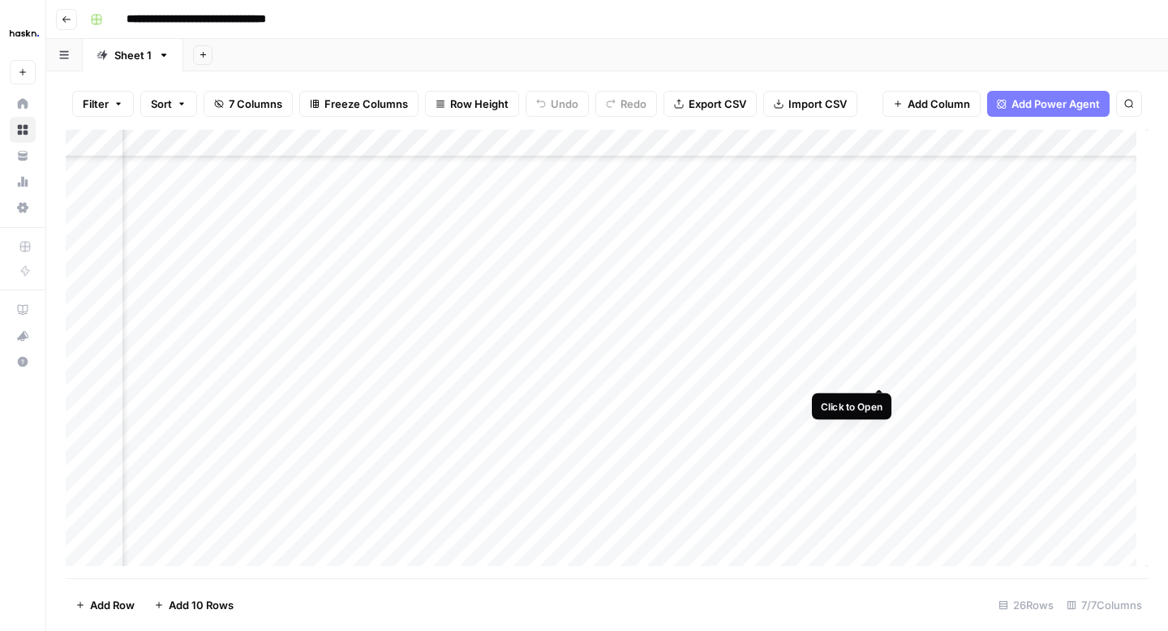
scroll to position [324, 79]
click at [913, 367] on div "Add Column" at bounding box center [607, 354] width 1083 height 449
click at [908, 369] on div "Add Column" at bounding box center [607, 354] width 1083 height 449
click at [67, 23] on icon "button" at bounding box center [67, 20] width 10 height 10
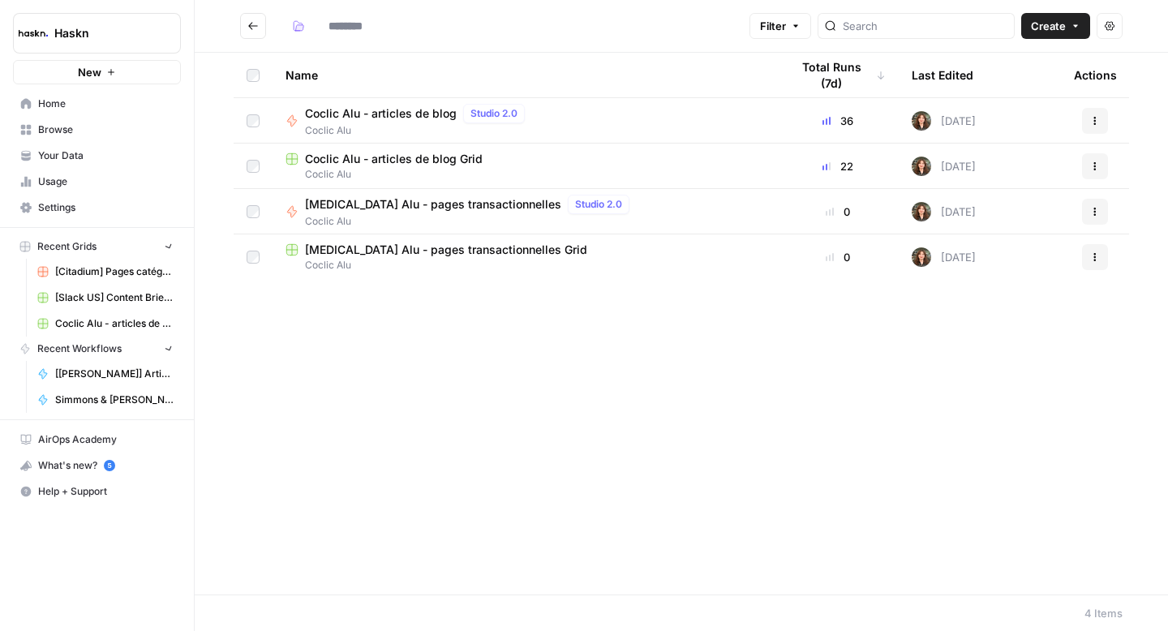
type input "**********"
click at [389, 112] on span "Coclic Alu - articles de blog" at bounding box center [381, 113] width 152 height 16
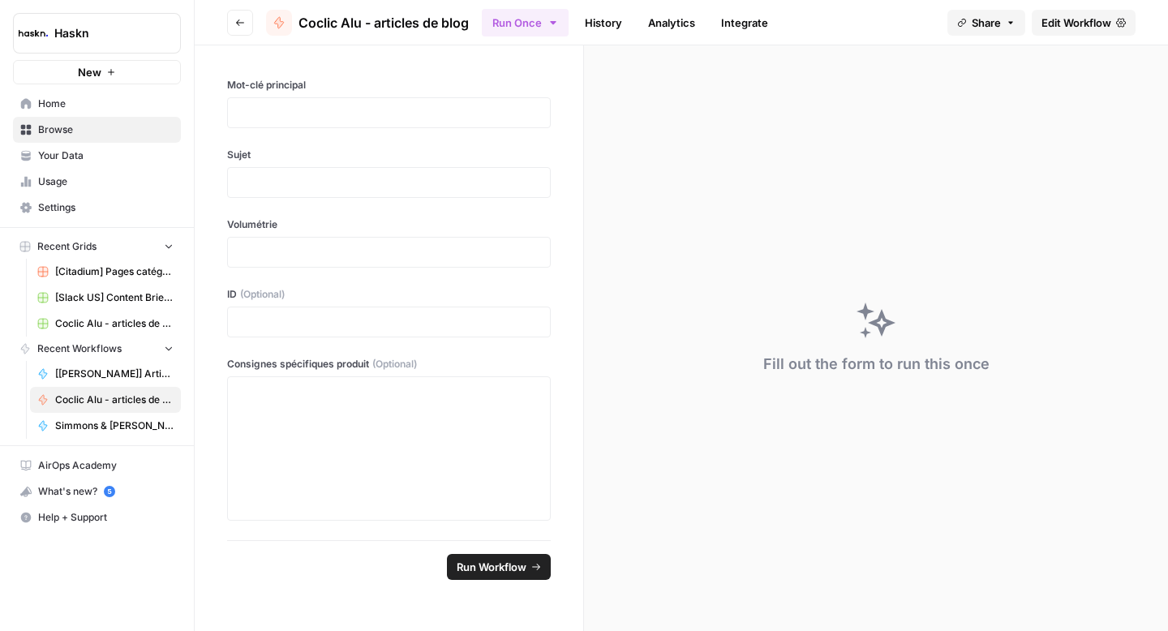
click at [1057, 26] on span "Edit Workflow" at bounding box center [1077, 23] width 70 height 16
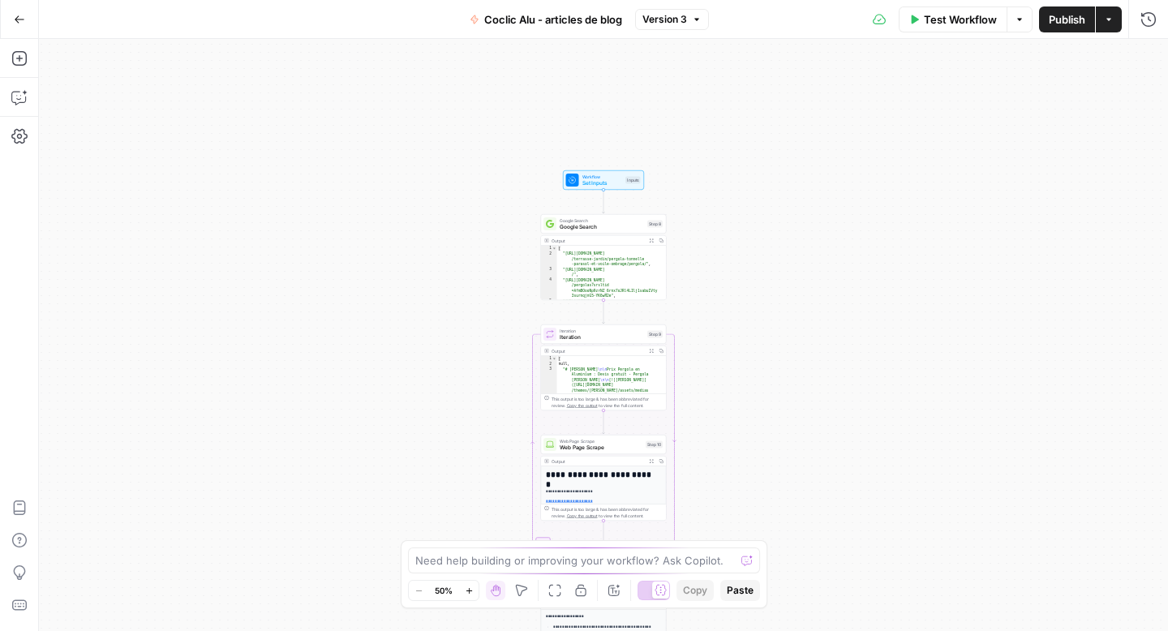
click at [588, 224] on span "Google Search" at bounding box center [602, 227] width 84 height 8
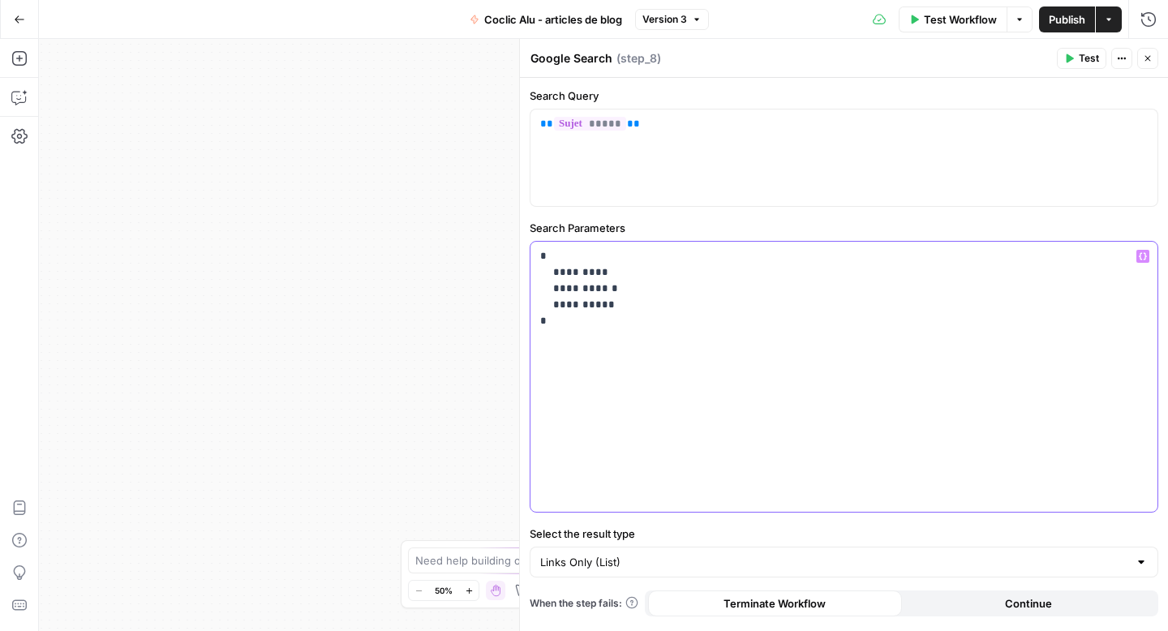
drag, startPoint x: 595, startPoint y: 271, endPoint x: 616, endPoint y: 260, distance: 24.0
click at [595, 271] on p "**********" at bounding box center [844, 288] width 608 height 81
click at [1075, 18] on span "Publish" at bounding box center [1067, 19] width 37 height 16
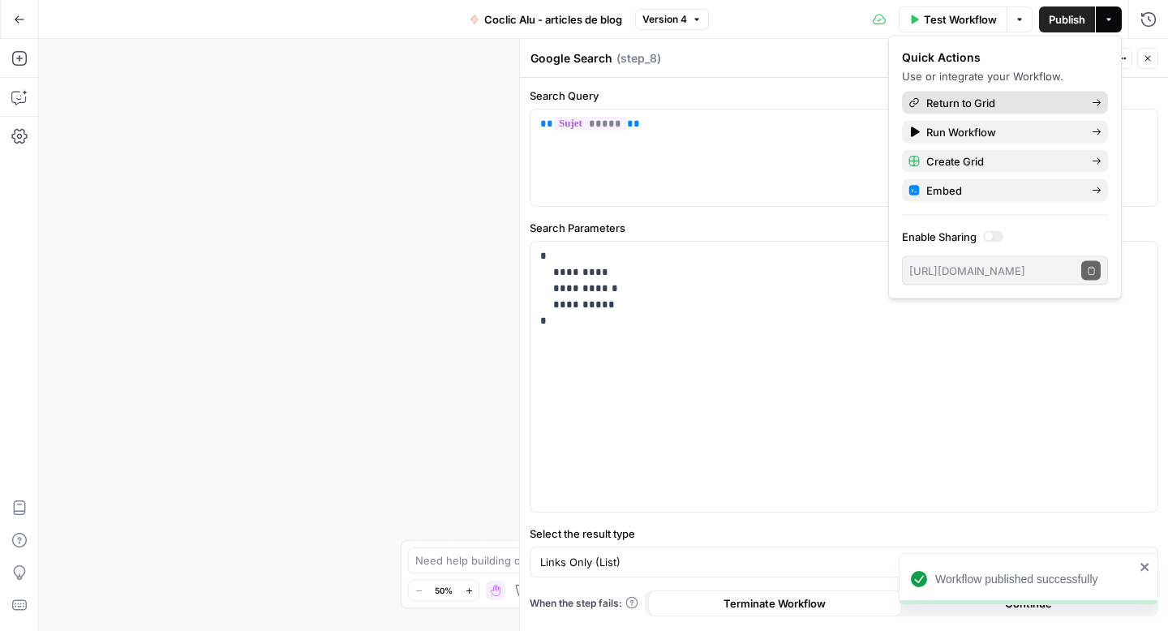
click at [1022, 97] on span "Return to Grid" at bounding box center [1002, 103] width 152 height 16
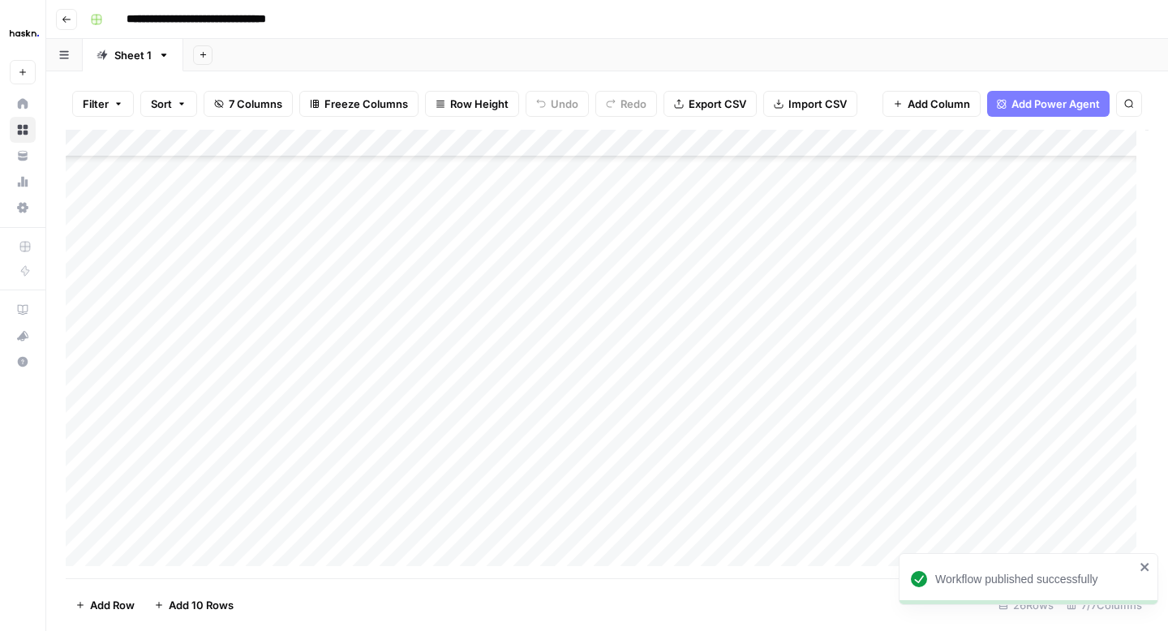
scroll to position [334, 0]
click at [989, 359] on div "Add Column" at bounding box center [607, 354] width 1083 height 449
click at [963, 357] on div "Add Column" at bounding box center [607, 354] width 1083 height 449
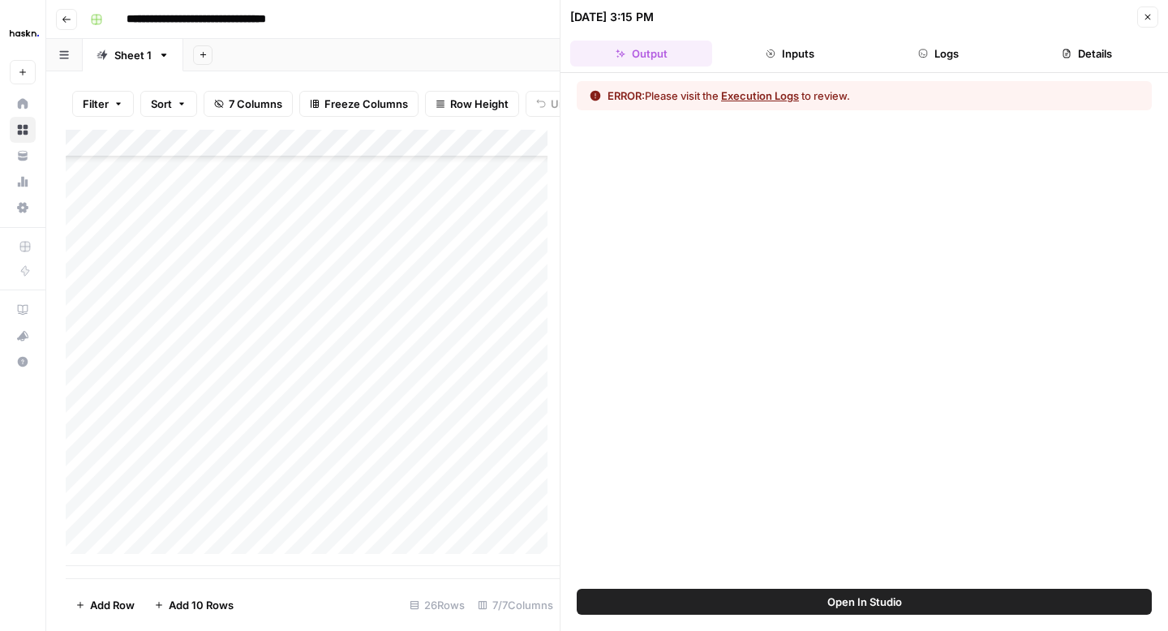
click at [934, 56] on button "Logs" at bounding box center [939, 54] width 142 height 26
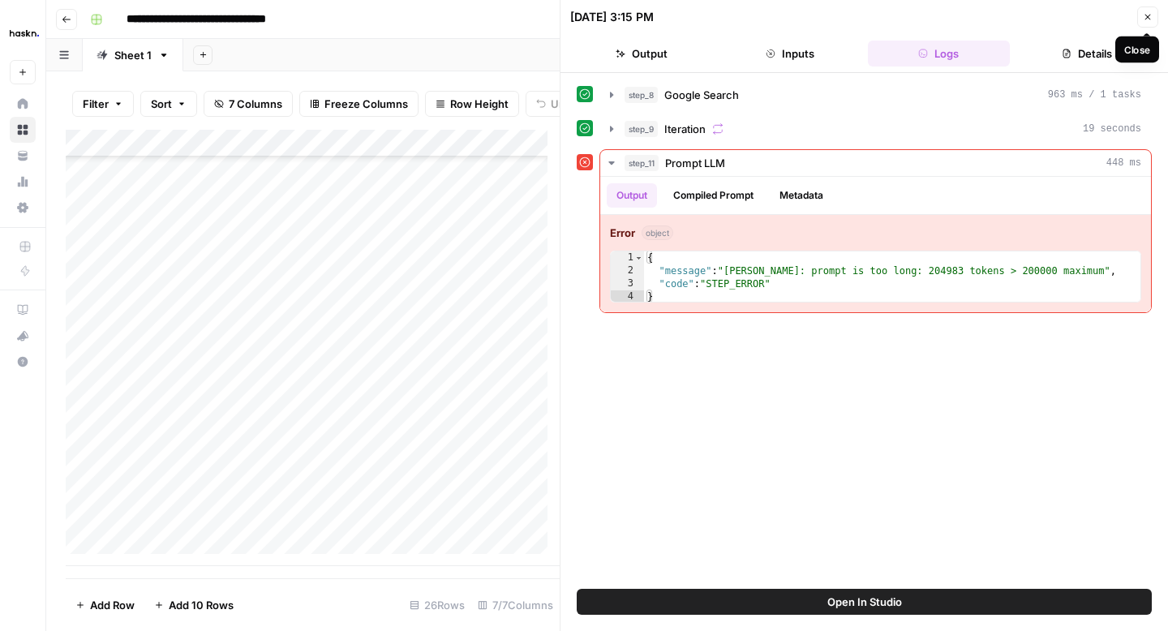
click at [1137, 20] on button "Close" at bounding box center [1147, 16] width 21 height 21
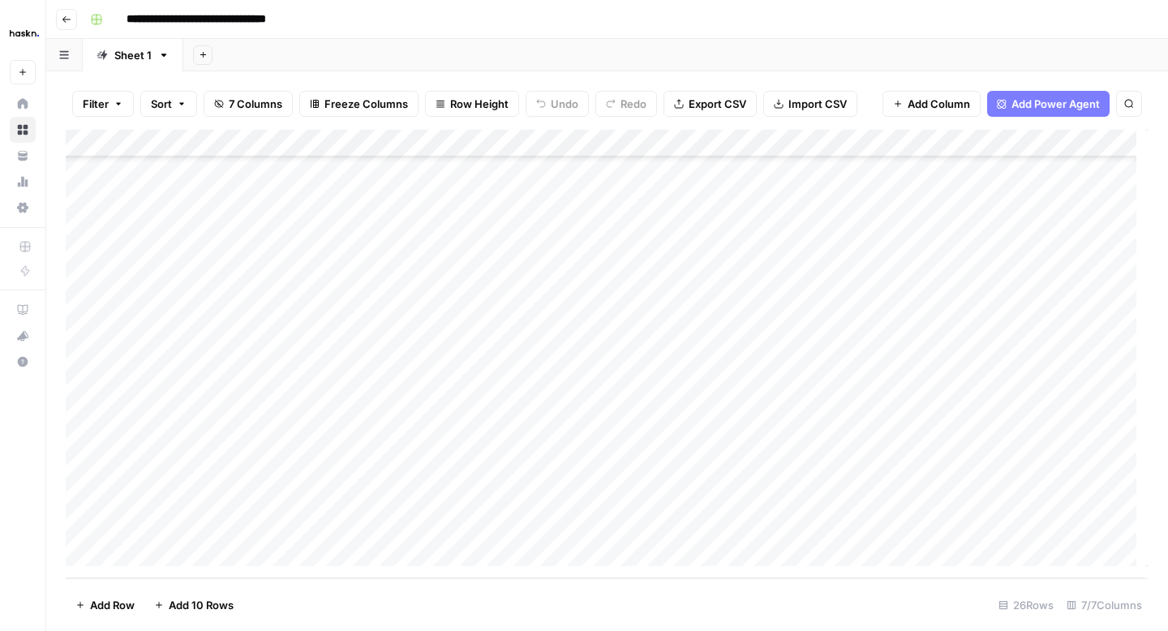
click at [75, 19] on button "Go back" at bounding box center [66, 19] width 21 height 21
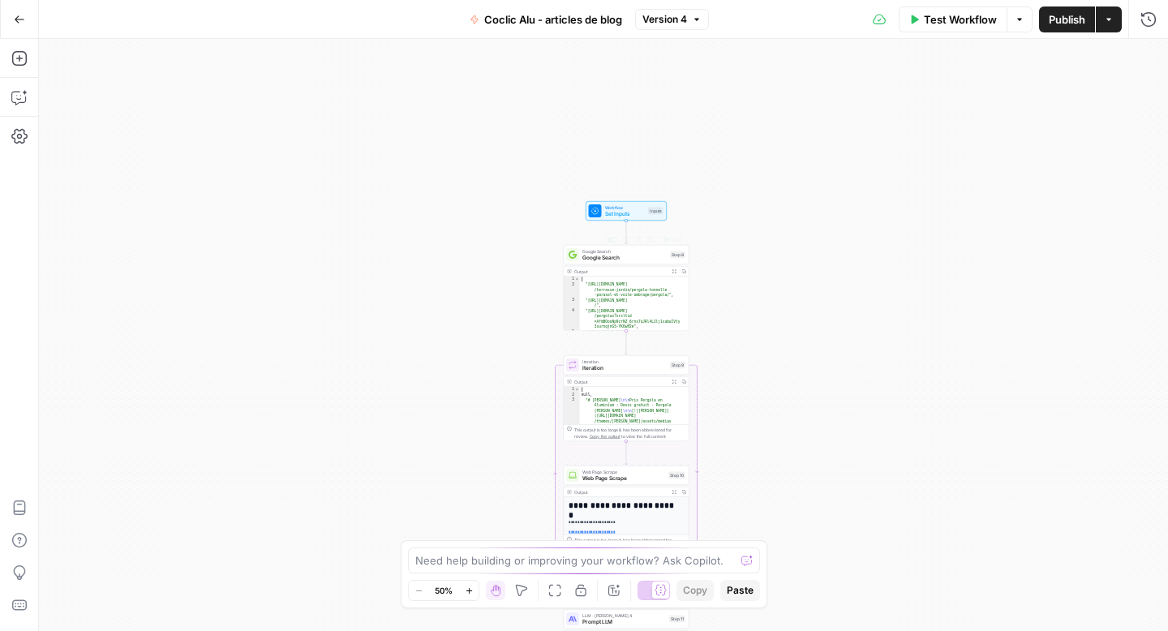
click at [634, 259] on span "Google Search" at bounding box center [624, 258] width 84 height 8
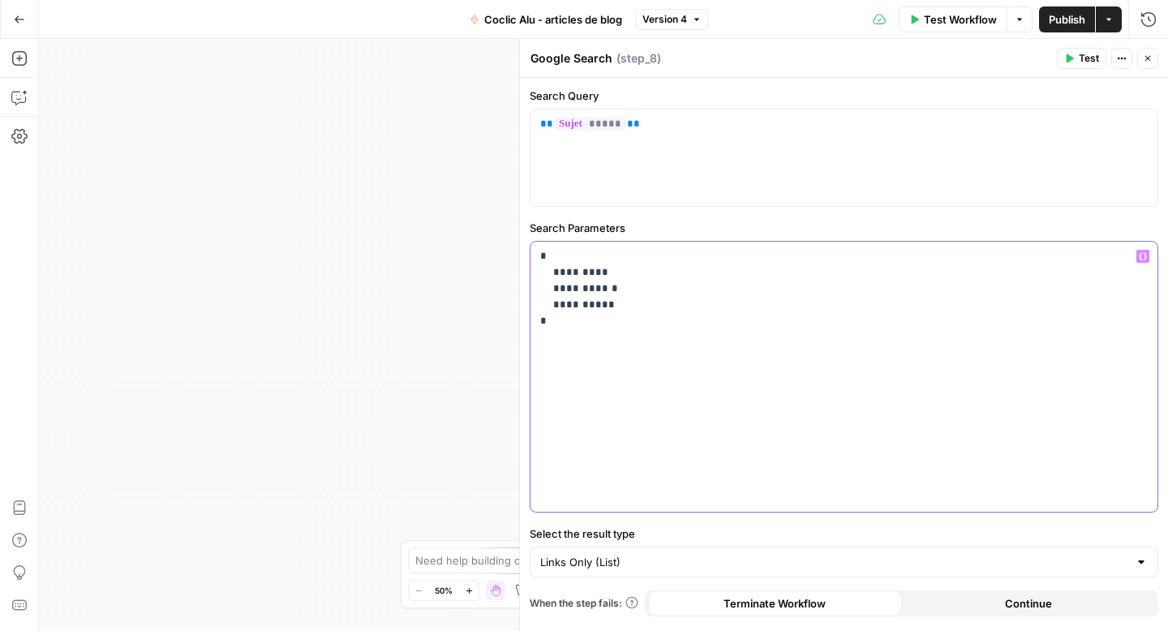
click at [594, 272] on p "**********" at bounding box center [844, 288] width 608 height 81
click at [1080, 19] on span "Publish" at bounding box center [1067, 19] width 37 height 16
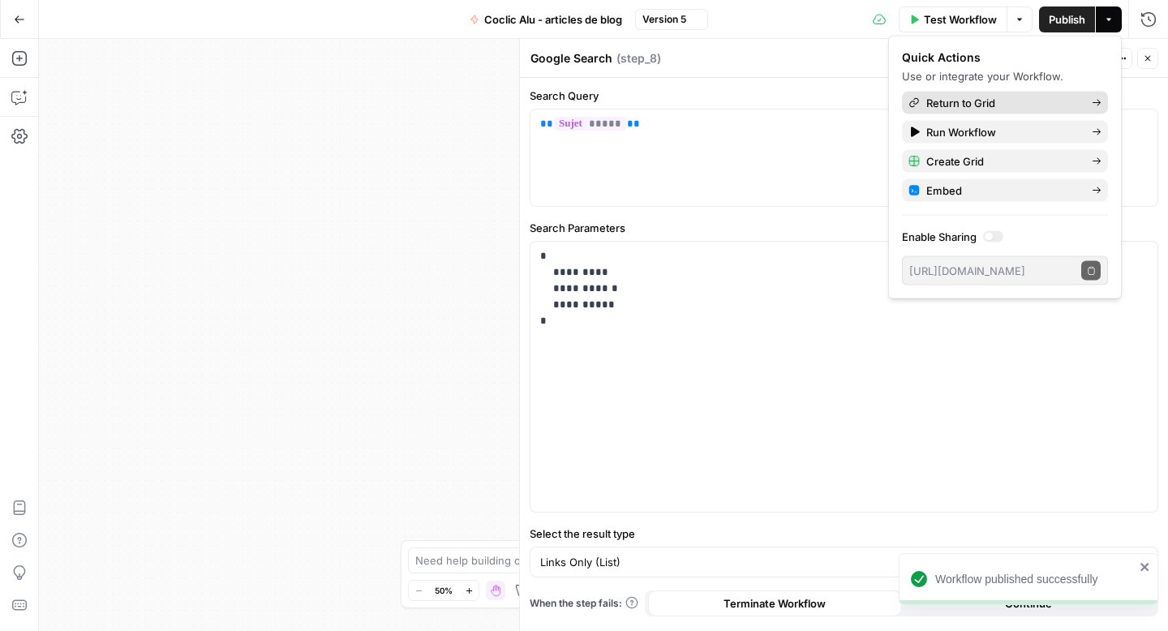
click at [980, 101] on span "Return to Grid" at bounding box center [1002, 103] width 152 height 16
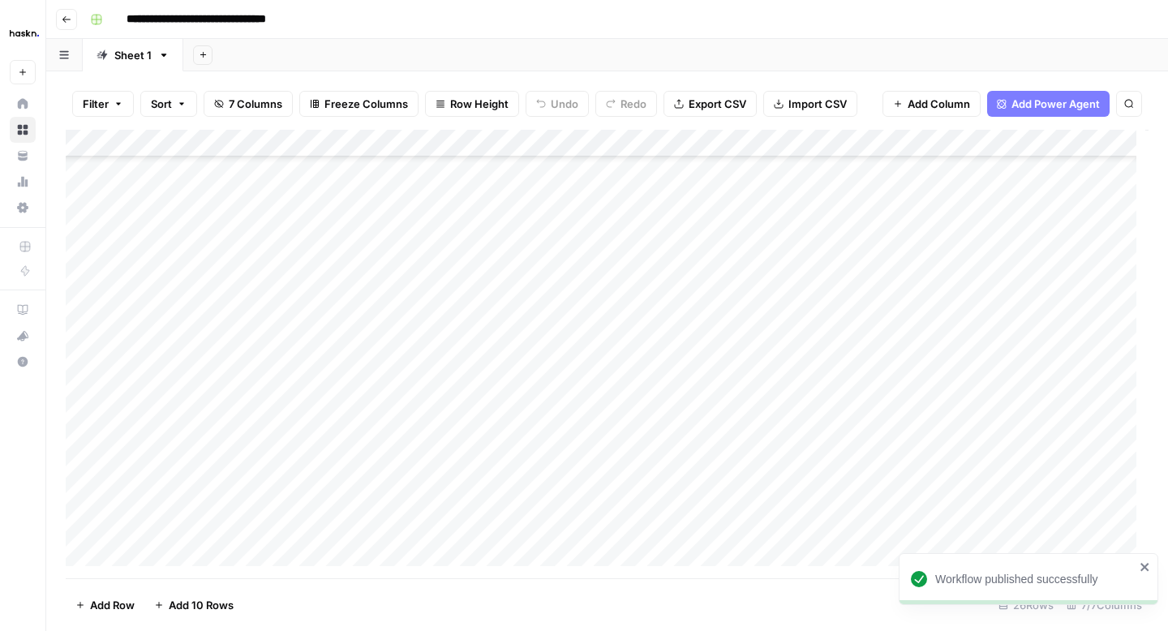
scroll to position [334, 0]
click at [981, 361] on div "Add Column" at bounding box center [607, 354] width 1083 height 449
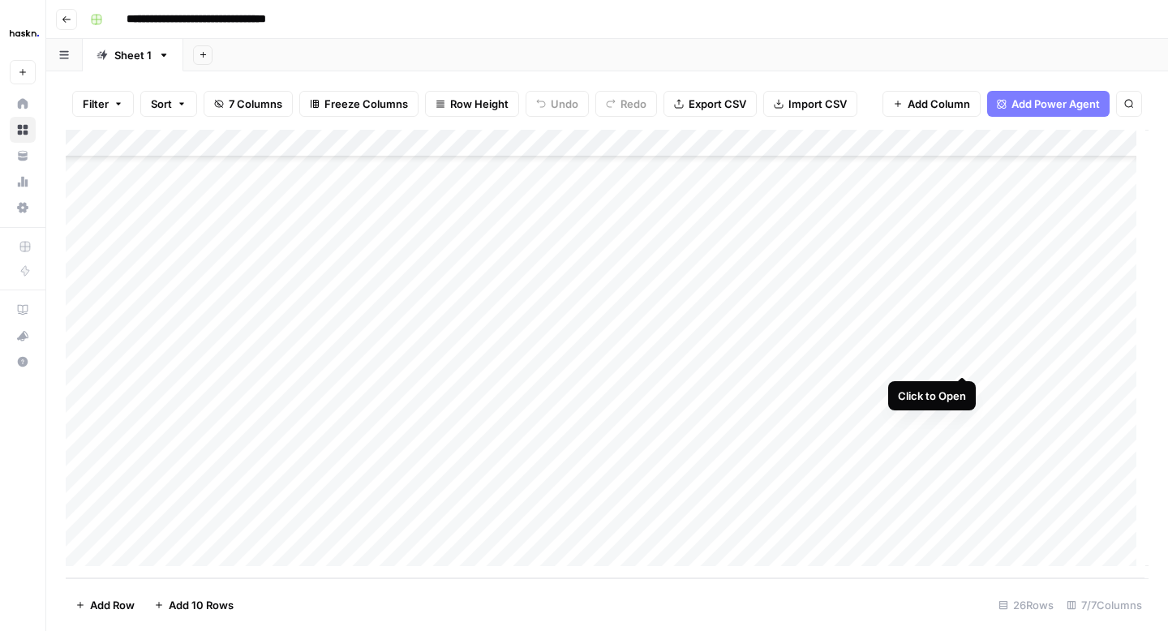
click at [966, 362] on div "Add Column" at bounding box center [607, 354] width 1083 height 449
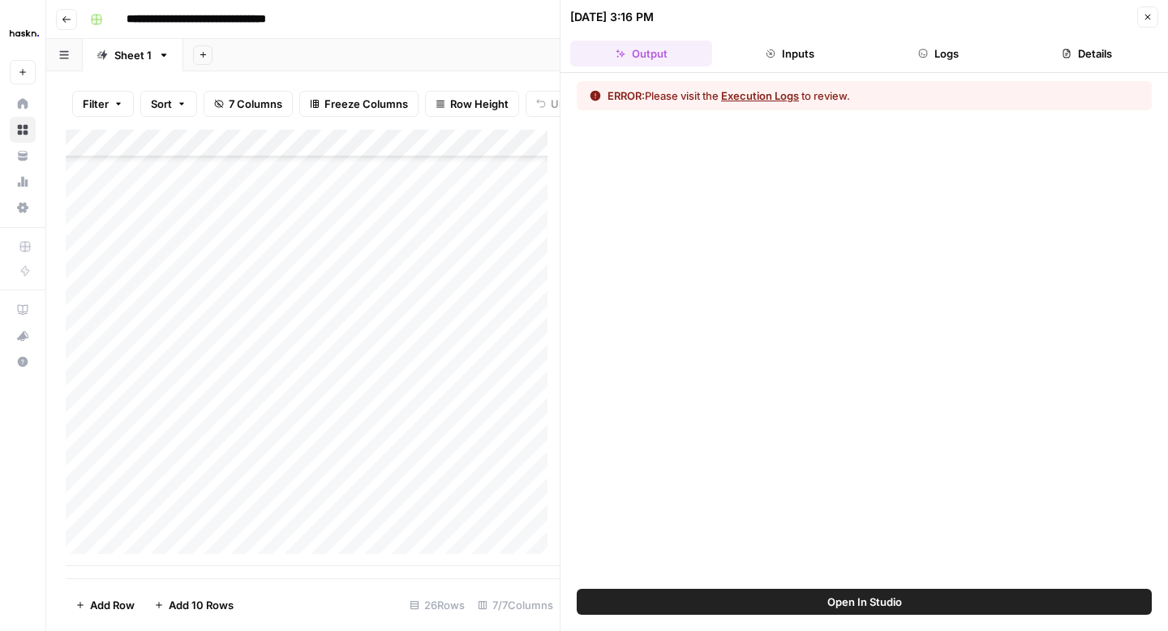
click at [943, 58] on button "Logs" at bounding box center [939, 54] width 142 height 26
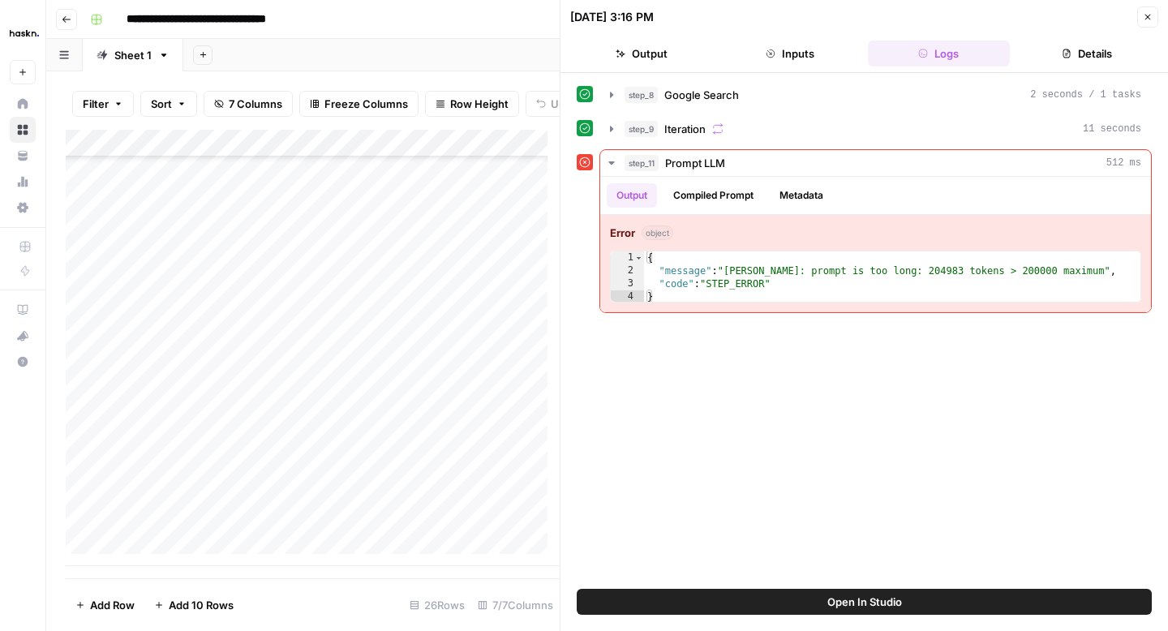
click at [1153, 22] on button "Close" at bounding box center [1147, 16] width 21 height 21
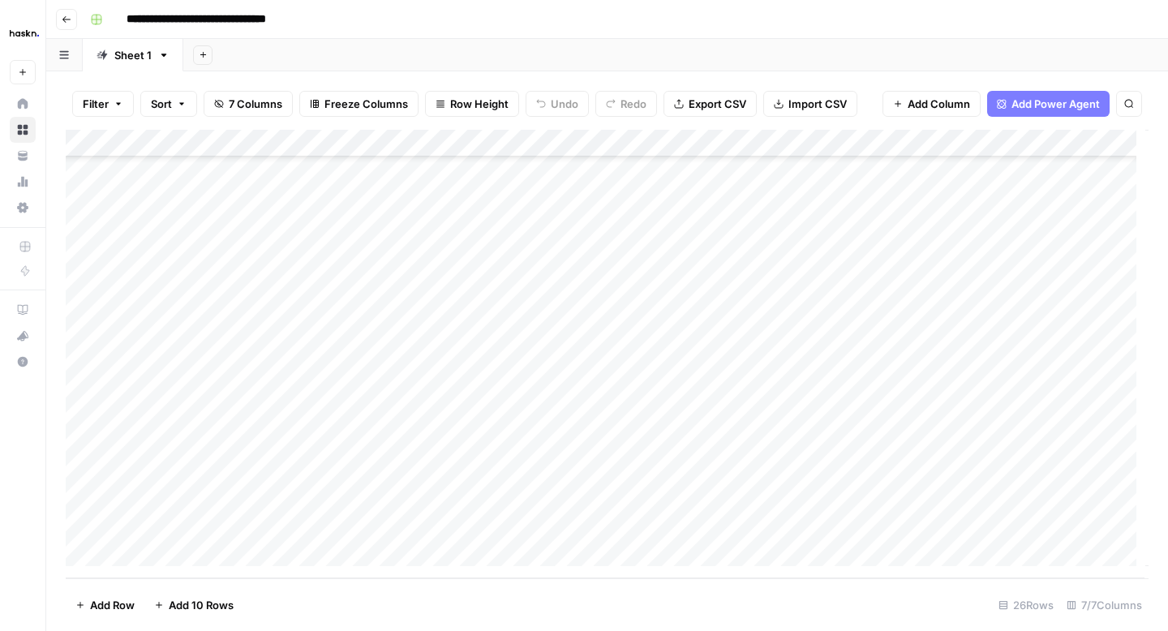
click at [68, 22] on icon "button" at bounding box center [67, 20] width 10 height 10
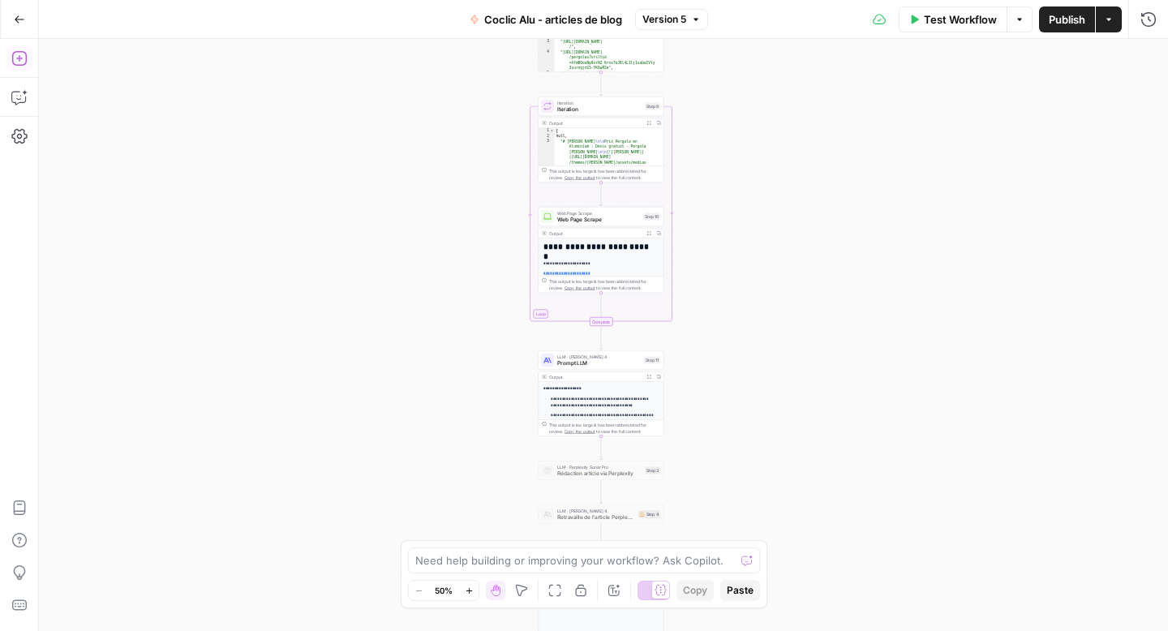
click at [16, 58] on icon "button" at bounding box center [18, 58] width 15 height 15
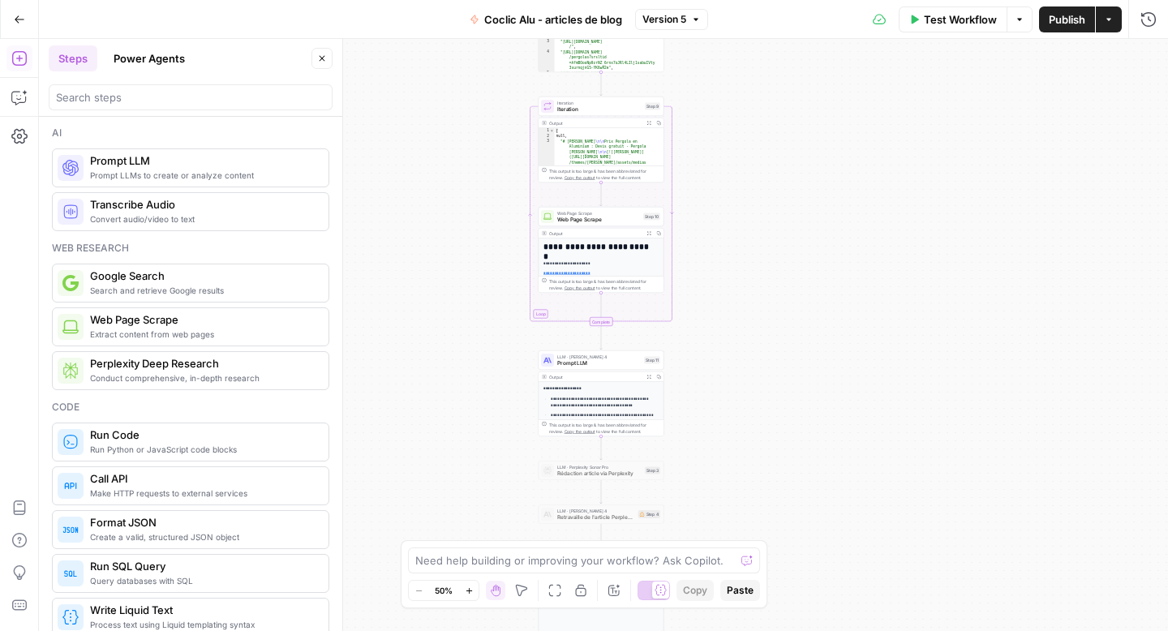
scroll to position [3, 0]
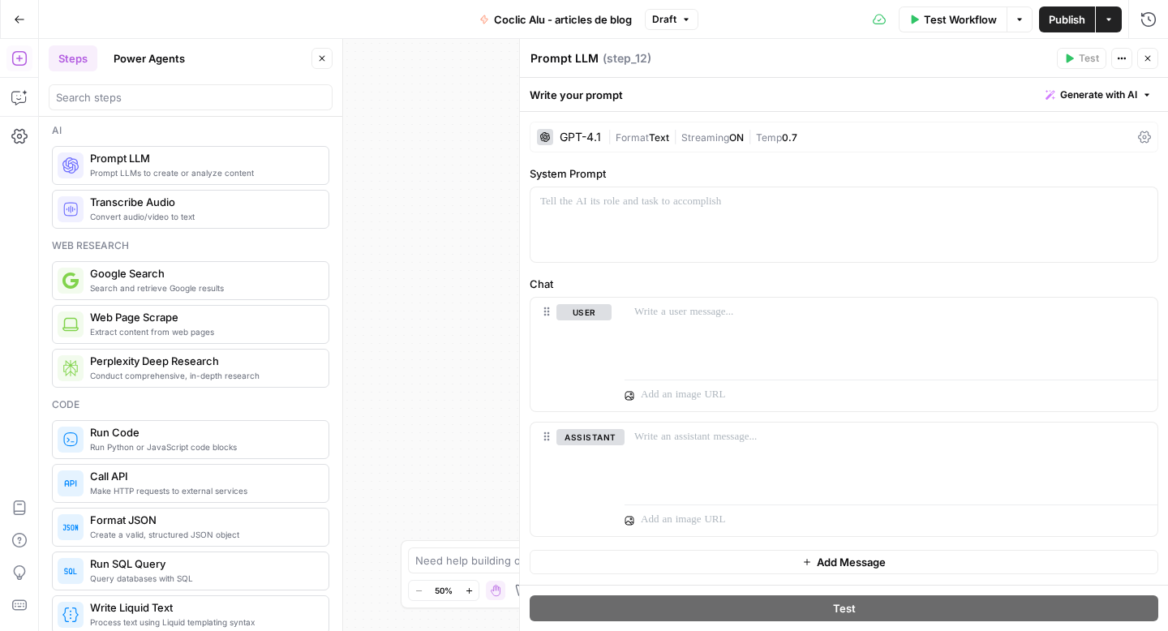
click at [1136, 140] on div "GPT-4.1 | Format Text | Streaming ON | Temp 0.7" at bounding box center [844, 137] width 629 height 31
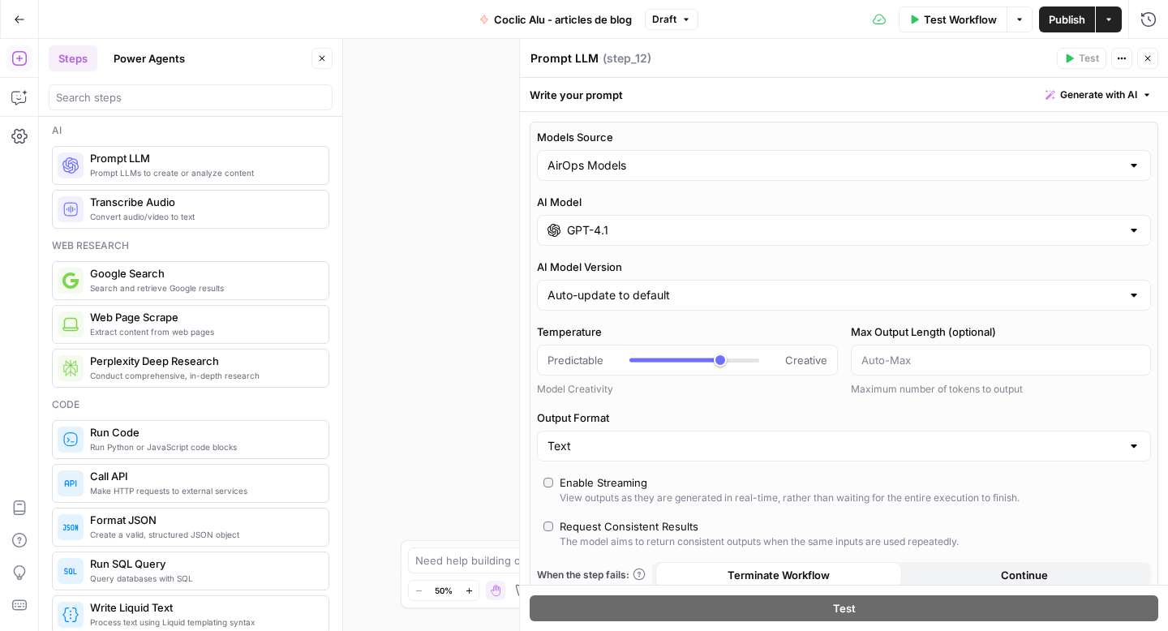
click at [1127, 163] on div at bounding box center [1133, 165] width 13 height 16
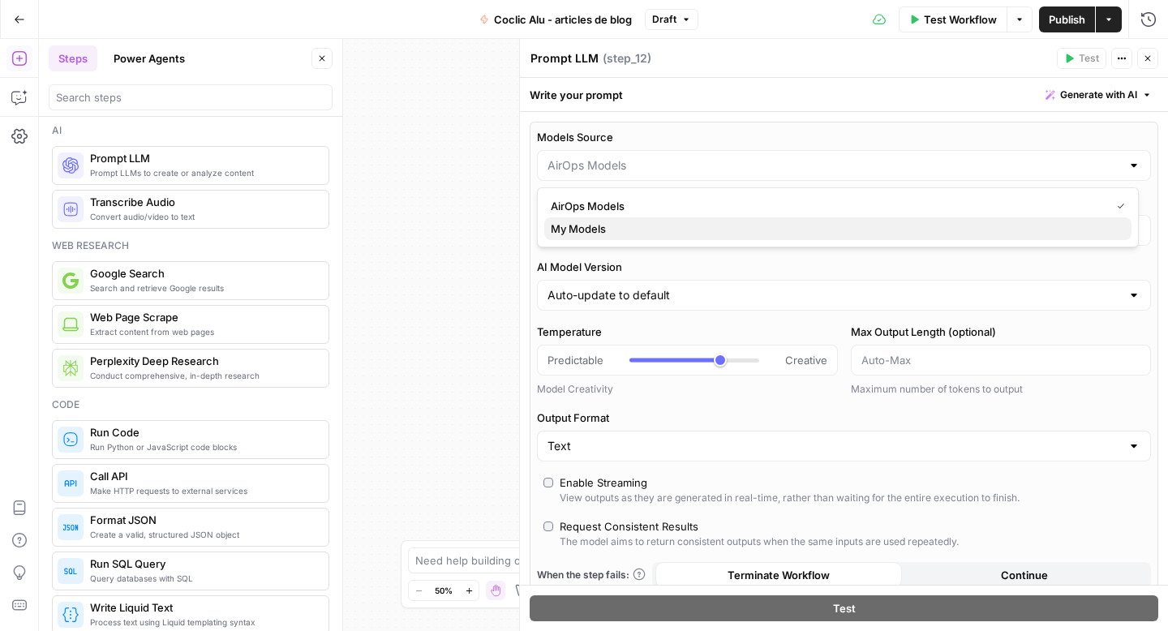
click at [989, 222] on span "My Models" at bounding box center [835, 229] width 568 height 16
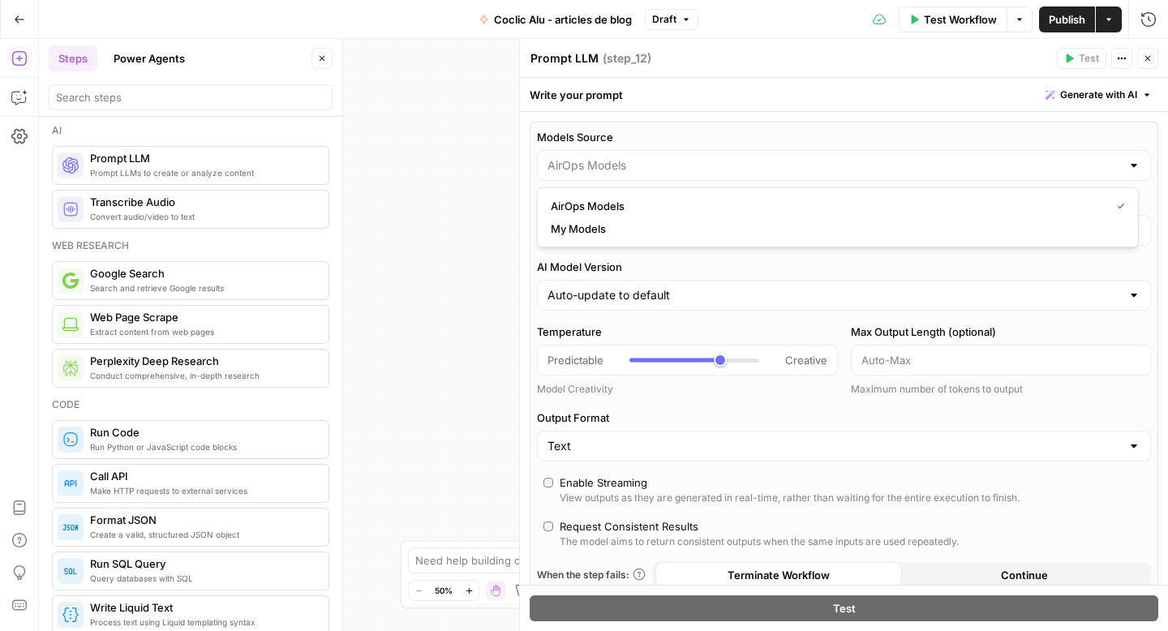
type input "My Models"
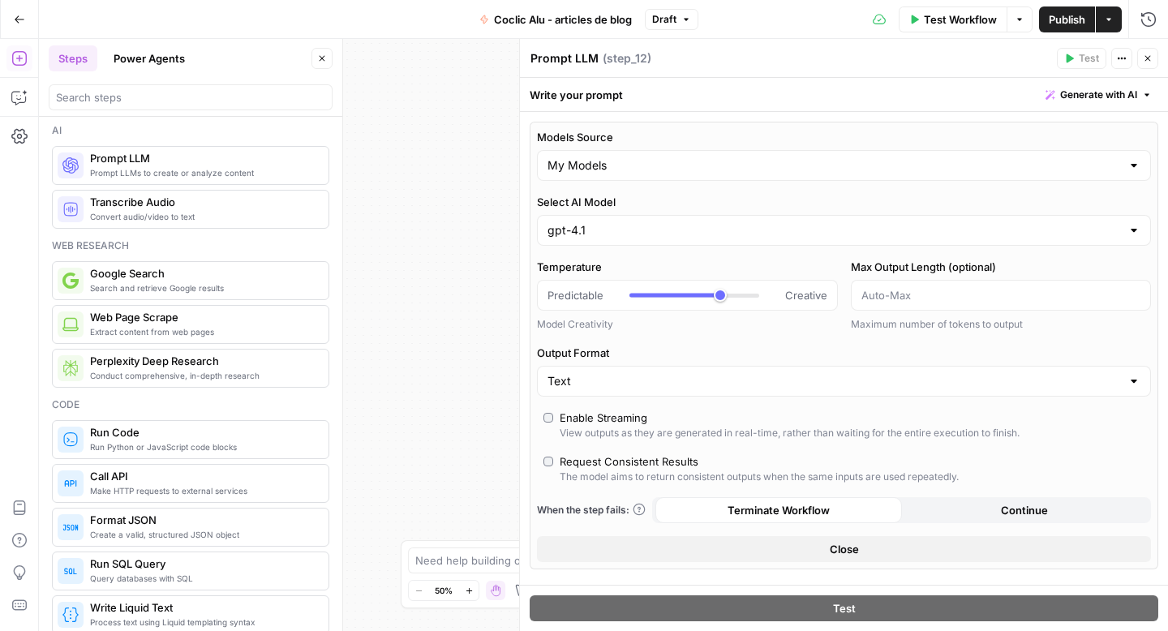
click at [715, 305] on div "Predictable Creative" at bounding box center [687, 295] width 301 height 31
type input "*"
drag, startPoint x: 716, startPoint y: 298, endPoint x: 571, endPoint y: 307, distance: 145.5
click at [571, 307] on div "Predictable Creative" at bounding box center [687, 295] width 301 height 31
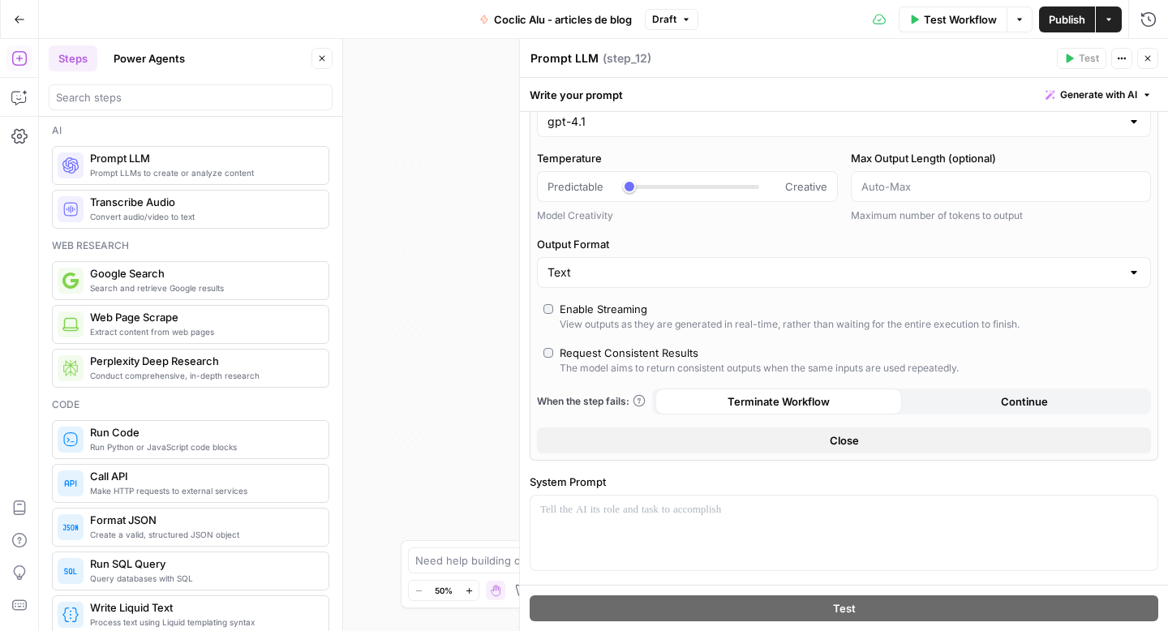
scroll to position [247, 0]
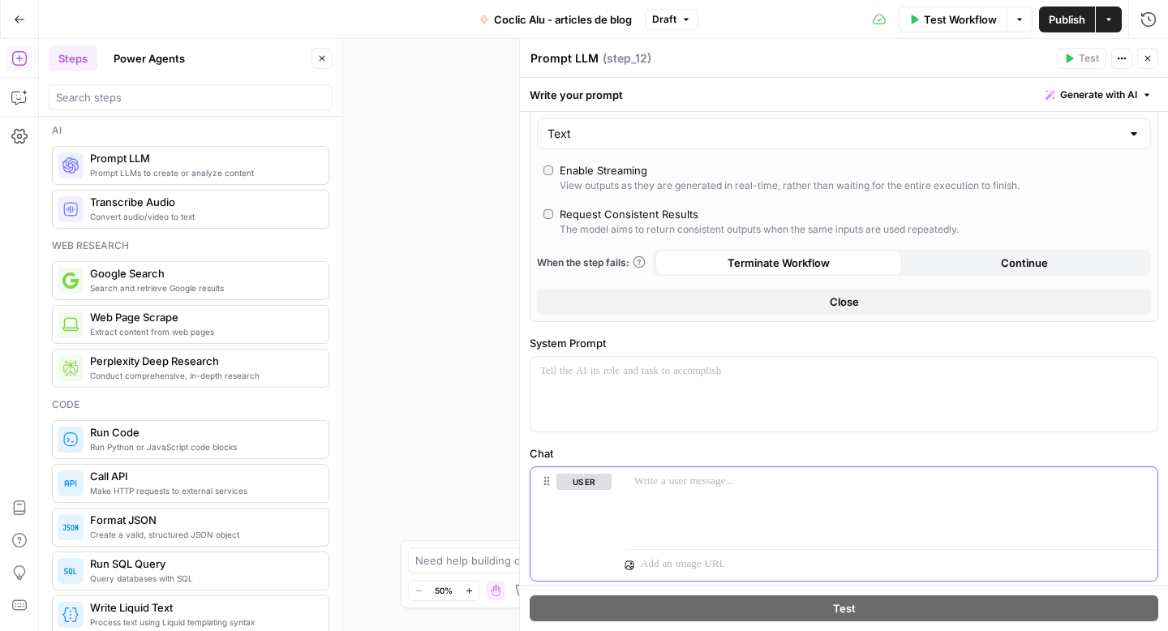
click at [708, 487] on p at bounding box center [890, 482] width 513 height 16
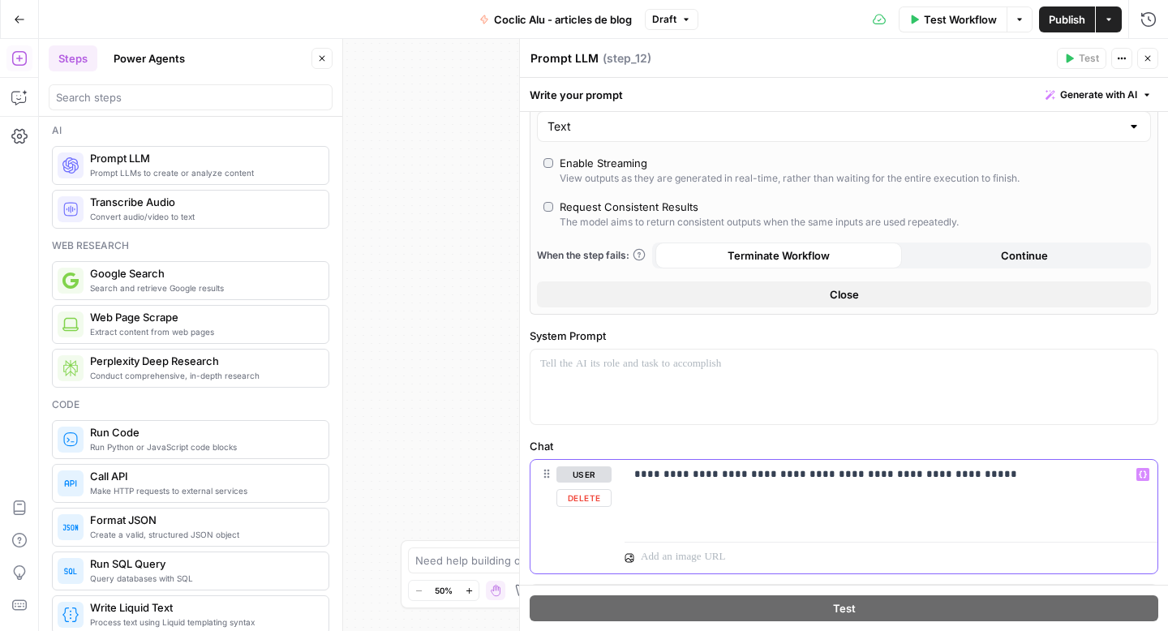
click at [1139, 476] on icon "button" at bounding box center [1143, 474] width 8 height 8
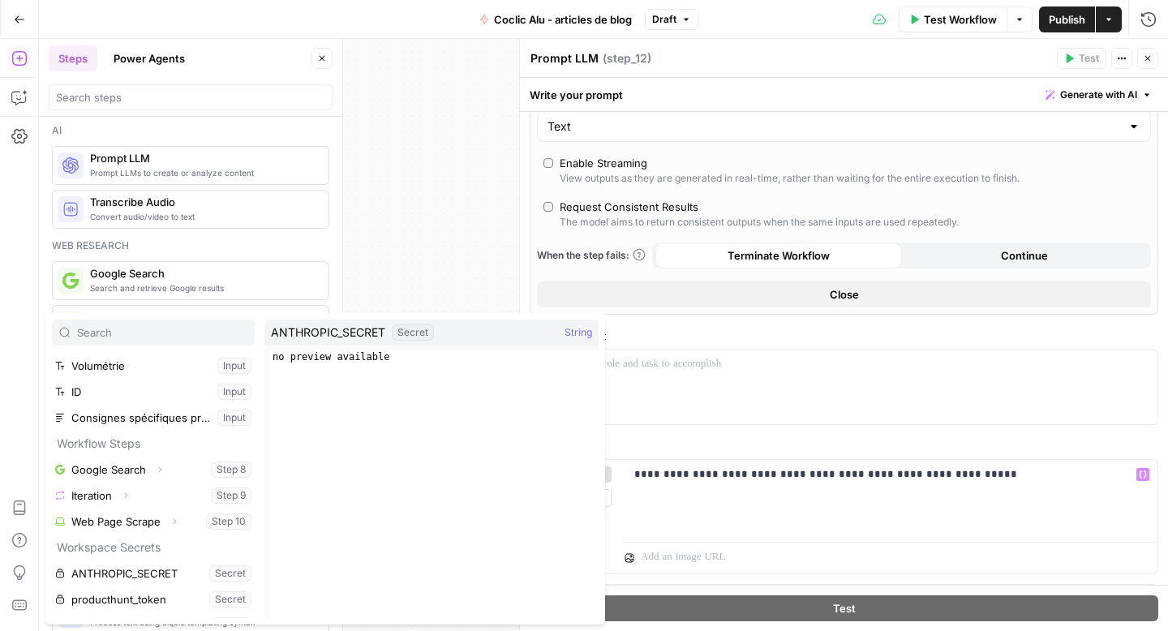
scroll to position [76, 0]
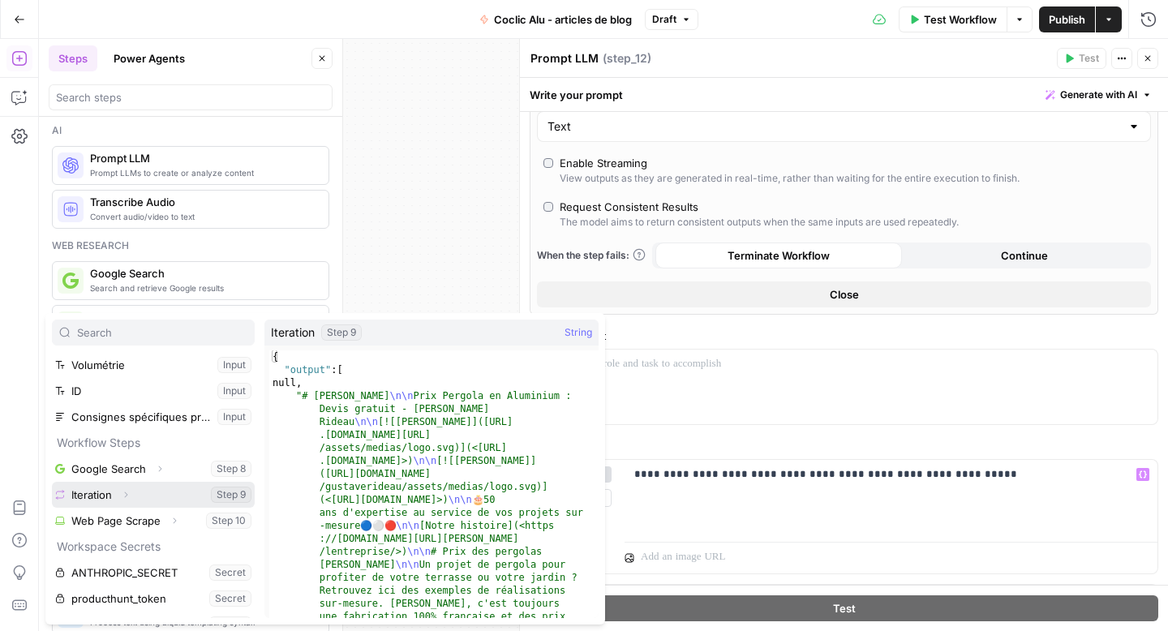
click at [130, 495] on icon "button" at bounding box center [126, 495] width 10 height 10
click at [124, 494] on icon "button" at bounding box center [126, 494] width 6 height 3
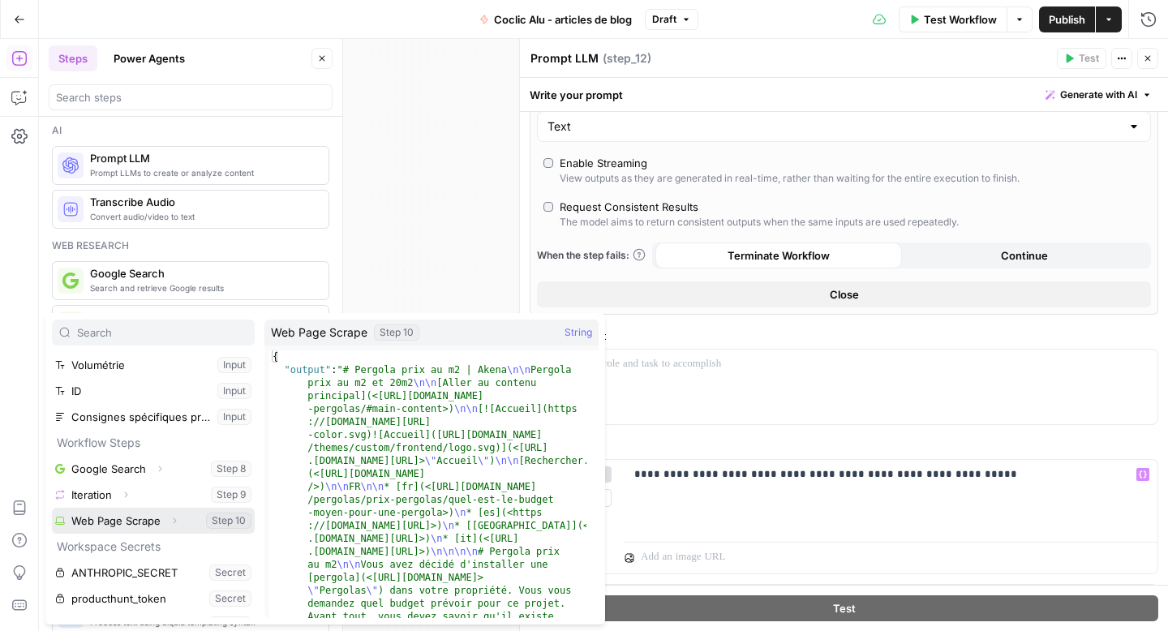
click at [170, 518] on icon "button" at bounding box center [175, 521] width 10 height 10
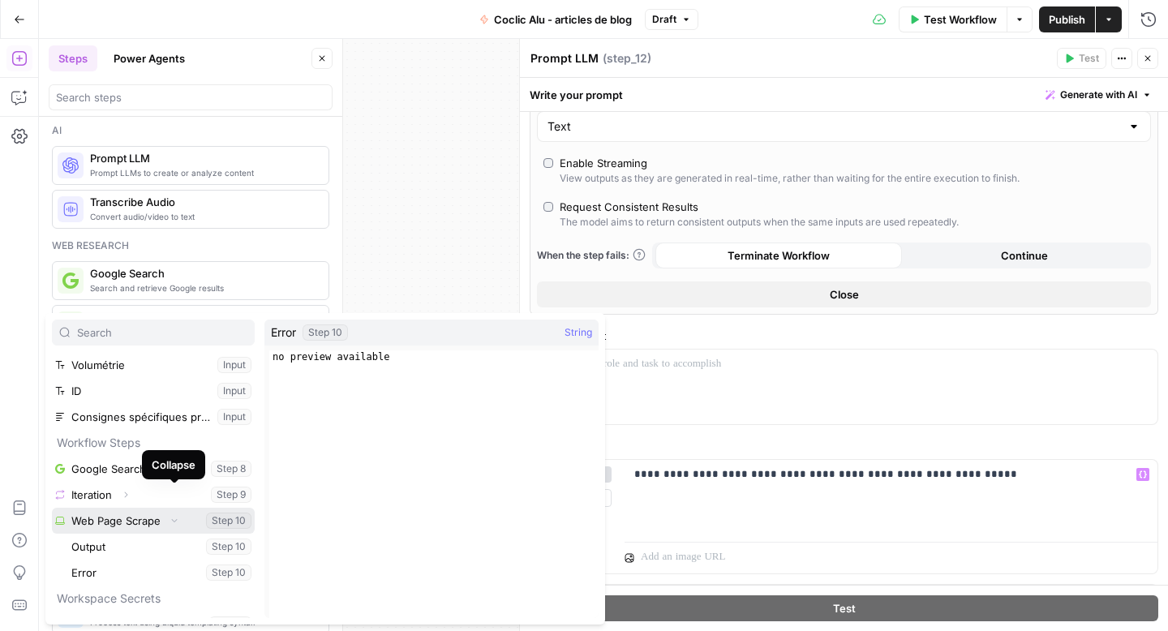
scroll to position [148, 0]
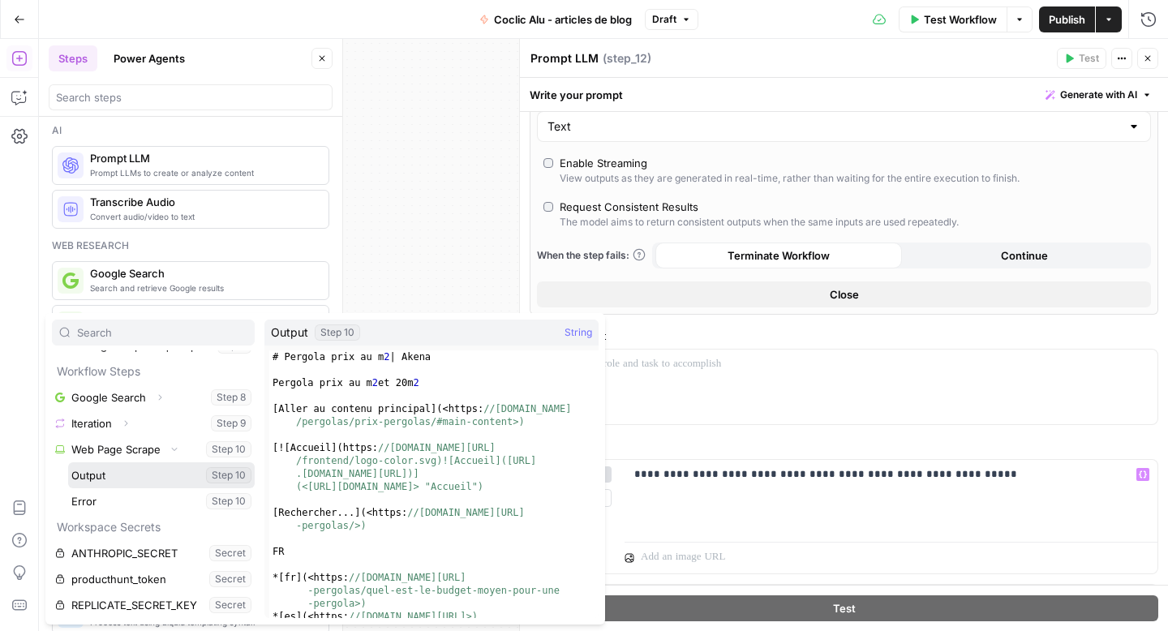
click at [118, 477] on button "Select variable Output" at bounding box center [161, 475] width 187 height 26
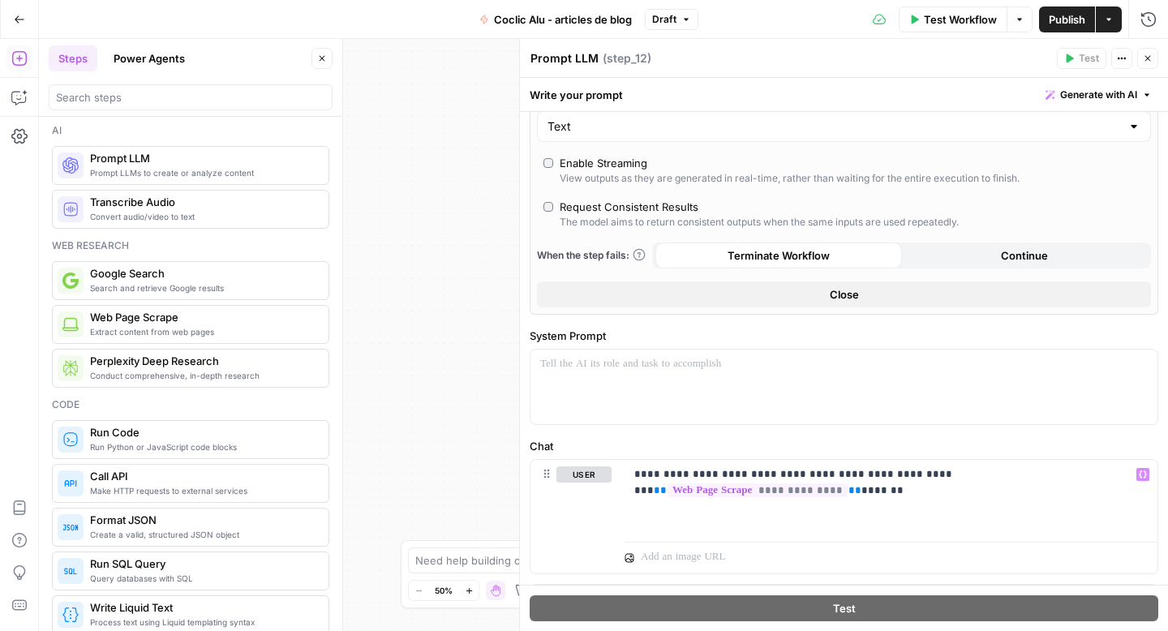
click at [1142, 58] on button "Close" at bounding box center [1147, 58] width 21 height 21
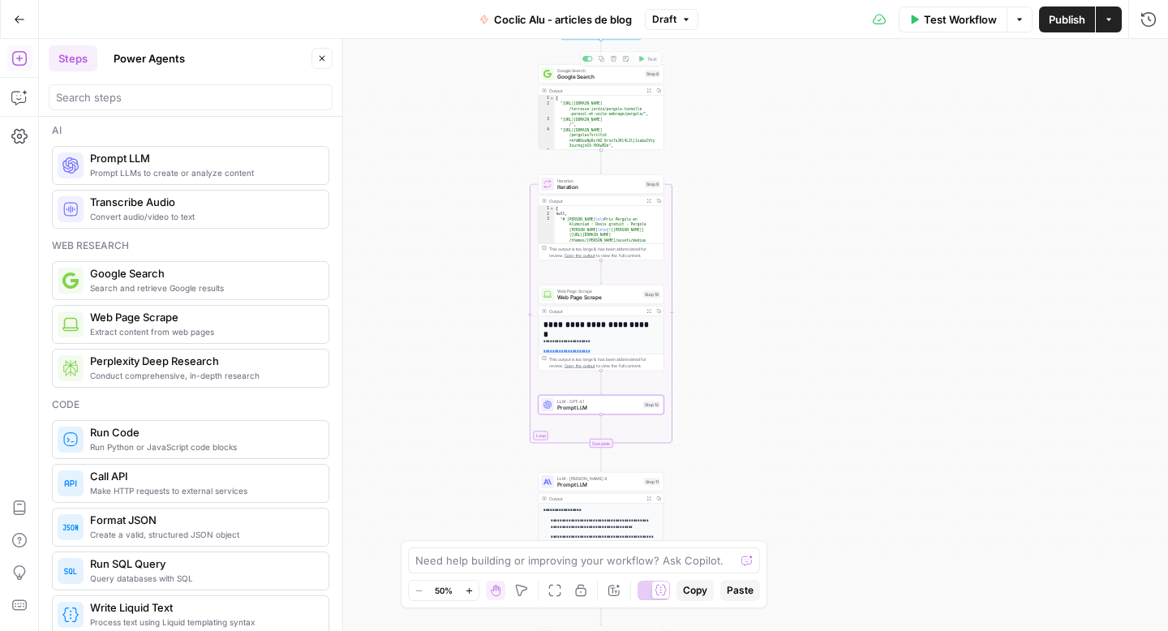
click at [640, 61] on icon "button" at bounding box center [641, 59] width 5 height 6
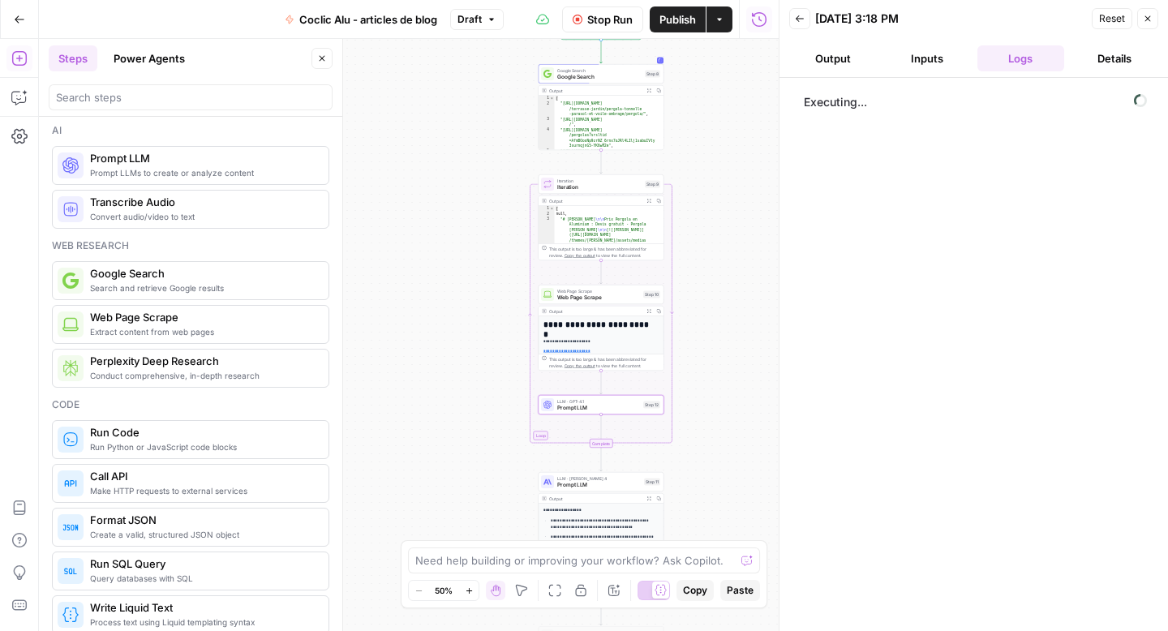
click at [589, 77] on span "Google Search" at bounding box center [599, 77] width 84 height 8
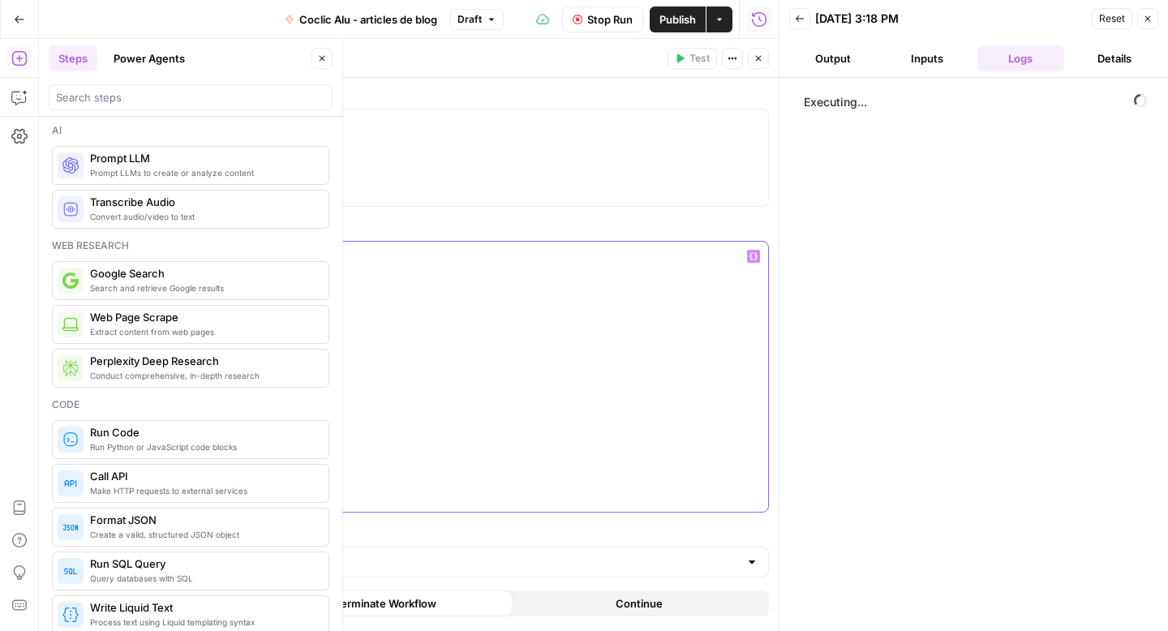
click at [204, 277] on p "**********" at bounding box center [455, 288] width 608 height 81
click at [597, 19] on span "Stop Run" at bounding box center [609, 19] width 45 height 16
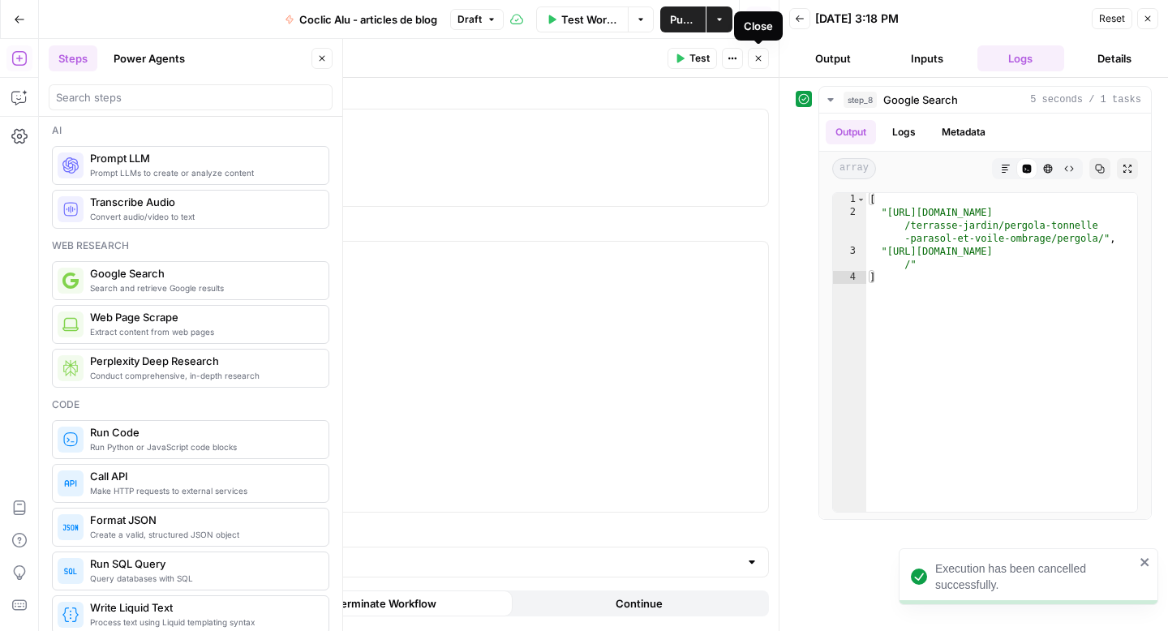
click at [755, 68] on button "Close" at bounding box center [758, 58] width 21 height 21
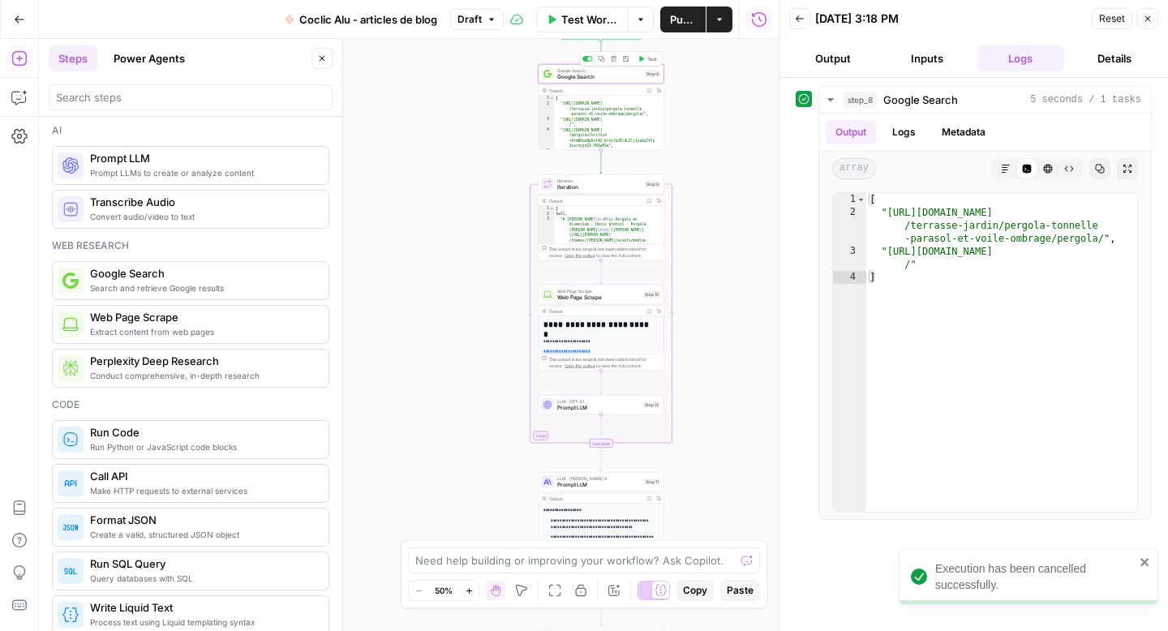
click at [645, 66] on div "Copy step Delete step Add Note Test" at bounding box center [621, 59] width 82 height 15
click at [634, 80] on div "Google Search Google Search Step 8 Copy step Delete step Add Note Test" at bounding box center [602, 73] width 126 height 19
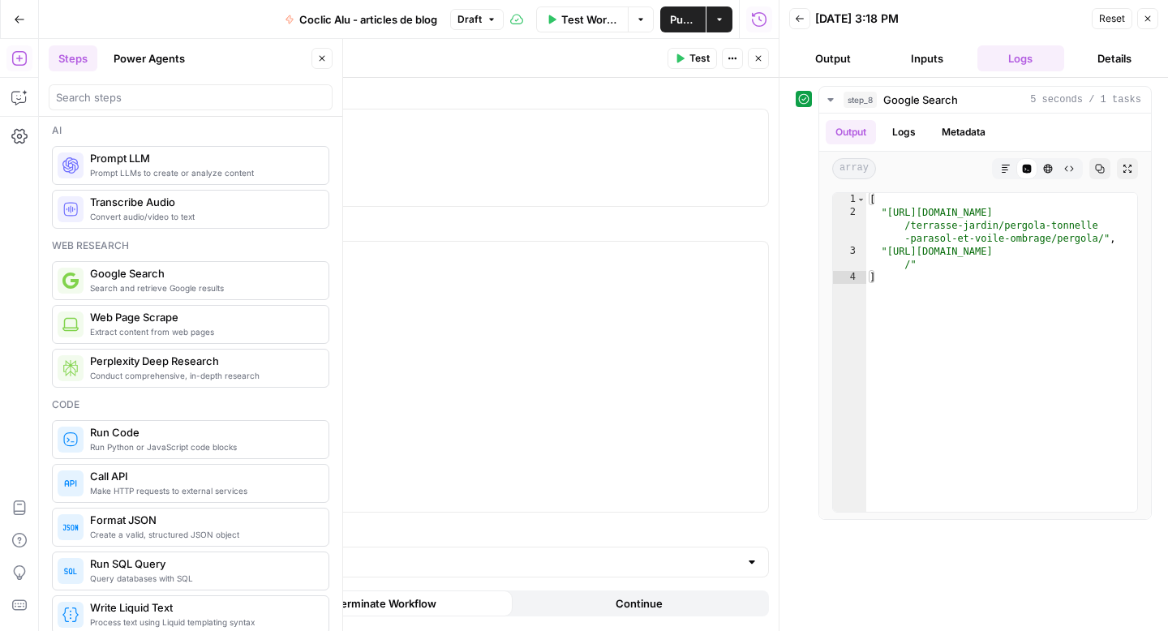
click at [691, 57] on span "Test" at bounding box center [699, 58] width 20 height 15
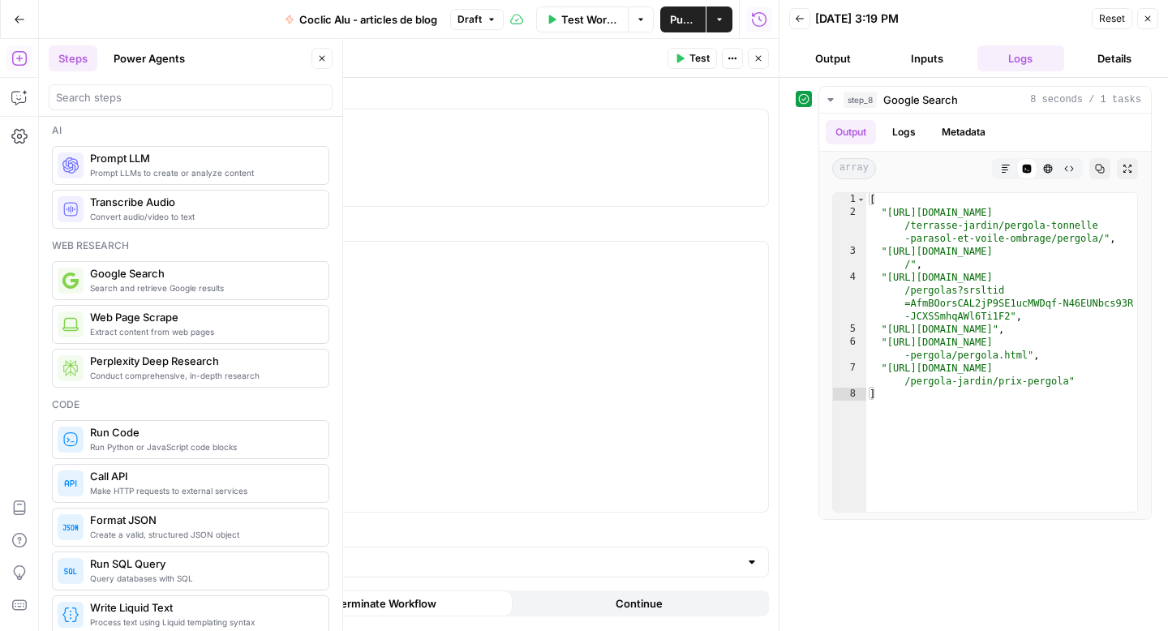
click at [1149, 21] on icon "button" at bounding box center [1148, 19] width 10 height 10
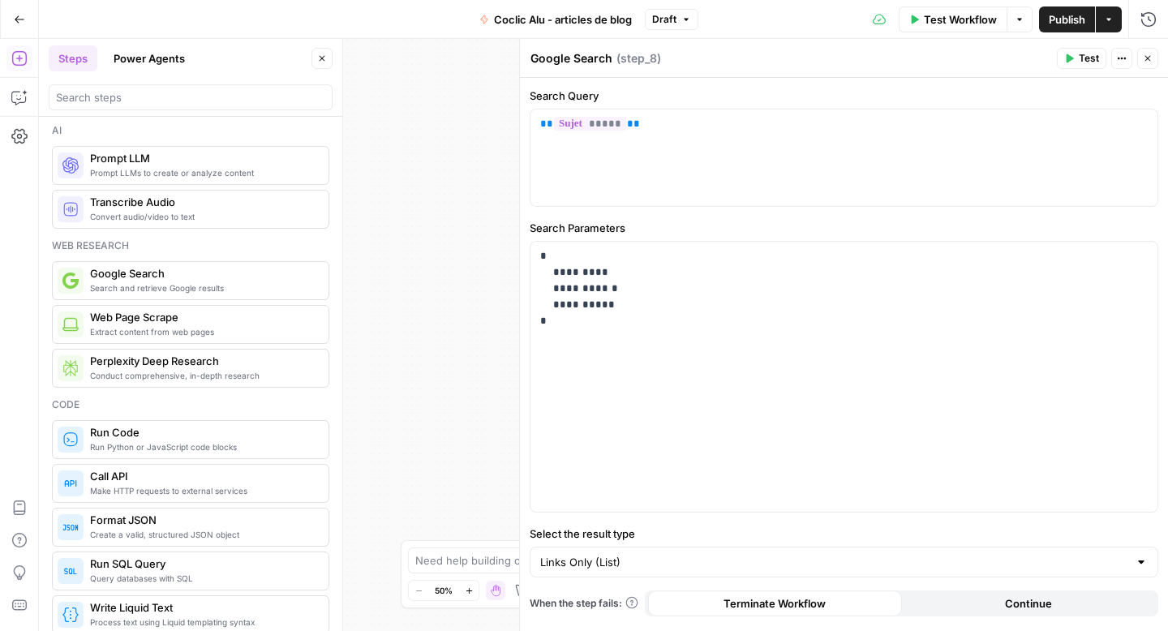
drag, startPoint x: 1144, startPoint y: 59, endPoint x: 967, endPoint y: 234, distance: 248.9
click at [1144, 59] on icon "button" at bounding box center [1148, 59] width 10 height 10
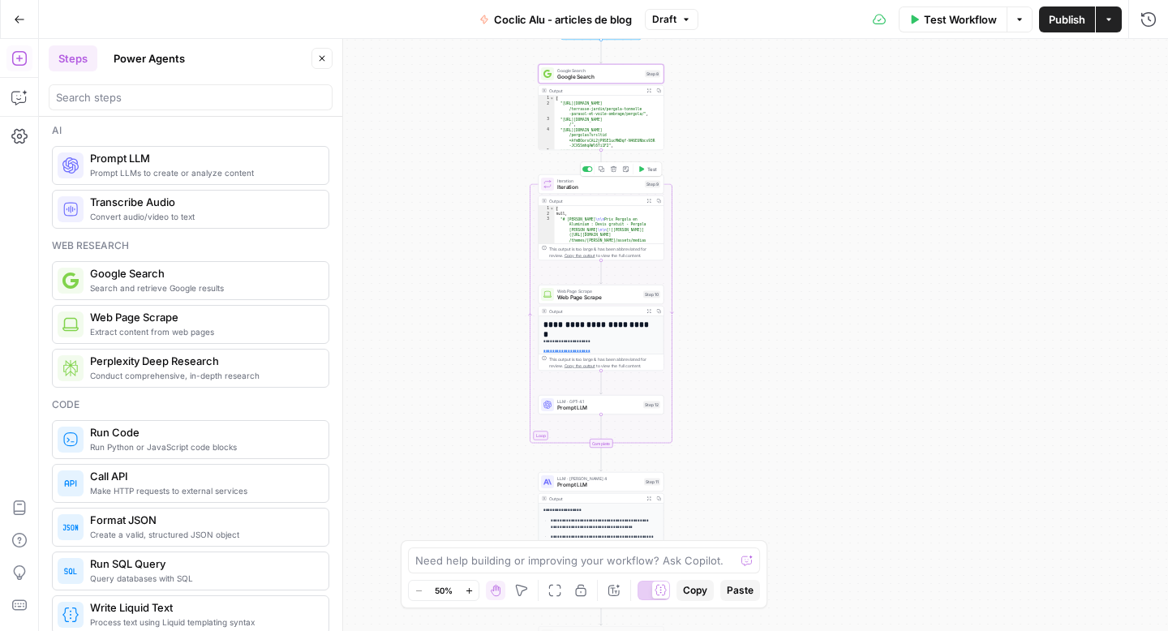
click at [652, 172] on span "Test" at bounding box center [652, 168] width 10 height 7
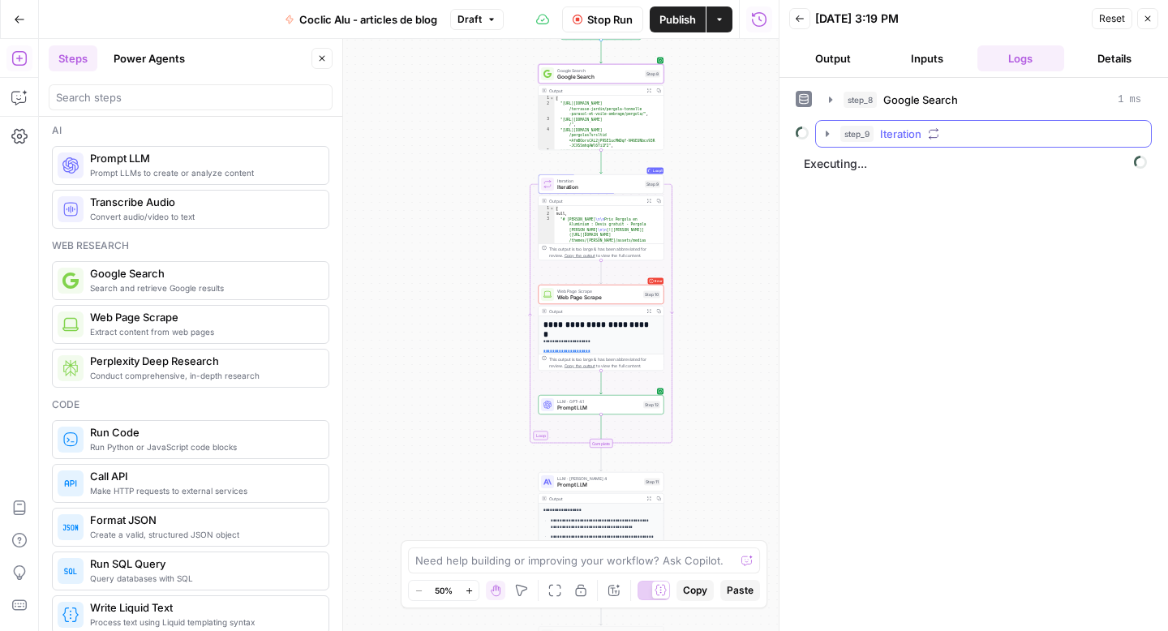
click at [831, 134] on icon "button" at bounding box center [827, 133] width 13 height 13
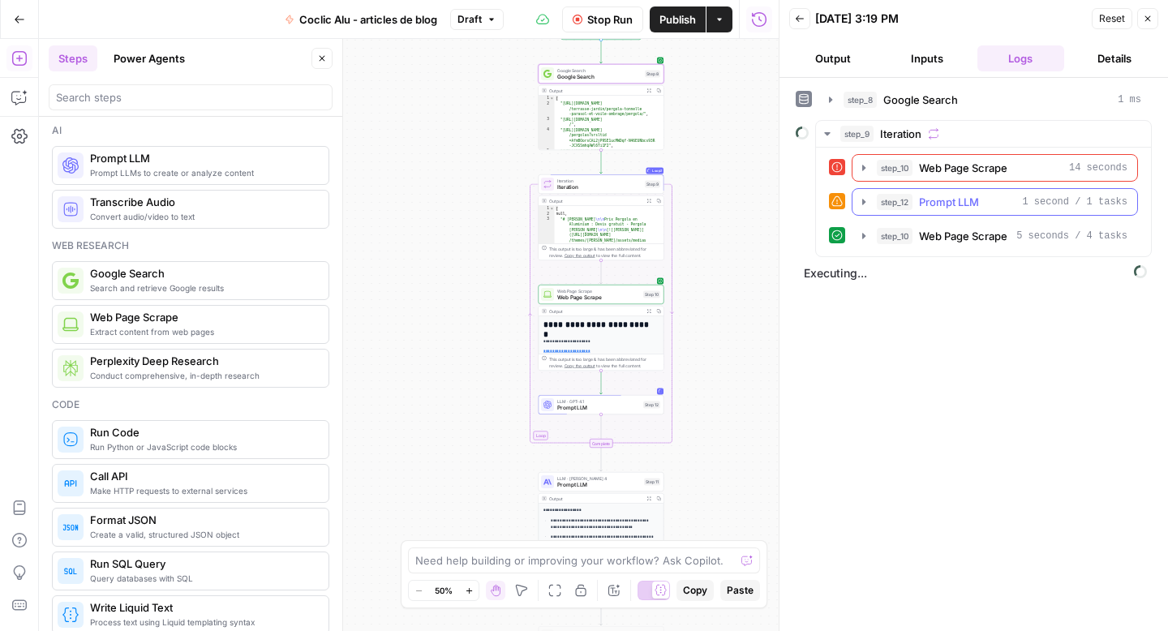
click at [860, 204] on icon "button" at bounding box center [863, 201] width 13 height 13
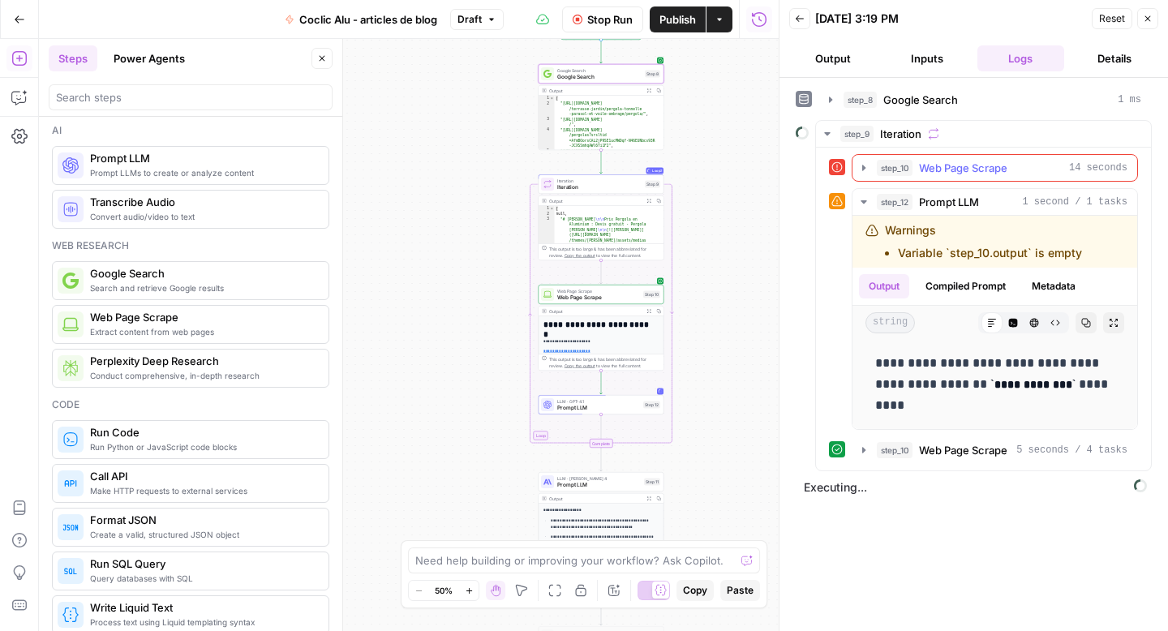
click at [861, 167] on icon "button" at bounding box center [863, 167] width 13 height 13
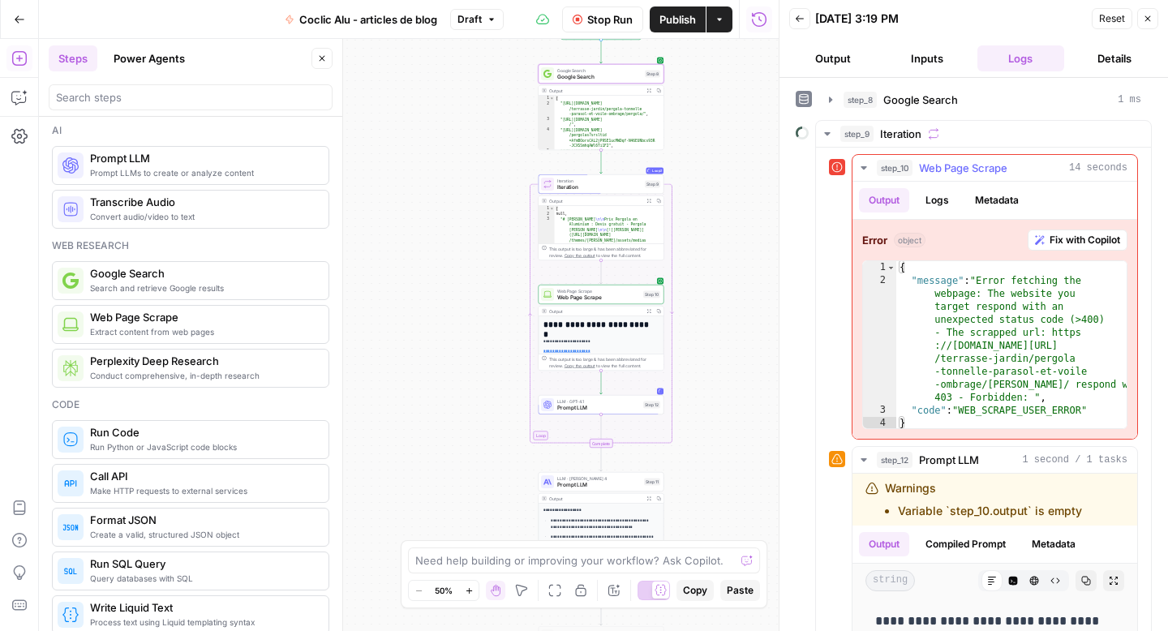
click at [865, 171] on icon "button" at bounding box center [863, 167] width 13 height 13
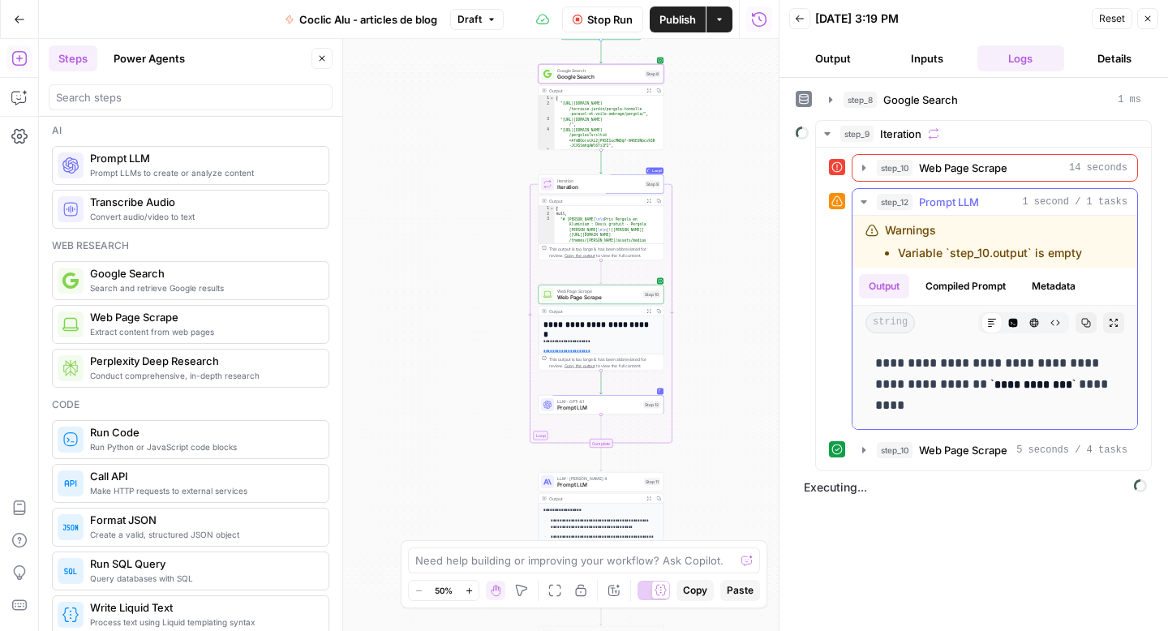
click at [862, 202] on icon "button" at bounding box center [864, 201] width 6 height 3
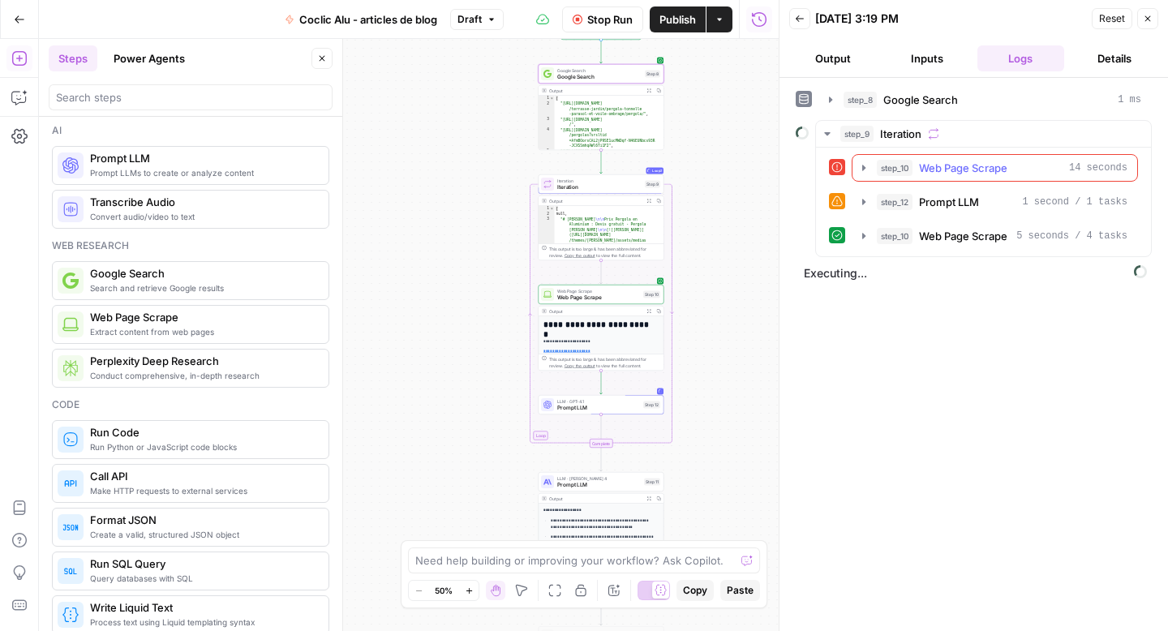
click at [864, 167] on icon "button" at bounding box center [863, 168] width 3 height 6
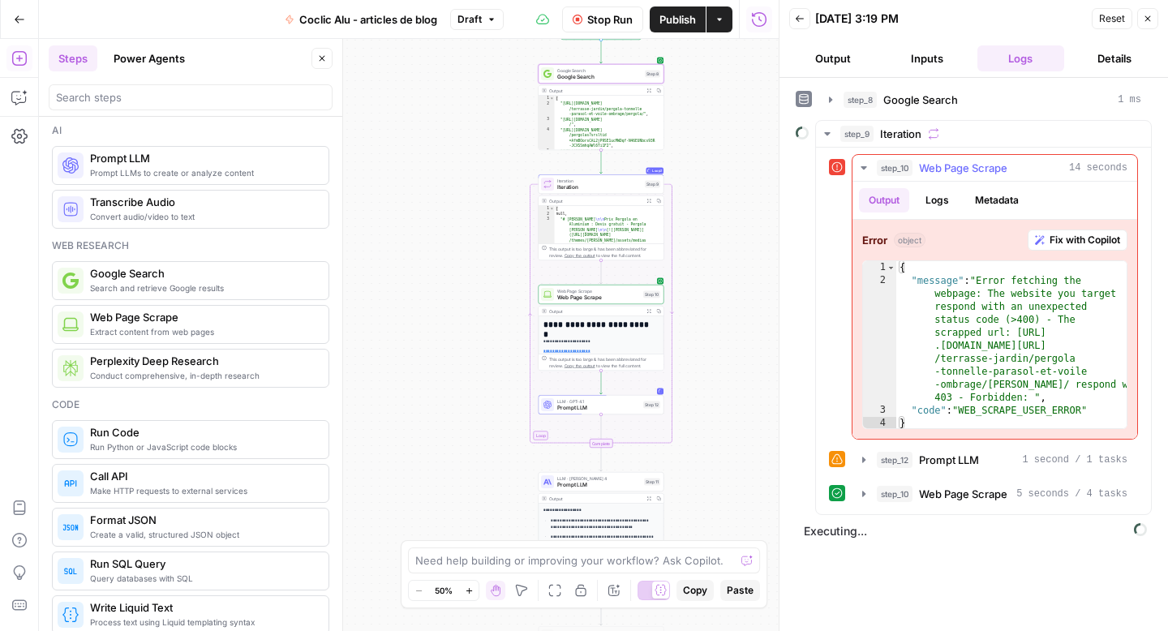
click at [864, 167] on icon "button" at bounding box center [864, 167] width 6 height 3
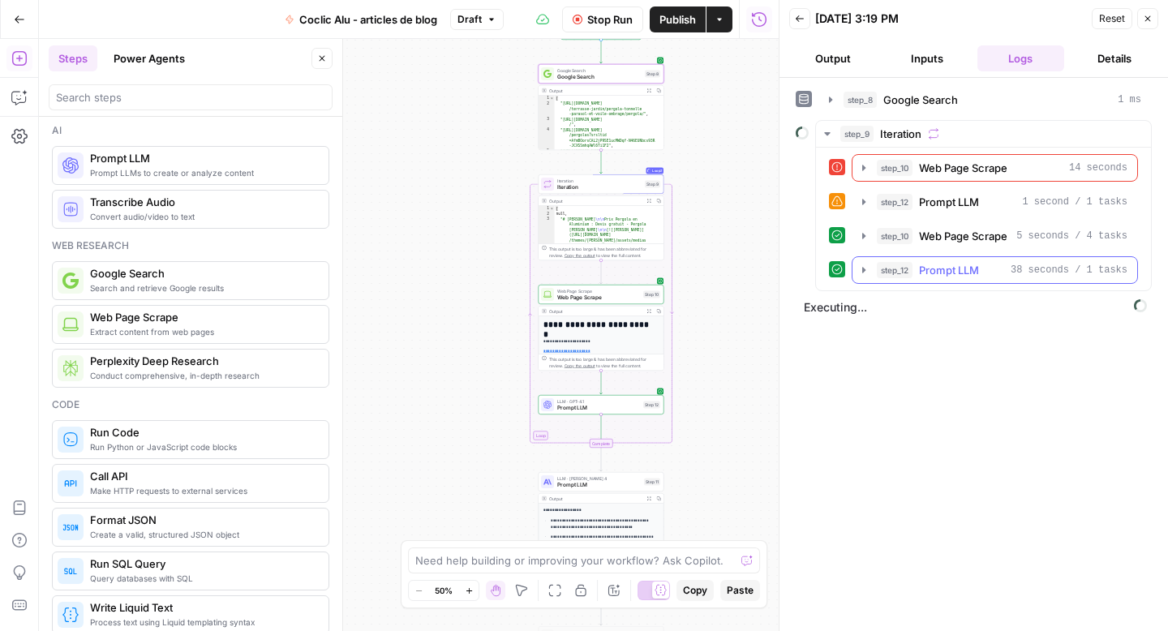
click at [870, 273] on icon "button" at bounding box center [863, 270] width 13 height 13
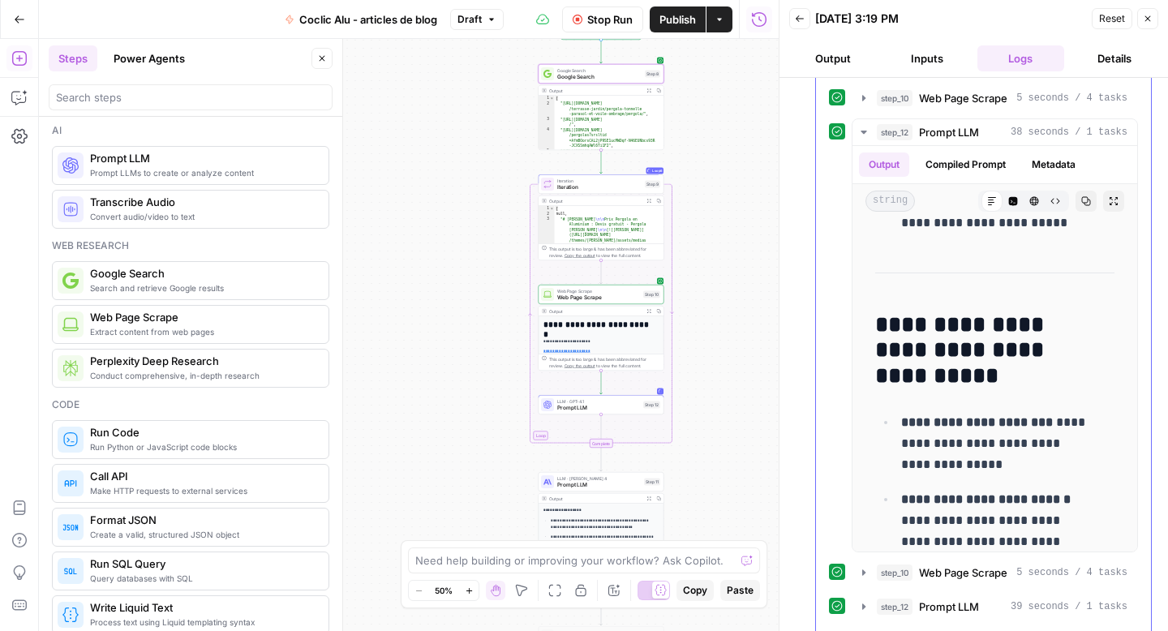
scroll to position [342, 0]
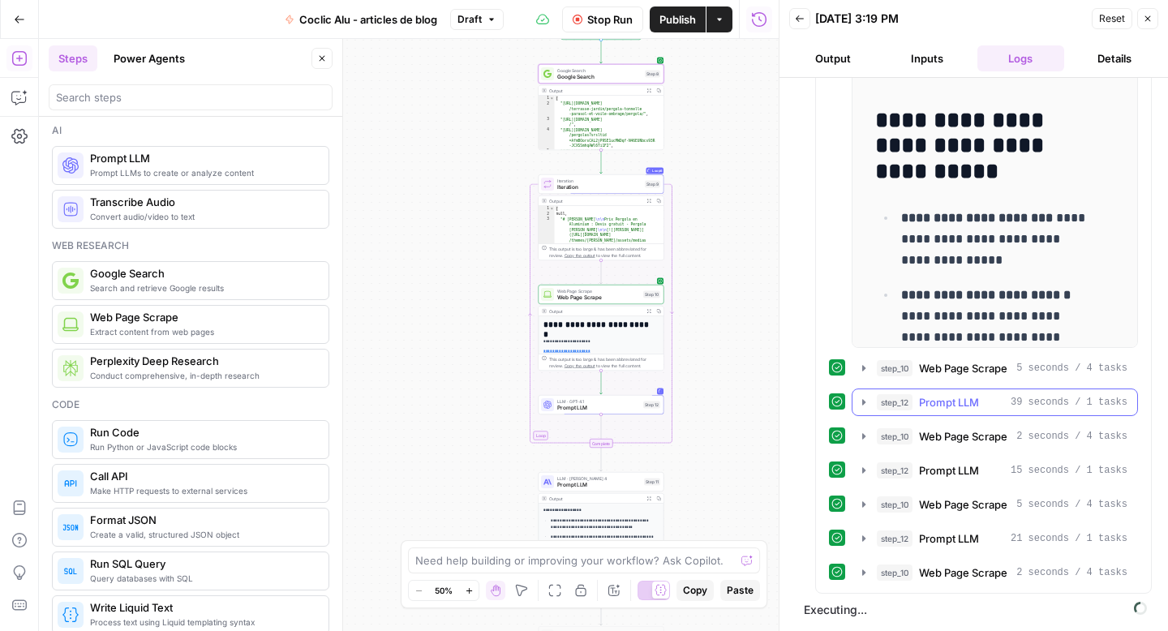
click at [859, 394] on button "step_12 Prompt LLM 39 seconds / 1 tasks" at bounding box center [995, 402] width 285 height 26
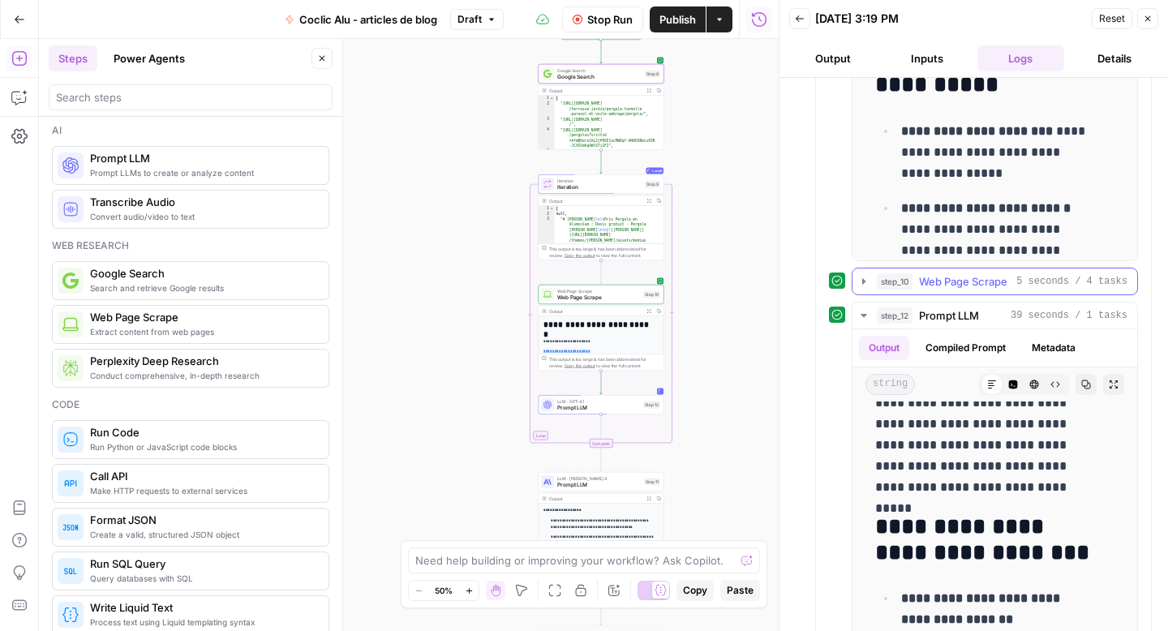
scroll to position [387, 0]
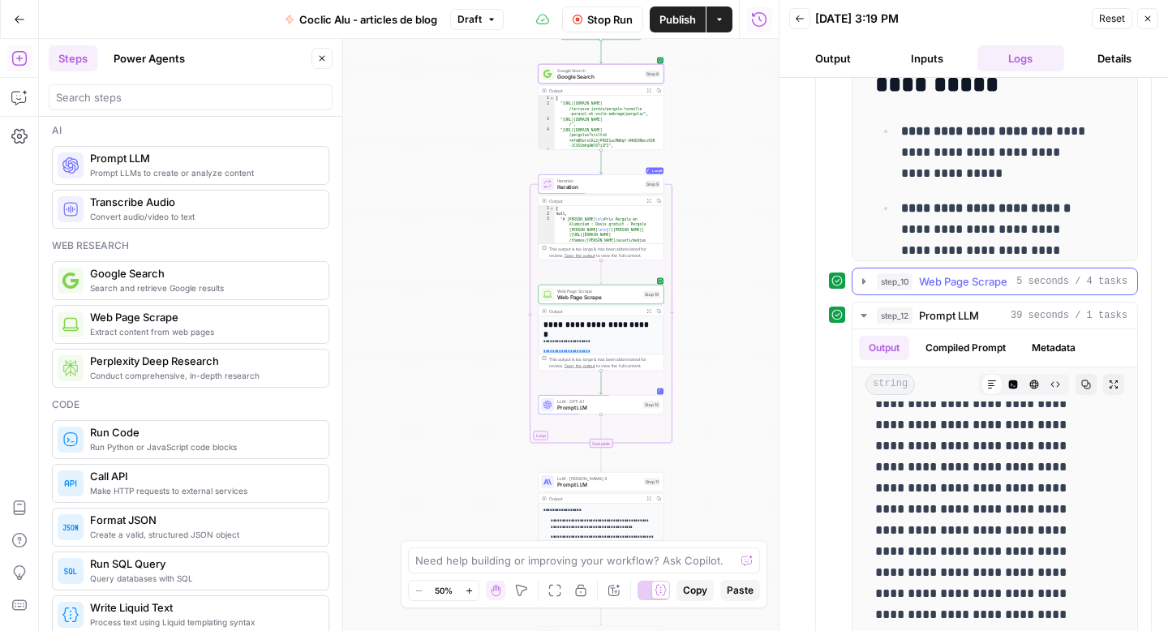
click at [864, 279] on icon "button" at bounding box center [863, 281] width 13 height 13
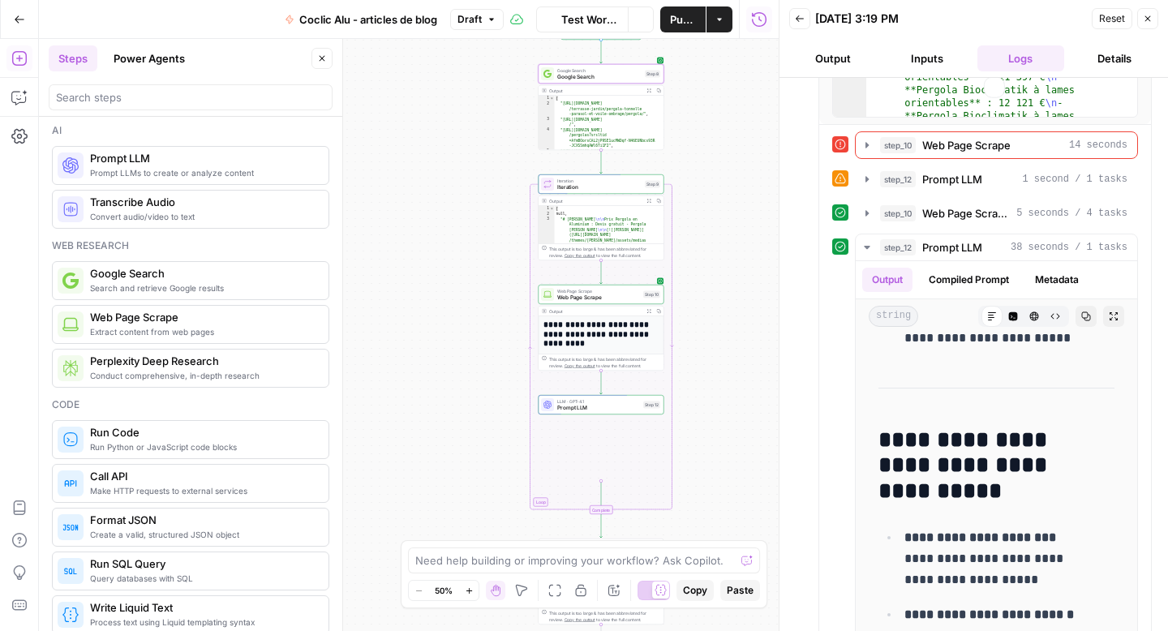
scroll to position [905, 0]
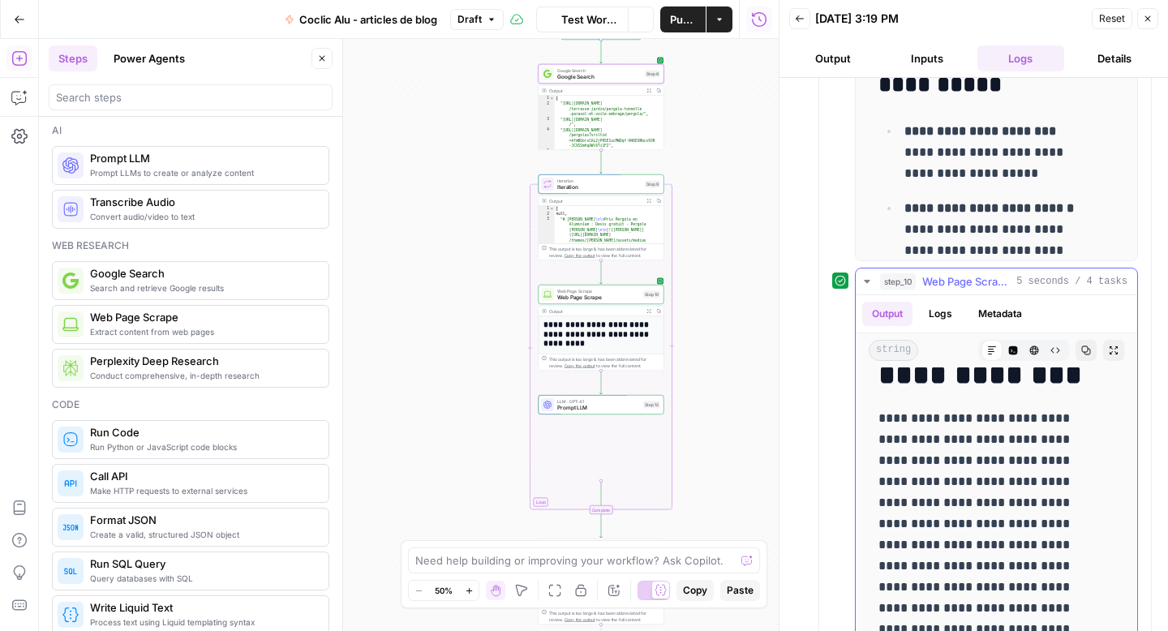
click at [870, 283] on icon "button" at bounding box center [867, 281] width 13 height 13
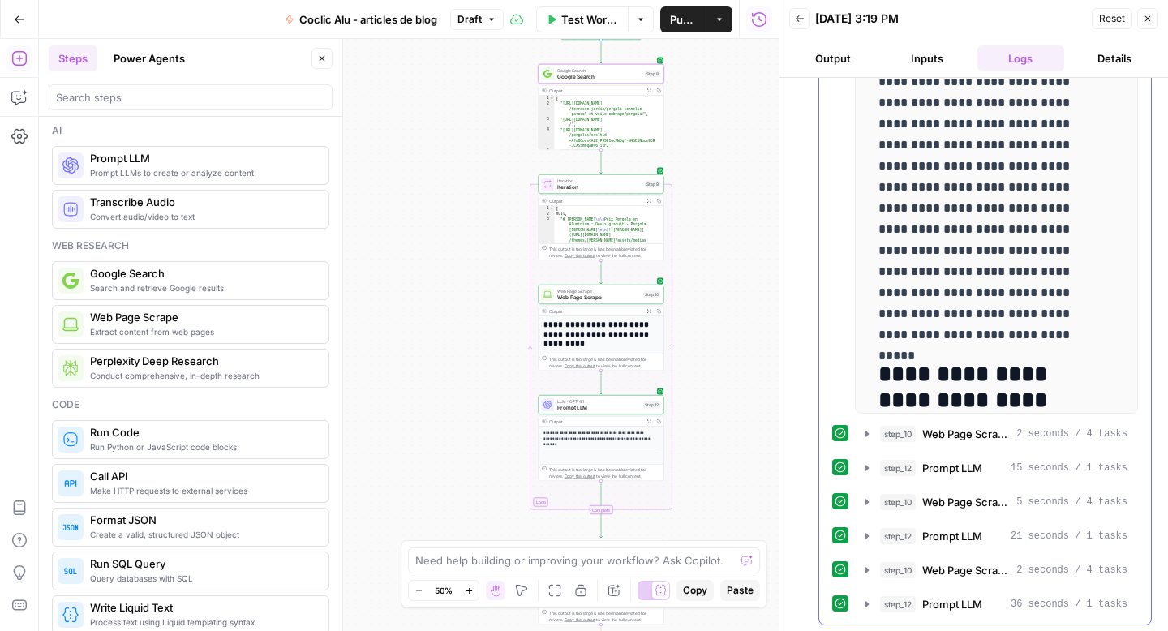
scroll to position [1160, 0]
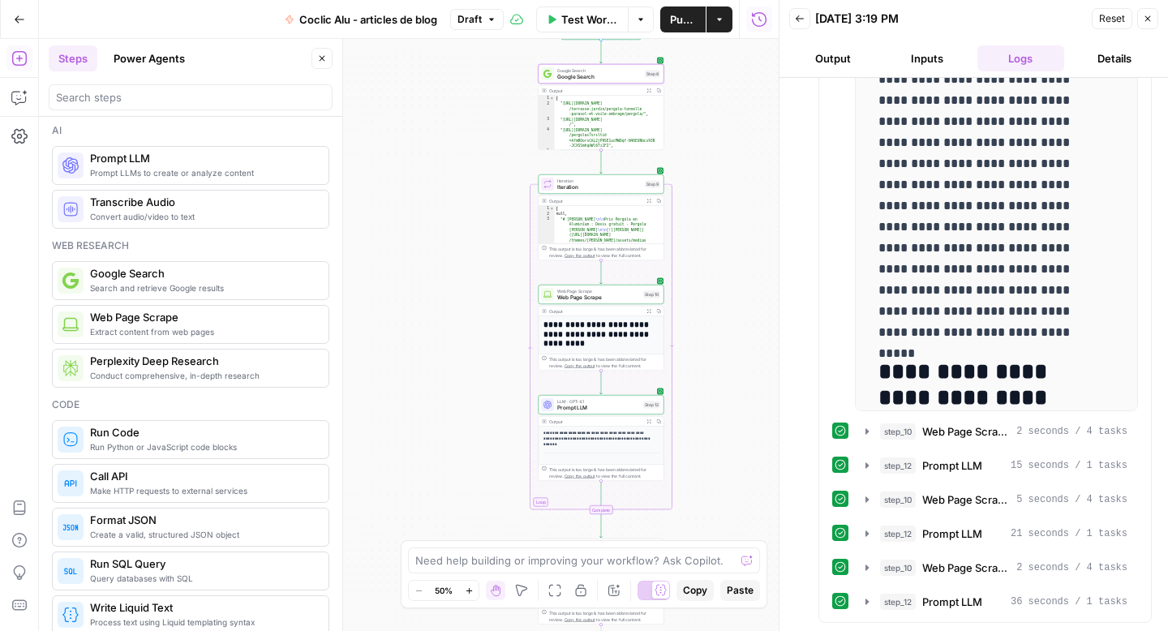
click at [1151, 27] on button "Close" at bounding box center [1147, 18] width 21 height 21
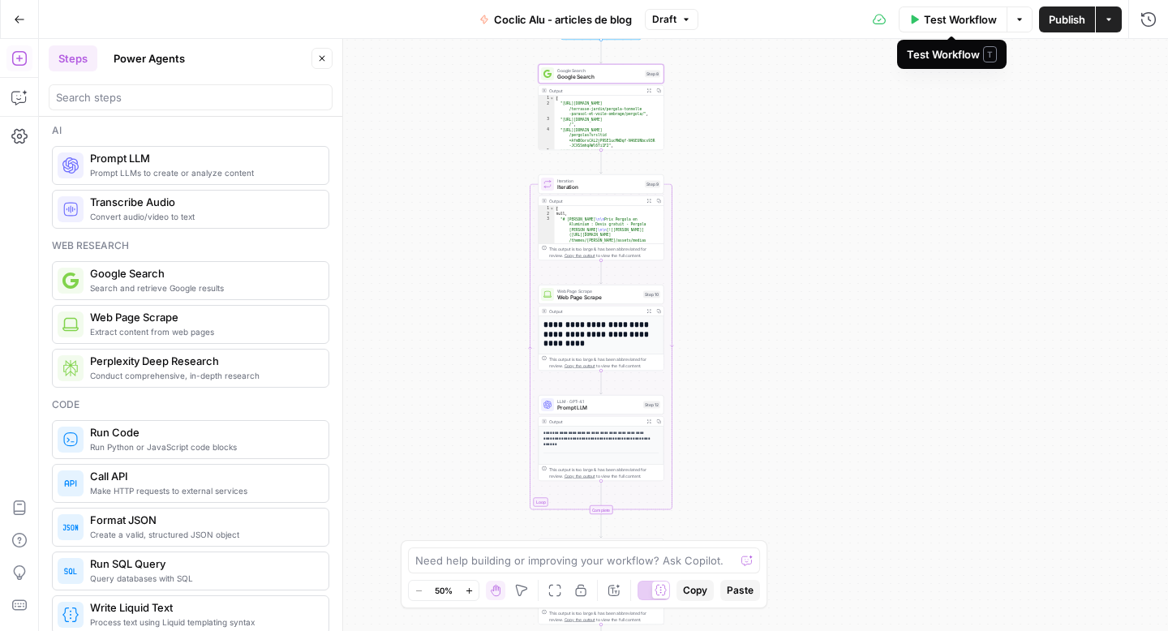
click at [1069, 24] on span "Publish" at bounding box center [1067, 19] width 37 height 16
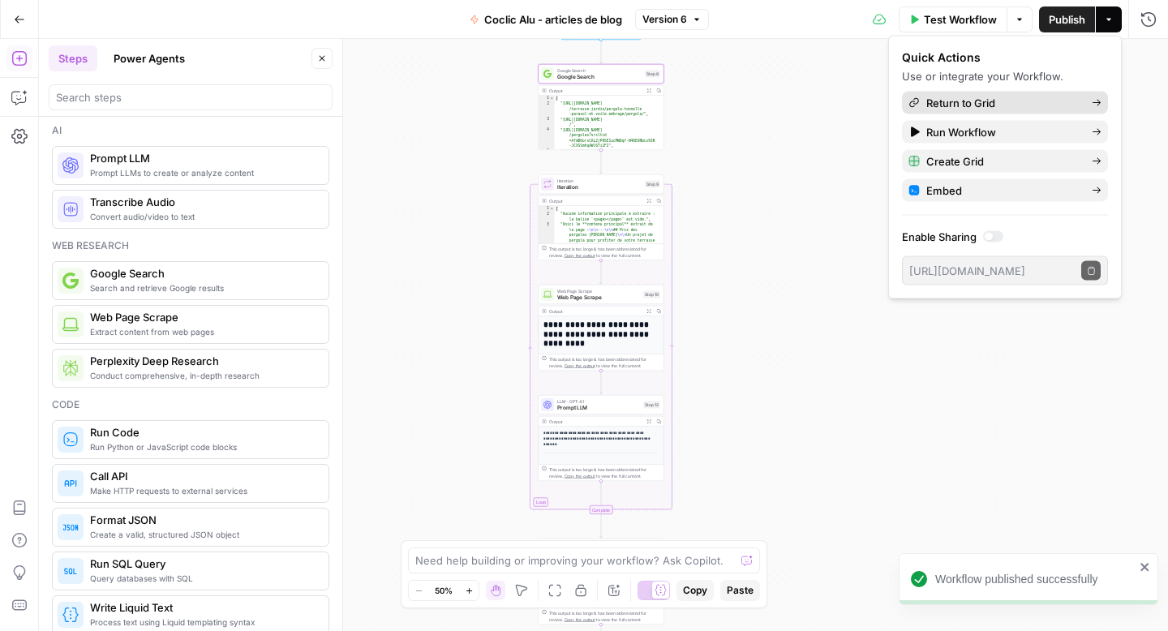
click at [986, 105] on span "Return to Grid" at bounding box center [1002, 103] width 152 height 16
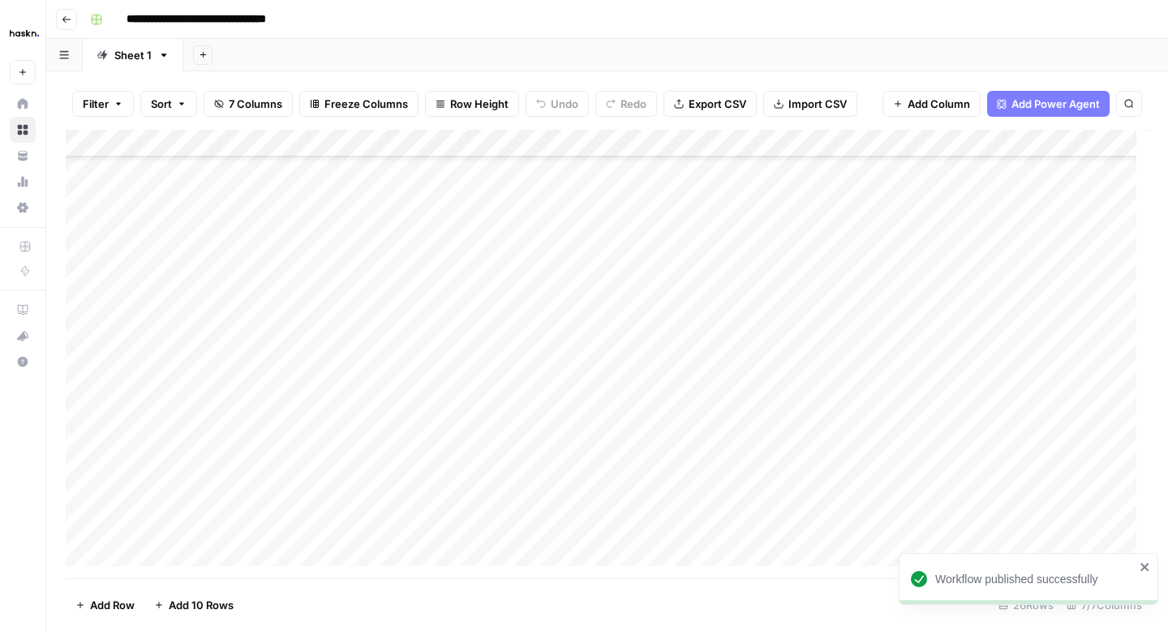
scroll to position [260, 0]
click at [984, 437] on div "Add Column" at bounding box center [607, 354] width 1083 height 449
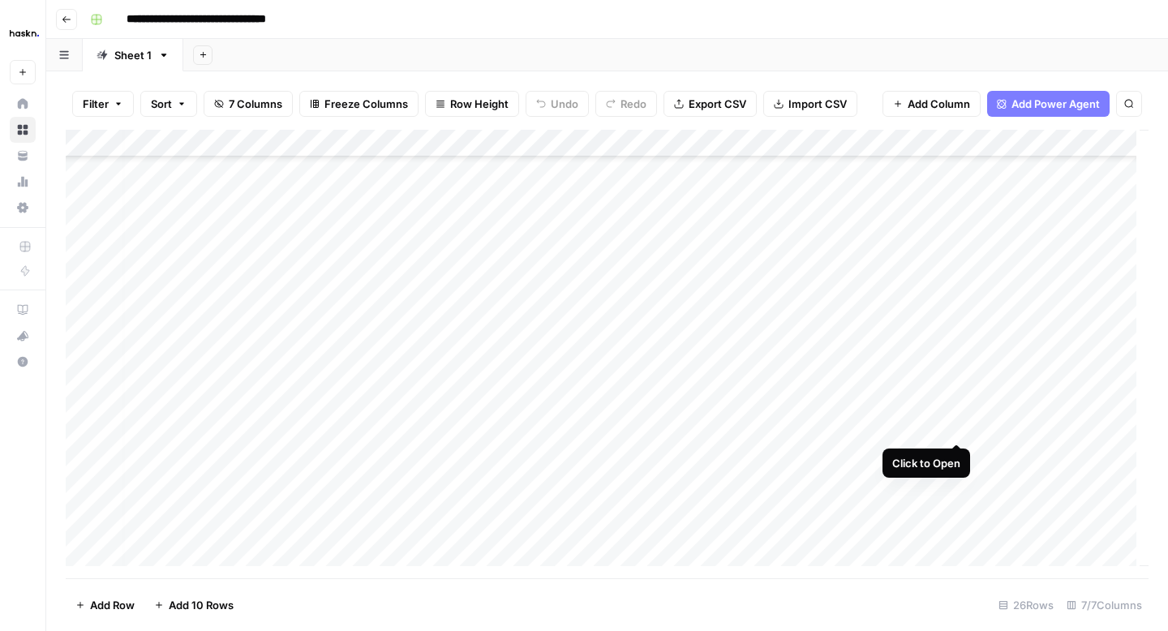
click at [954, 423] on div "Add Column" at bounding box center [607, 354] width 1083 height 449
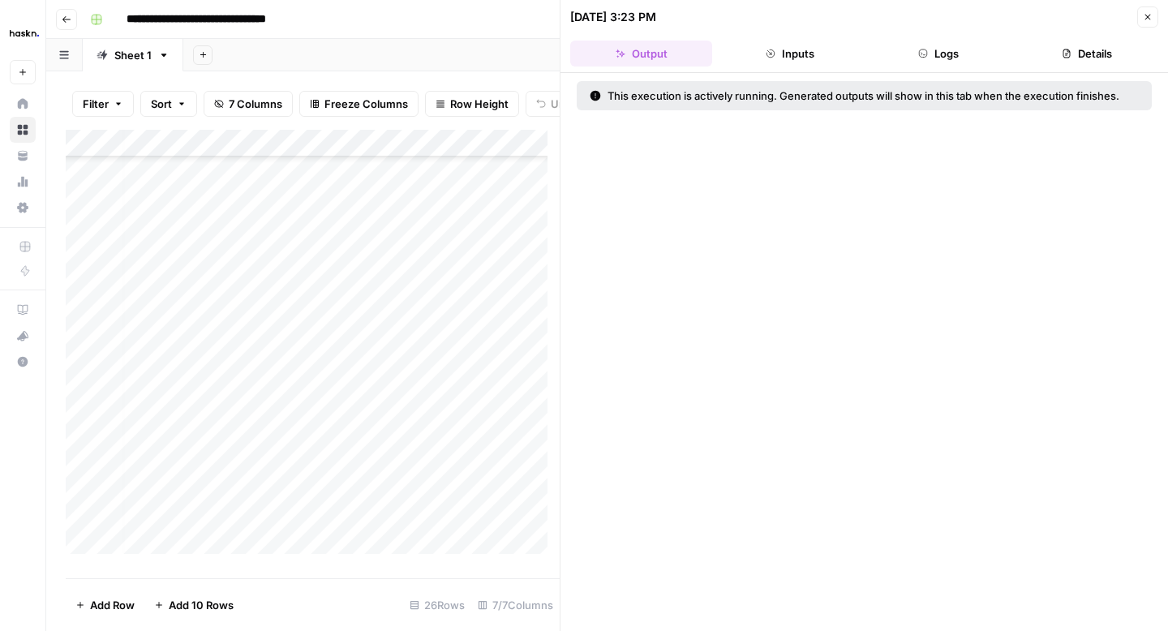
click at [941, 62] on button "Logs" at bounding box center [939, 54] width 142 height 26
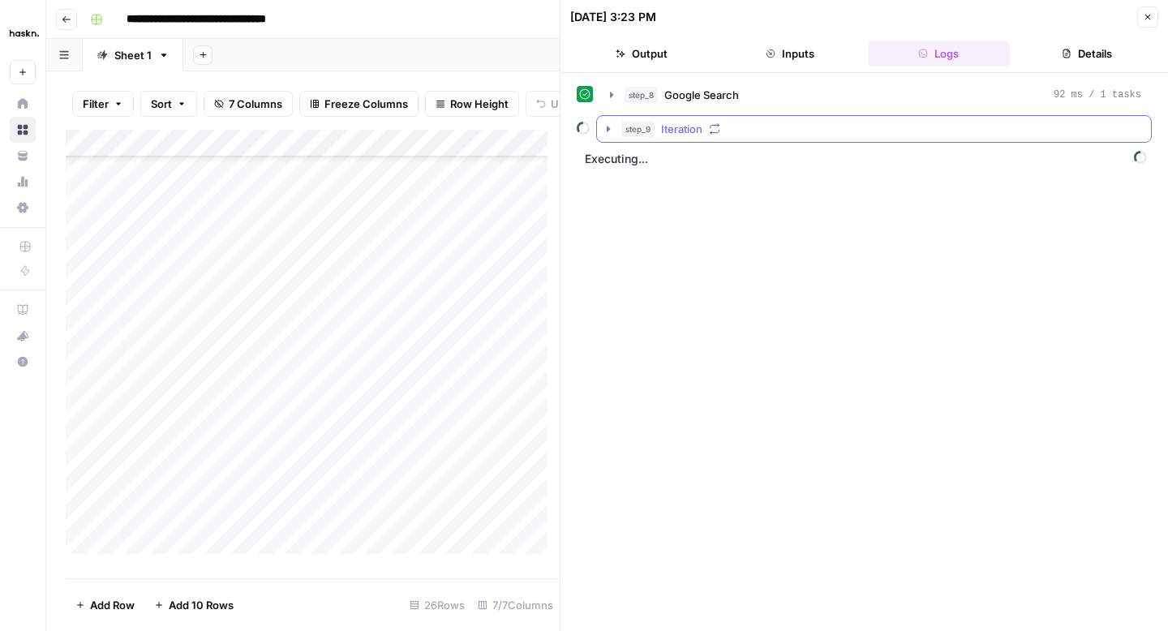
click at [609, 132] on icon "button" at bounding box center [608, 128] width 13 height 13
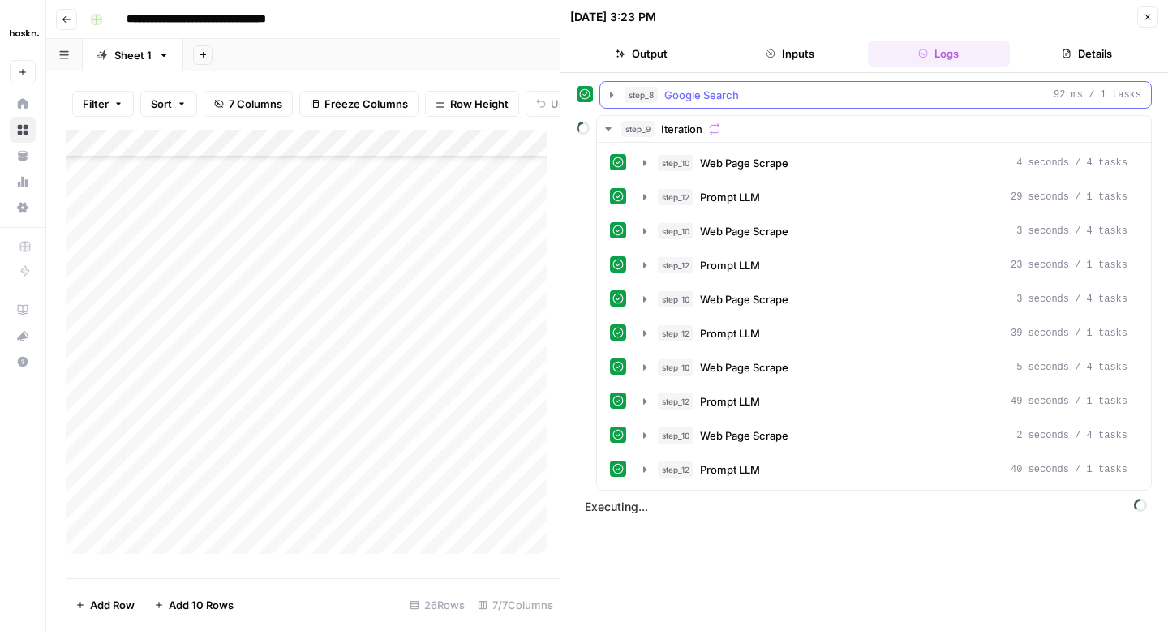
click at [612, 100] on icon "button" at bounding box center [611, 94] width 13 height 13
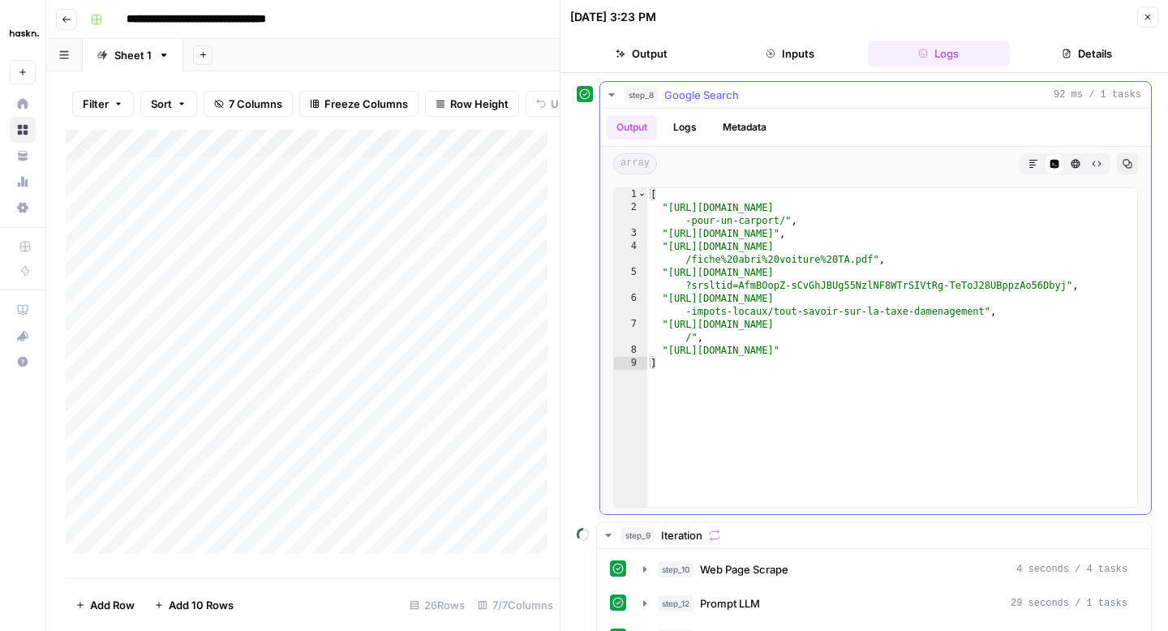
click at [609, 88] on icon "button" at bounding box center [611, 94] width 13 height 13
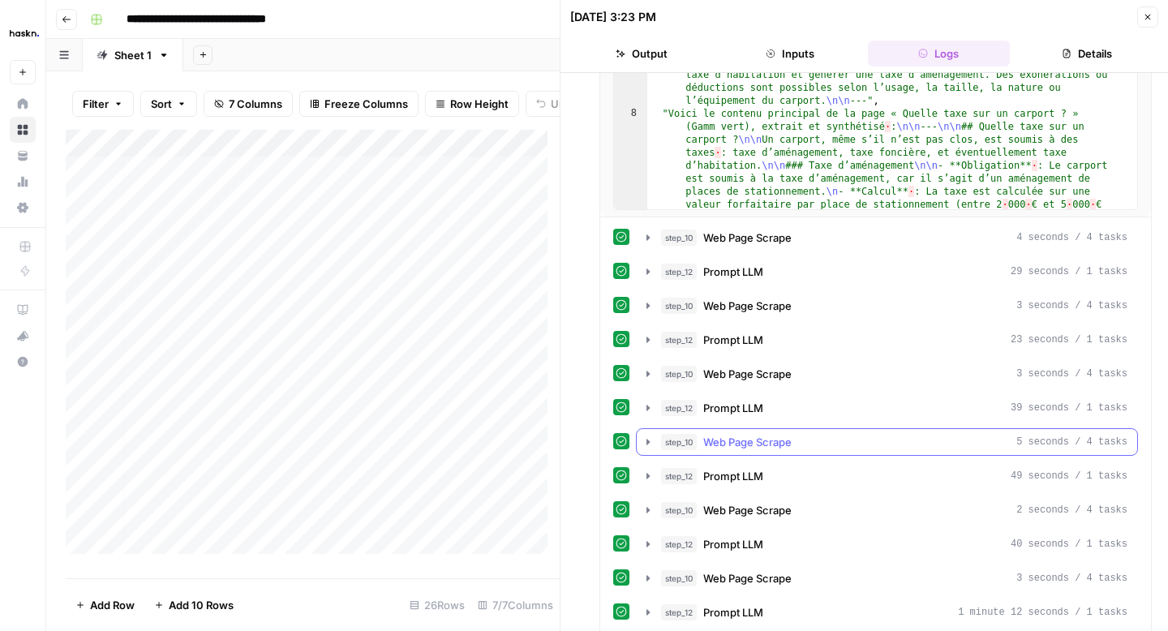
scroll to position [333, 0]
click at [643, 380] on button "step_10 Web Page Scrape 3 seconds / 4 tasks" at bounding box center [887, 373] width 500 height 26
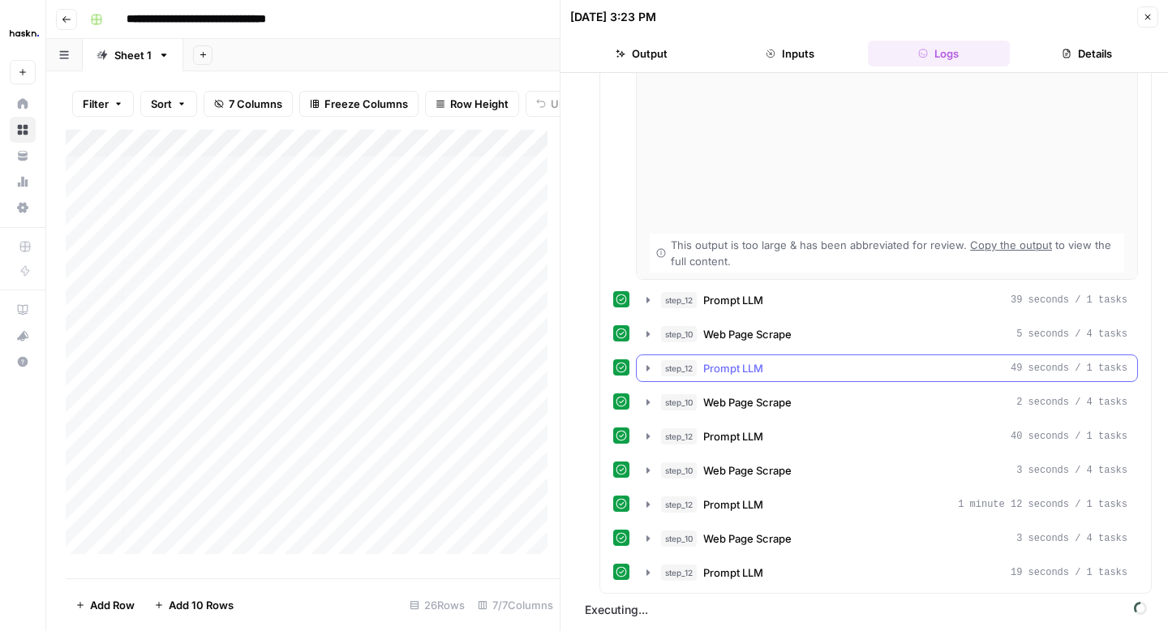
scroll to position [800, 0]
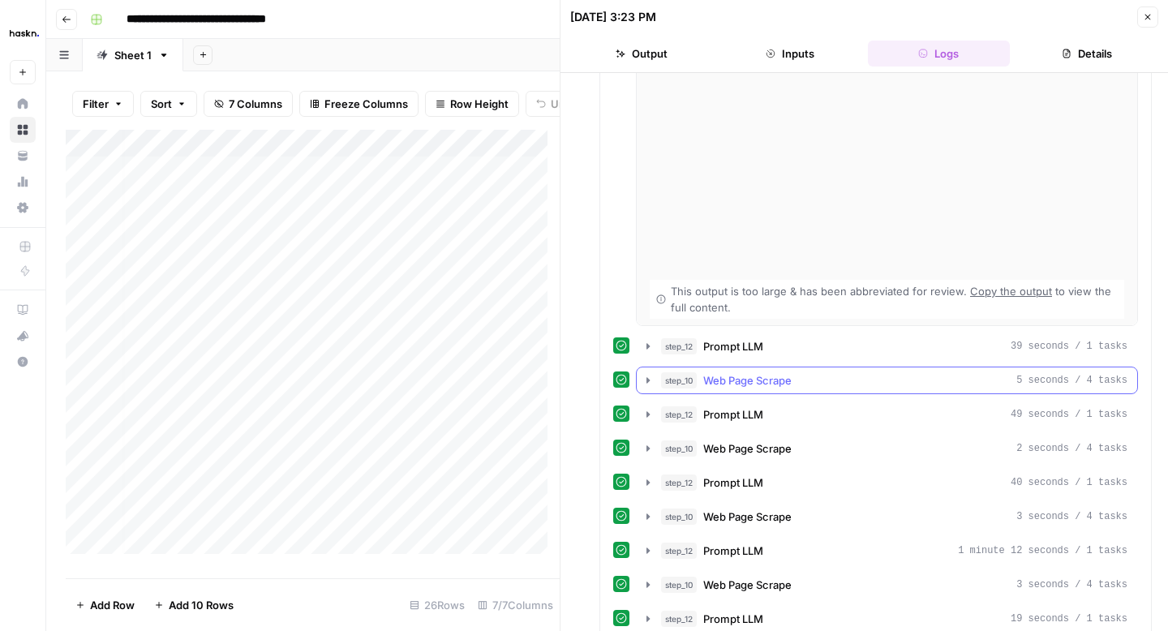
click at [647, 377] on icon "button" at bounding box center [648, 380] width 13 height 13
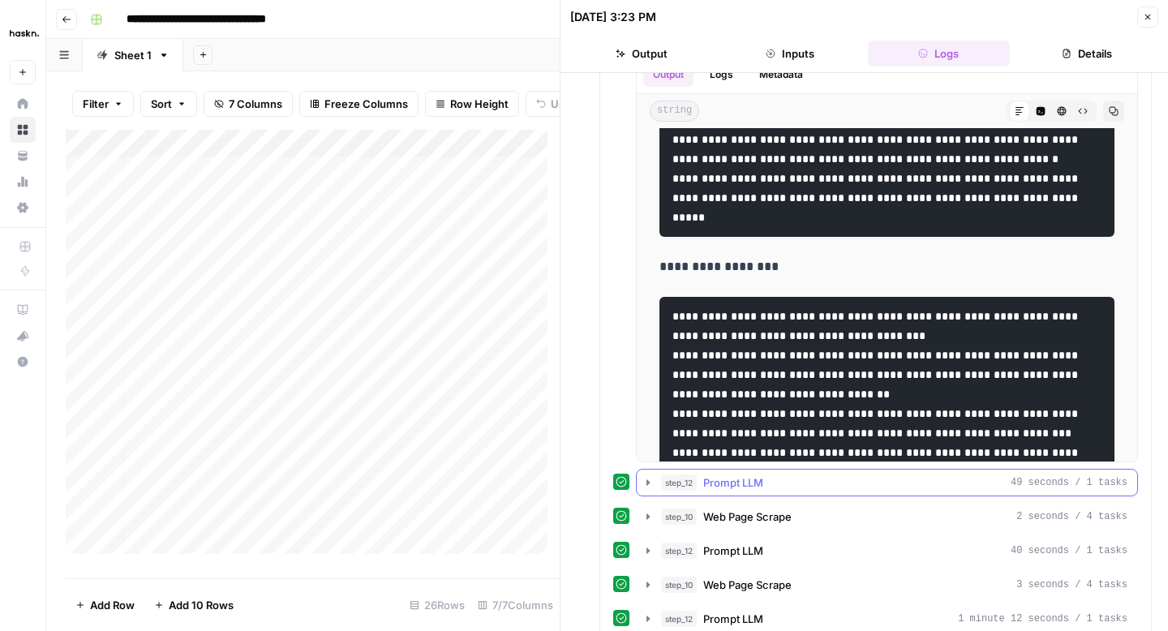
scroll to position [1355, 0]
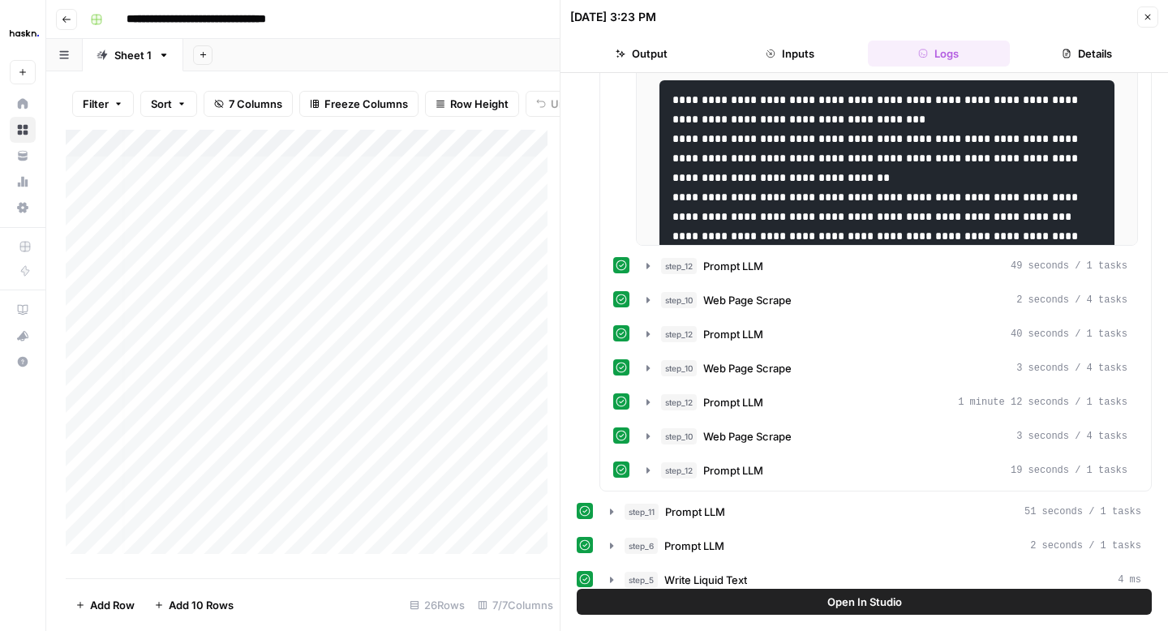
click at [1153, 19] on button "Close" at bounding box center [1147, 16] width 21 height 21
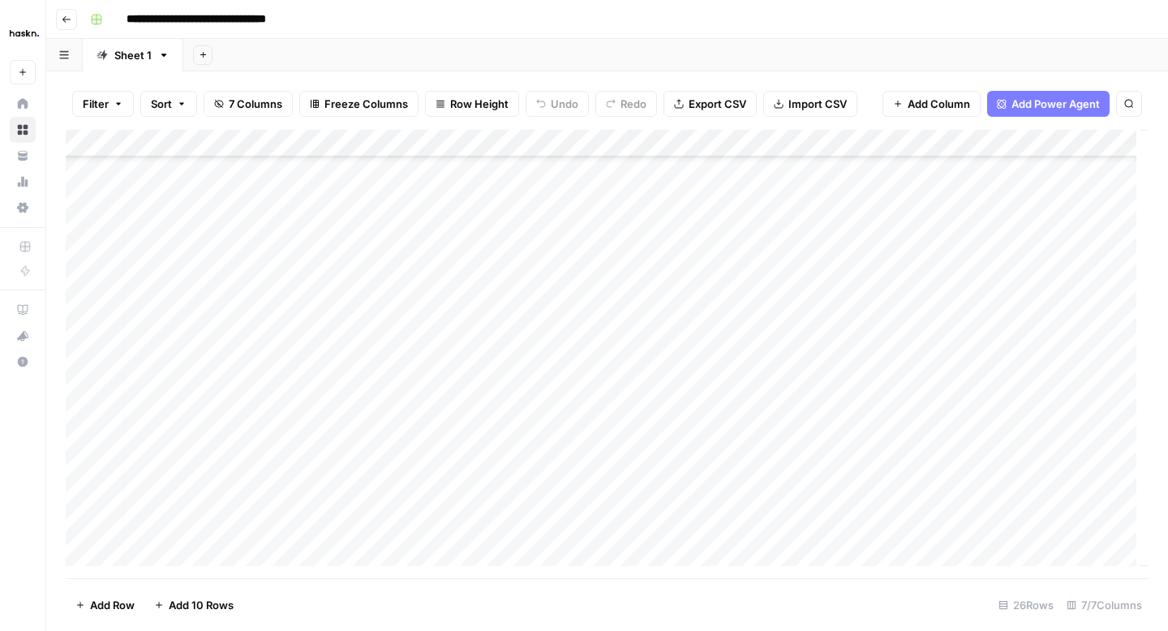
scroll to position [334, 6]
click at [1123, 358] on div "Add Column" at bounding box center [607, 354] width 1083 height 449
click at [958, 358] on div "Add Column" at bounding box center [607, 354] width 1083 height 449
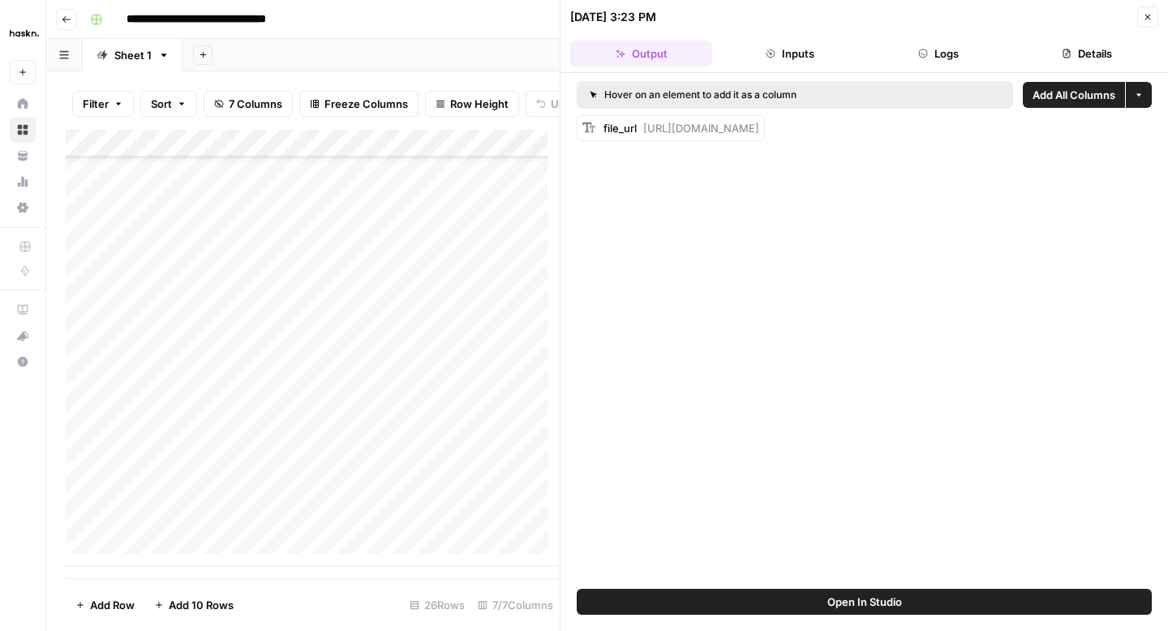
click at [937, 58] on button "Logs" at bounding box center [939, 54] width 142 height 26
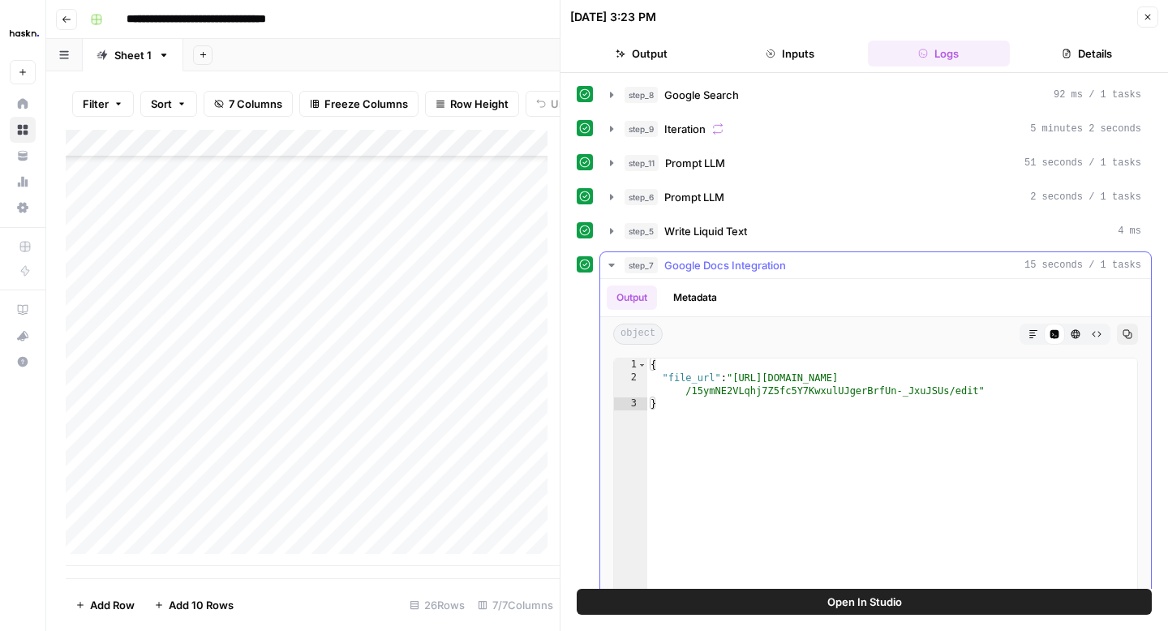
scroll to position [49, 0]
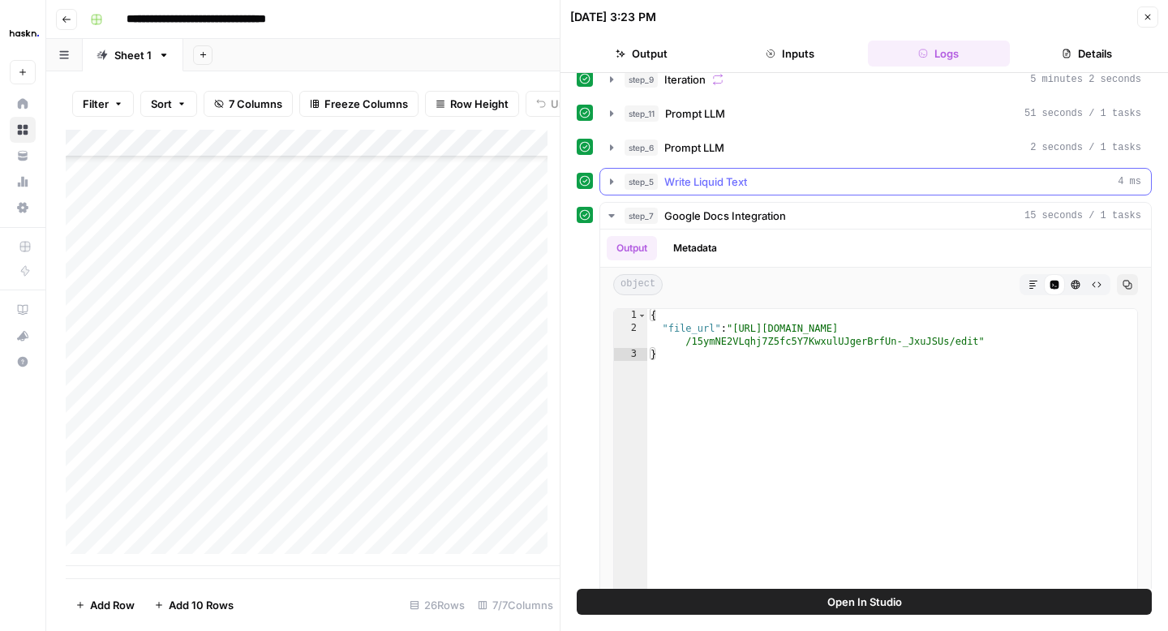
click at [621, 183] on button "step_5 Write Liquid Text 4 ms" at bounding box center [875, 182] width 551 height 26
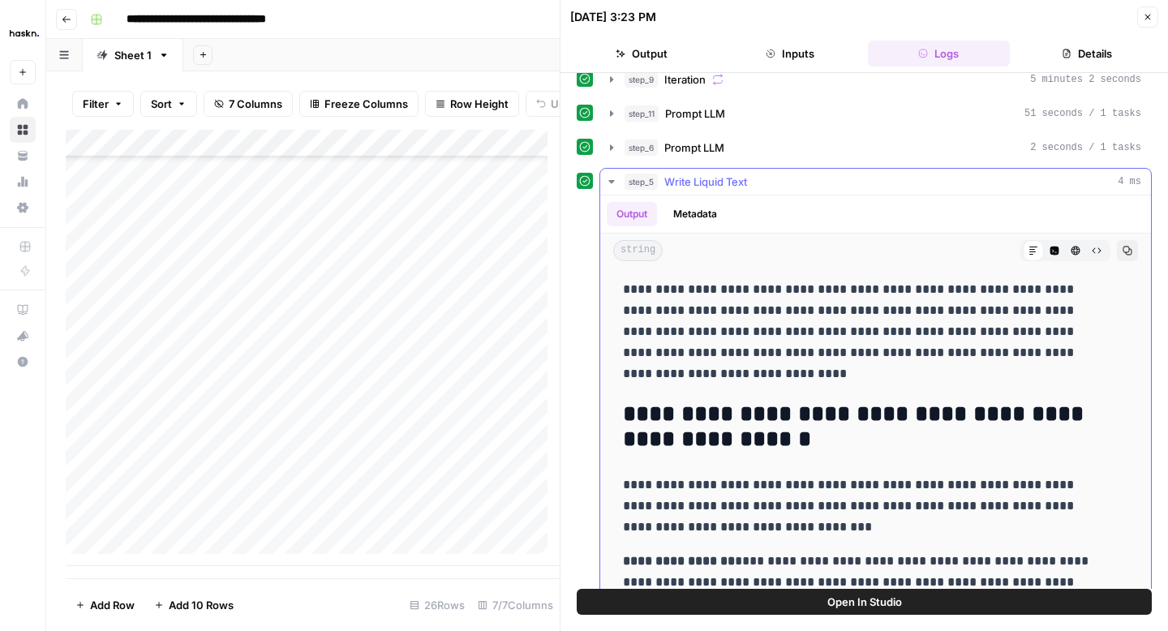
scroll to position [2737, 0]
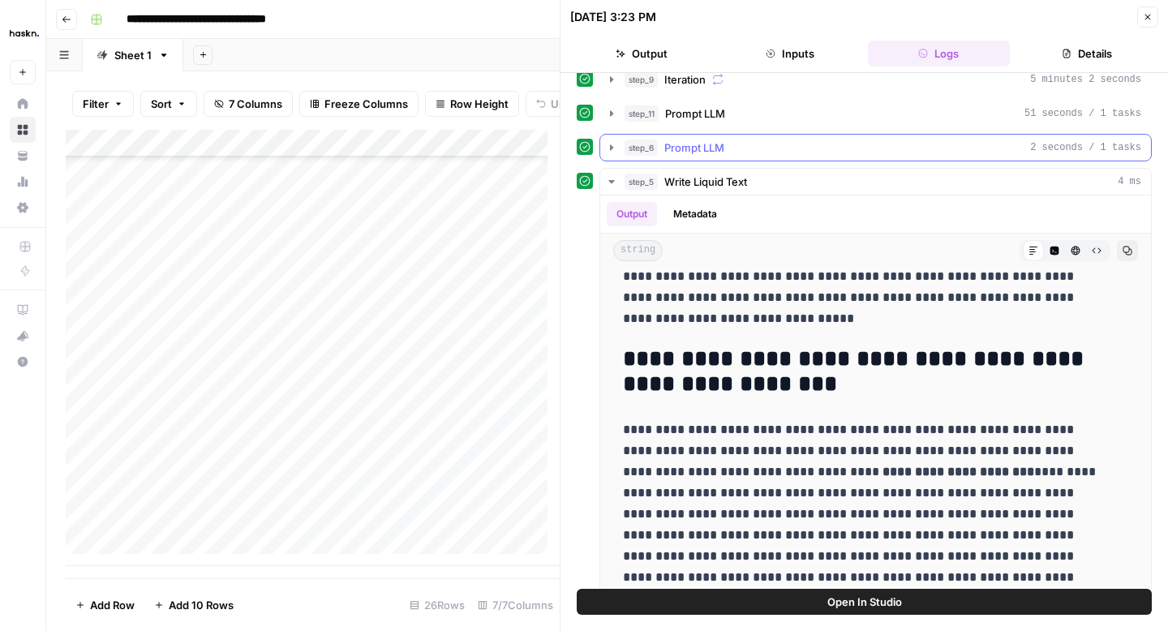
click at [613, 145] on icon "button" at bounding box center [611, 147] width 13 height 13
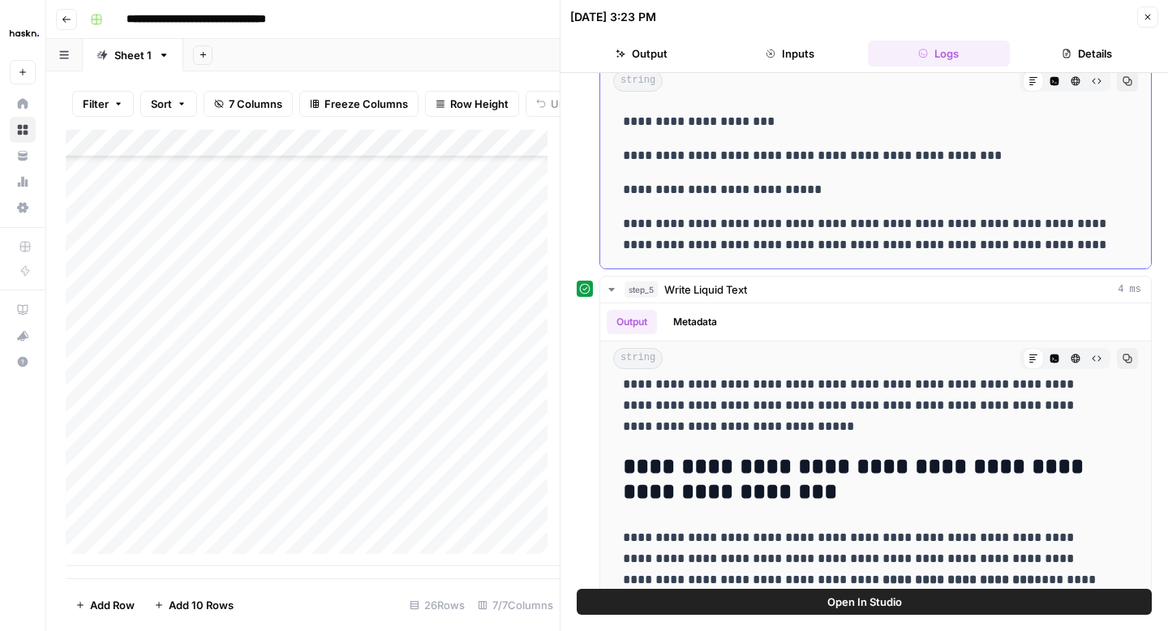
scroll to position [0, 0]
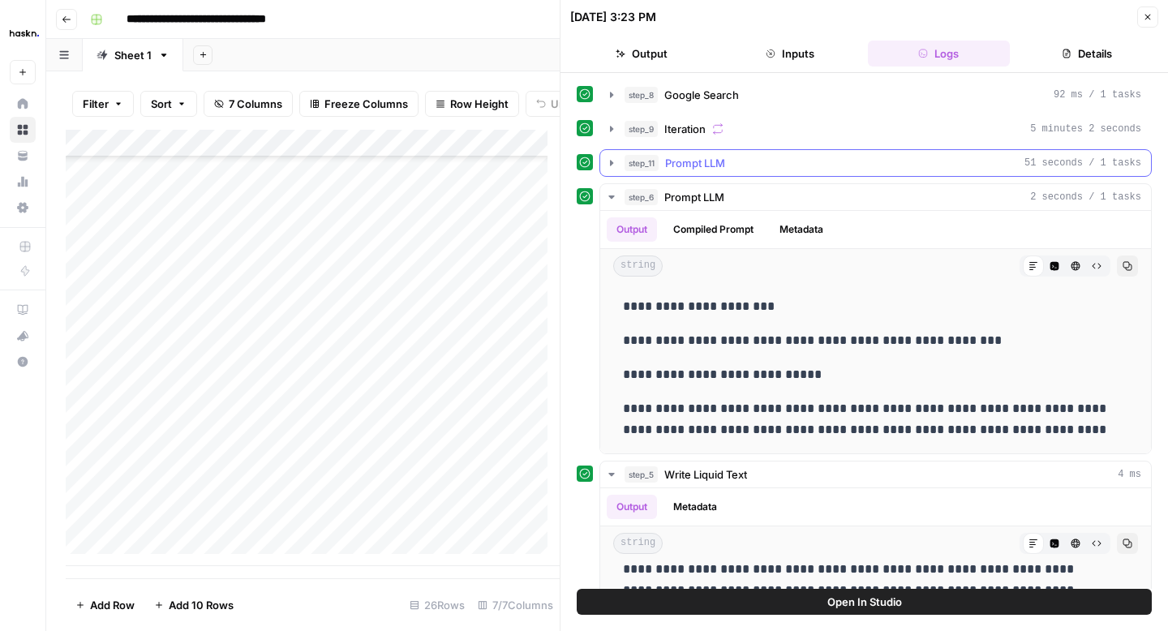
click at [611, 163] on icon "button" at bounding box center [611, 163] width 3 height 6
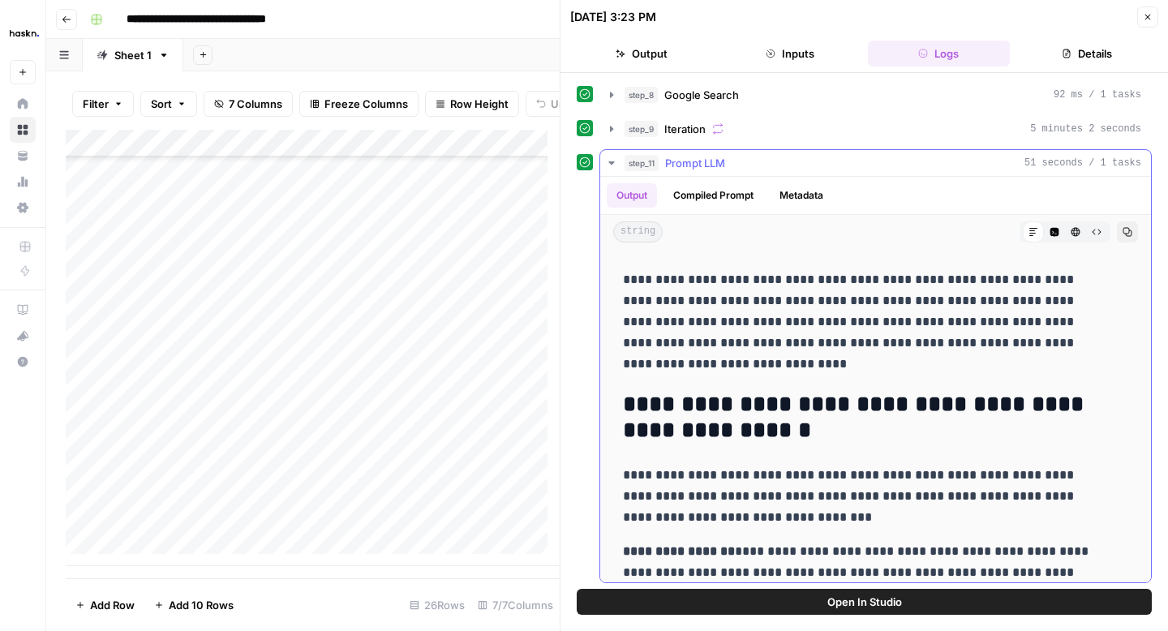
scroll to position [3950, 0]
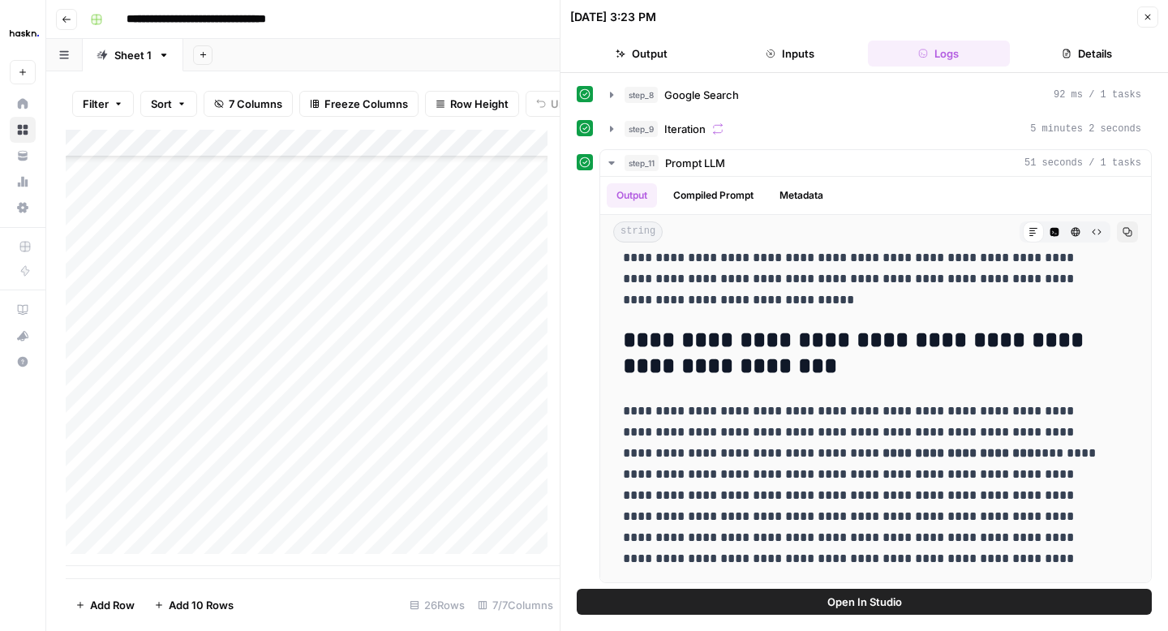
click at [71, 24] on button "Go back" at bounding box center [66, 19] width 21 height 21
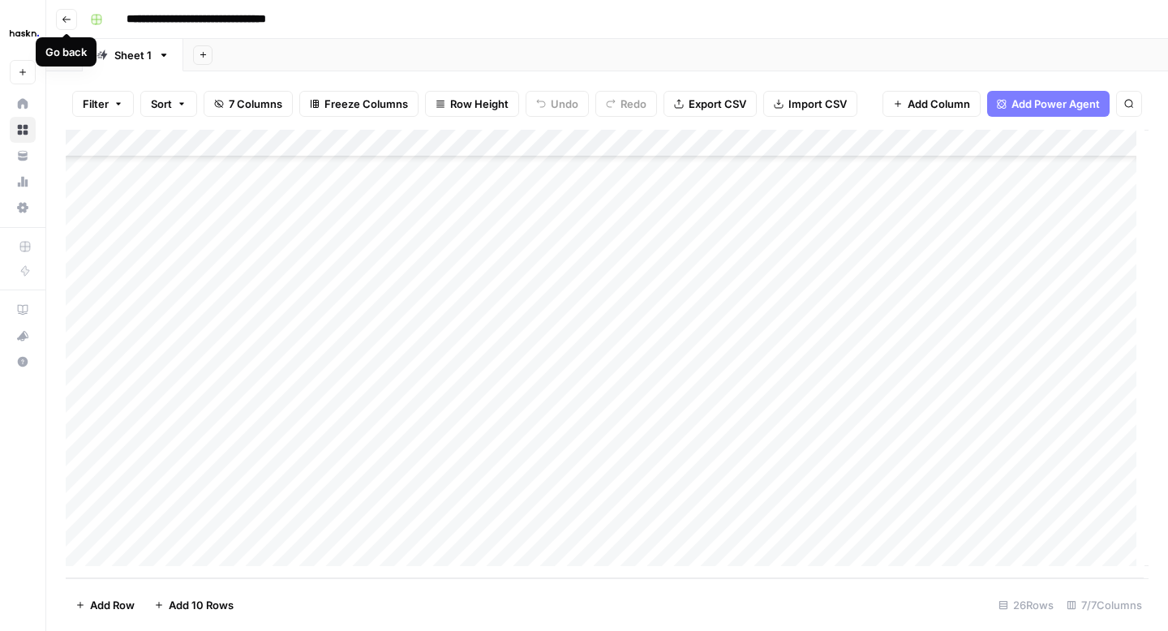
click at [71, 24] on button "Go back" at bounding box center [66, 19] width 21 height 21
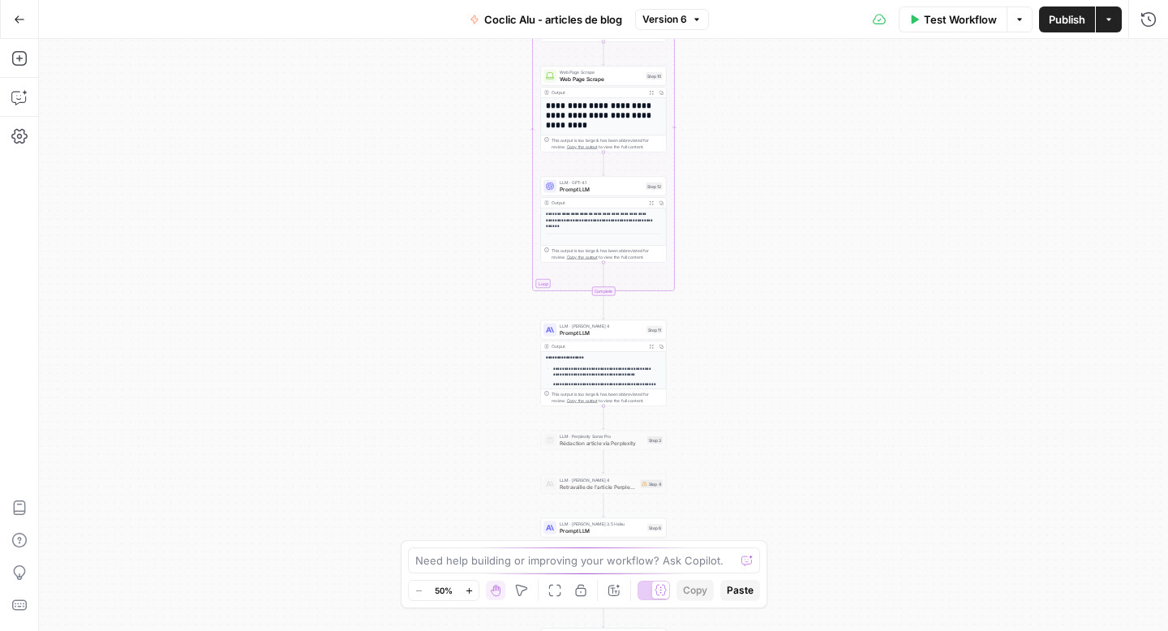
click at [20, 20] on icon "button" at bounding box center [19, 19] width 11 height 11
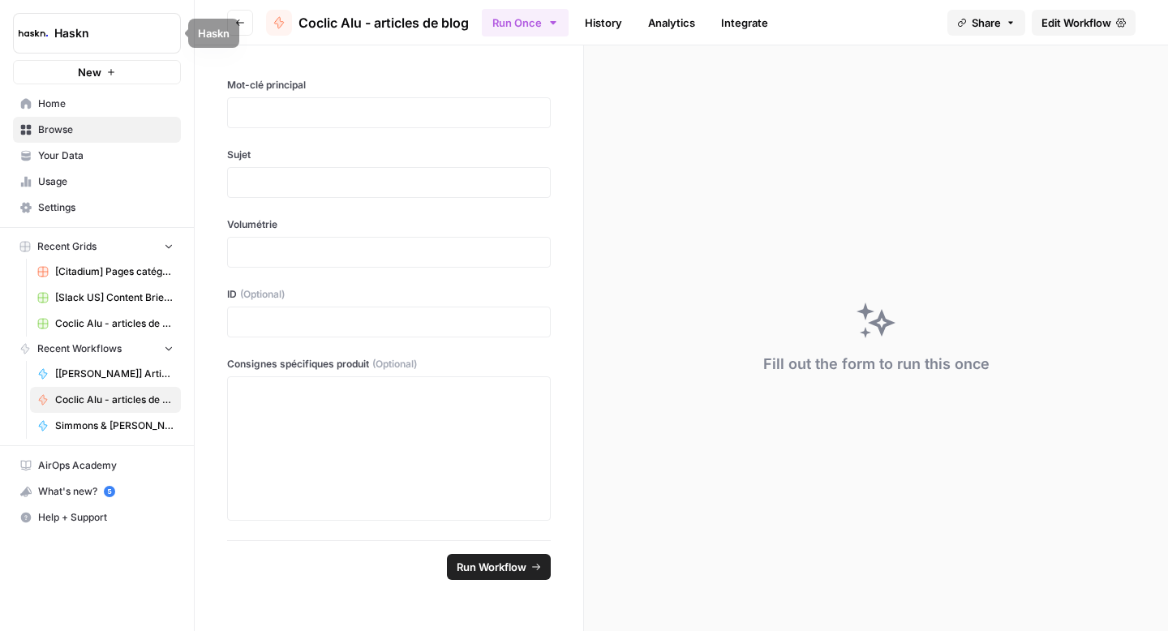
click at [237, 29] on button "Go back" at bounding box center [240, 23] width 26 height 26
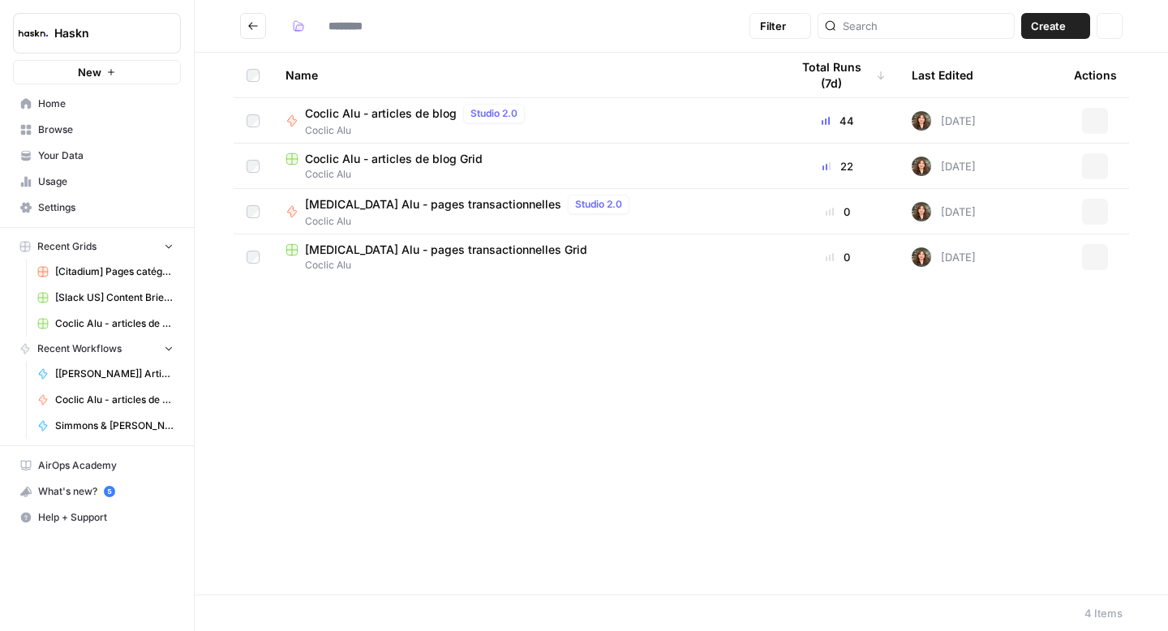
type input "**********"
click at [251, 29] on icon "Go back" at bounding box center [252, 25] width 11 height 11
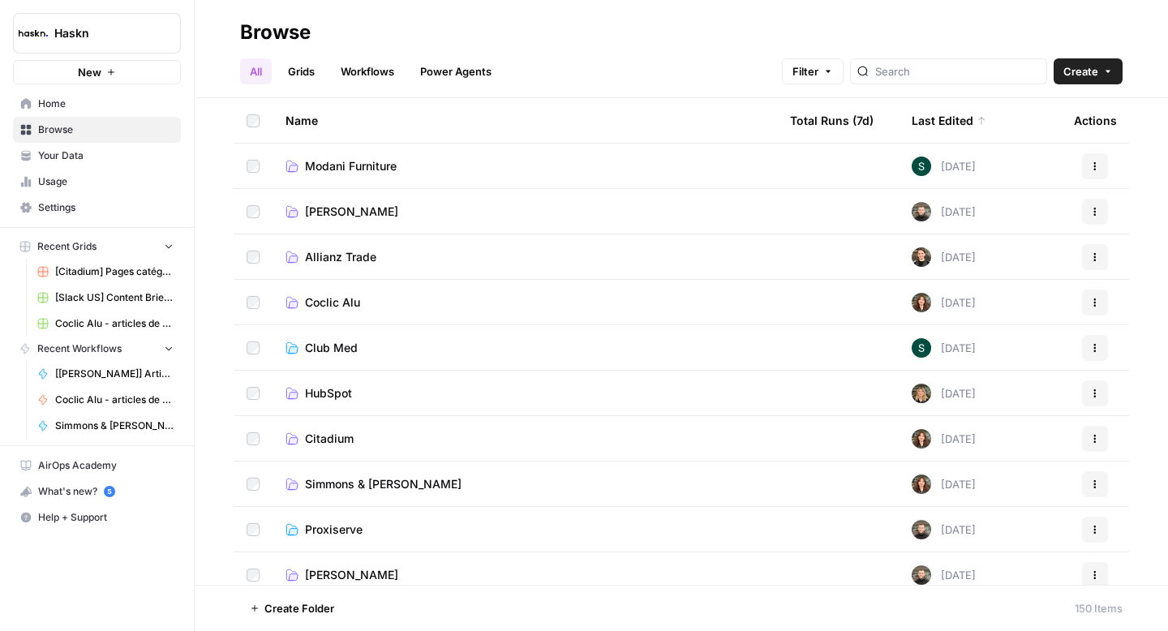
click at [941, 80] on div at bounding box center [948, 71] width 197 height 26
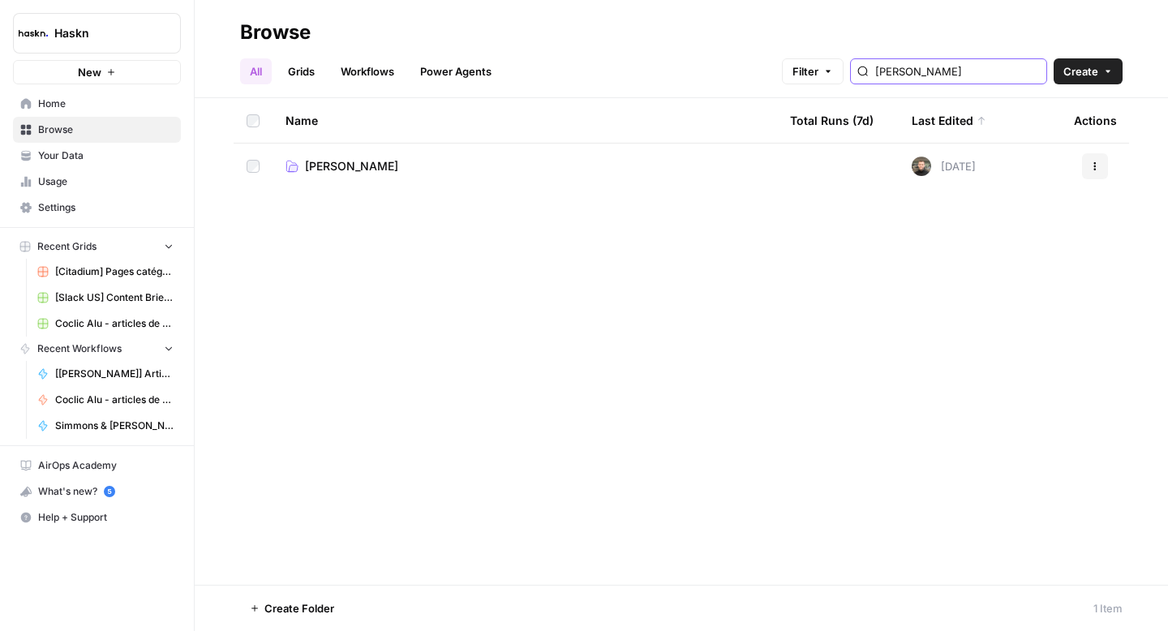
type input "edouard"
click at [380, 164] on span "Edouard Denis" at bounding box center [351, 166] width 93 height 16
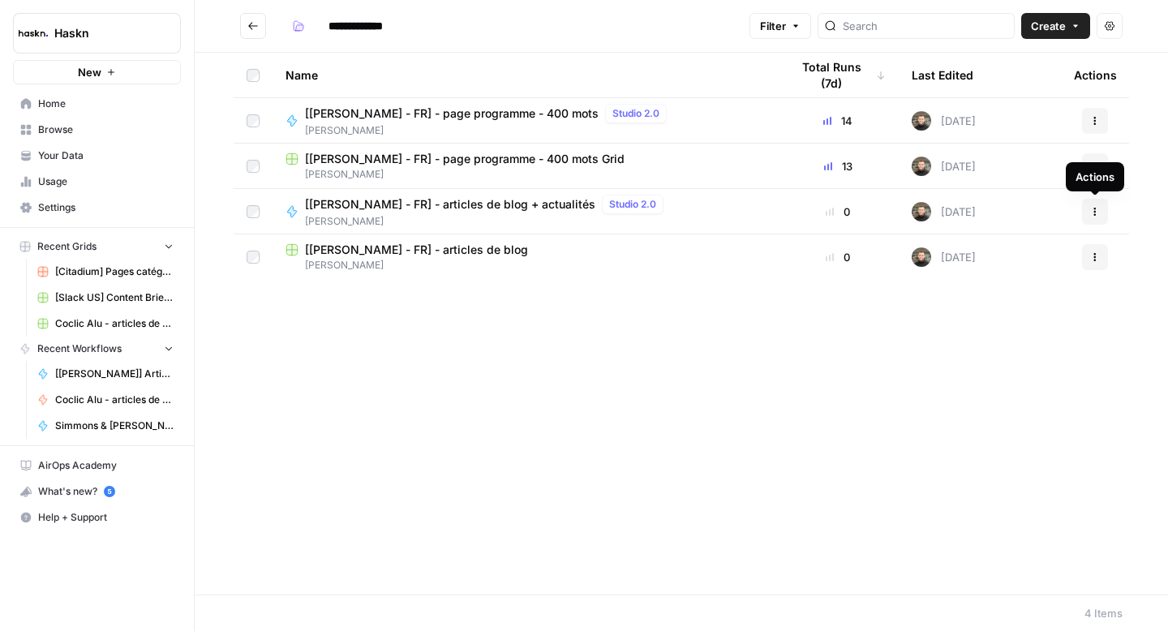
click at [1098, 213] on icon "button" at bounding box center [1095, 212] width 10 height 10
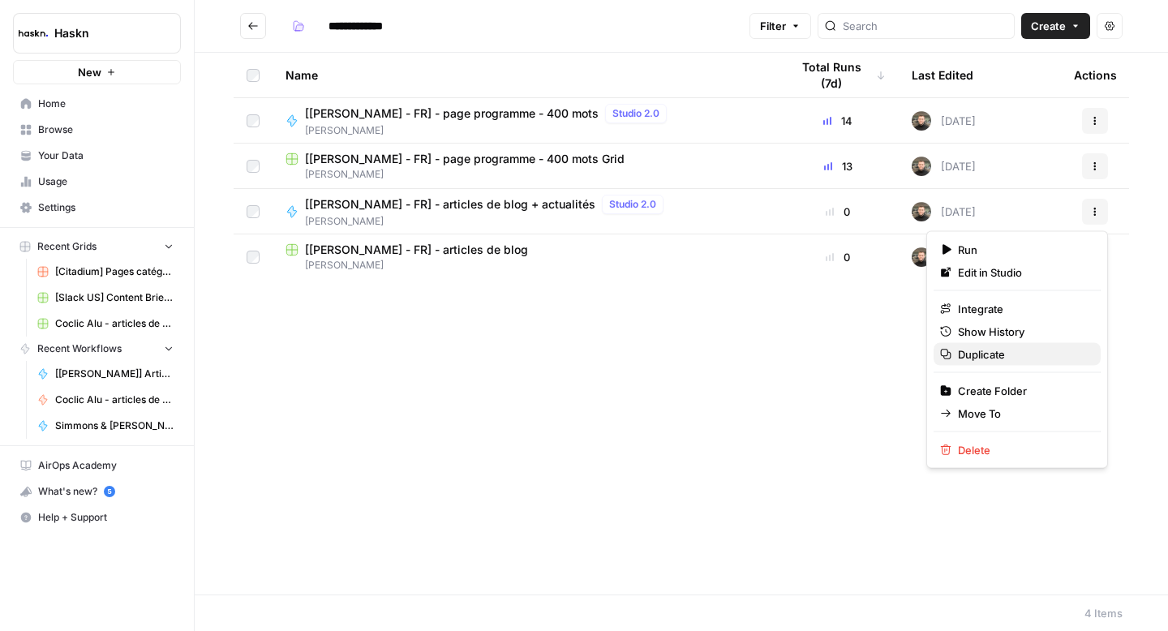
click at [972, 360] on span "Duplicate" at bounding box center [1023, 354] width 130 height 16
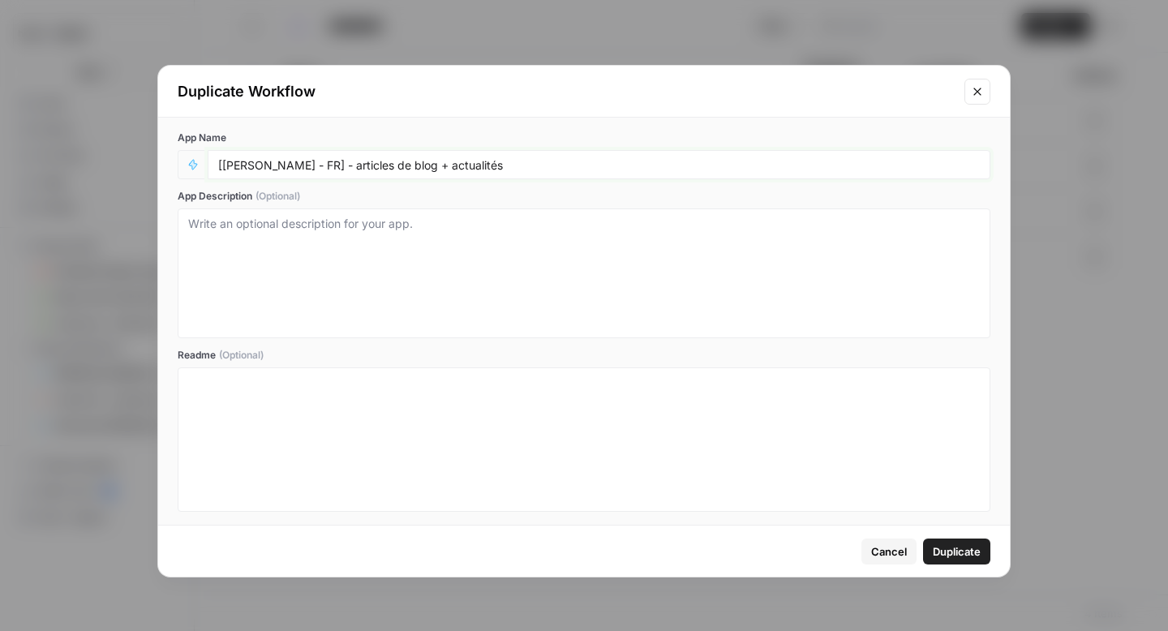
drag, startPoint x: 324, startPoint y: 166, endPoint x: 254, endPoint y: 167, distance: 70.6
click at [248, 170] on input "[Edouard Denis - FR] - articles de blog + actualités" at bounding box center [599, 164] width 762 height 15
click at [289, 163] on input "[Edouard Denis - FR] - articles de blog + actualités" at bounding box center [599, 164] width 762 height 15
drag, startPoint x: 300, startPoint y: 165, endPoint x: 223, endPoint y: 165, distance: 77.1
click at [223, 165] on input "[Edouard Denis - FR] - articles de blog + actualités" at bounding box center [599, 164] width 762 height 15
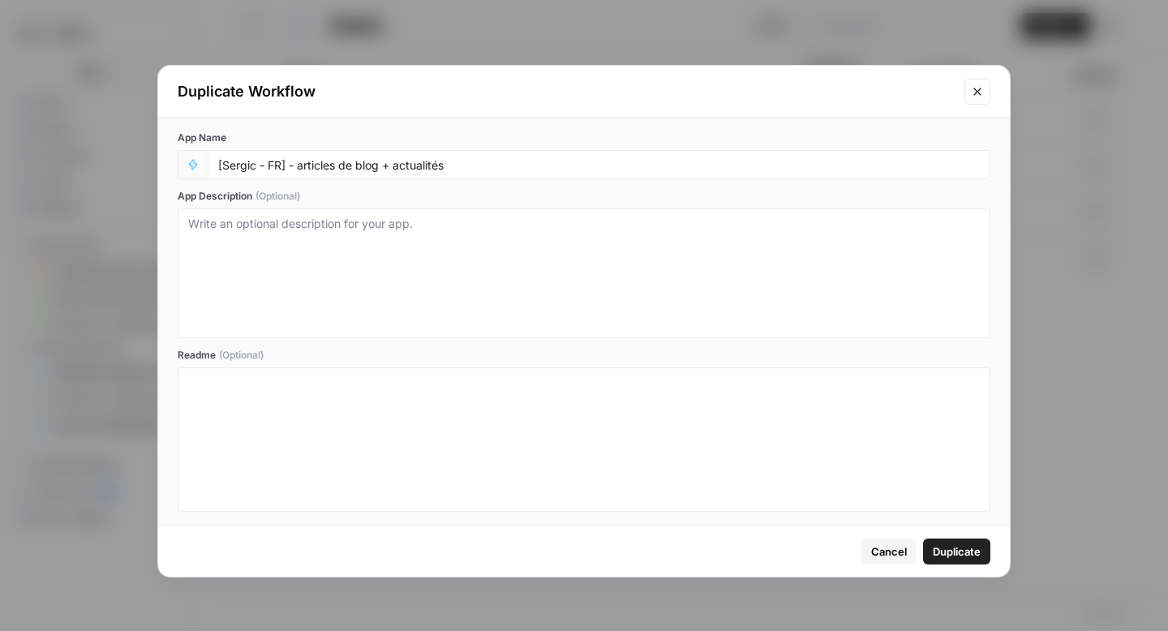
click at [404, 175] on div "[Sergic - FR] - articles de blog + actualités" at bounding box center [599, 164] width 783 height 29
drag, startPoint x: 437, startPoint y: 164, endPoint x: 385, endPoint y: 167, distance: 52.0
click at [385, 167] on input "[Sergic - FR] - articles de blog + actualités" at bounding box center [599, 164] width 762 height 15
type input "[Sergic - FR] - articles de blog"
click at [958, 556] on span "Duplicate" at bounding box center [957, 551] width 48 height 16
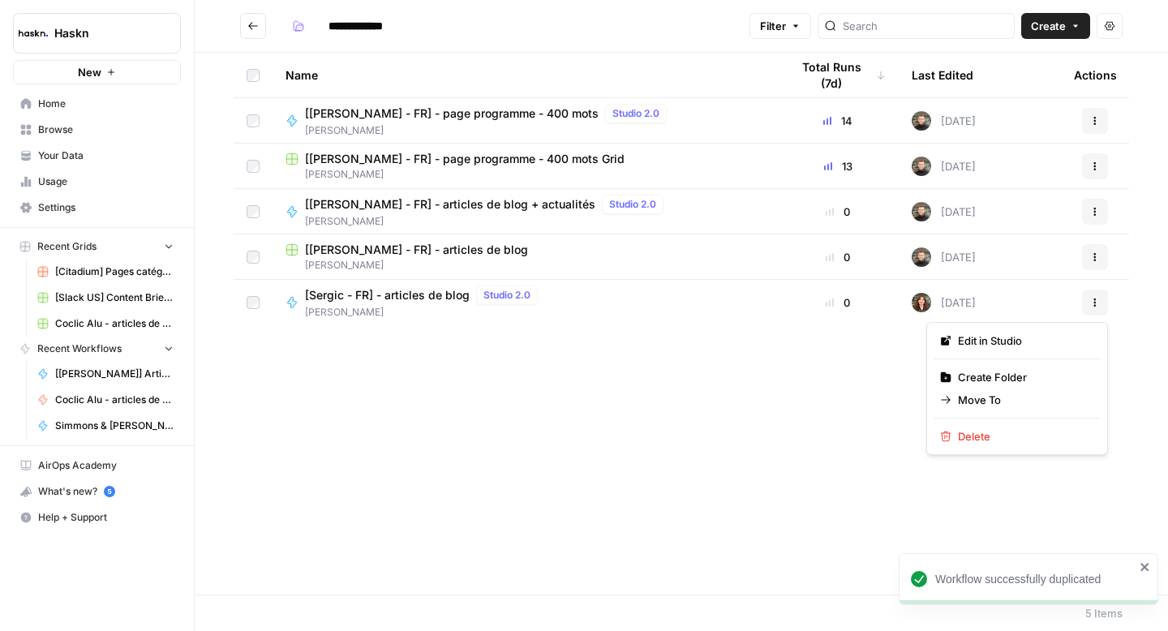
click at [1092, 307] on button "Actions" at bounding box center [1095, 303] width 26 height 26
click at [1019, 392] on span "Move To" at bounding box center [1023, 400] width 130 height 16
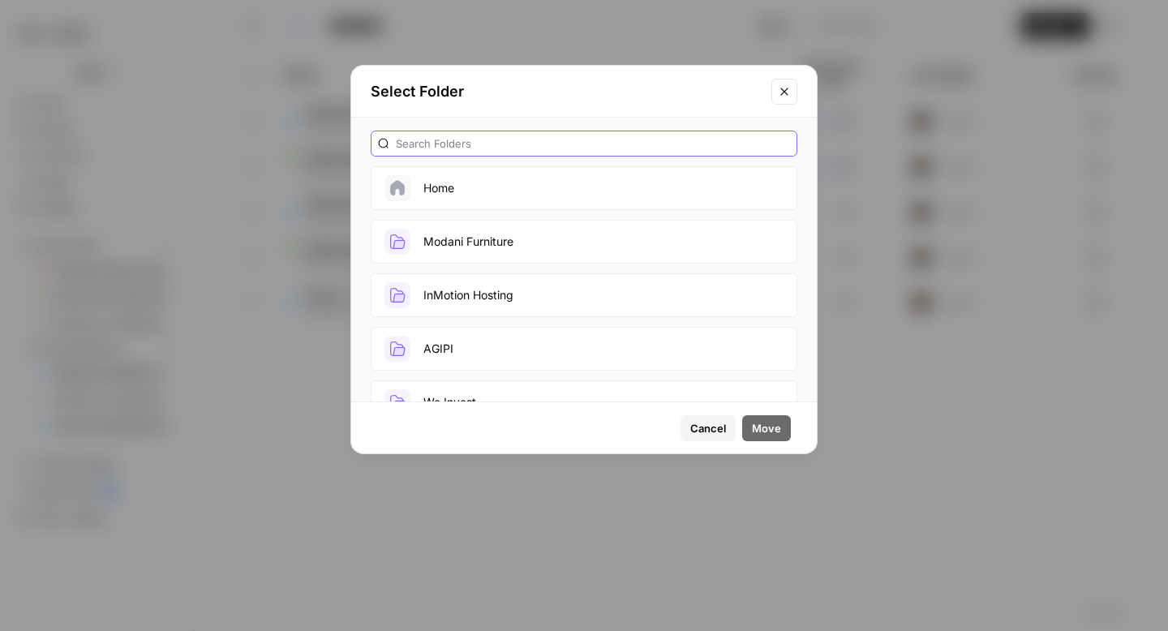
click at [445, 149] on input "text" at bounding box center [593, 143] width 394 height 16
type input "serg"
click at [791, 91] on button "Close modal" at bounding box center [784, 92] width 26 height 26
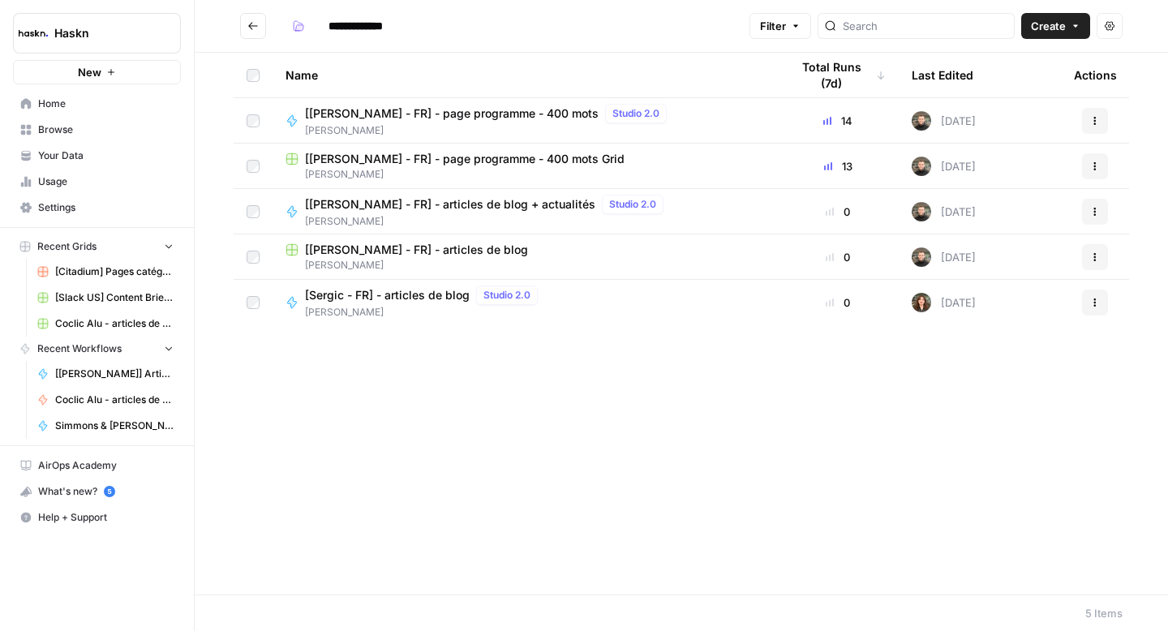
click at [260, 28] on button "Go back" at bounding box center [253, 26] width 26 height 26
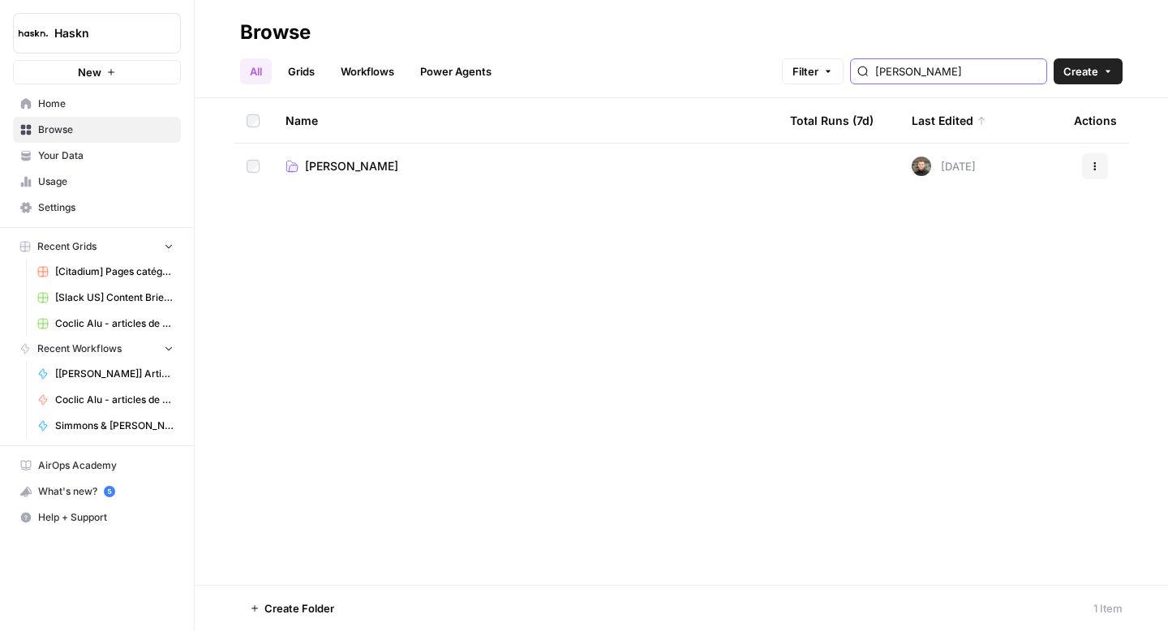
click at [972, 73] on input "edouard" at bounding box center [957, 71] width 165 height 16
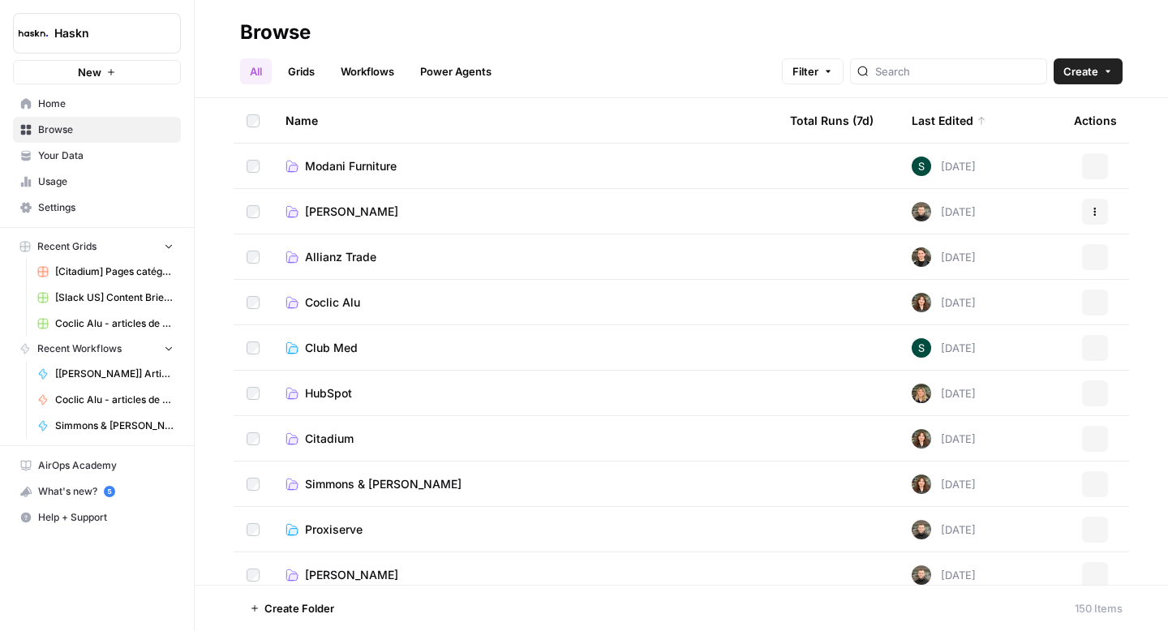
click at [1077, 72] on span "Create" at bounding box center [1080, 71] width 35 height 16
click at [1050, 106] on span "Folder" at bounding box center [1057, 109] width 91 height 16
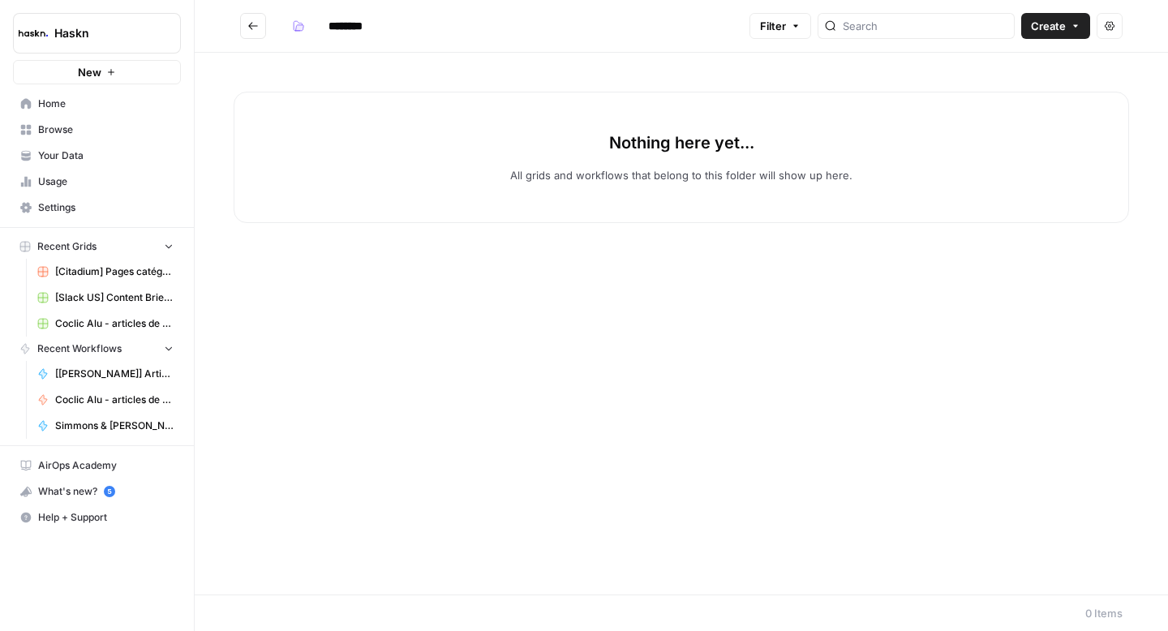
click at [348, 31] on input "********" at bounding box center [366, 26] width 91 height 26
click at [348, 25] on input "********" at bounding box center [366, 26] width 91 height 26
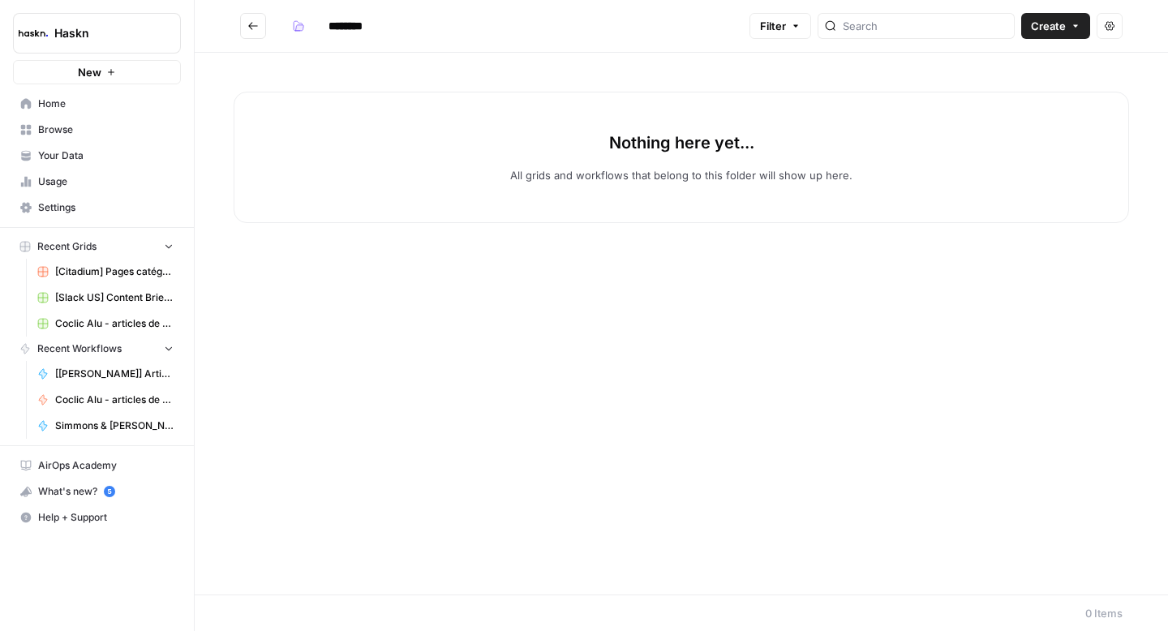
click at [348, 25] on input "********" at bounding box center [366, 26] width 91 height 26
type input "***"
click at [248, 31] on icon "Go back" at bounding box center [252, 25] width 11 height 11
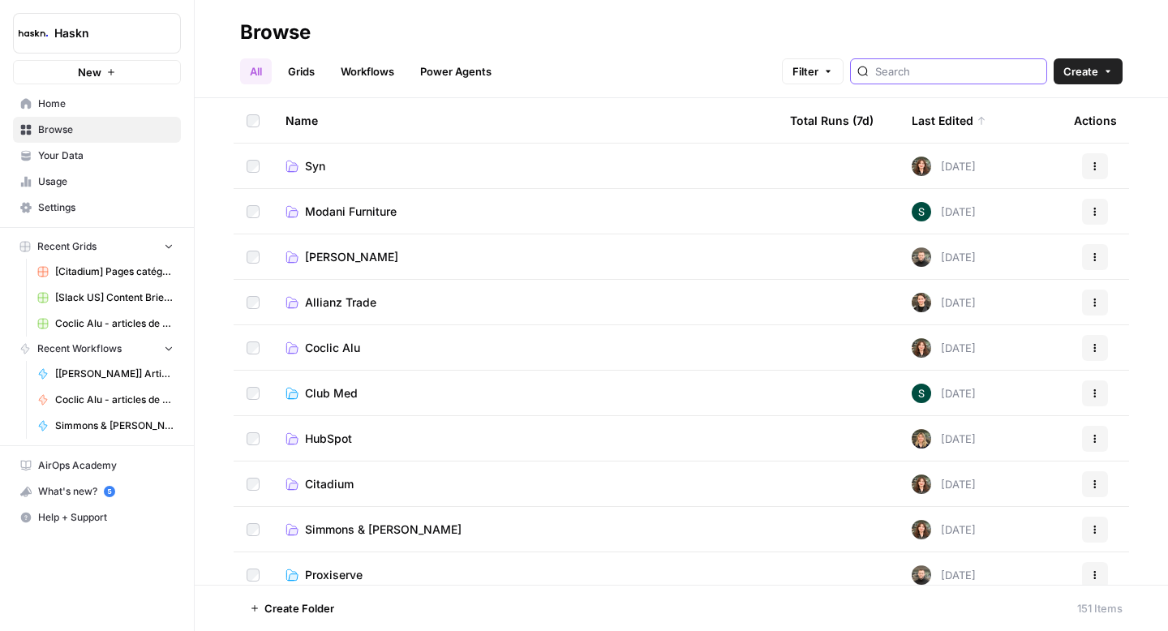
click at [937, 71] on input "search" at bounding box center [957, 71] width 165 height 16
type input "syndic"
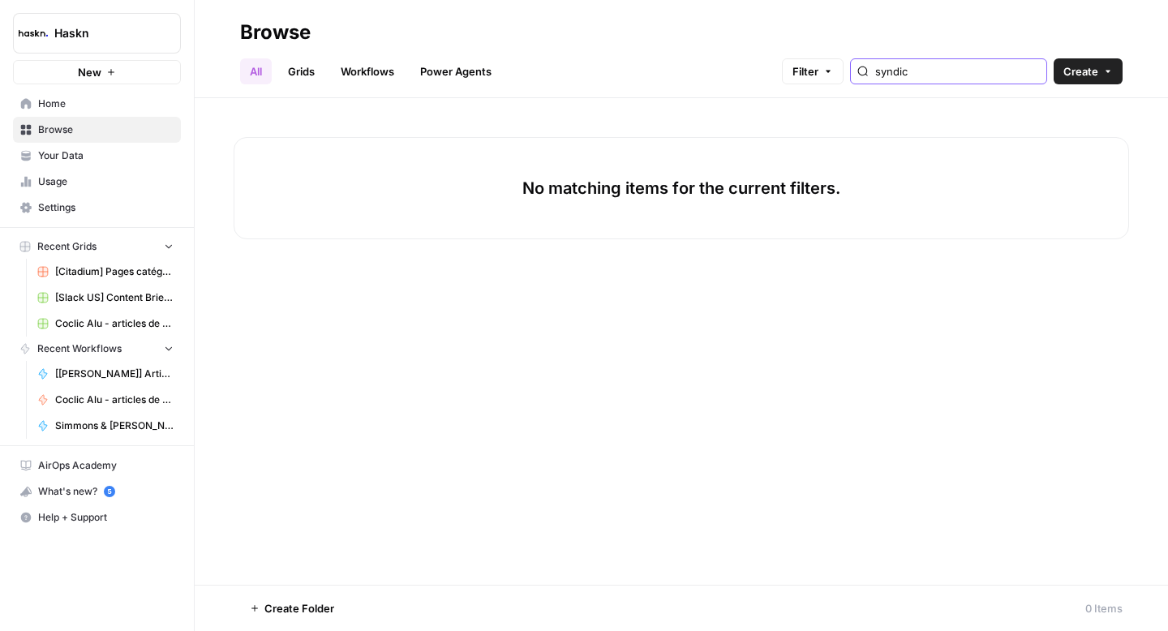
click at [1036, 71] on input "syndic" at bounding box center [957, 71] width 165 height 16
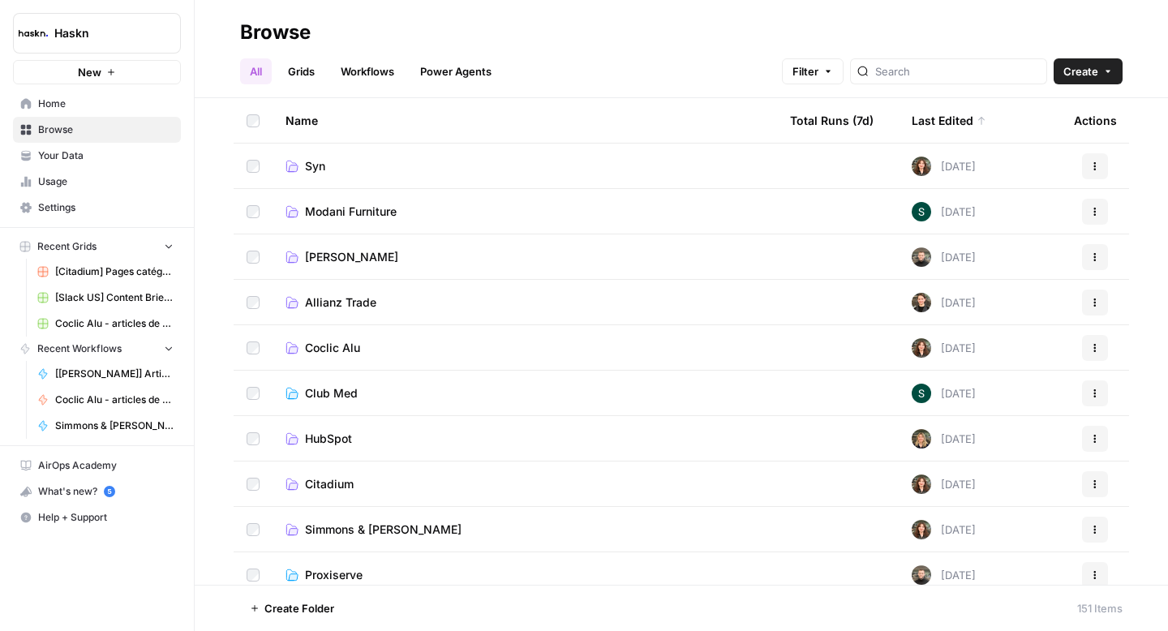
click at [311, 170] on span "Syn" at bounding box center [315, 166] width 20 height 16
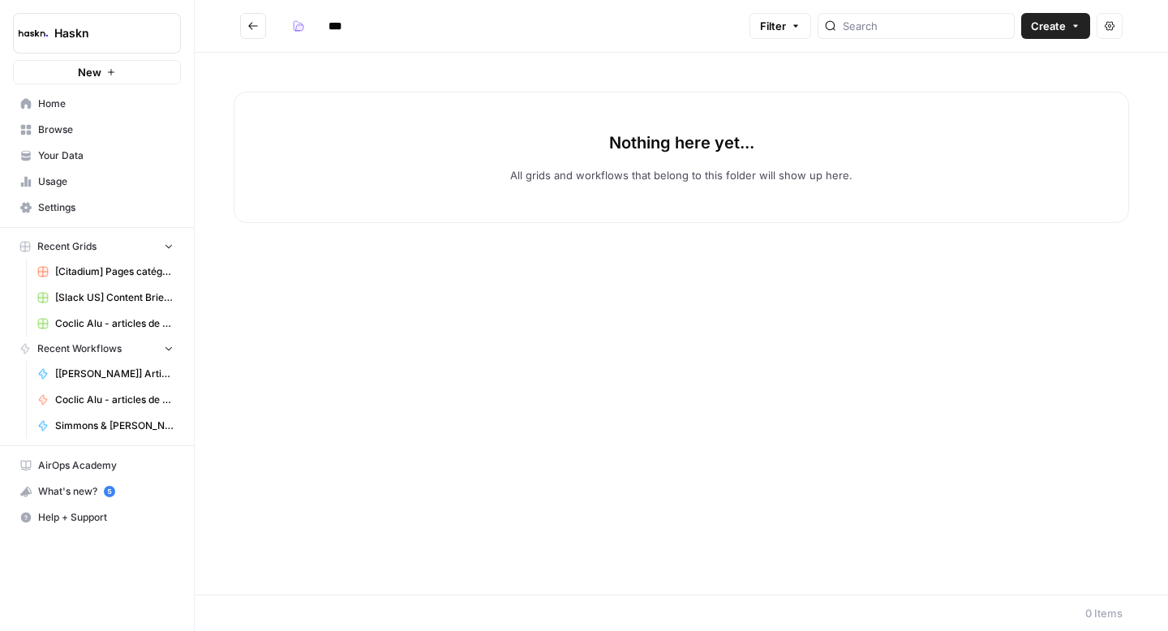
click at [337, 28] on input "***" at bounding box center [366, 26] width 91 height 26
click at [355, 27] on input "***" at bounding box center [366, 26] width 91 height 26
type input "**********"
click at [257, 24] on icon "Go back" at bounding box center [252, 25] width 11 height 11
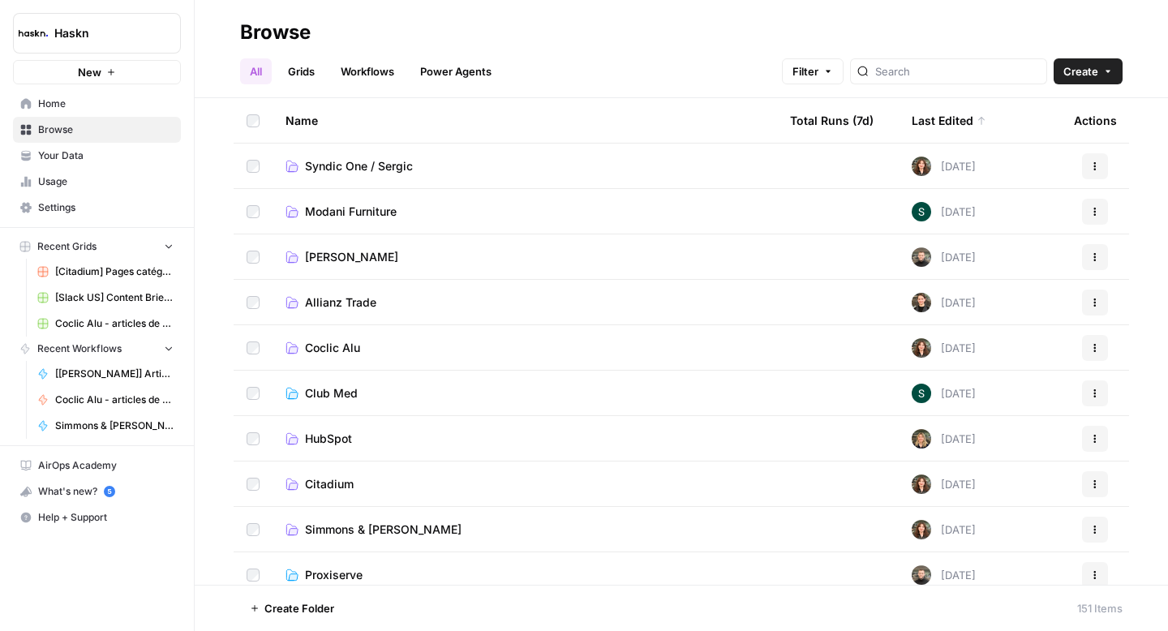
click at [367, 251] on span "Edouard Denis" at bounding box center [351, 257] width 93 height 16
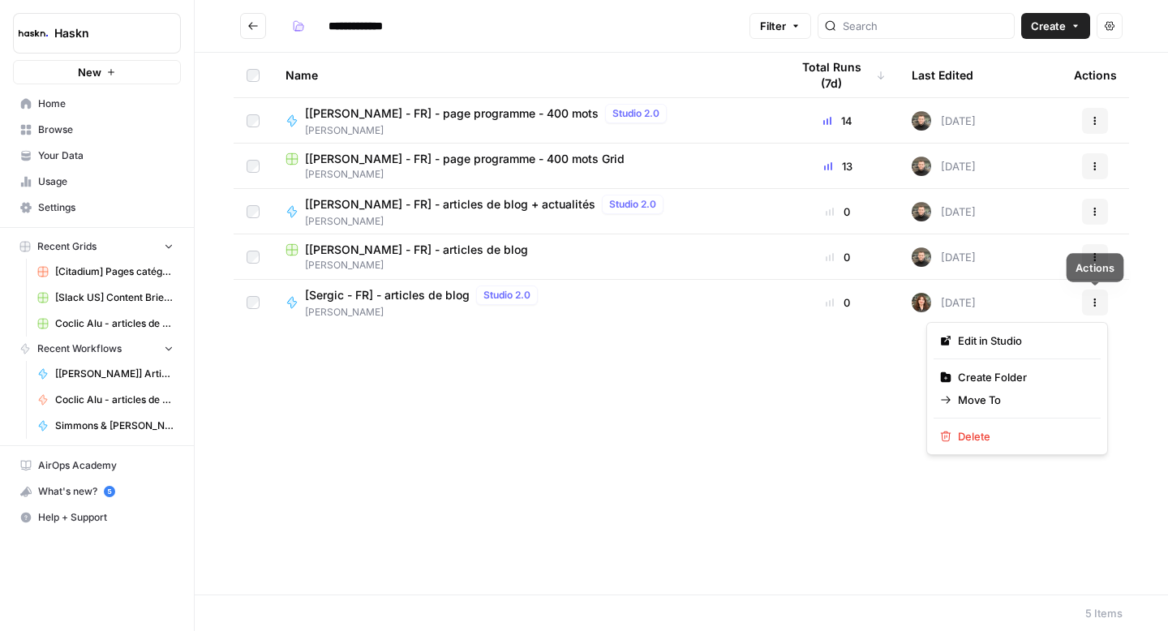
click at [1102, 306] on button "Actions" at bounding box center [1095, 303] width 26 height 26
click at [1012, 402] on span "Move To" at bounding box center [1023, 400] width 130 height 16
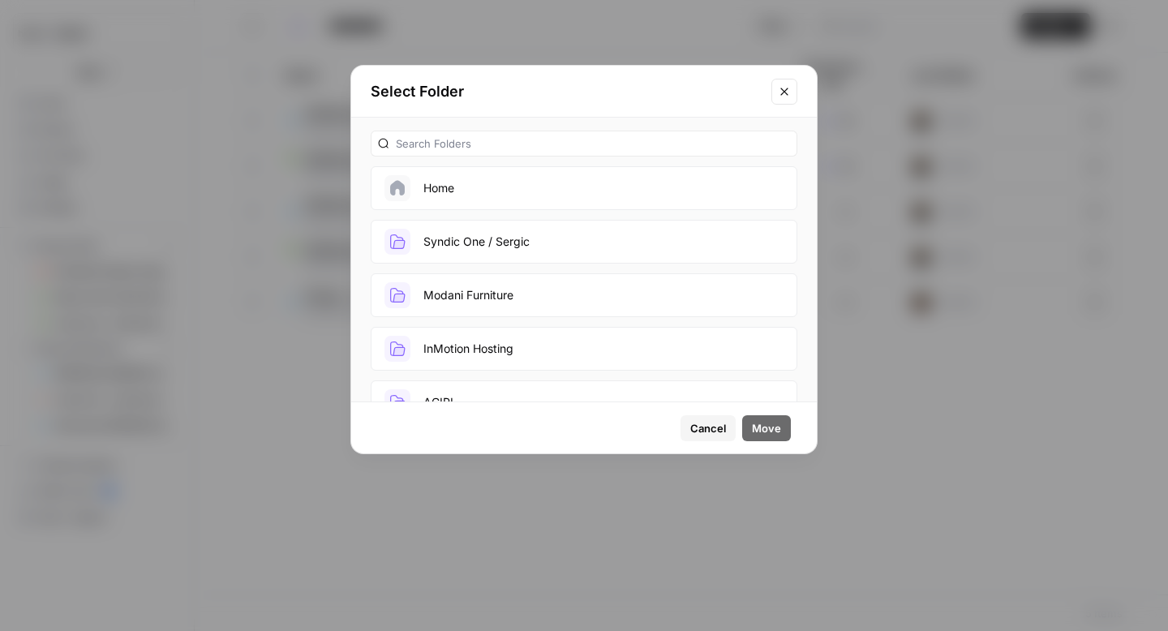
drag, startPoint x: 509, startPoint y: 229, endPoint x: 530, endPoint y: 256, distance: 35.2
click at [509, 229] on button "Syndic One / Sergic" at bounding box center [584, 242] width 427 height 44
click at [770, 434] on span "Move" at bounding box center [766, 428] width 29 height 16
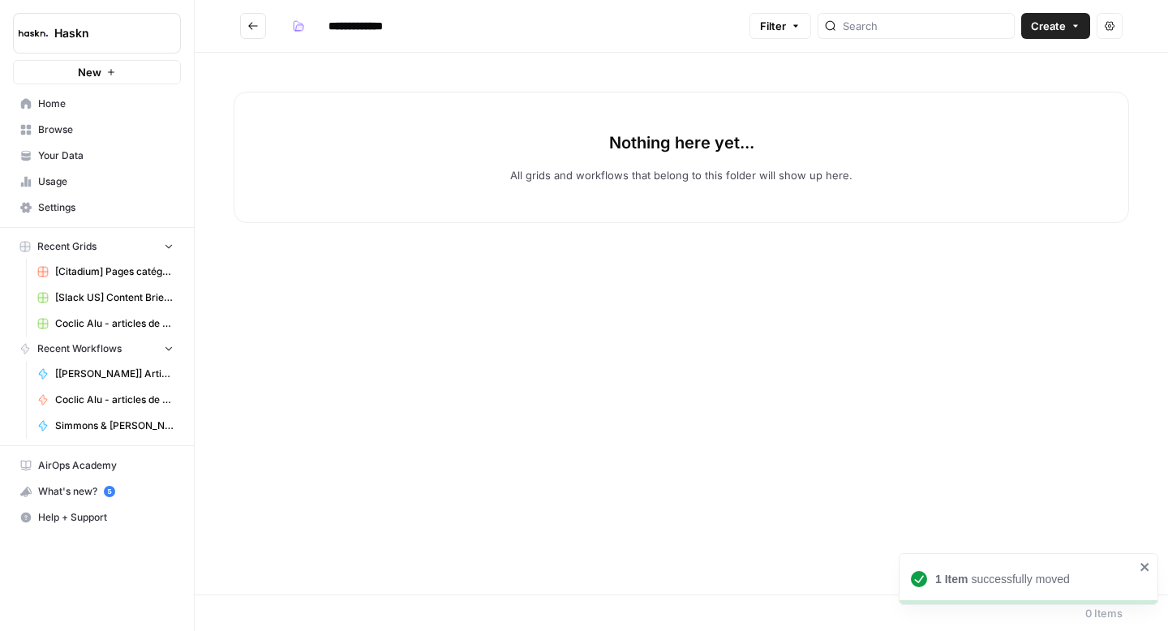
type input "**********"
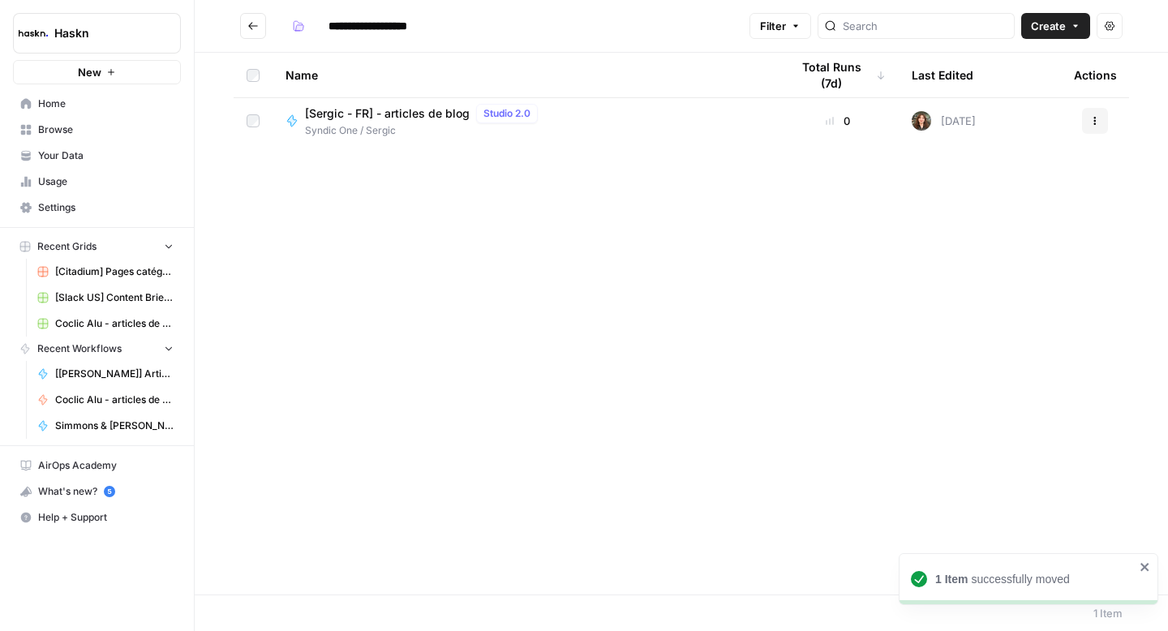
click at [384, 117] on span "[Sergic - FR] - articles de blog" at bounding box center [387, 113] width 165 height 16
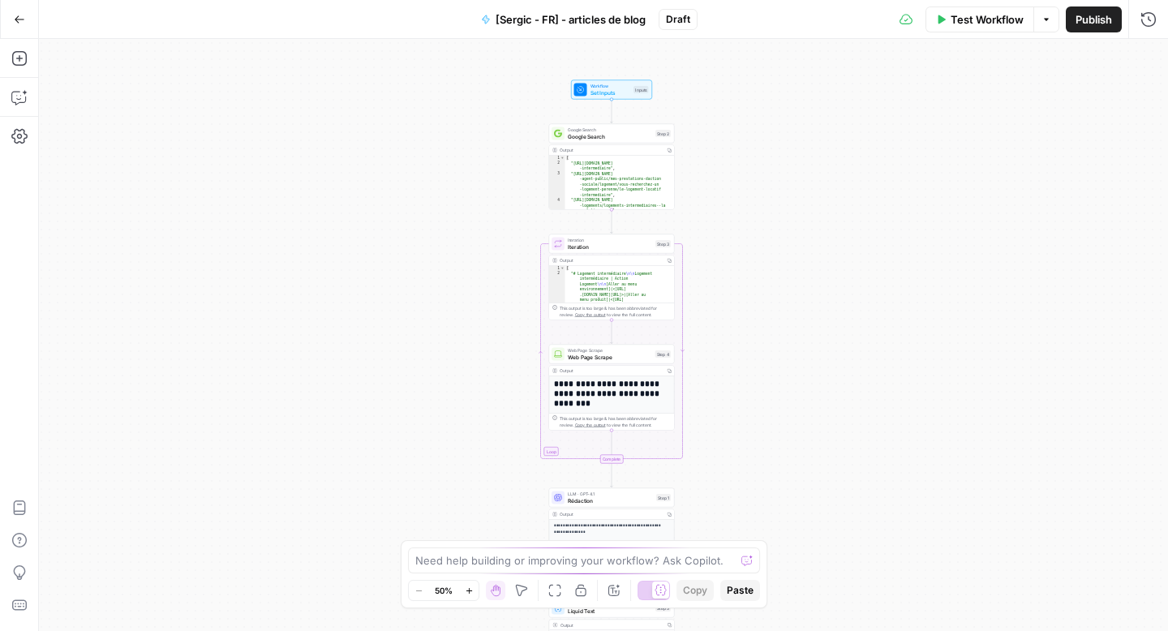
click at [609, 140] on span "Google Search" at bounding box center [610, 136] width 84 height 8
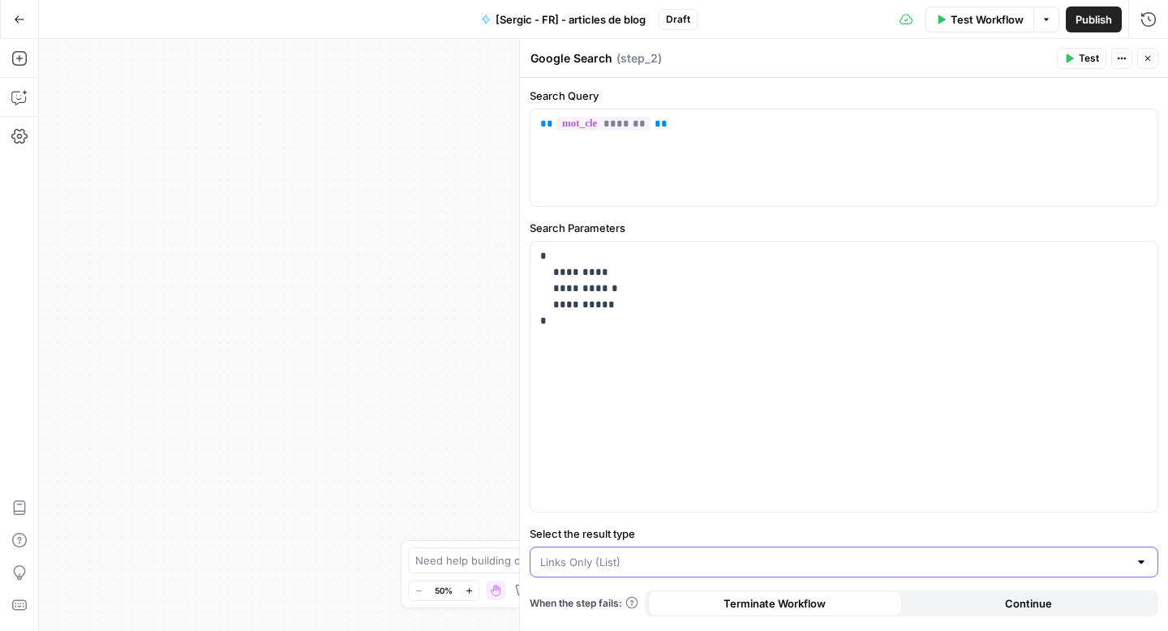
click at [860, 559] on input "Select the result type" at bounding box center [834, 562] width 588 height 16
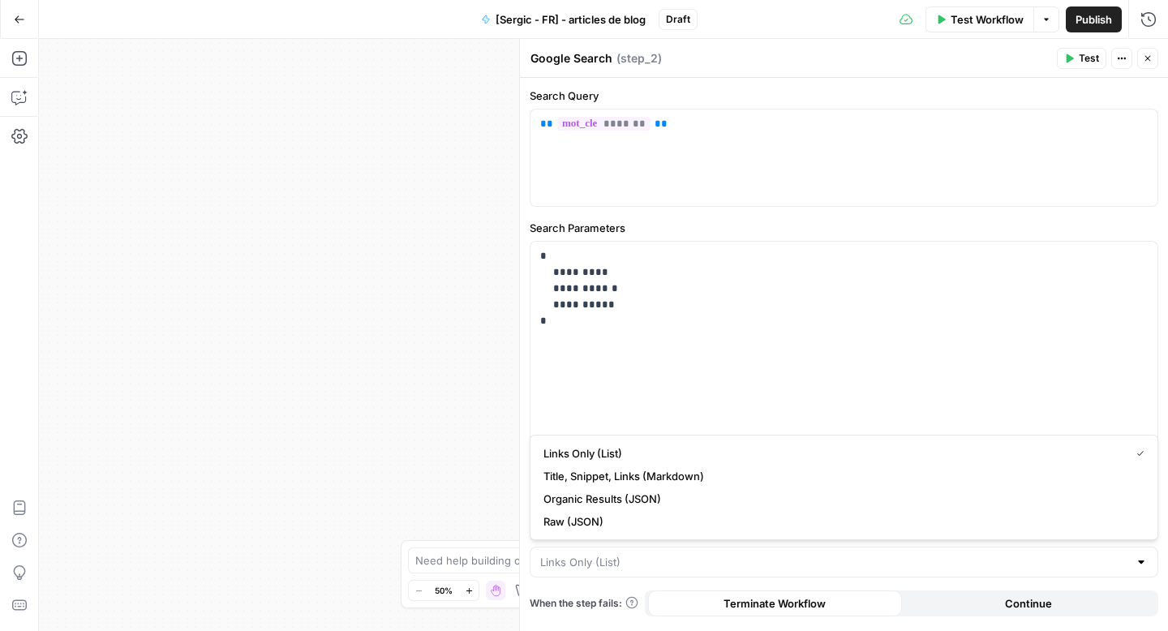
type input "Links Only (List)"
click at [1149, 61] on icon "button" at bounding box center [1148, 59] width 10 height 10
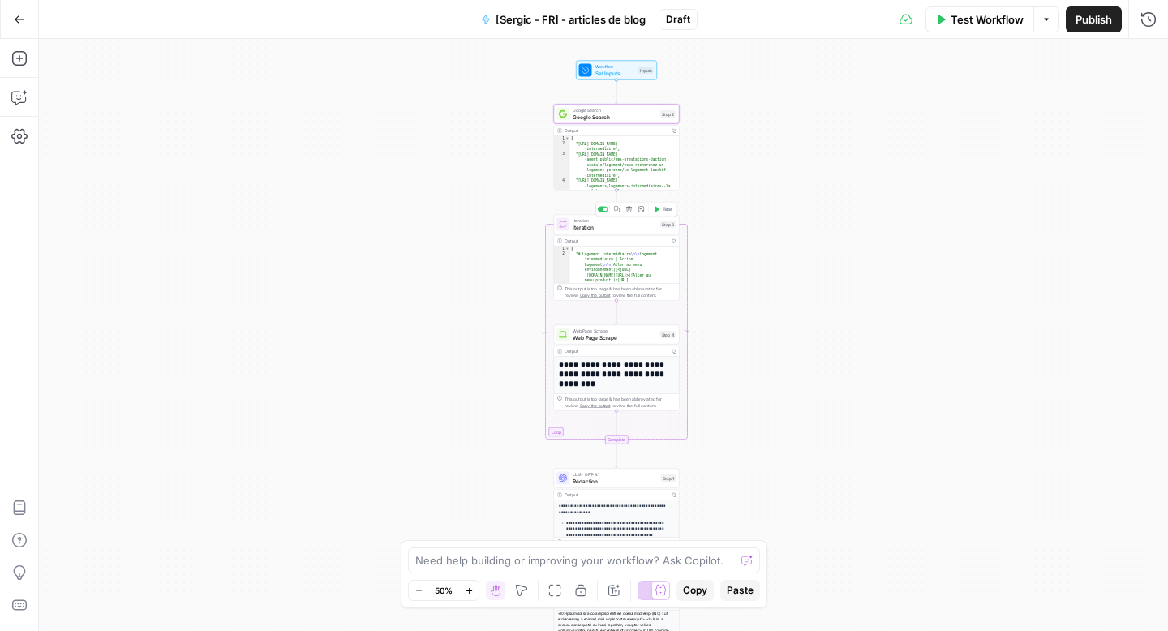
click at [600, 227] on span "Iteration" at bounding box center [615, 227] width 84 height 8
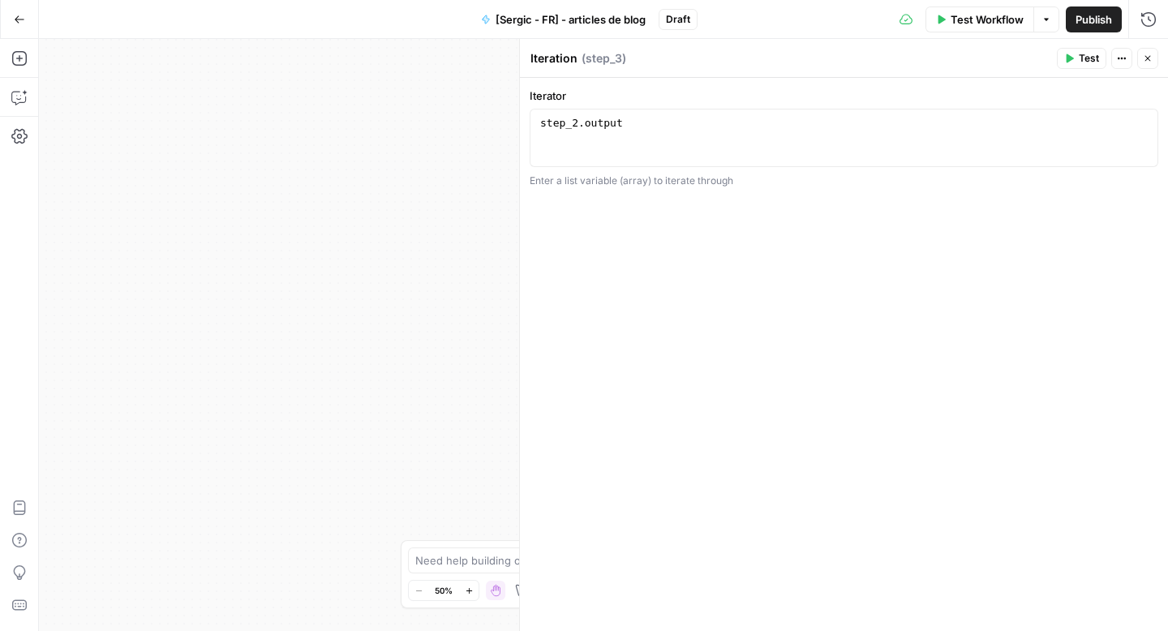
click at [1148, 59] on icon "button" at bounding box center [1148, 59] width 10 height 10
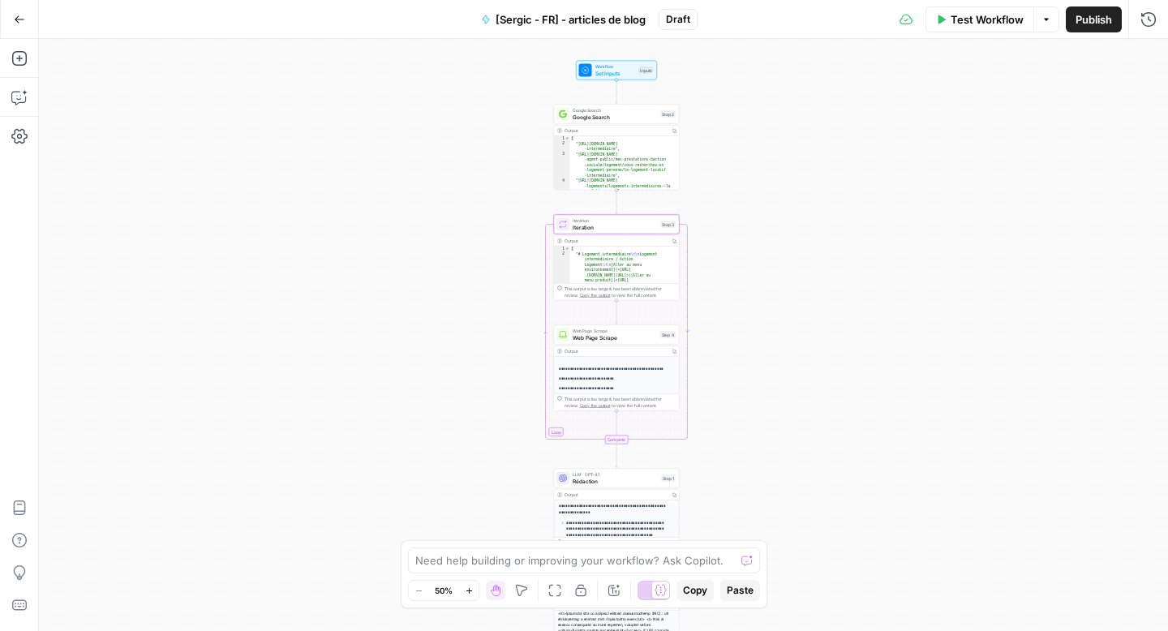
scroll to position [81, 0]
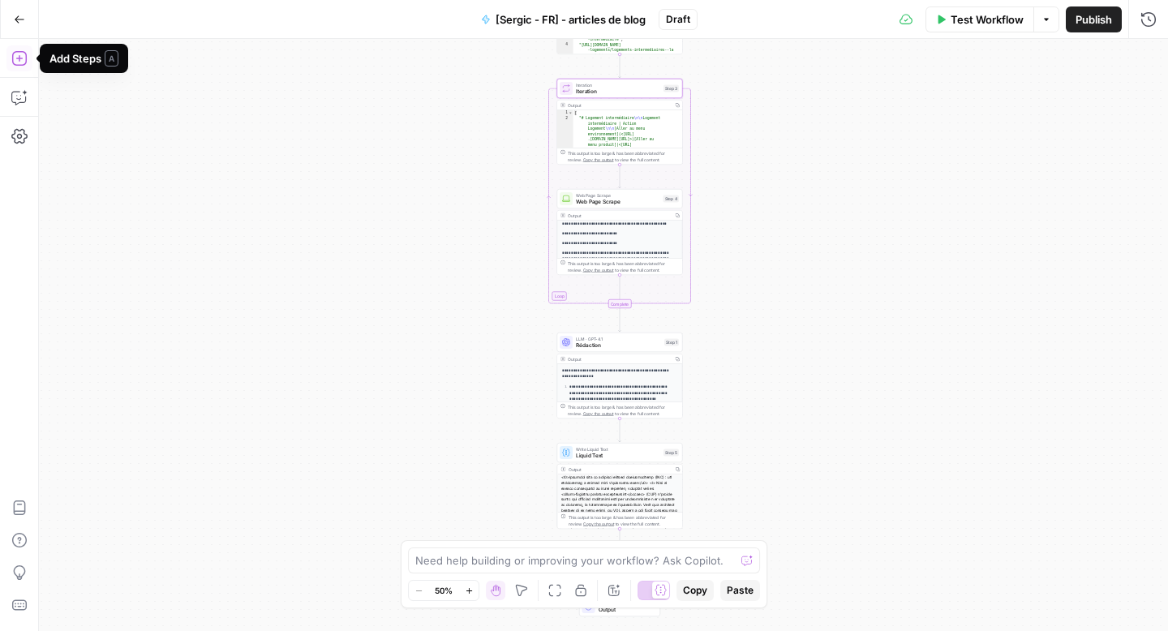
click at [28, 62] on button "Add Steps" at bounding box center [19, 58] width 26 height 26
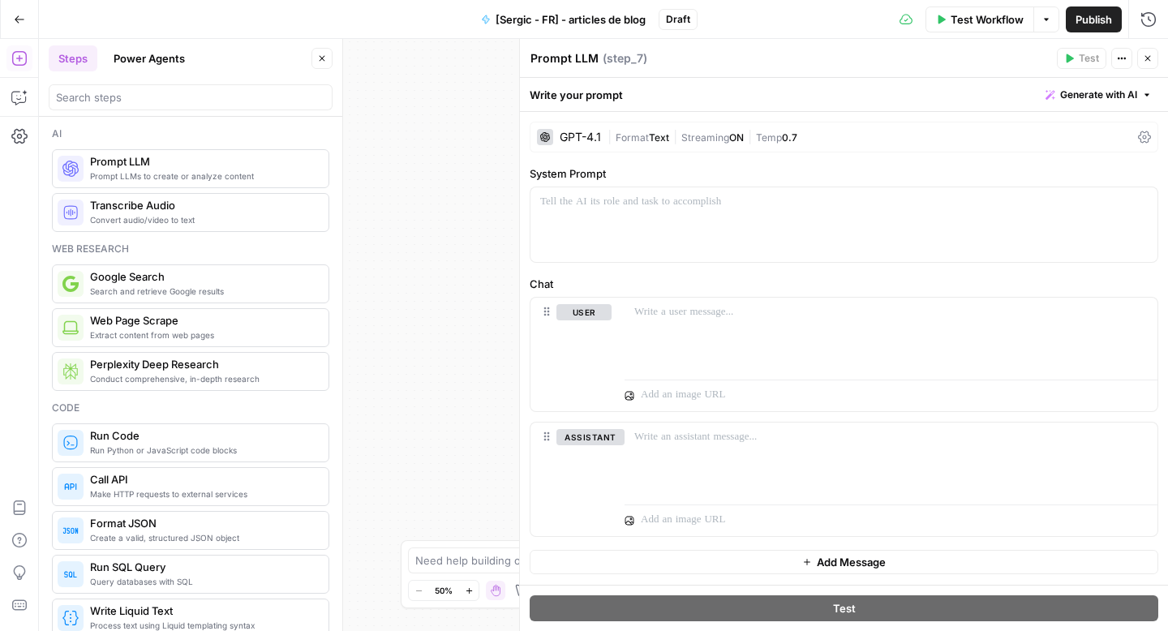
click at [1142, 138] on icon at bounding box center [1144, 137] width 13 height 13
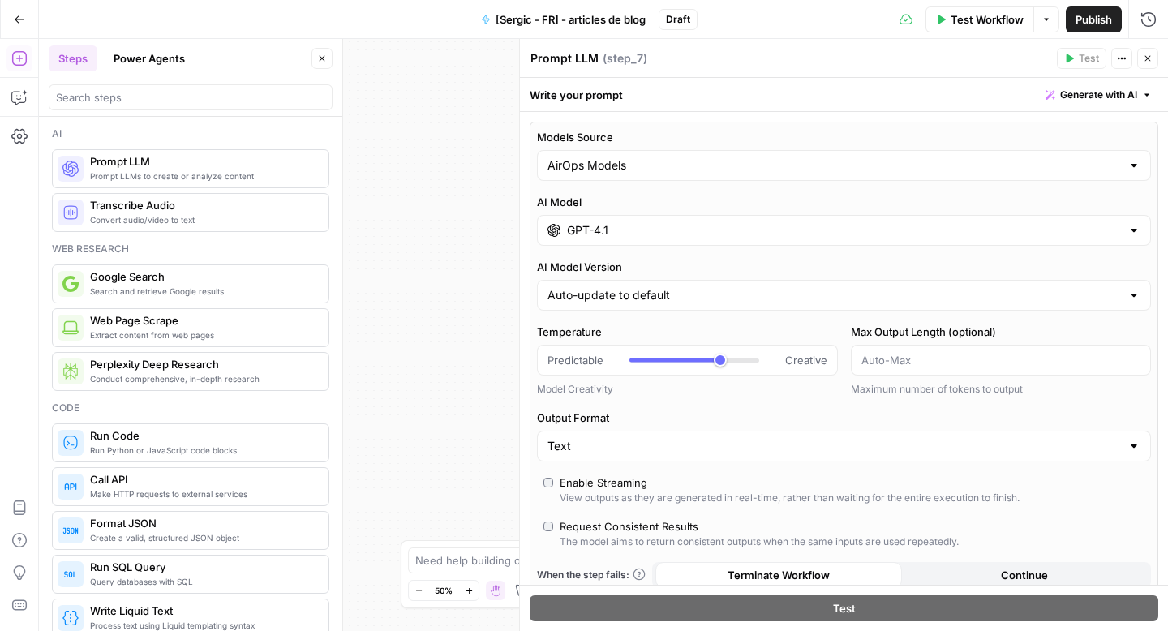
click at [1127, 167] on div at bounding box center [1133, 165] width 13 height 16
click at [1099, 214] on button "AirOps Models" at bounding box center [837, 206] width 587 height 23
type input "AirOps Models"
click at [1119, 174] on div "AirOps Models" at bounding box center [844, 165] width 614 height 31
click at [1106, 213] on div "AirOps Models" at bounding box center [838, 206] width 574 height 16
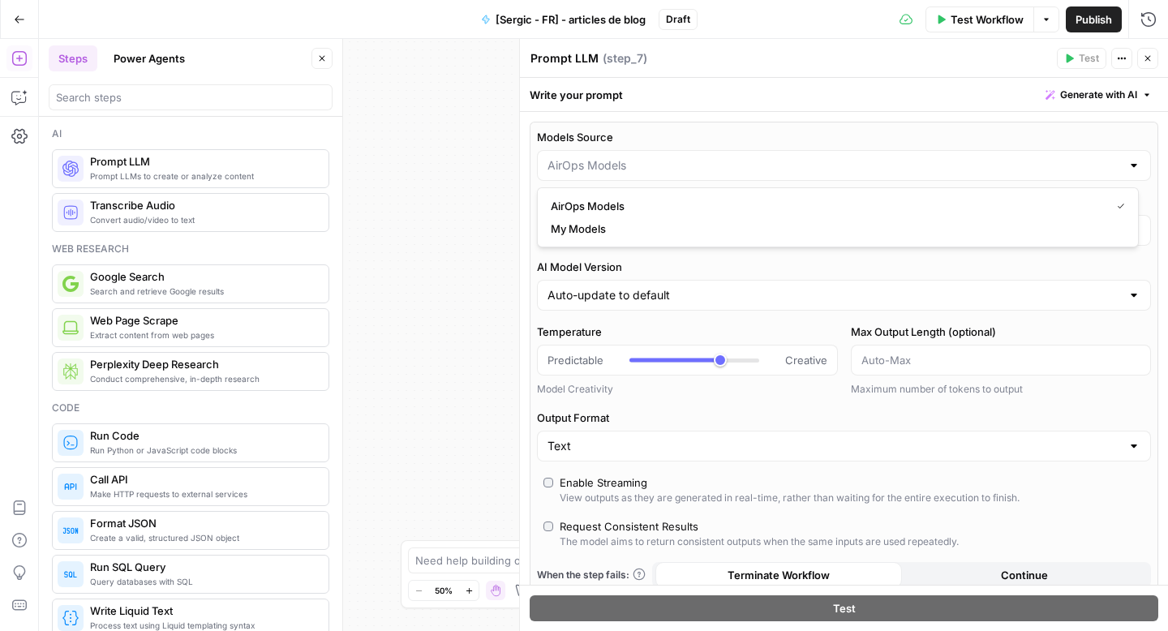
type input "AirOps Models"
drag, startPoint x: 1116, startPoint y: 166, endPoint x: 1115, endPoint y: 182, distance: 15.5
click at [1127, 167] on div at bounding box center [1133, 165] width 13 height 16
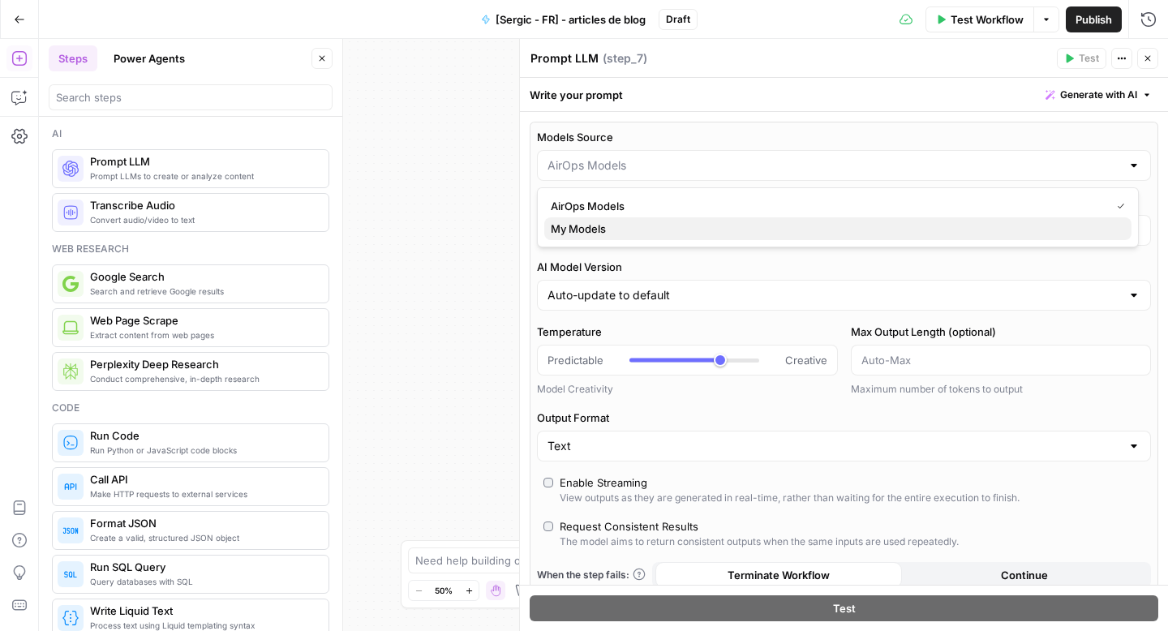
click at [1110, 228] on span "My Models" at bounding box center [835, 229] width 568 height 16
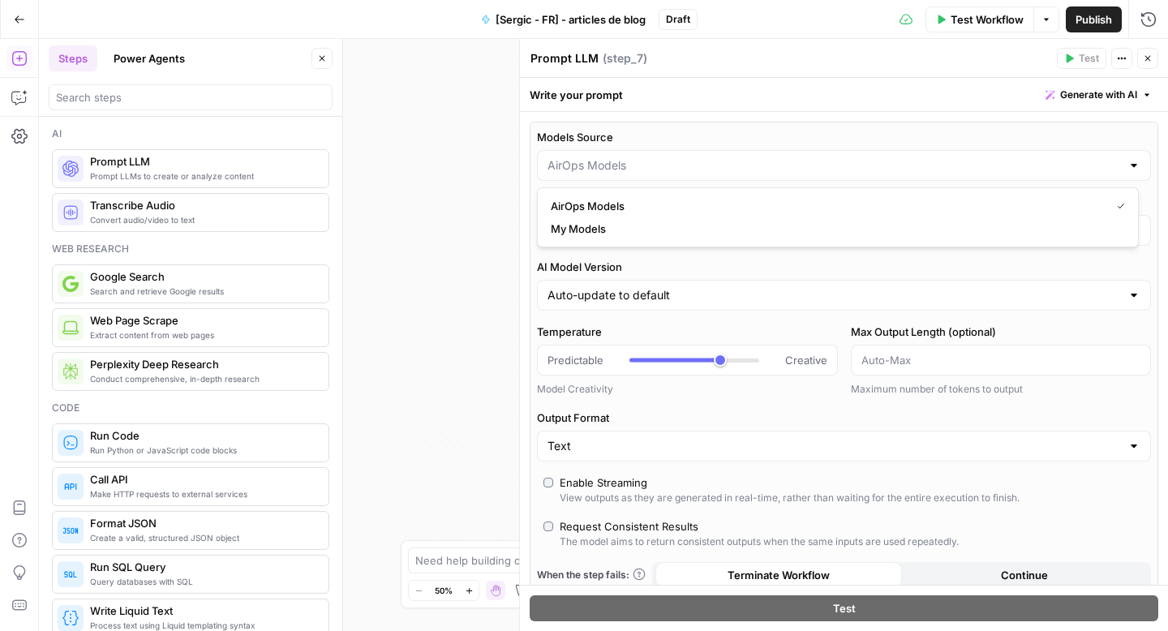
type input "My Models"
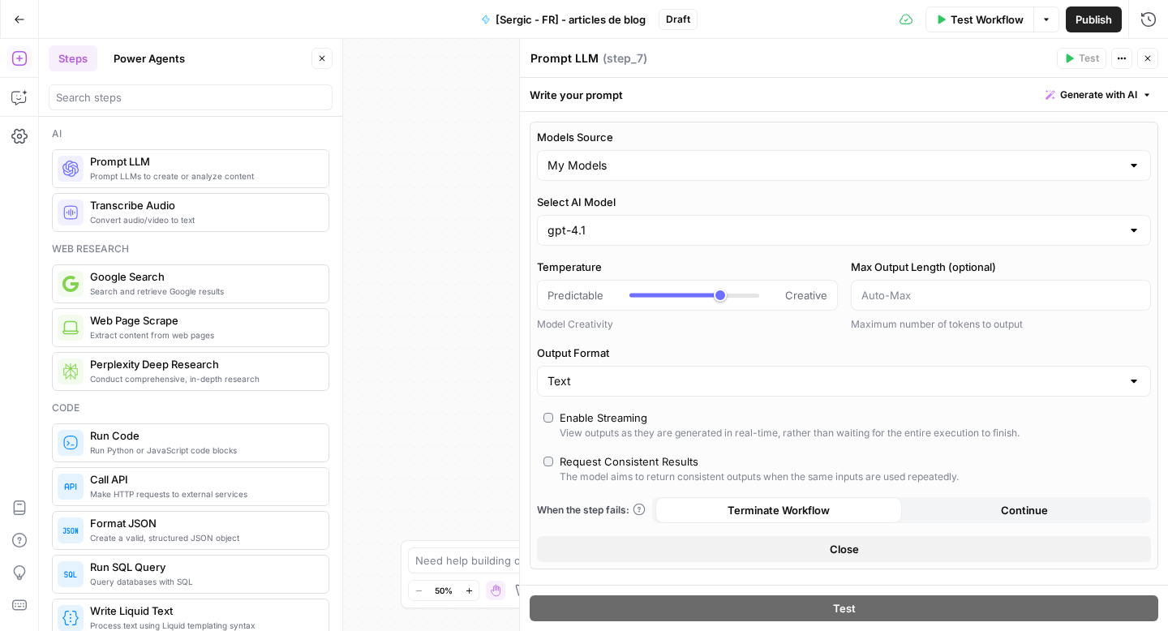
type input "*"
drag, startPoint x: 716, startPoint y: 299, endPoint x: 593, endPoint y: 297, distance: 123.3
click at [593, 297] on div "Predictable Creative" at bounding box center [688, 295] width 280 height 16
click at [1127, 386] on div at bounding box center [1133, 381] width 13 height 16
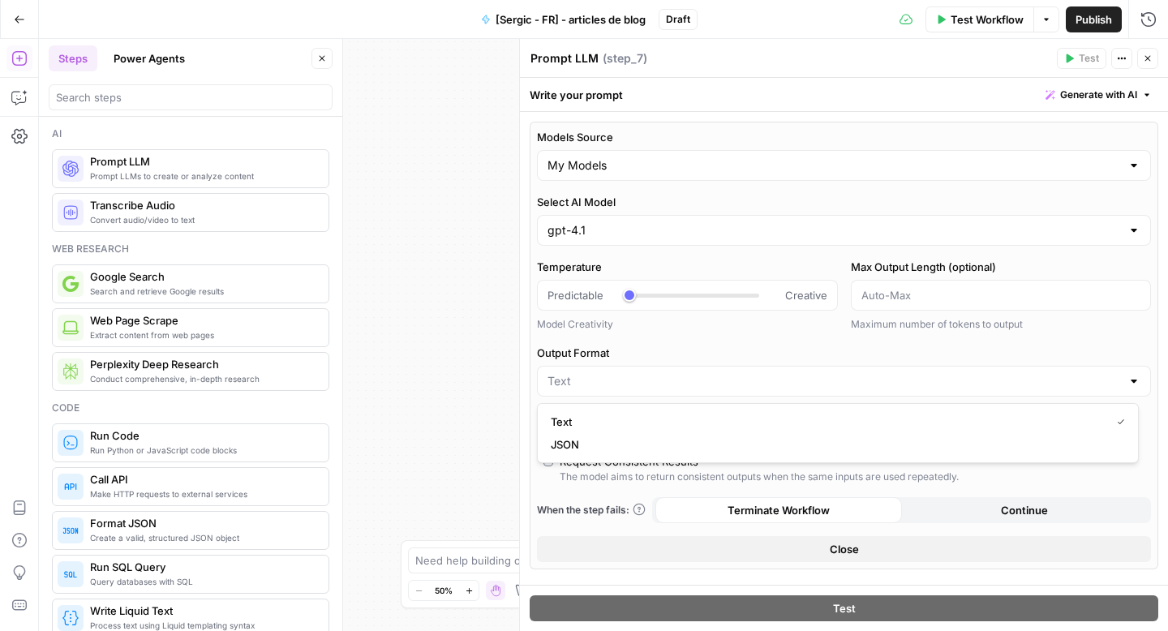
click at [1127, 380] on div at bounding box center [1133, 381] width 13 height 16
type input "Text"
click at [936, 541] on button "Close" at bounding box center [844, 549] width 614 height 26
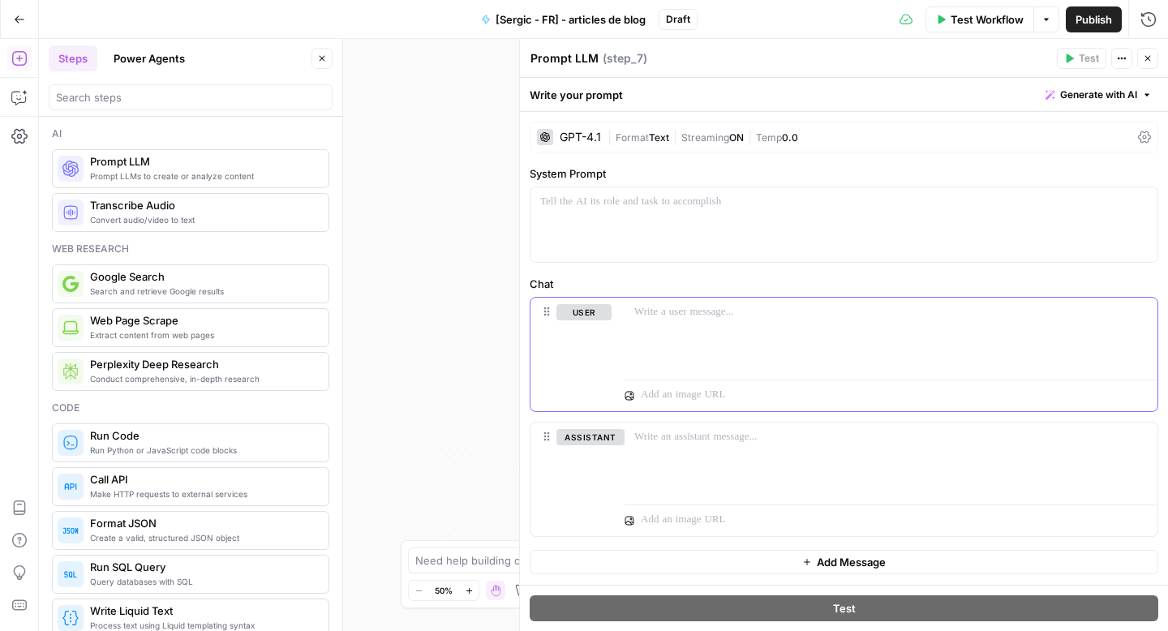
click at [820, 320] on p at bounding box center [890, 312] width 513 height 16
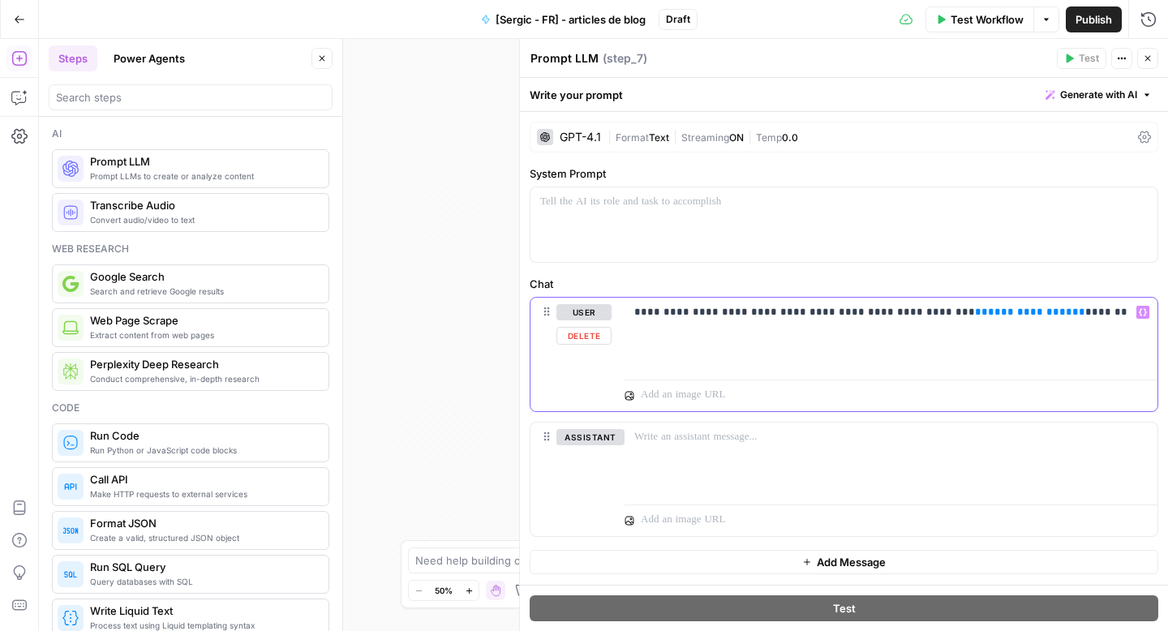
drag, startPoint x: 1012, startPoint y: 310, endPoint x: 926, endPoint y: 318, distance: 86.4
click at [926, 318] on p "**********" at bounding box center [890, 312] width 513 height 16
click at [1146, 317] on button "Variables Menu" at bounding box center [1142, 312] width 13 height 13
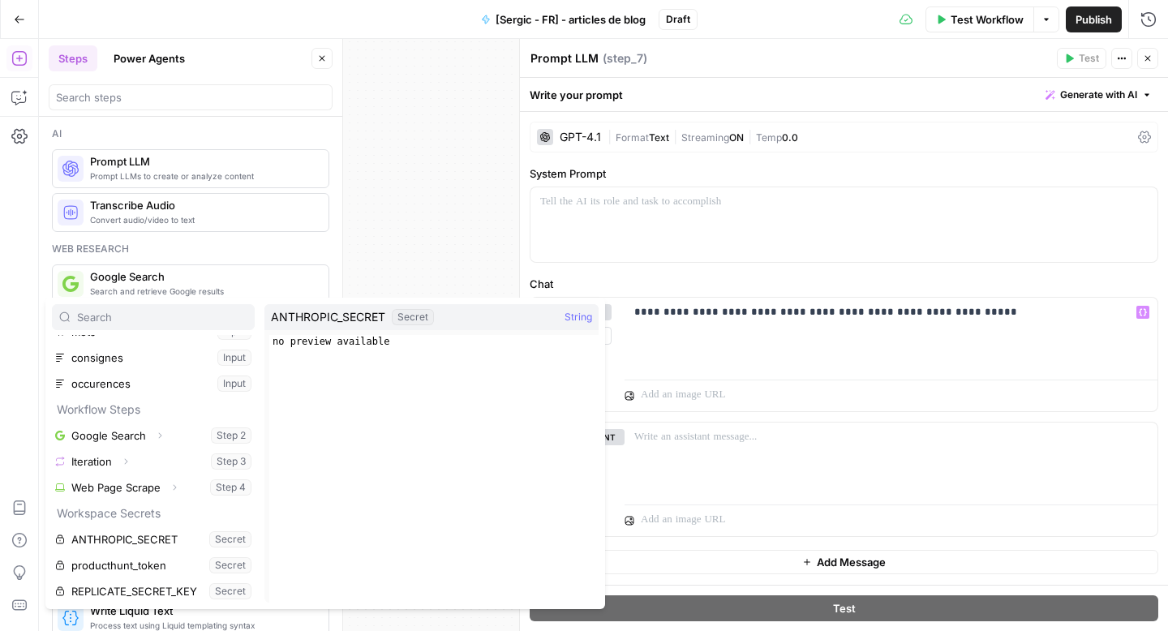
scroll to position [122, 0]
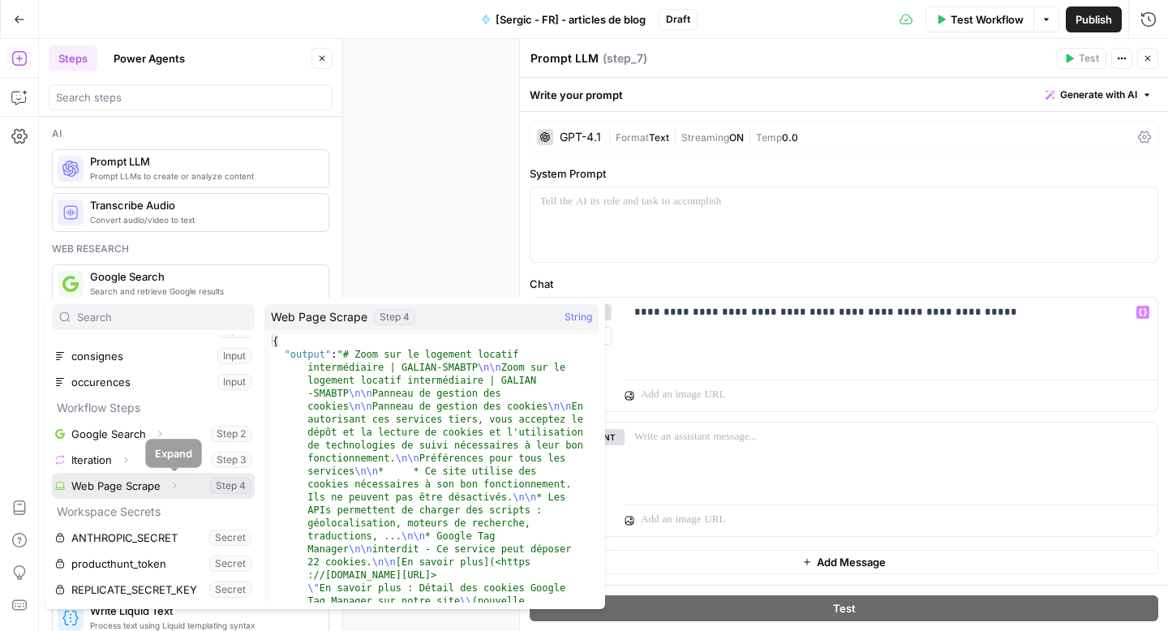
click at [178, 488] on icon "button" at bounding box center [175, 486] width 10 height 10
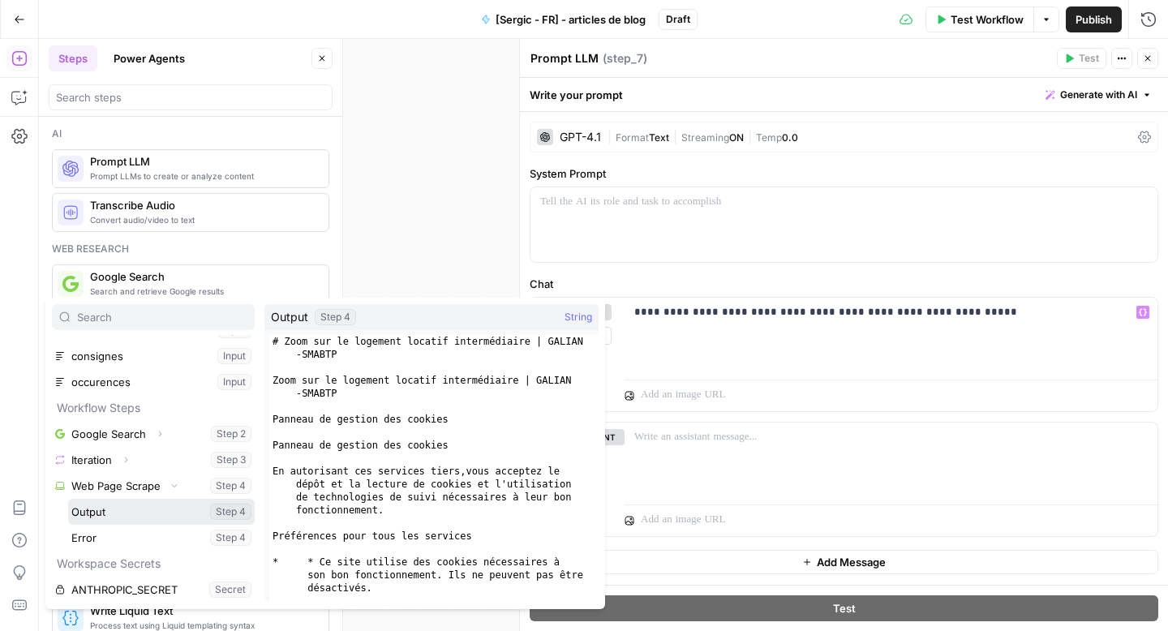
click at [134, 517] on button "Select variable Output" at bounding box center [161, 512] width 187 height 26
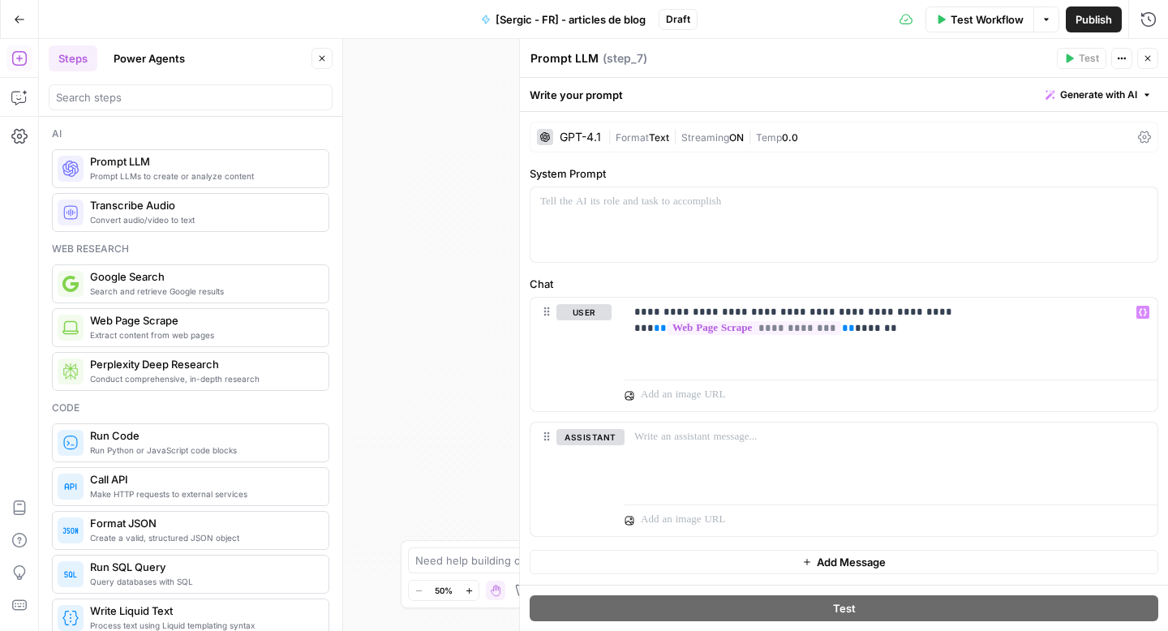
click at [1147, 62] on icon "button" at bounding box center [1148, 59] width 10 height 10
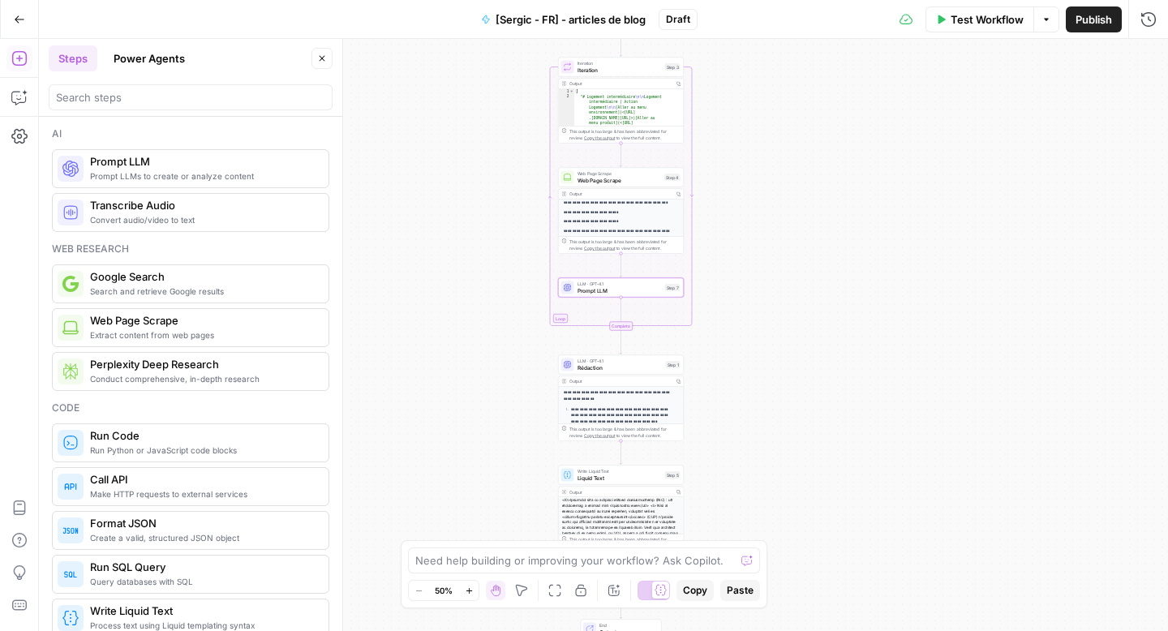
click at [595, 369] on span "Rédaction" at bounding box center [620, 367] width 85 height 8
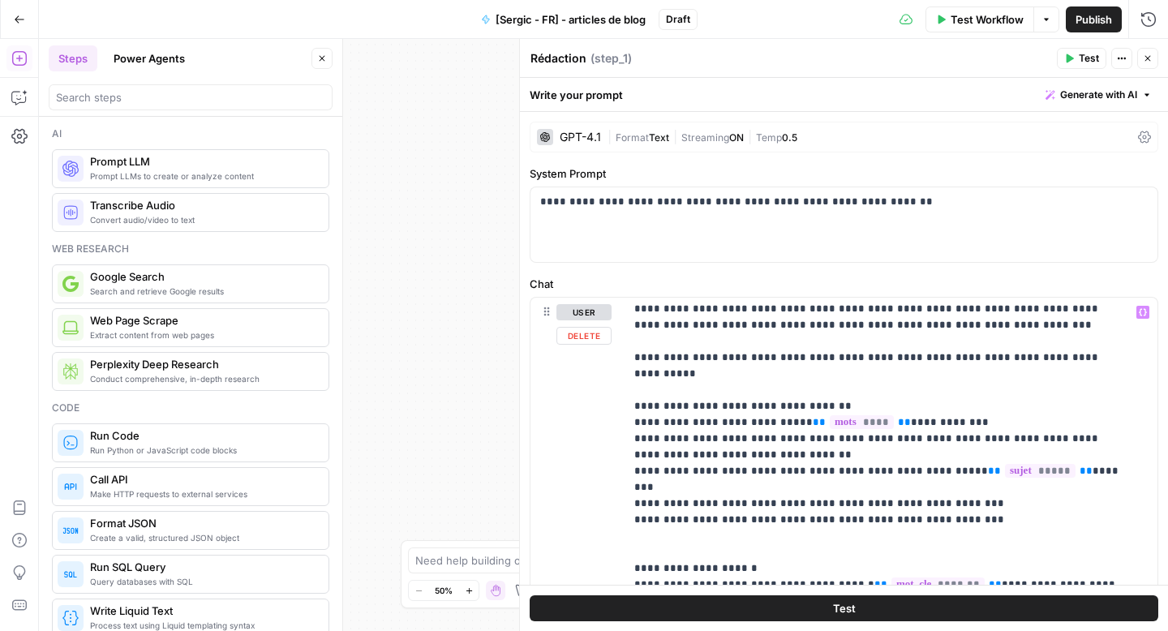
scroll to position [295, 0]
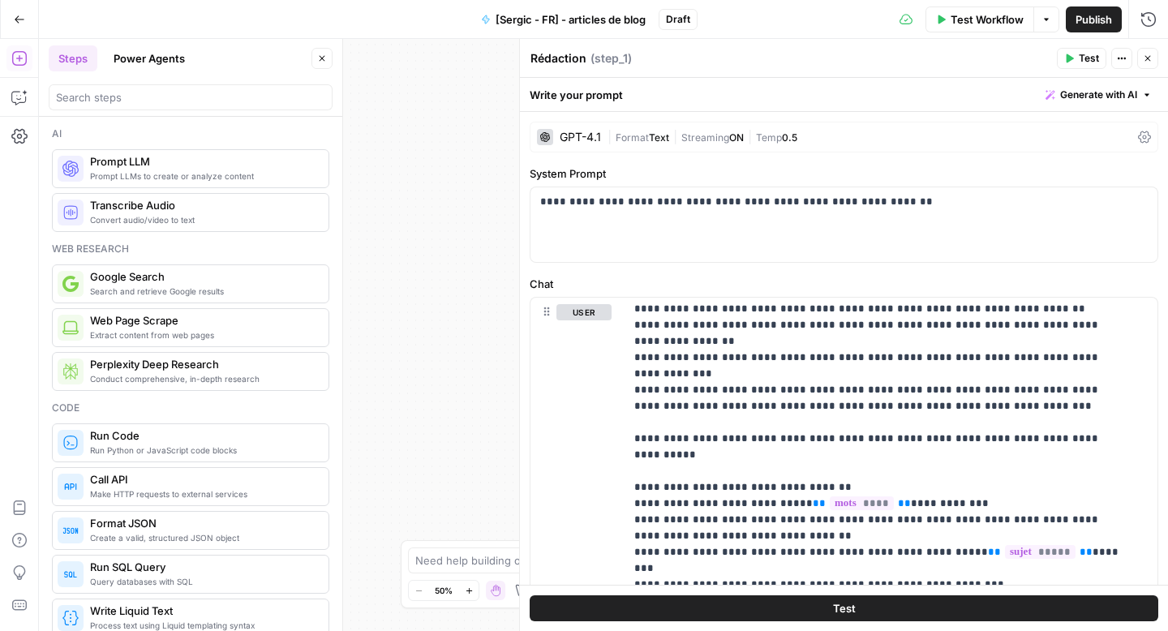
click at [1138, 133] on icon at bounding box center [1144, 137] width 13 height 13
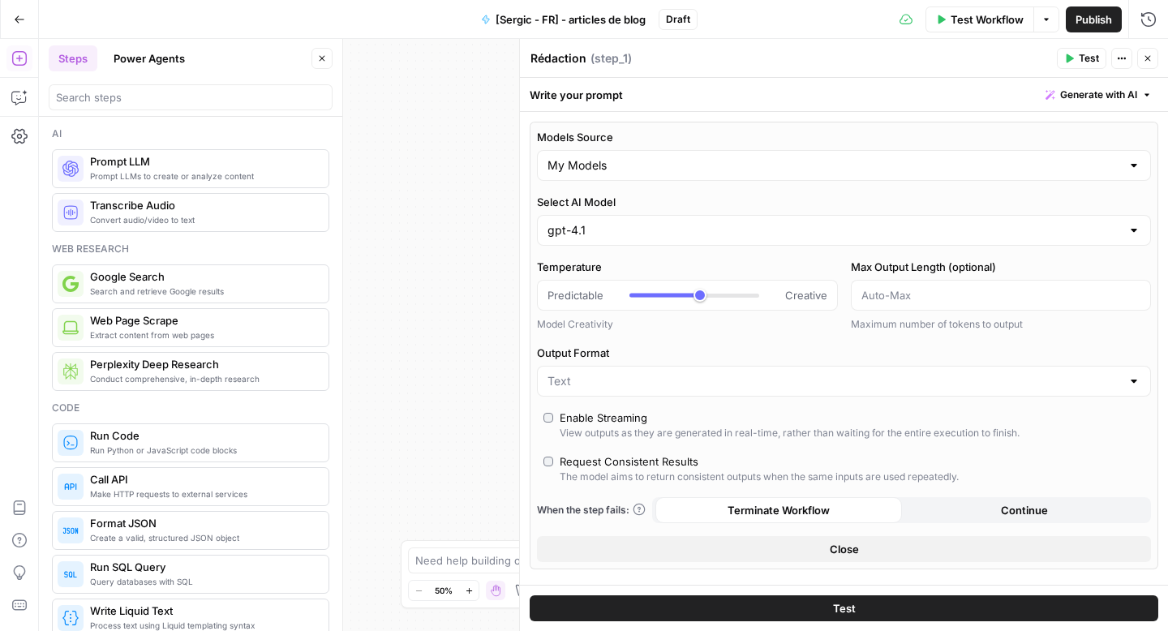
type input "***"
click at [919, 540] on button "Close" at bounding box center [844, 549] width 614 height 26
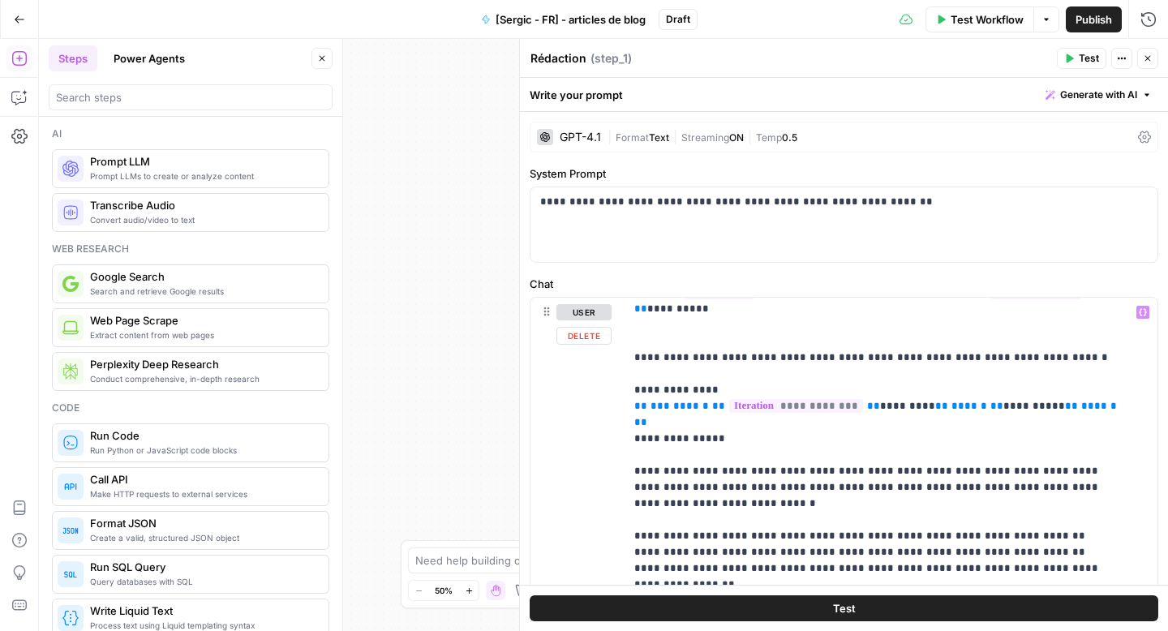
scroll to position [0, 0]
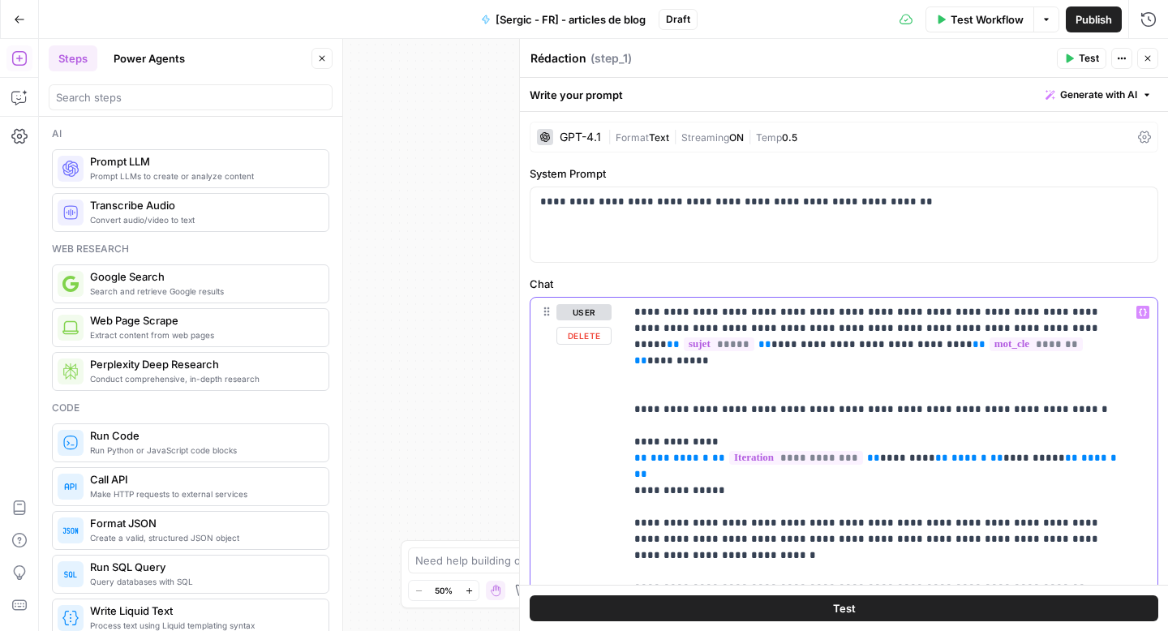
drag, startPoint x: 1046, startPoint y: 311, endPoint x: 972, endPoint y: 315, distance: 74.7
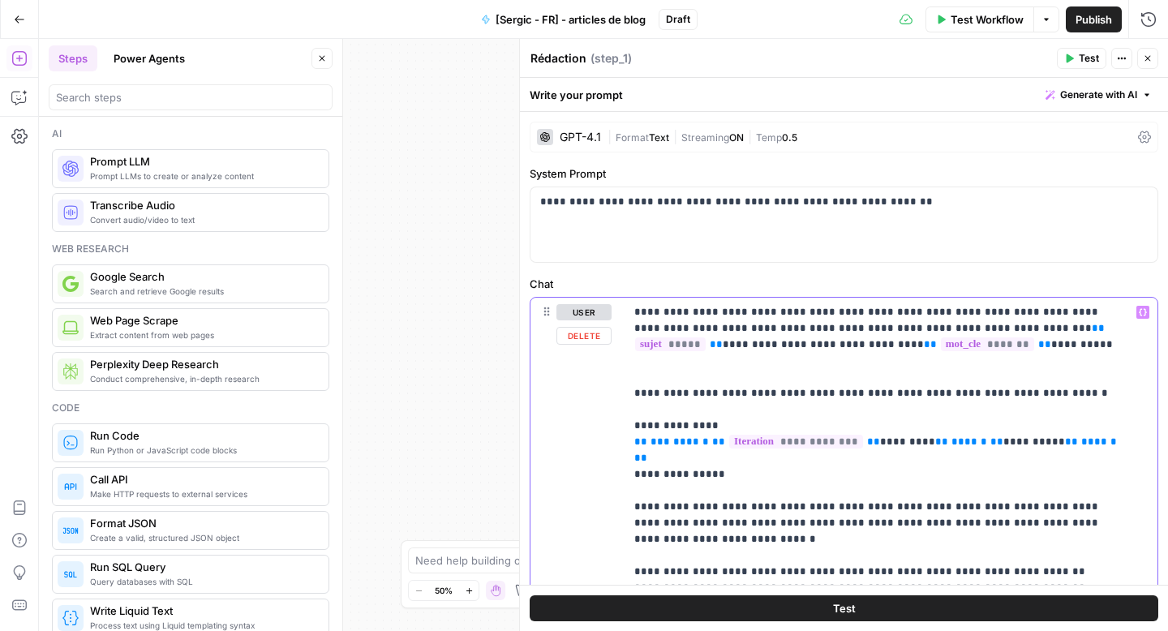
drag, startPoint x: 1010, startPoint y: 311, endPoint x: 853, endPoint y: 329, distance: 157.7
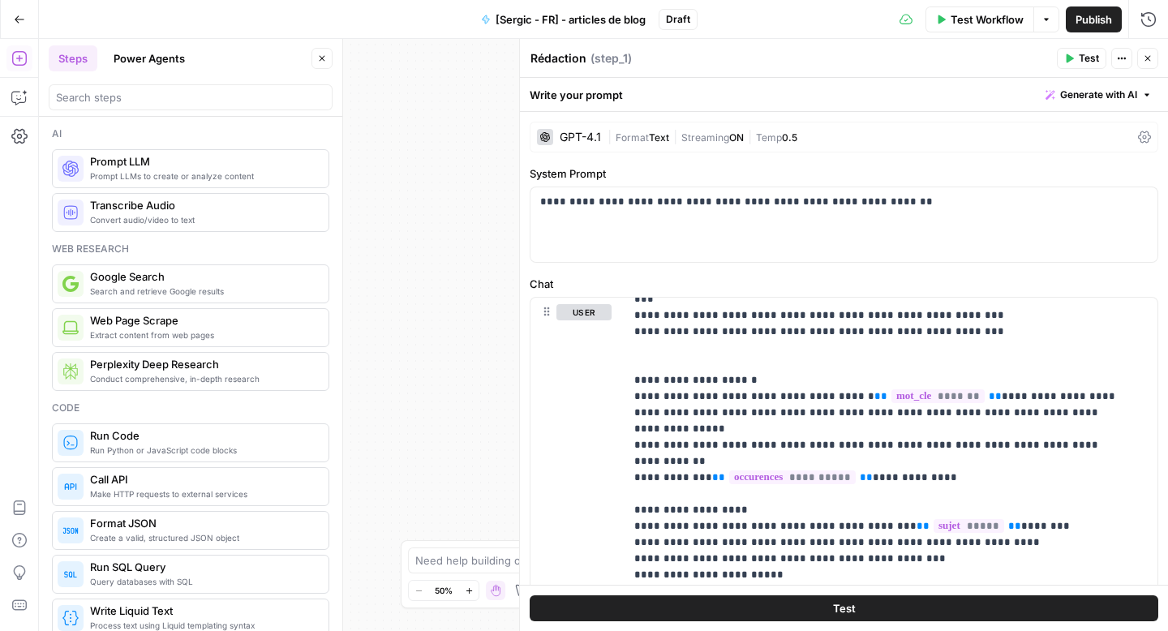
scroll to position [566, 0]
click at [744, 401] on p "**********" at bounding box center [878, 468] width 489 height 1460
click at [901, 399] on p "**********" at bounding box center [878, 468] width 489 height 1460
click at [958, 397] on p "**********" at bounding box center [878, 468] width 489 height 1460
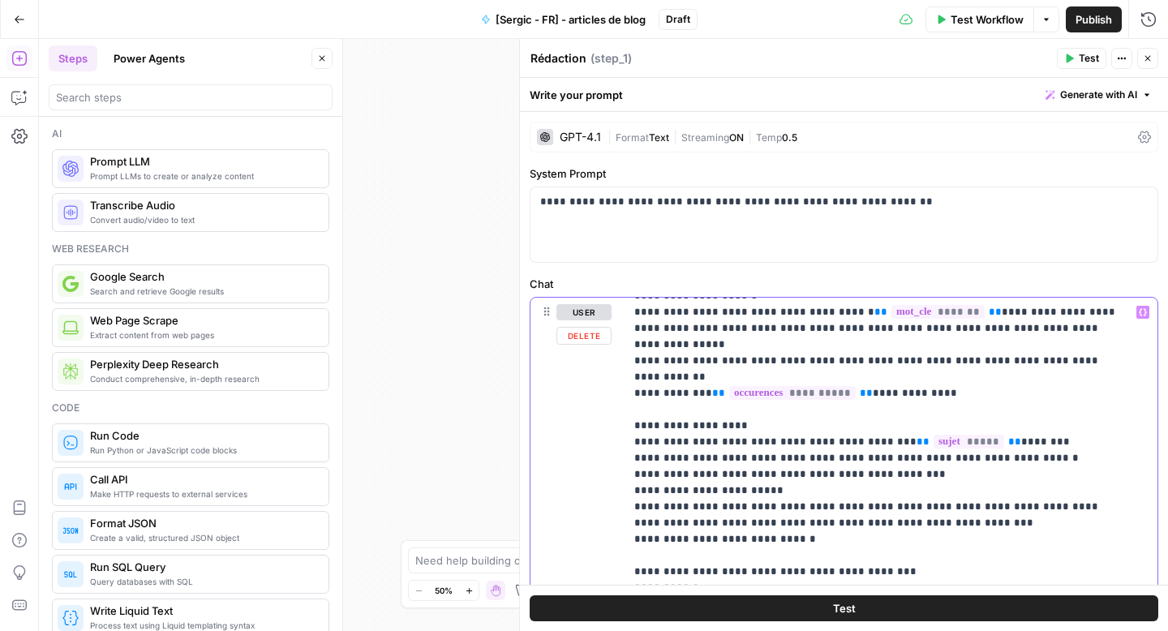
scroll to position [651, 0]
click at [856, 387] on p "**********" at bounding box center [878, 384] width 489 height 1460
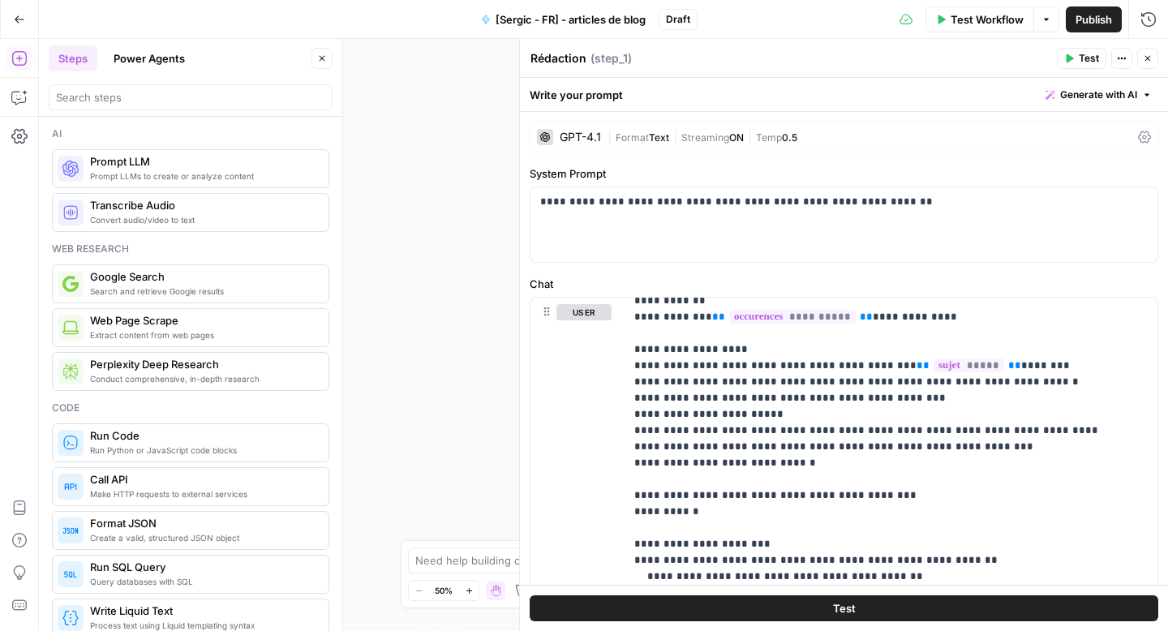
scroll to position [728, 0]
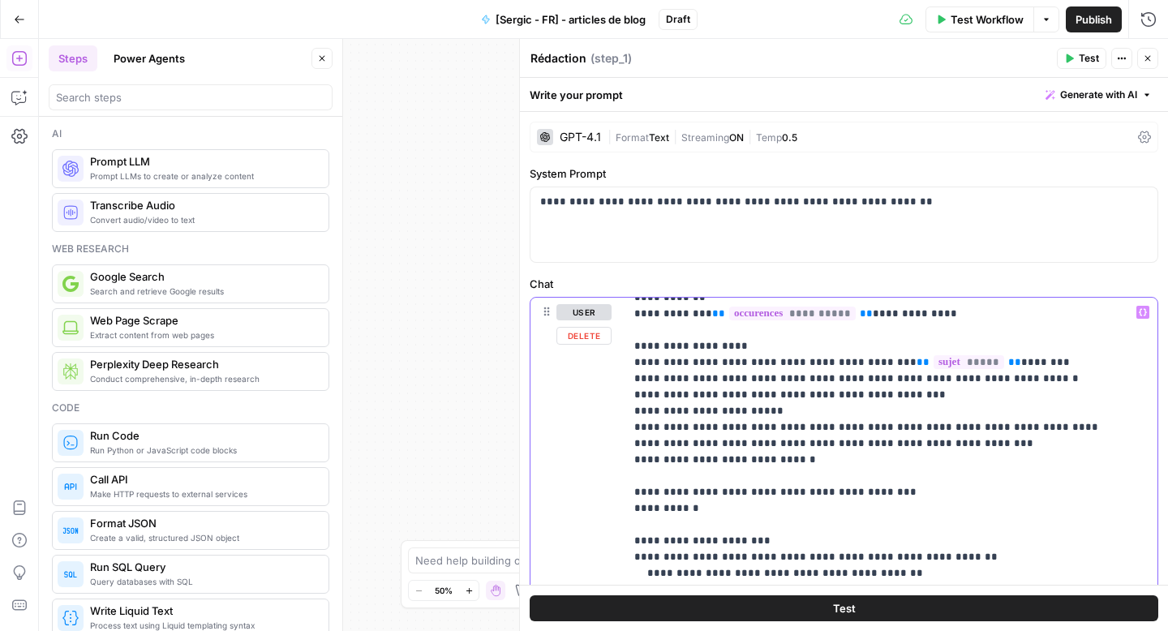
click at [763, 460] on p "**********" at bounding box center [878, 306] width 489 height 1460
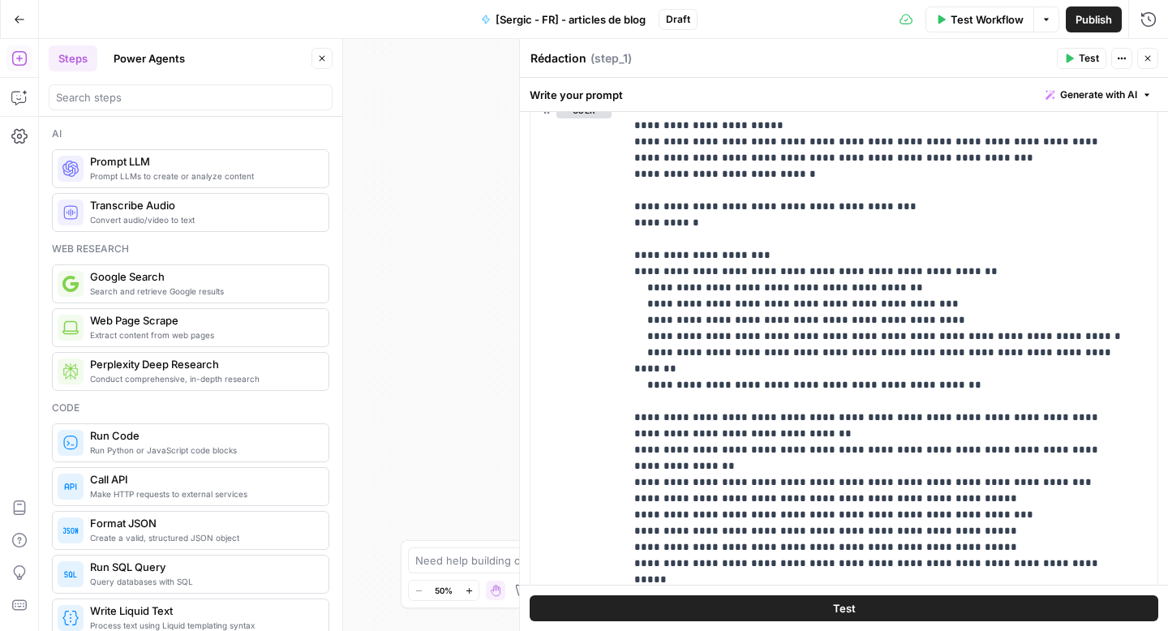
scroll to position [204, 0]
drag, startPoint x: 1118, startPoint y: 502, endPoint x: 632, endPoint y: 290, distance: 530.3
click at [633, 290] on div "**********" at bounding box center [885, 424] width 521 height 661
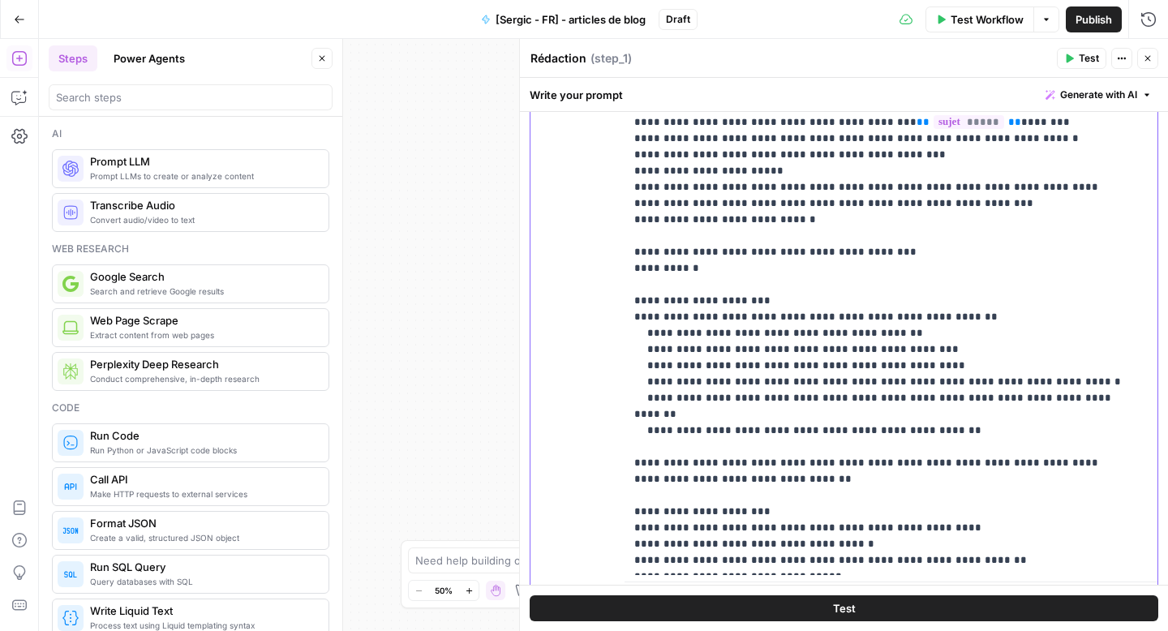
scroll to position [386, 0]
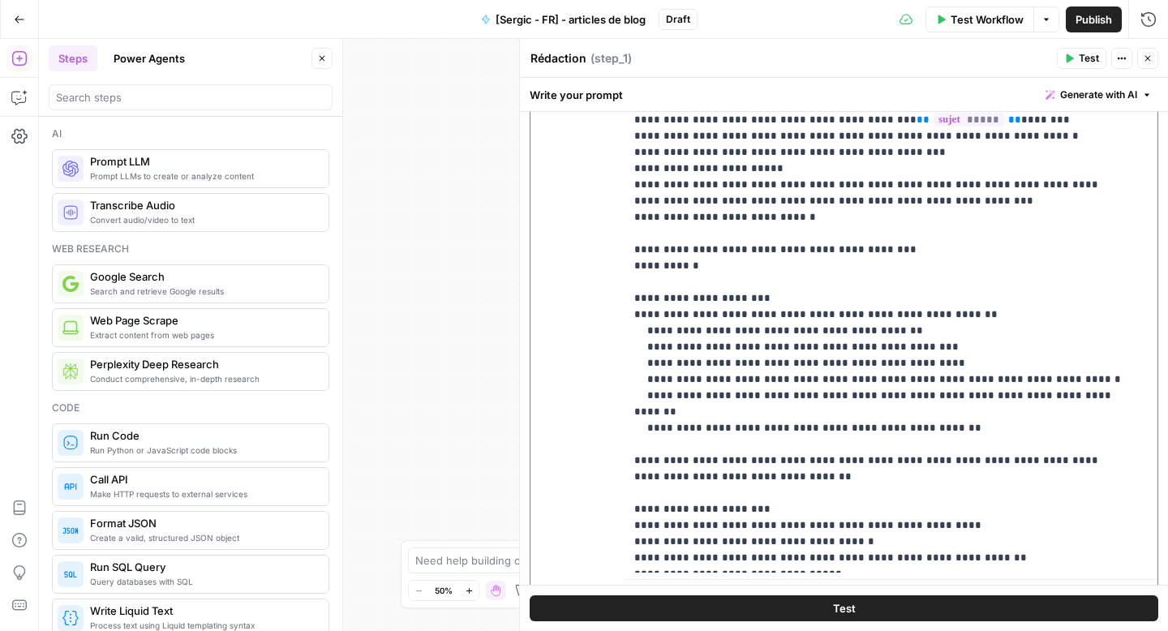
drag, startPoint x: 719, startPoint y: 430, endPoint x: 773, endPoint y: 432, distance: 54.4
drag, startPoint x: 799, startPoint y: 431, endPoint x: 632, endPoint y: 426, distance: 167.2
click at [632, 426] on div "**********" at bounding box center [885, 242] width 521 height 661
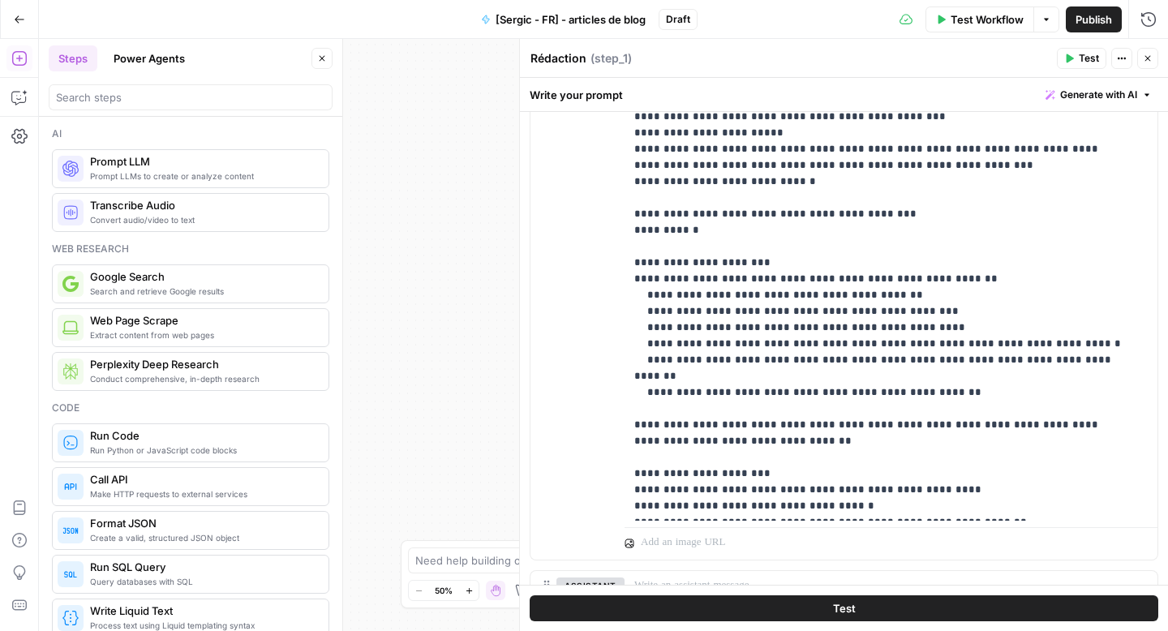
scroll to position [445, 0]
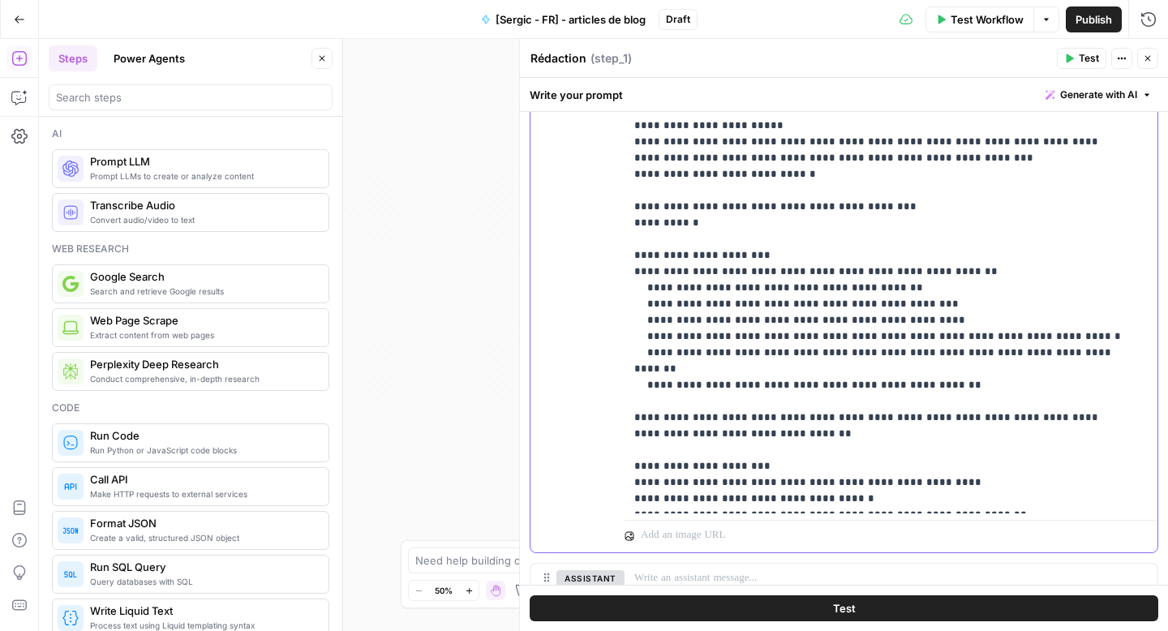
drag, startPoint x: 790, startPoint y: 468, endPoint x: 634, endPoint y: 471, distance: 155.8
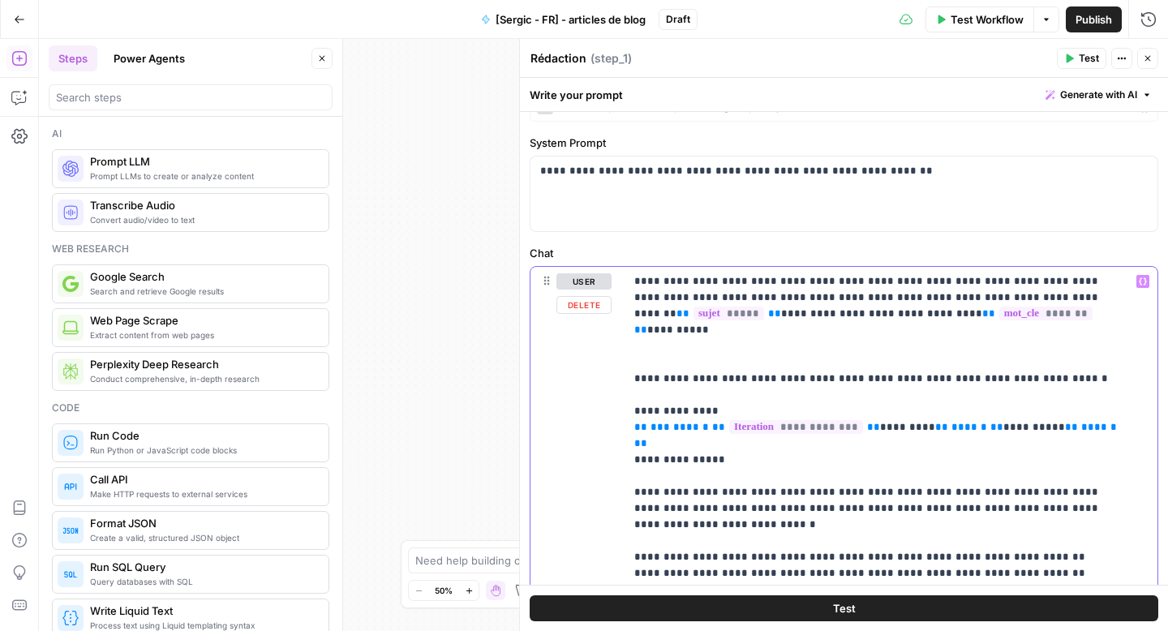
scroll to position [0, 0]
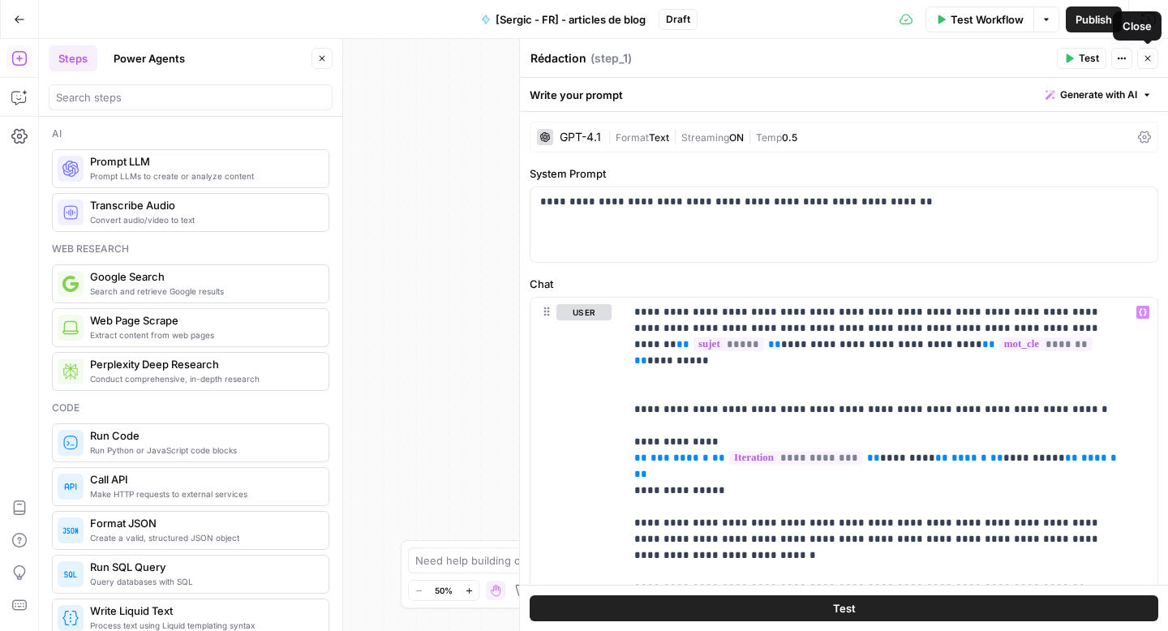
click at [1143, 59] on icon "button" at bounding box center [1148, 59] width 10 height 10
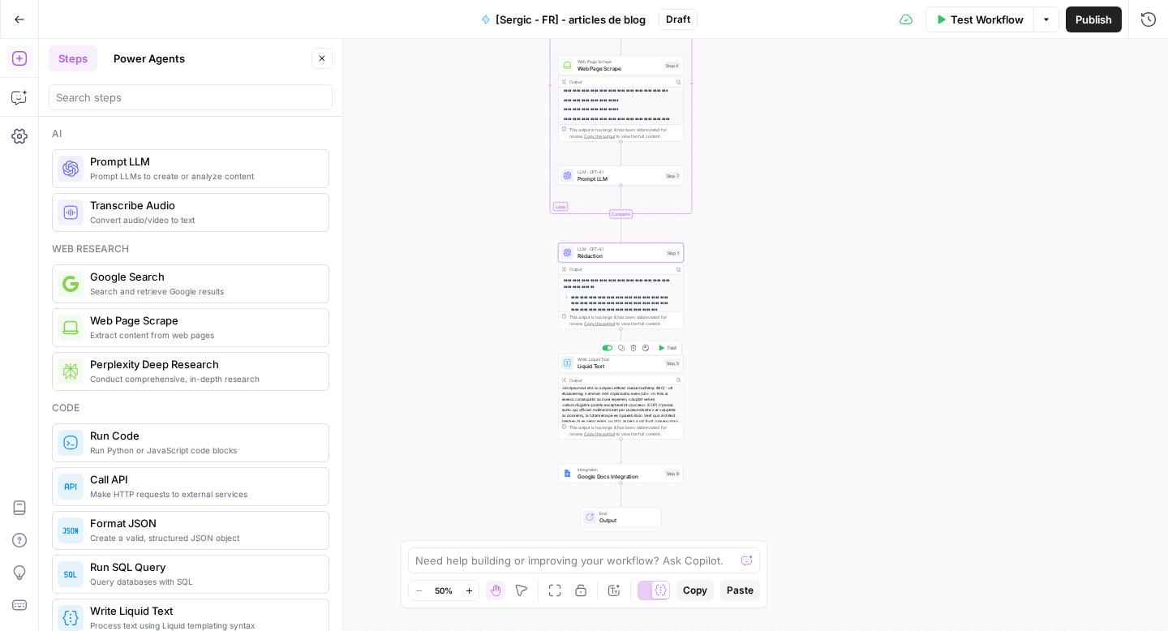
click at [597, 365] on span "Liquid Text" at bounding box center [620, 366] width 84 height 8
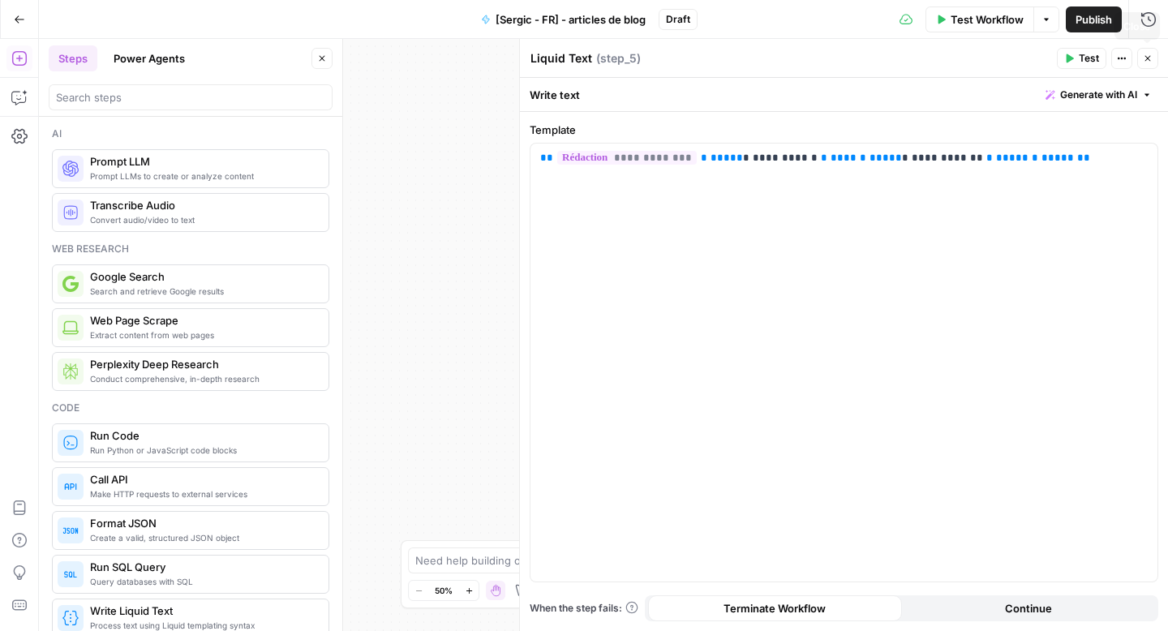
click at [1146, 65] on button "Close" at bounding box center [1147, 58] width 21 height 21
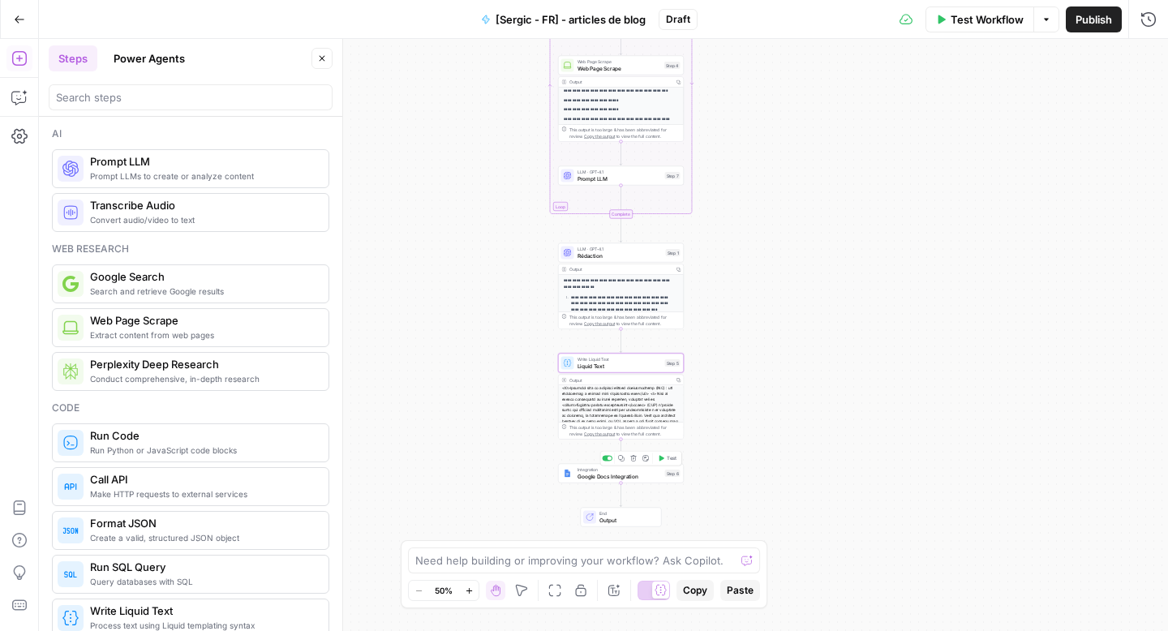
click at [582, 476] on span "Google Docs Integration" at bounding box center [620, 476] width 84 height 8
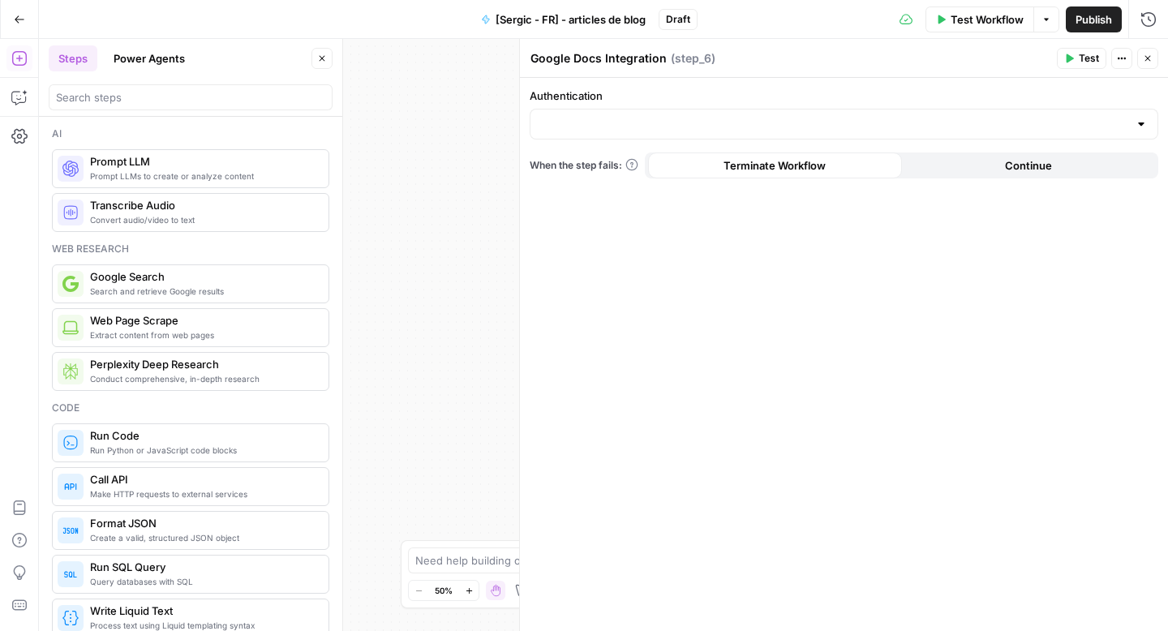
click at [571, 135] on div at bounding box center [844, 124] width 629 height 31
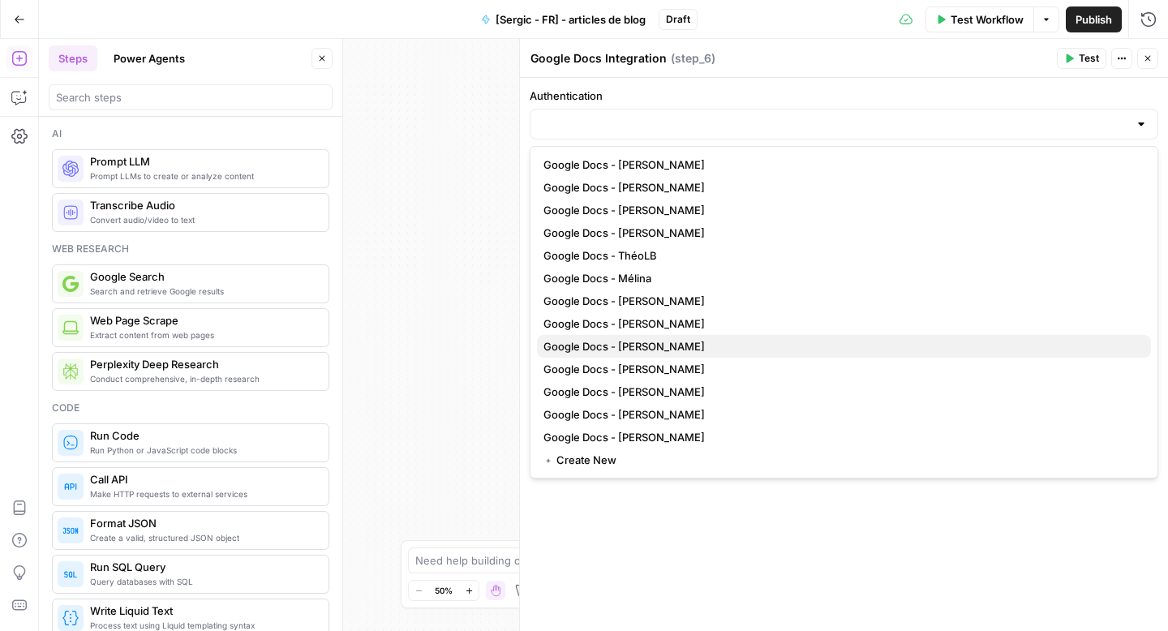
click at [638, 338] on span "Google Docs - Elisa" at bounding box center [840, 346] width 595 height 16
type input "Google Docs - Elisa"
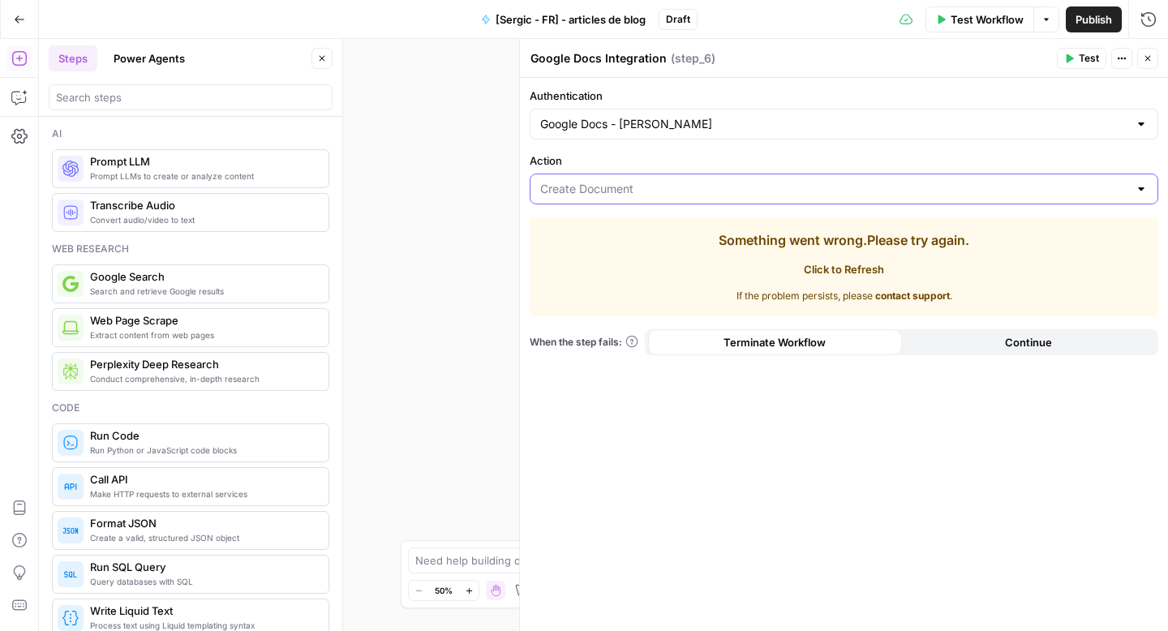
click at [581, 190] on input "Action" at bounding box center [834, 189] width 588 height 16
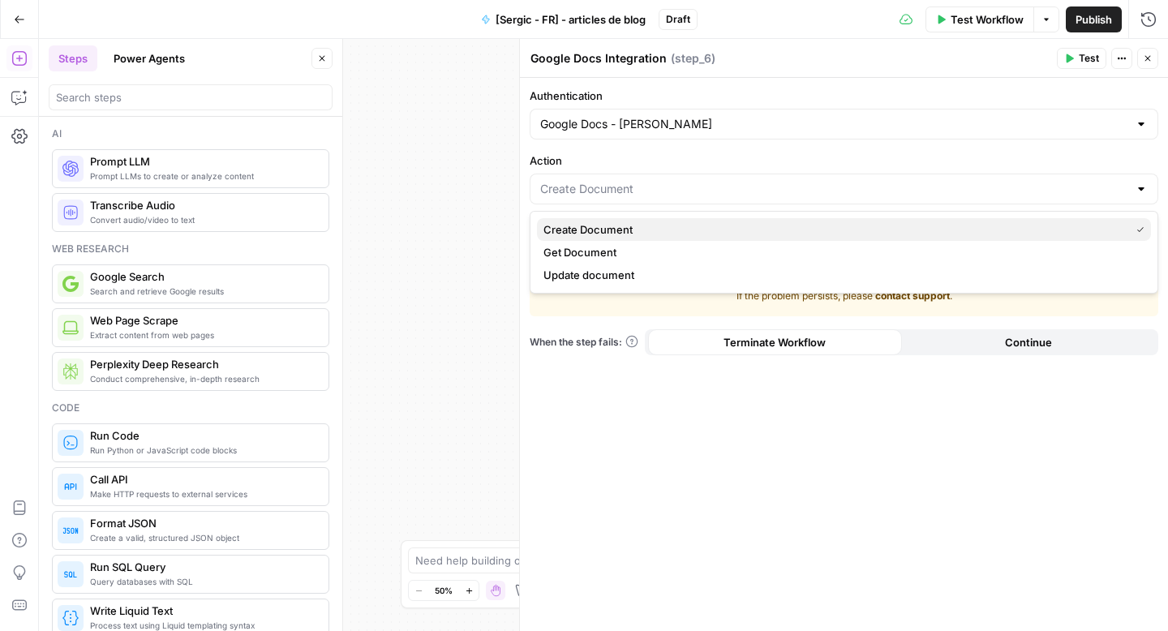
click at [580, 225] on span "Create Document" at bounding box center [833, 229] width 580 height 16
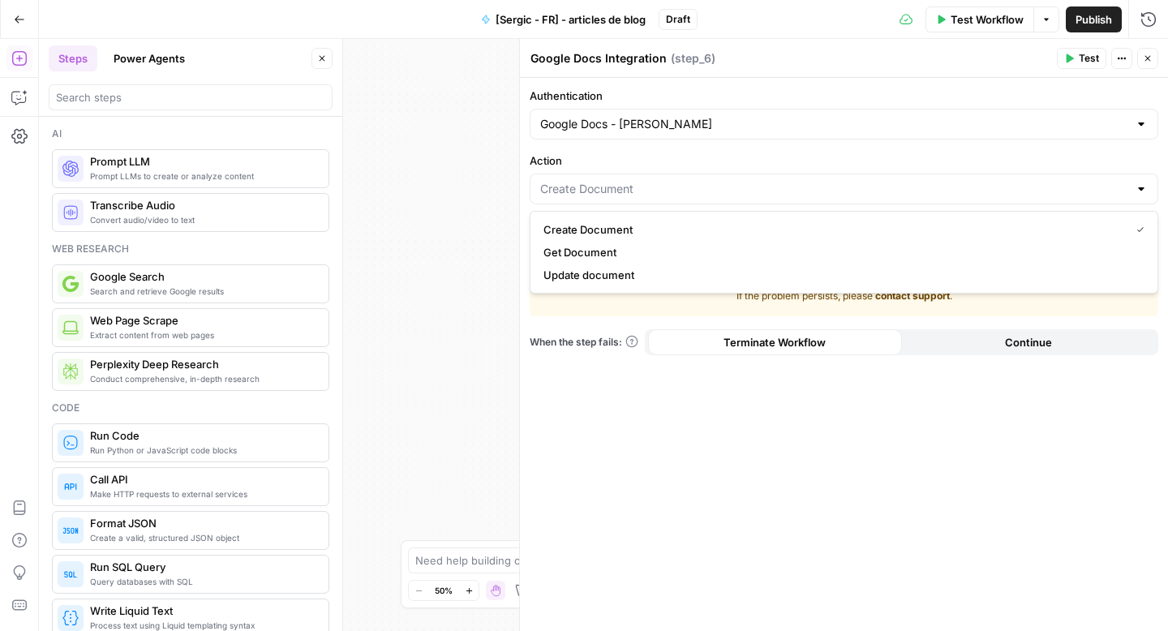
type input "Create Document"
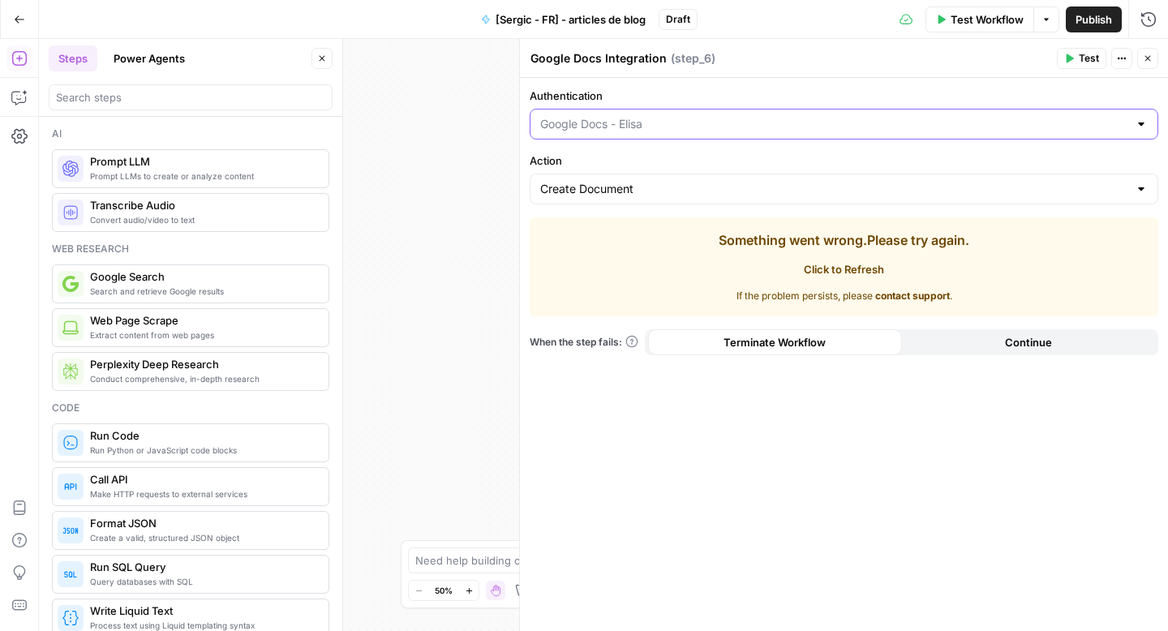
click at [553, 126] on input "Authentication" at bounding box center [834, 124] width 588 height 16
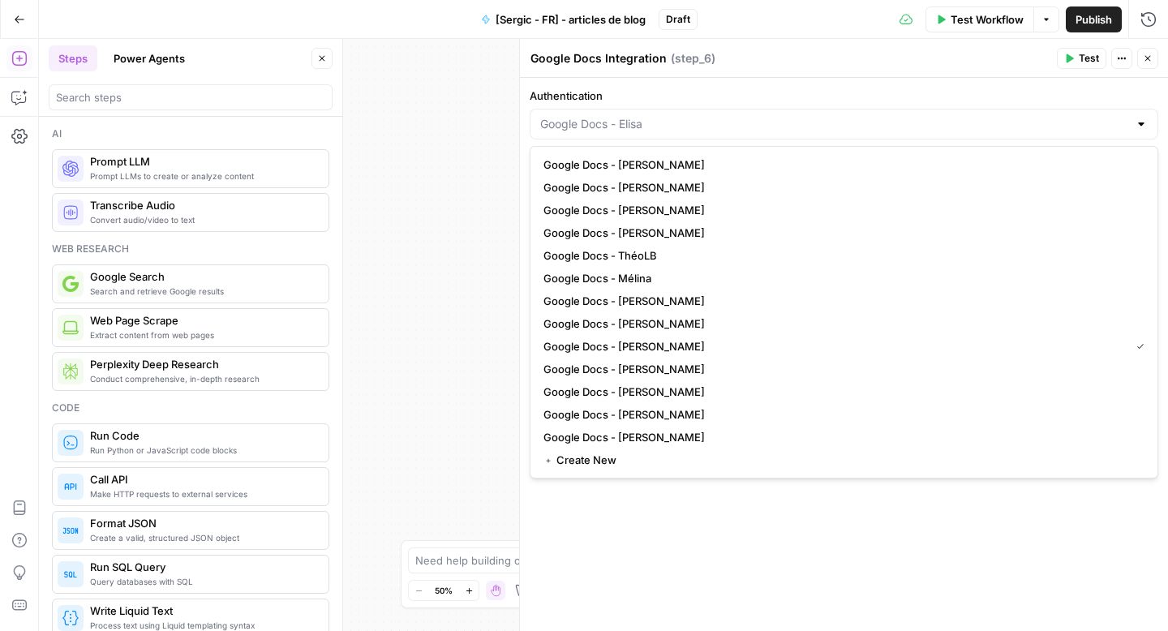
type input "Google Docs - Elisa"
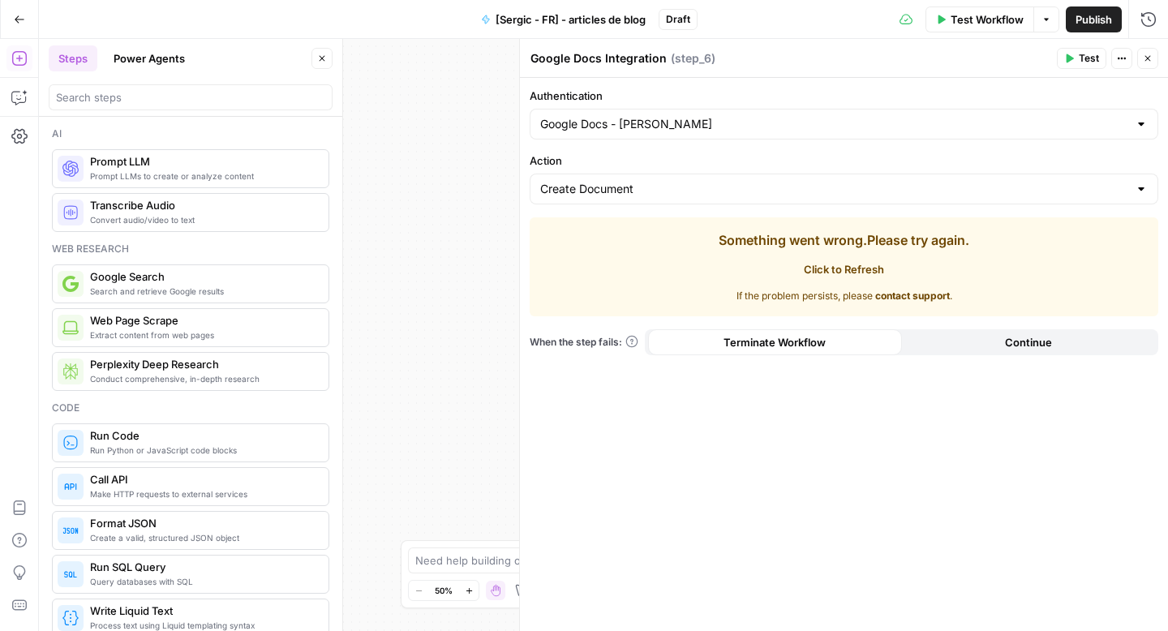
click at [446, 118] on div "Workflow Set Inputs Inputs Google Search Google Search Step 2 Output Copy 1 2 3…" at bounding box center [603, 335] width 1129 height 592
click at [571, 127] on input "Authentication" at bounding box center [834, 124] width 588 height 16
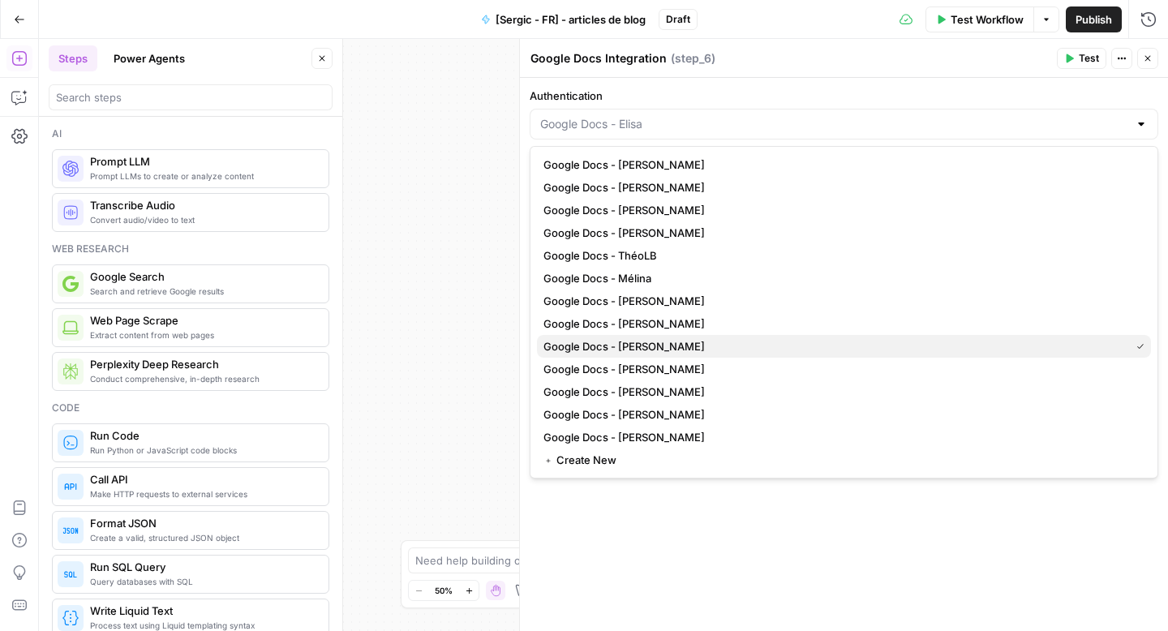
click at [587, 349] on span "Google Docs - Elisa" at bounding box center [833, 346] width 580 height 16
type input "Google Docs - Elisa"
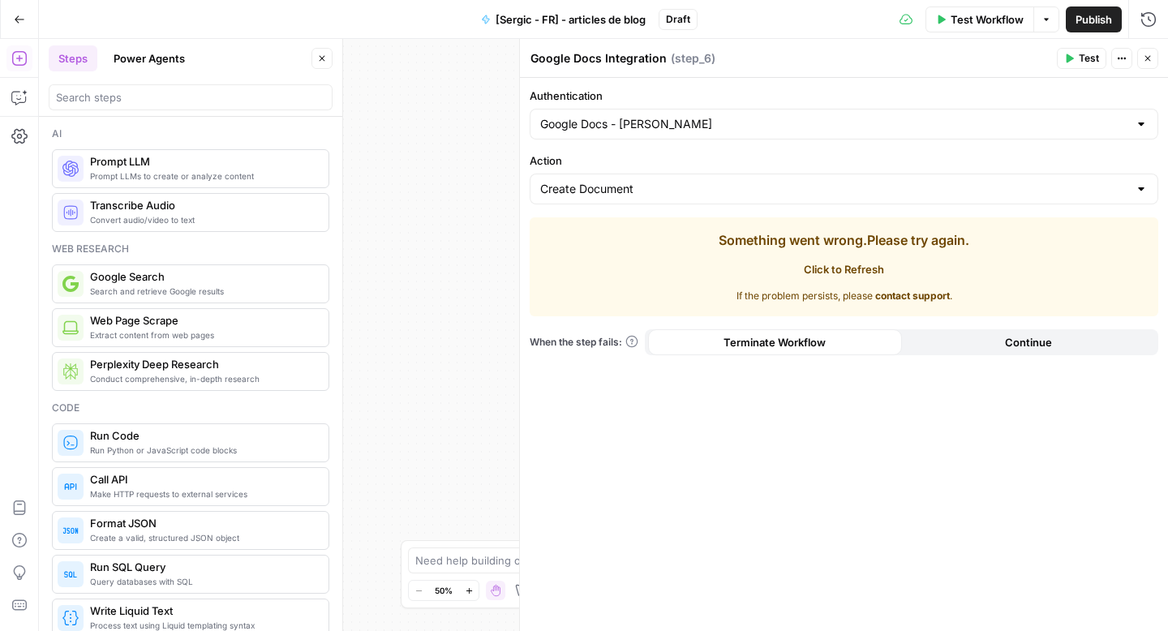
click at [852, 274] on span "Click to Refresh" at bounding box center [844, 269] width 80 height 16
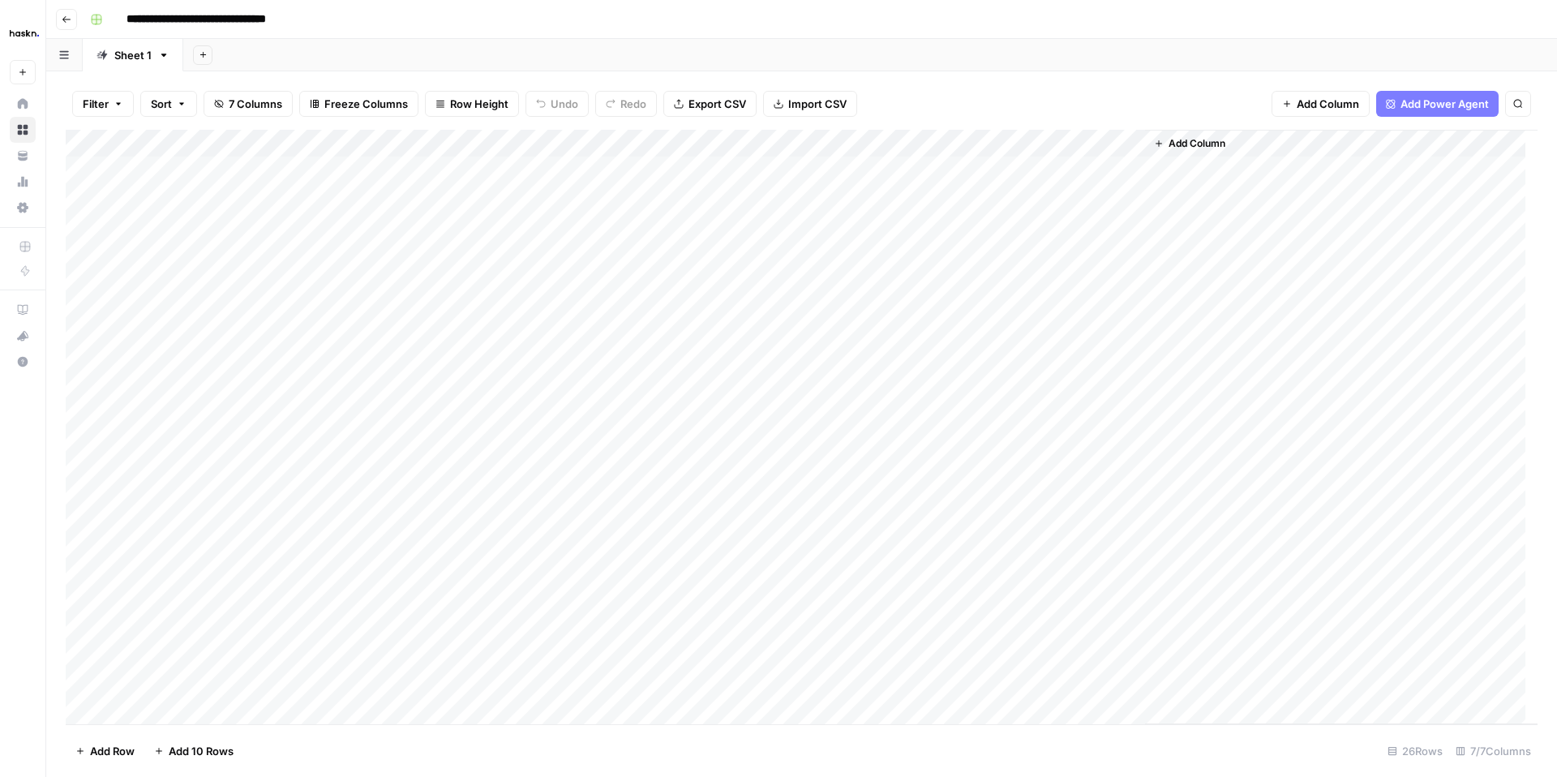
click at [74, 33] on header "**********" at bounding box center [801, 19] width 1511 height 39
click at [66, 26] on button "Go back" at bounding box center [66, 19] width 21 height 21
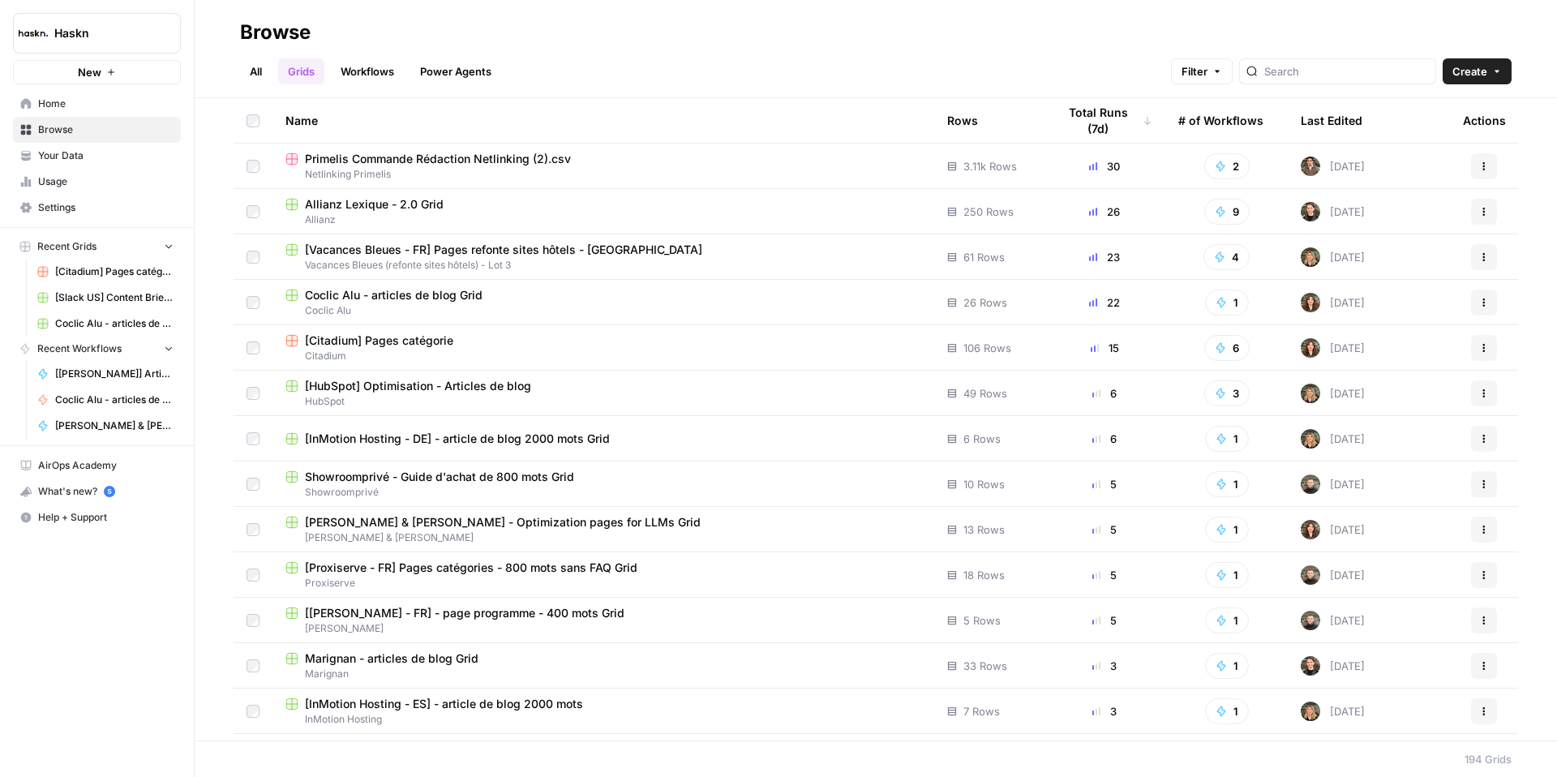
click at [264, 71] on link "All" at bounding box center [256, 71] width 32 height 26
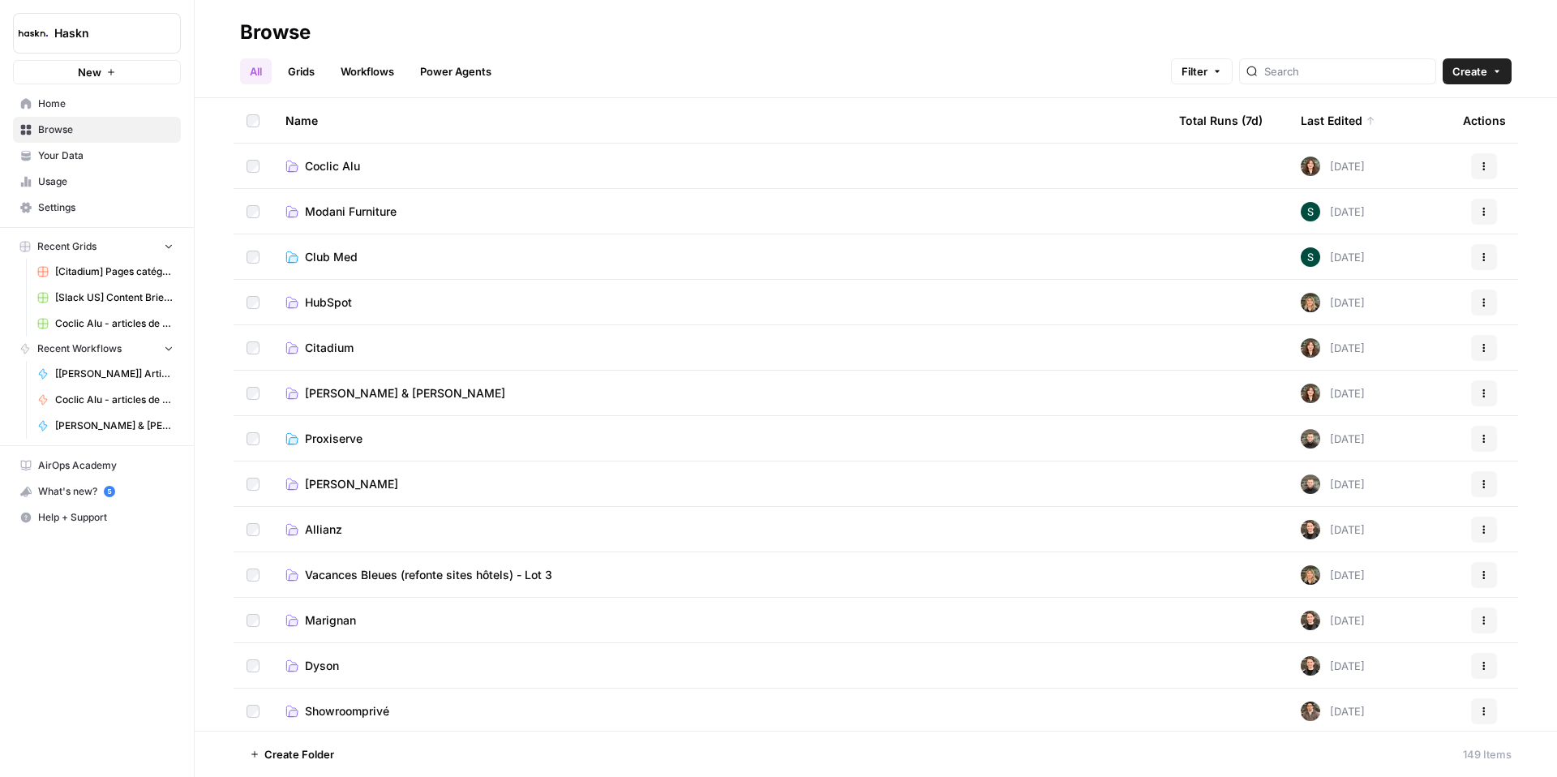
click at [324, 165] on span "Coclic Alu" at bounding box center [332, 166] width 55 height 16
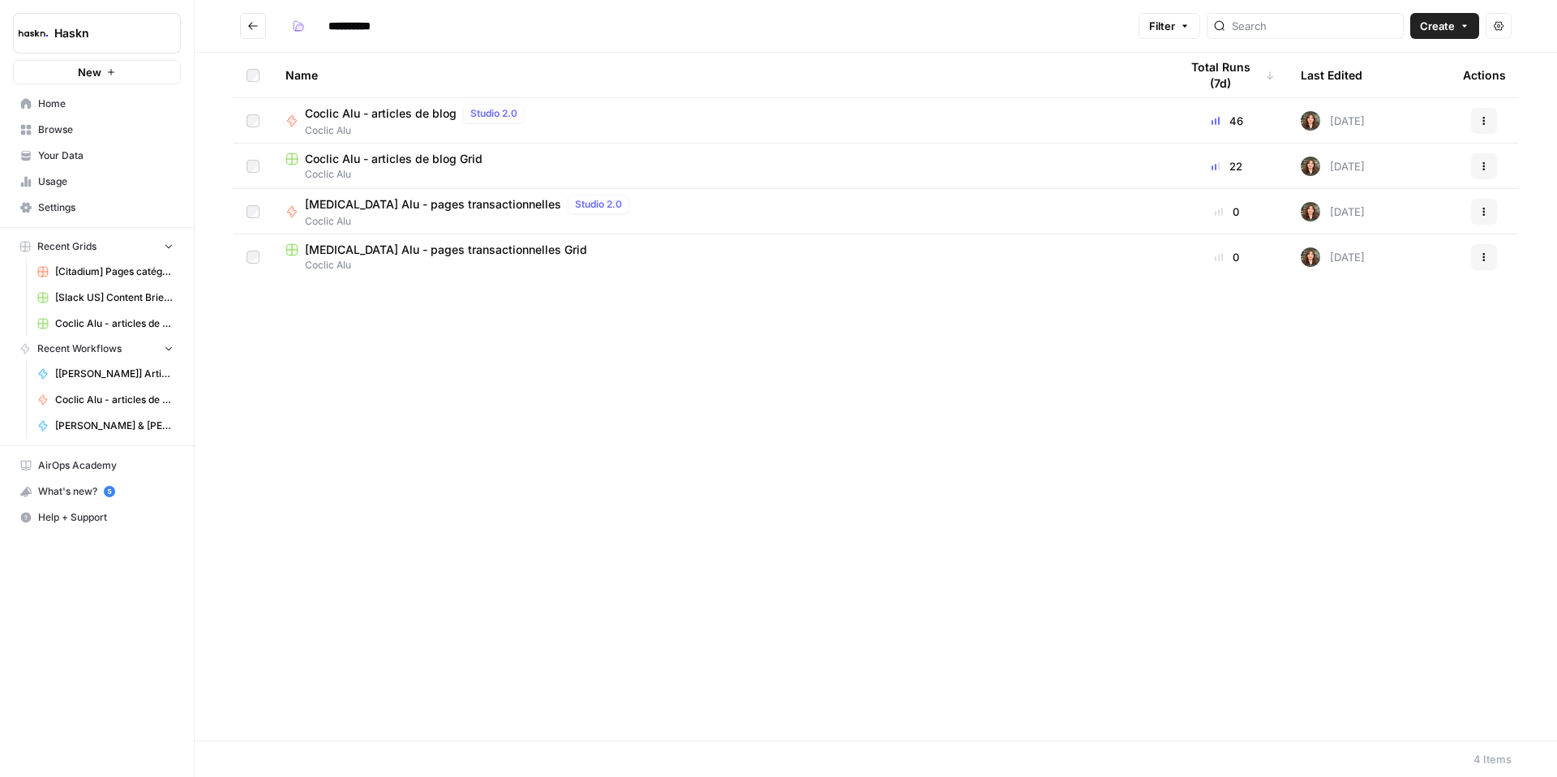
click at [476, 208] on span "[MEDICAL_DATA] Alu - pages transactionnelles" at bounding box center [433, 204] width 256 height 16
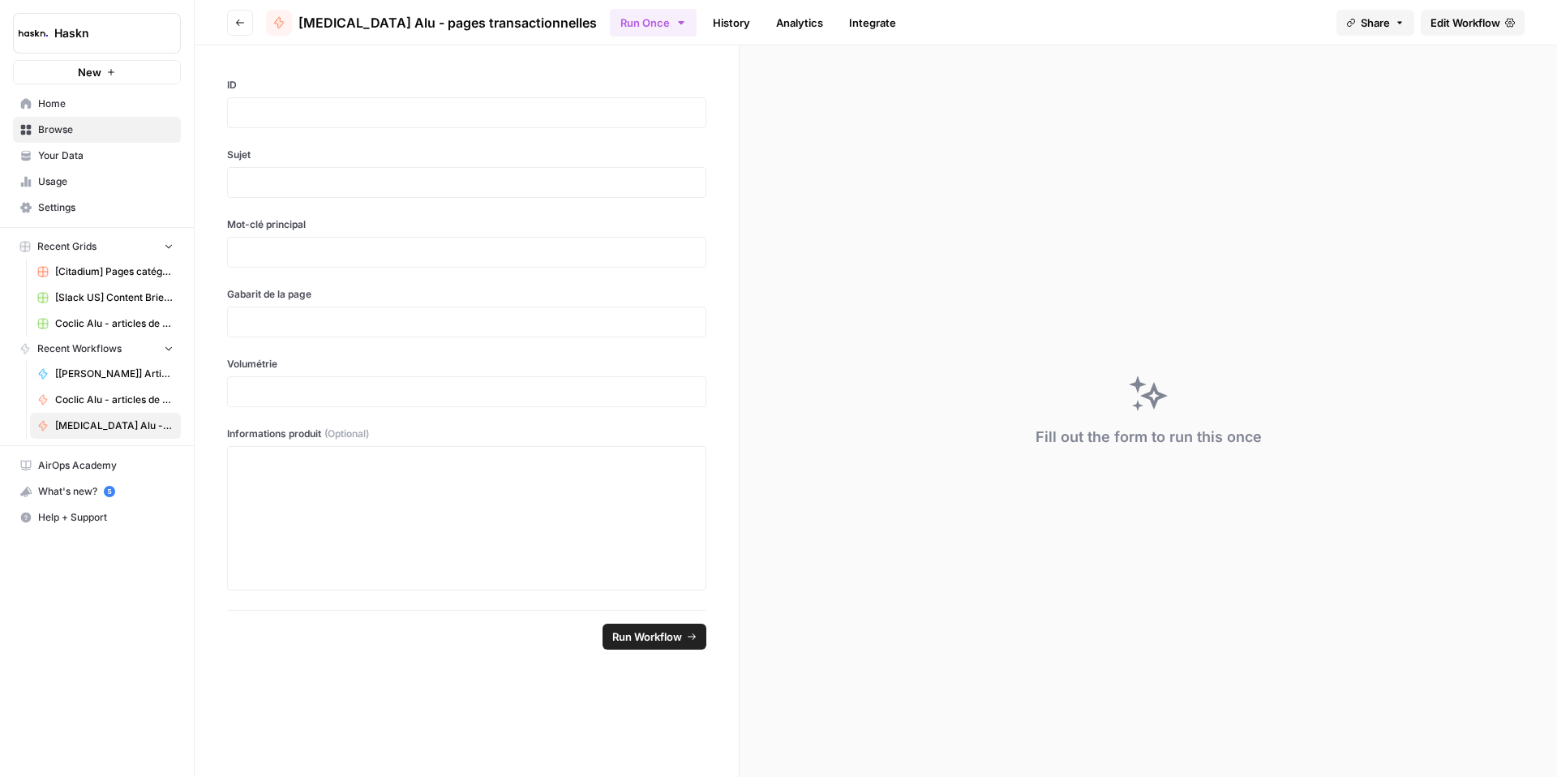
click at [1497, 15] on span "Edit Workflow" at bounding box center [1466, 23] width 70 height 16
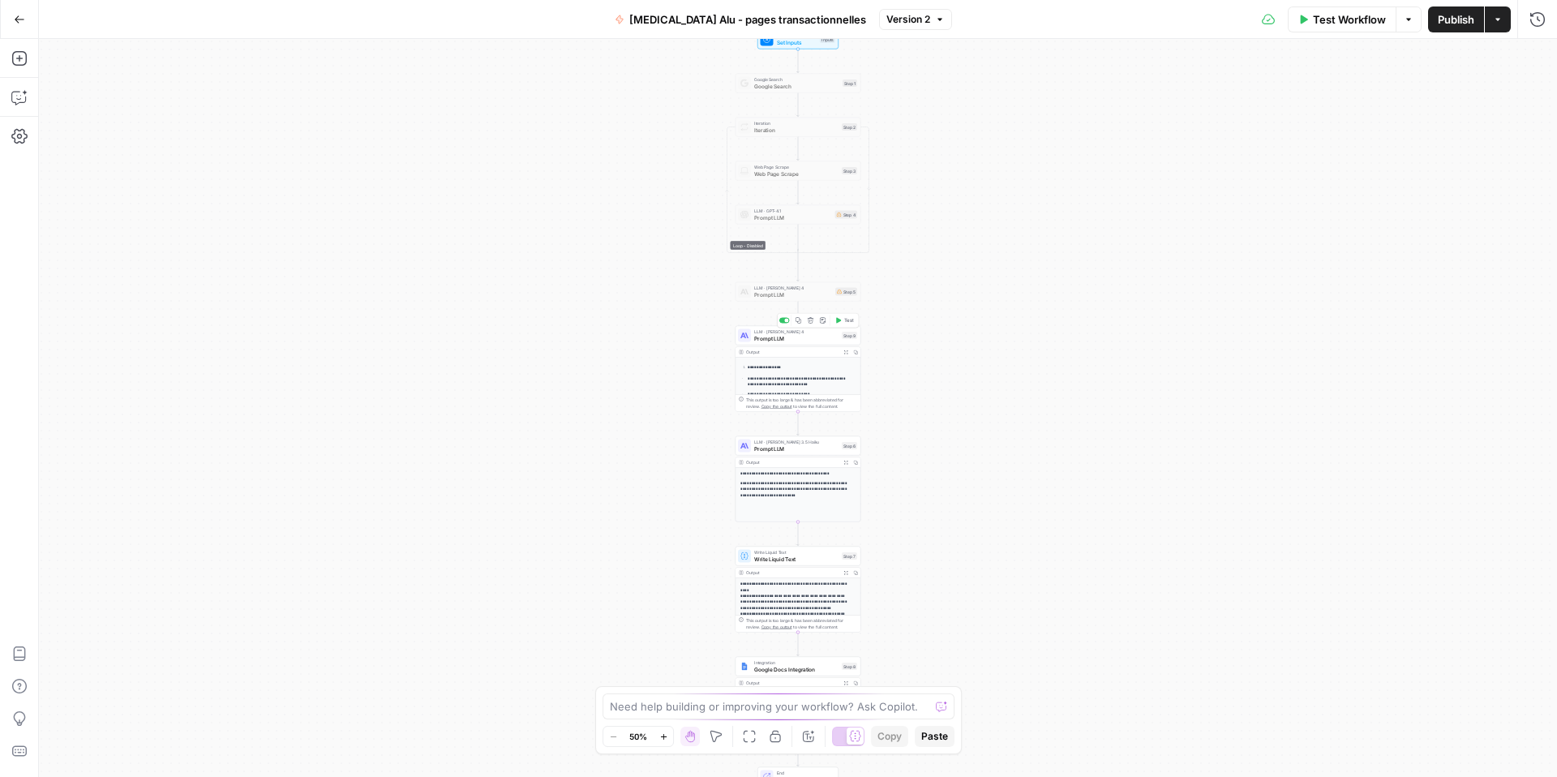
click at [779, 337] on span "Prompt LLM" at bounding box center [796, 338] width 84 height 8
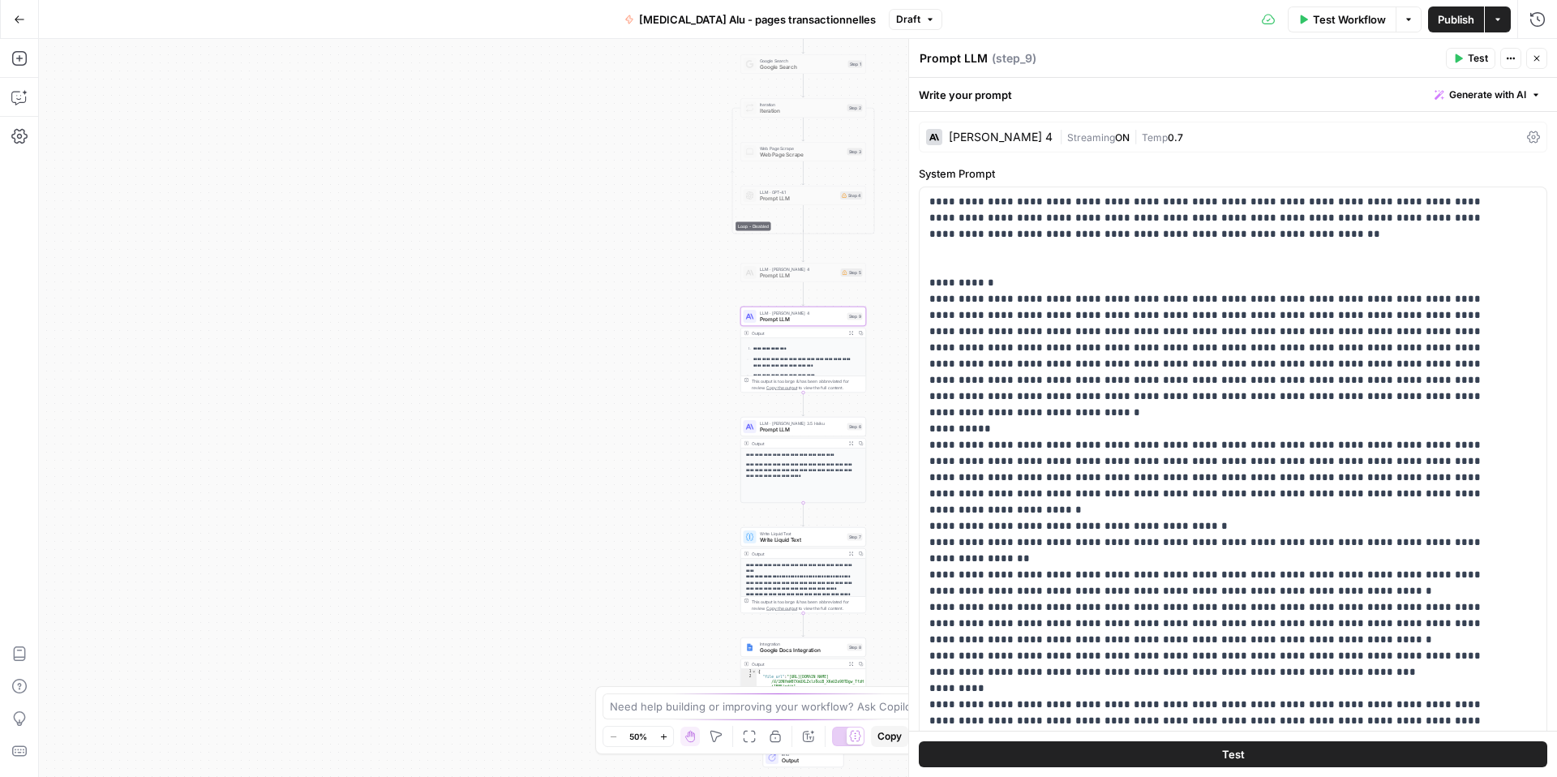
click at [25, 24] on button "Go Back" at bounding box center [19, 19] width 29 height 29
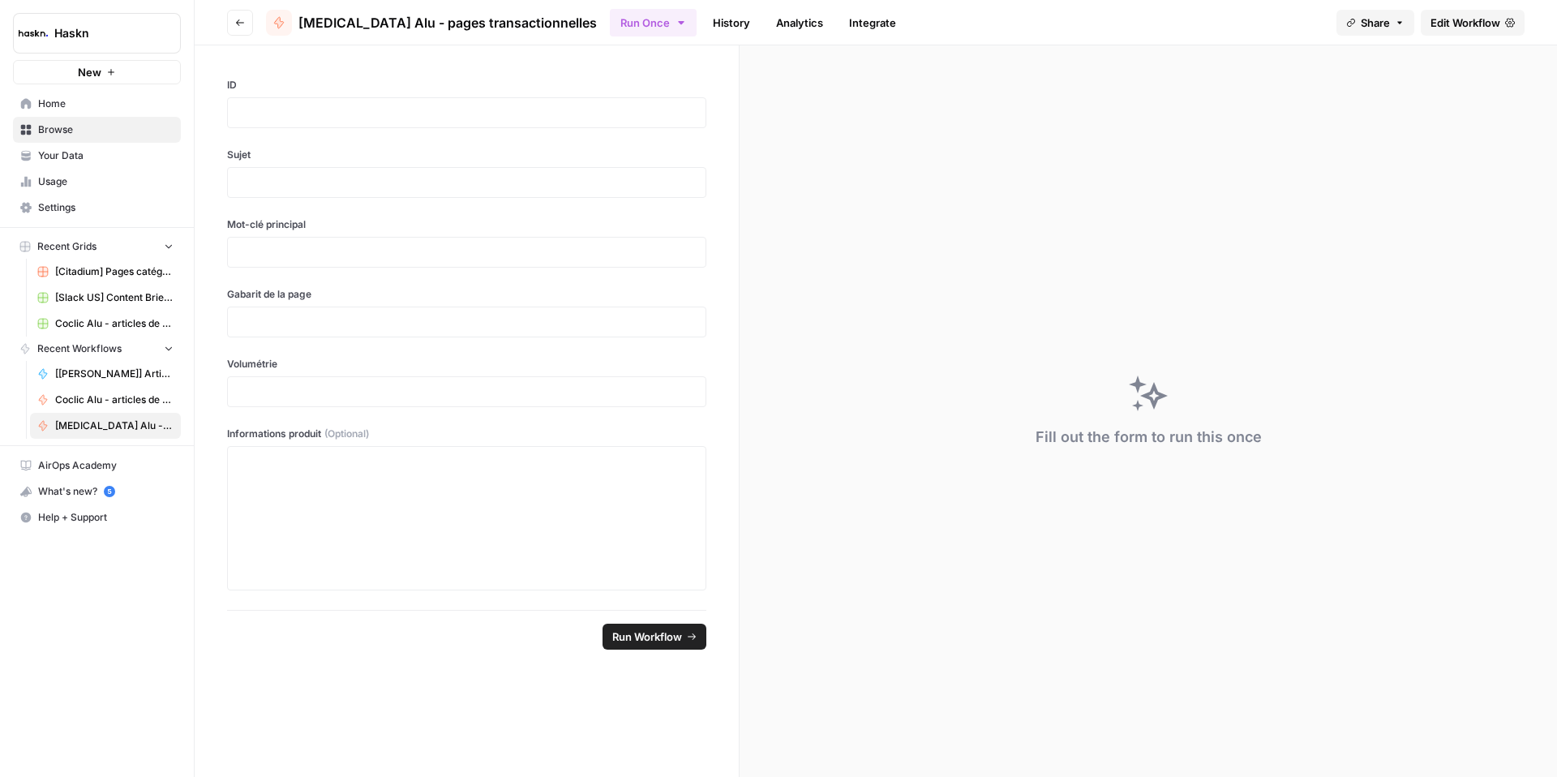
click at [251, 26] on button "Go back" at bounding box center [240, 23] width 26 height 26
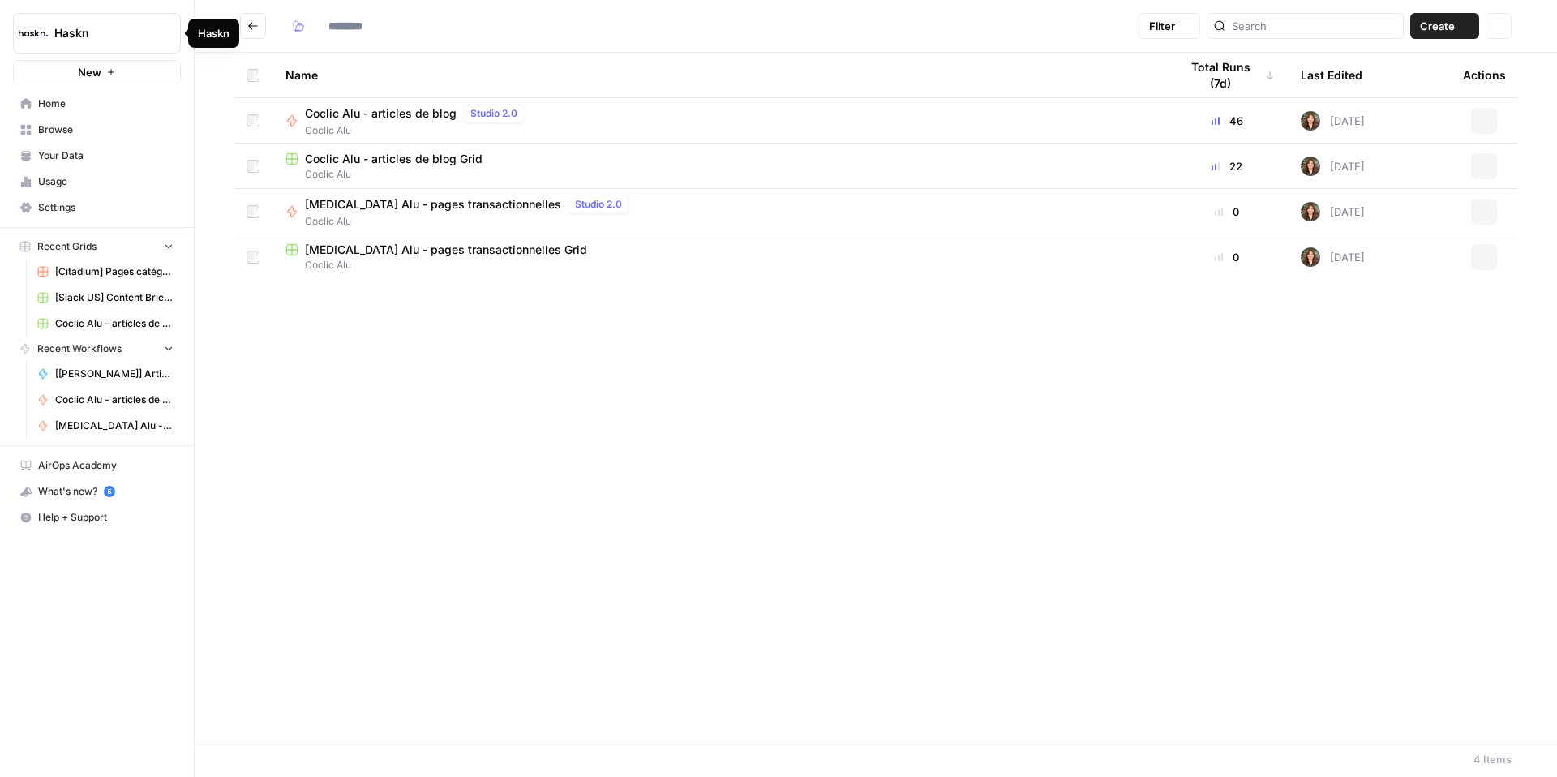
type input "**********"
click at [256, 27] on icon "Go back" at bounding box center [252, 25] width 11 height 11
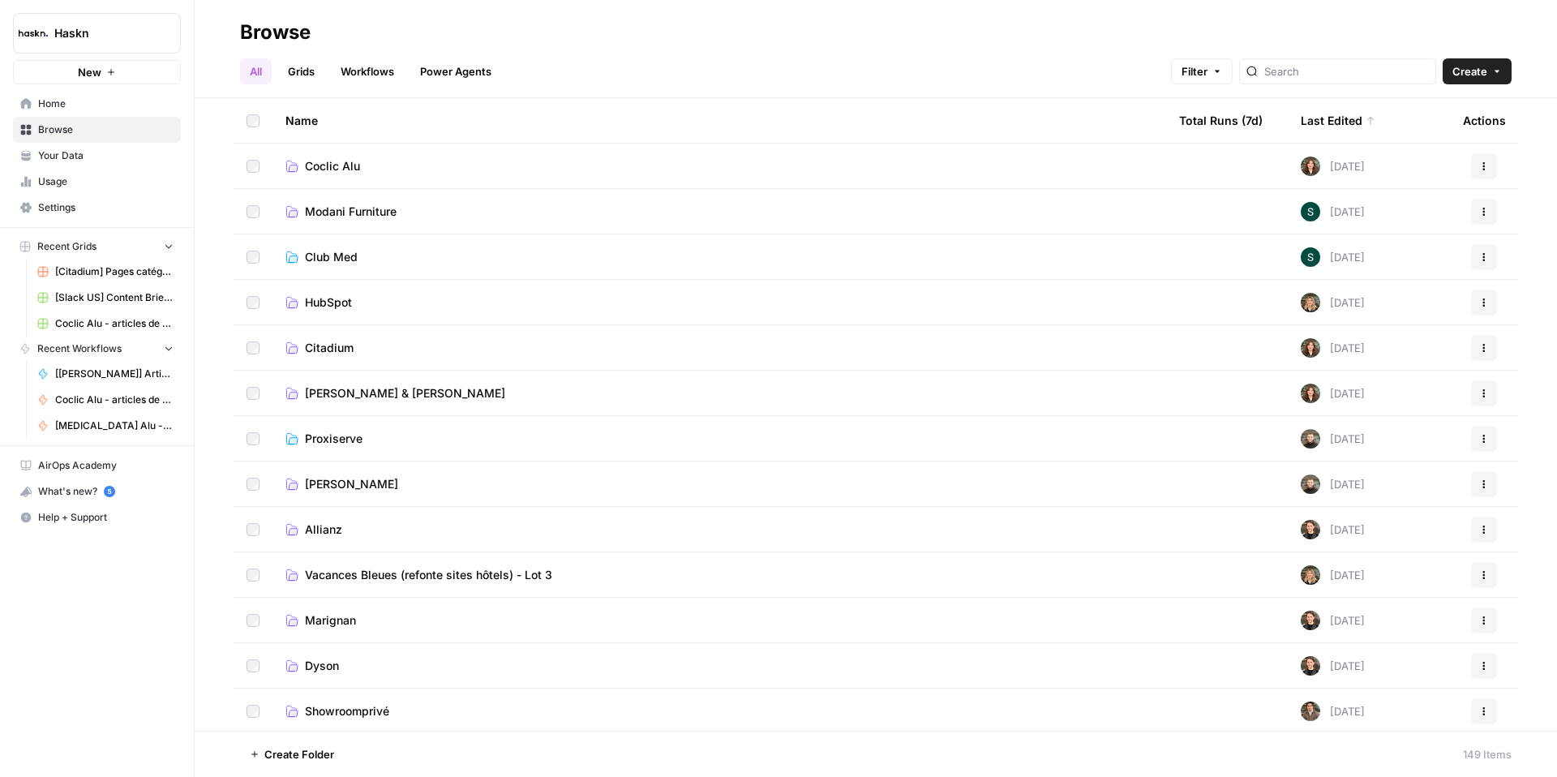
click at [407, 394] on span "Simmons & [PERSON_NAME]" at bounding box center [405, 393] width 200 height 16
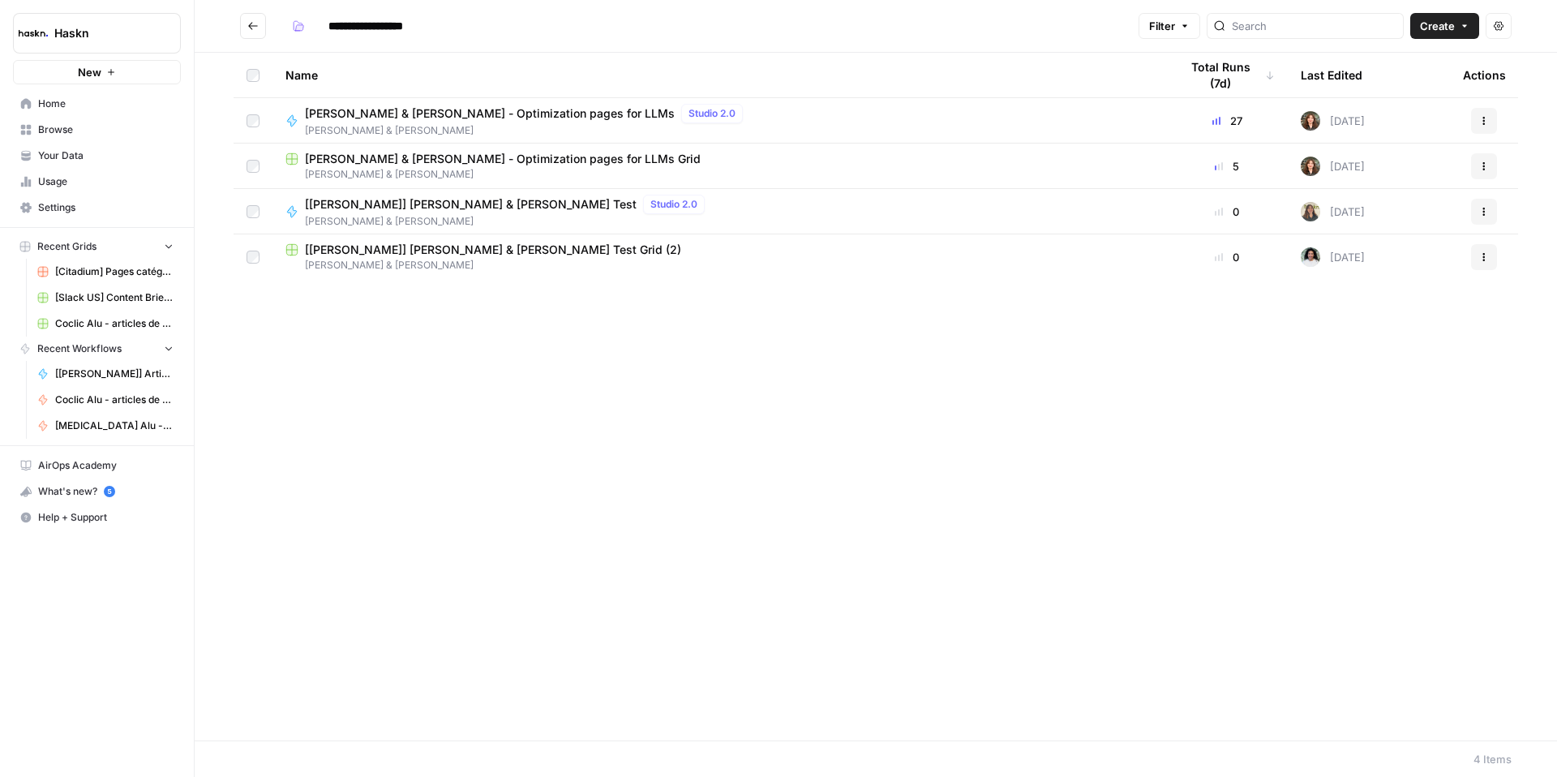
click at [356, 110] on span "Simmons & [PERSON_NAME] - Optimization pages for LLMs" at bounding box center [490, 113] width 370 height 16
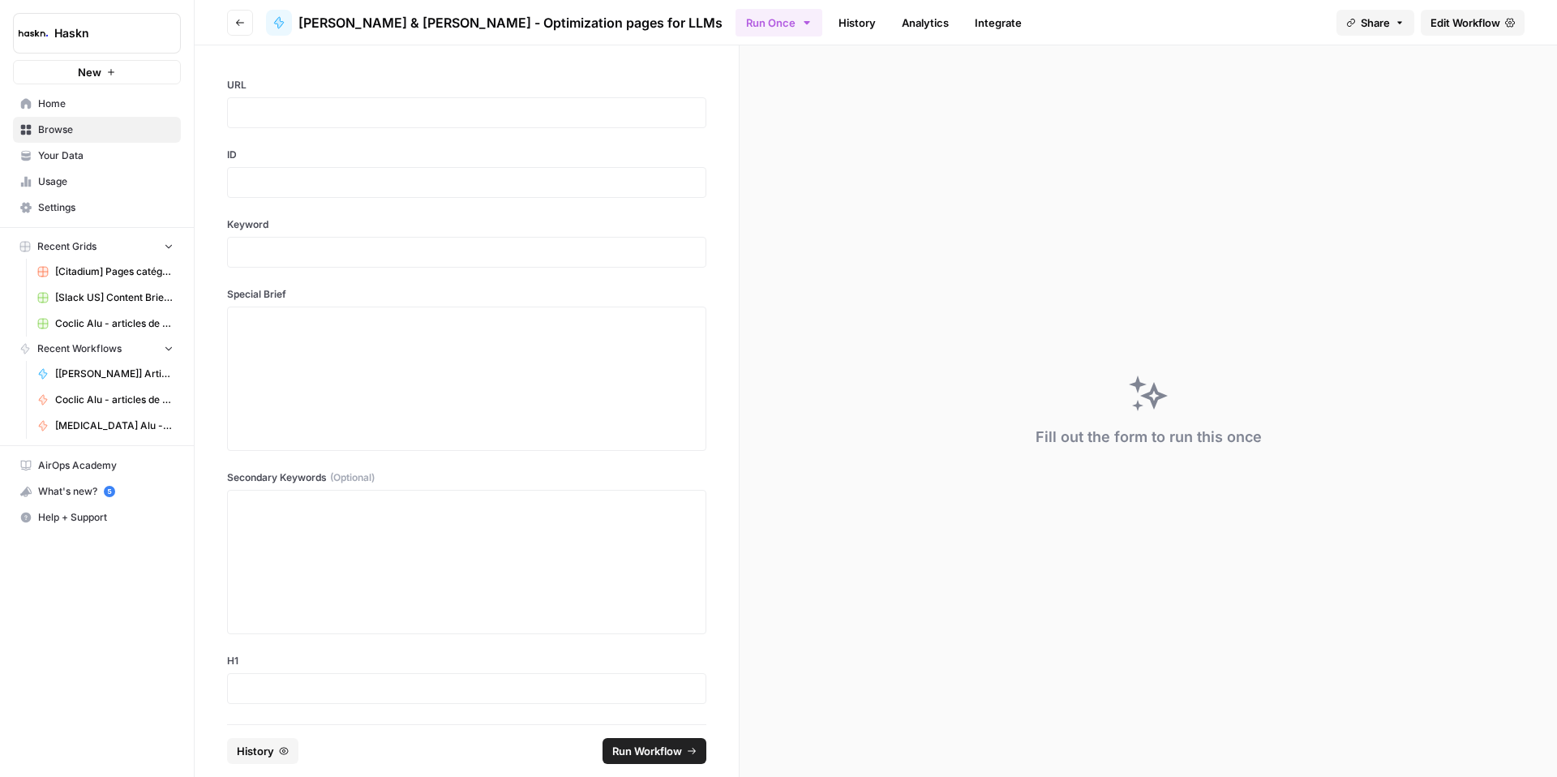
click at [1424, 33] on link "Edit Workflow" at bounding box center [1473, 23] width 104 height 26
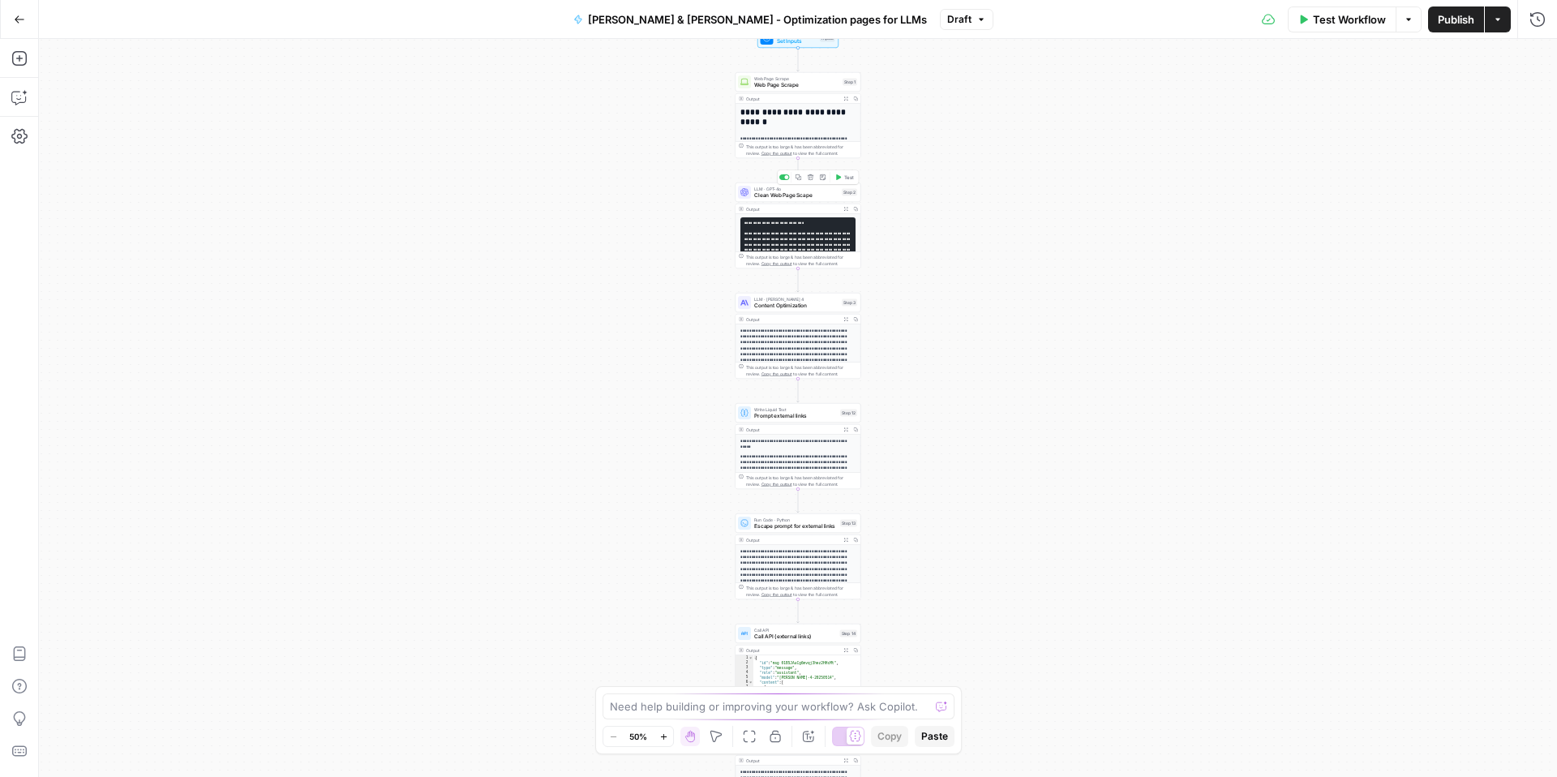
click at [773, 194] on span "Clean Web Page Scape" at bounding box center [796, 195] width 84 height 8
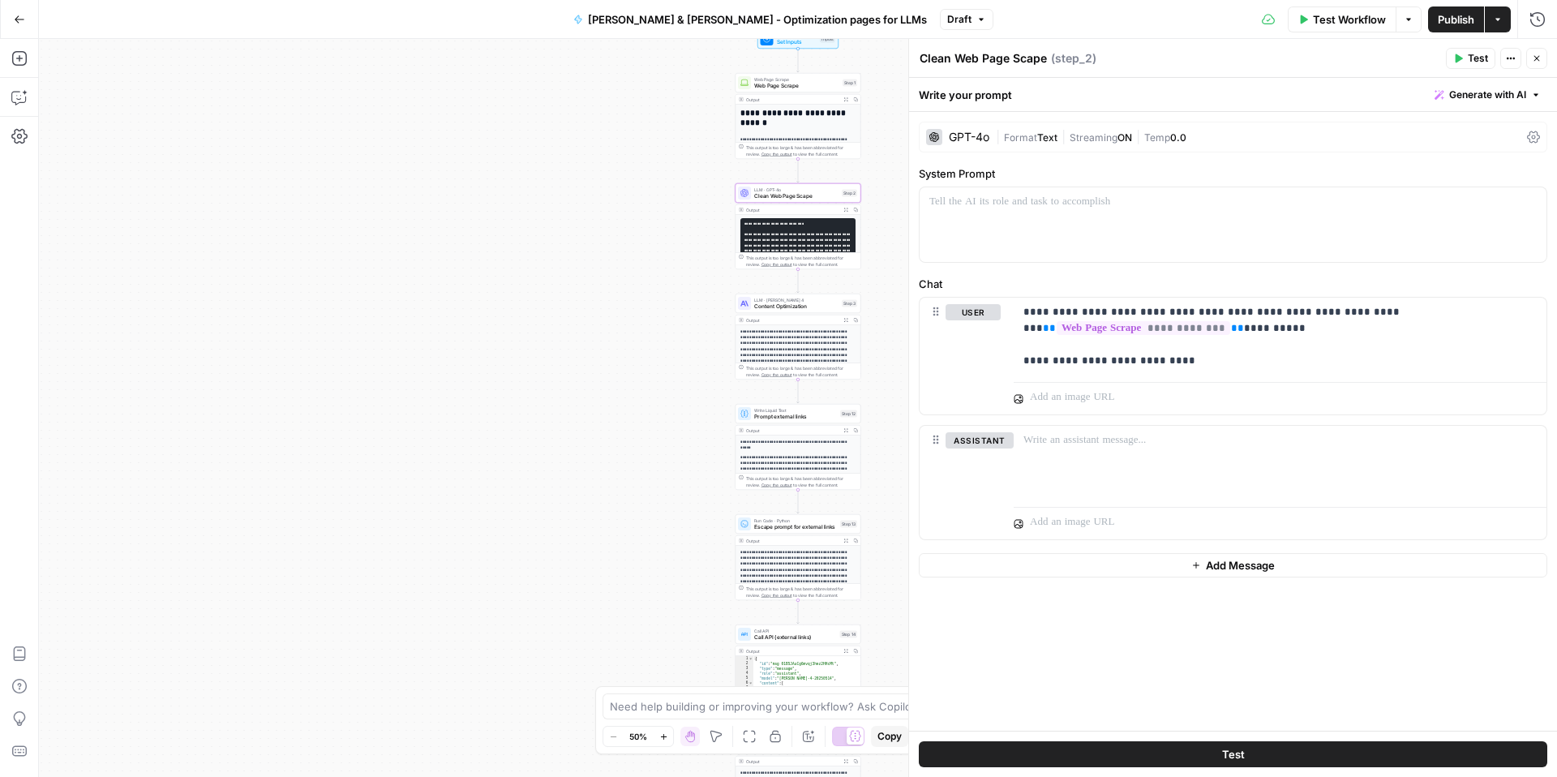
click at [1531, 137] on icon at bounding box center [1533, 137] width 13 height 12
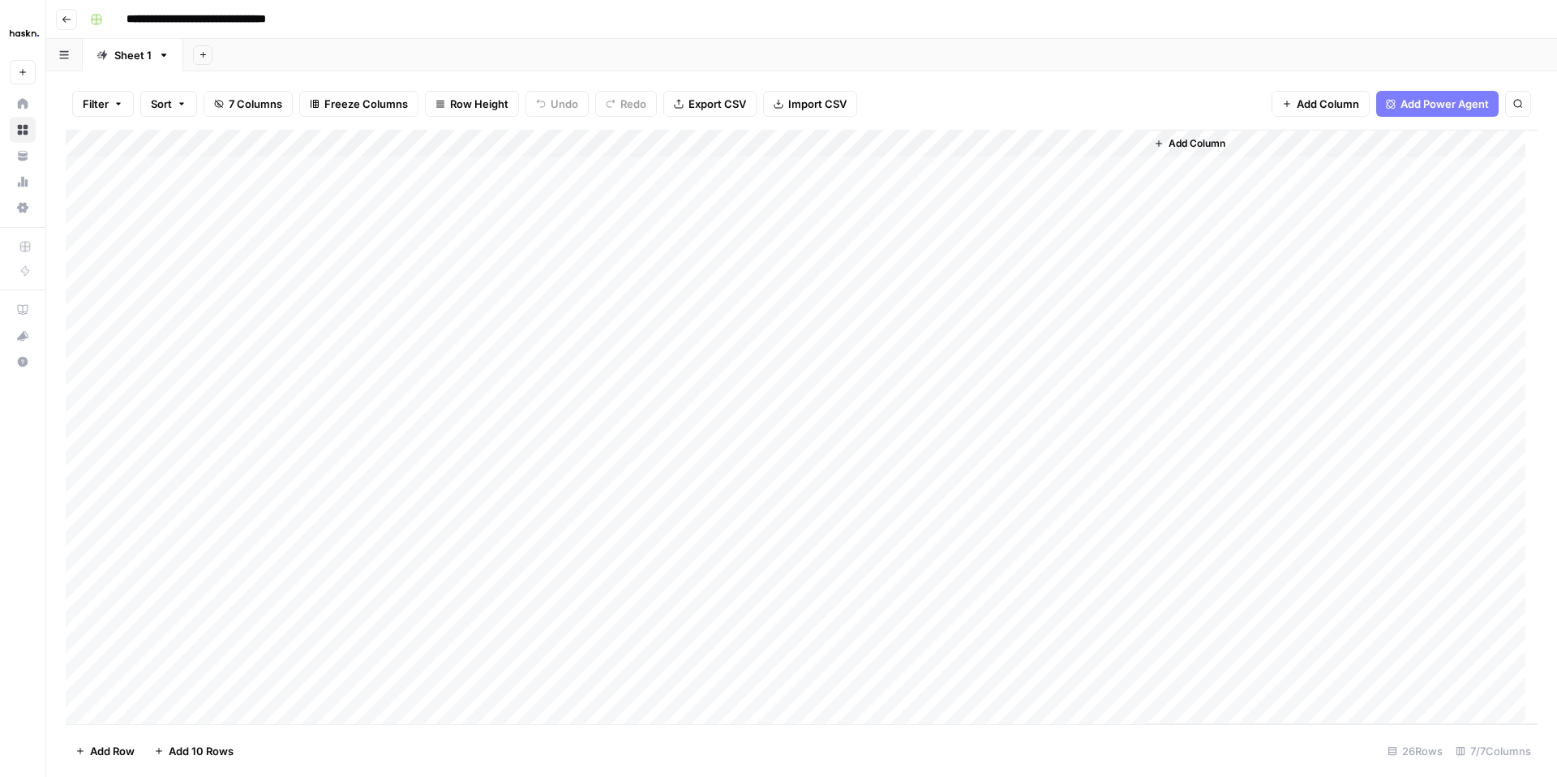
click at [71, 24] on button "Go back" at bounding box center [66, 19] width 21 height 21
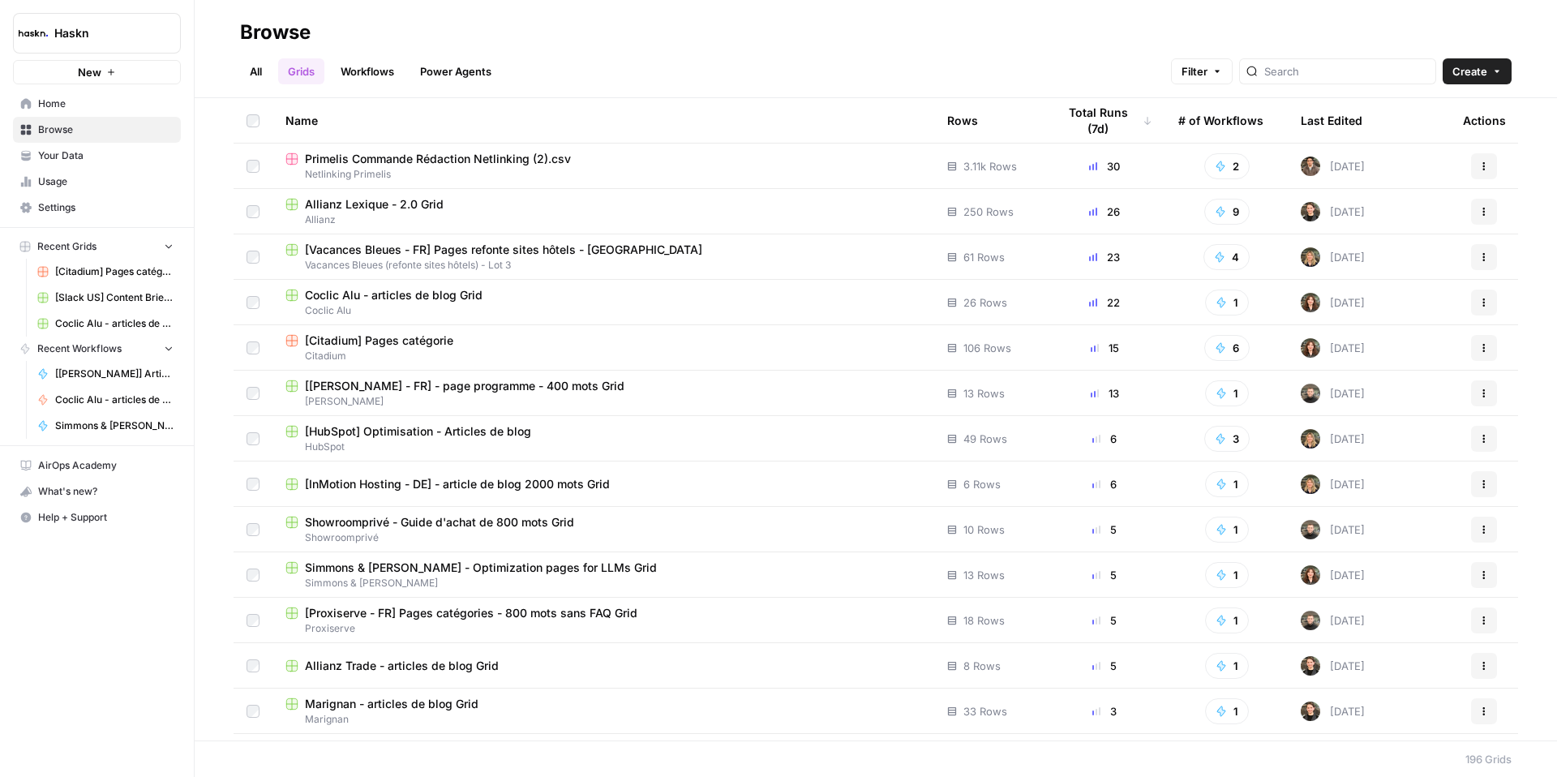
click at [258, 75] on link "All" at bounding box center [256, 71] width 32 height 26
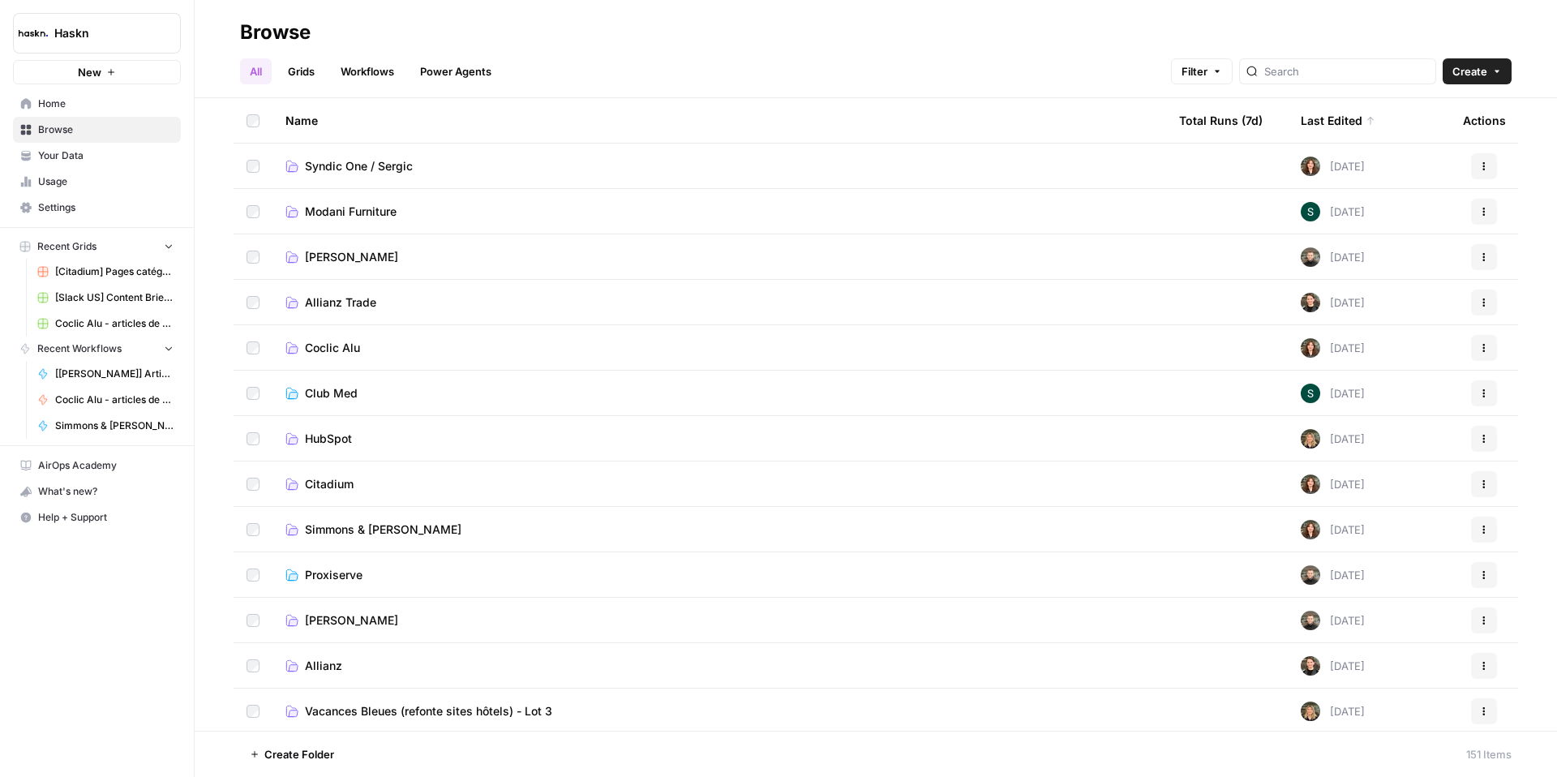
click at [334, 350] on span "Coclic Alu" at bounding box center [332, 348] width 55 height 16
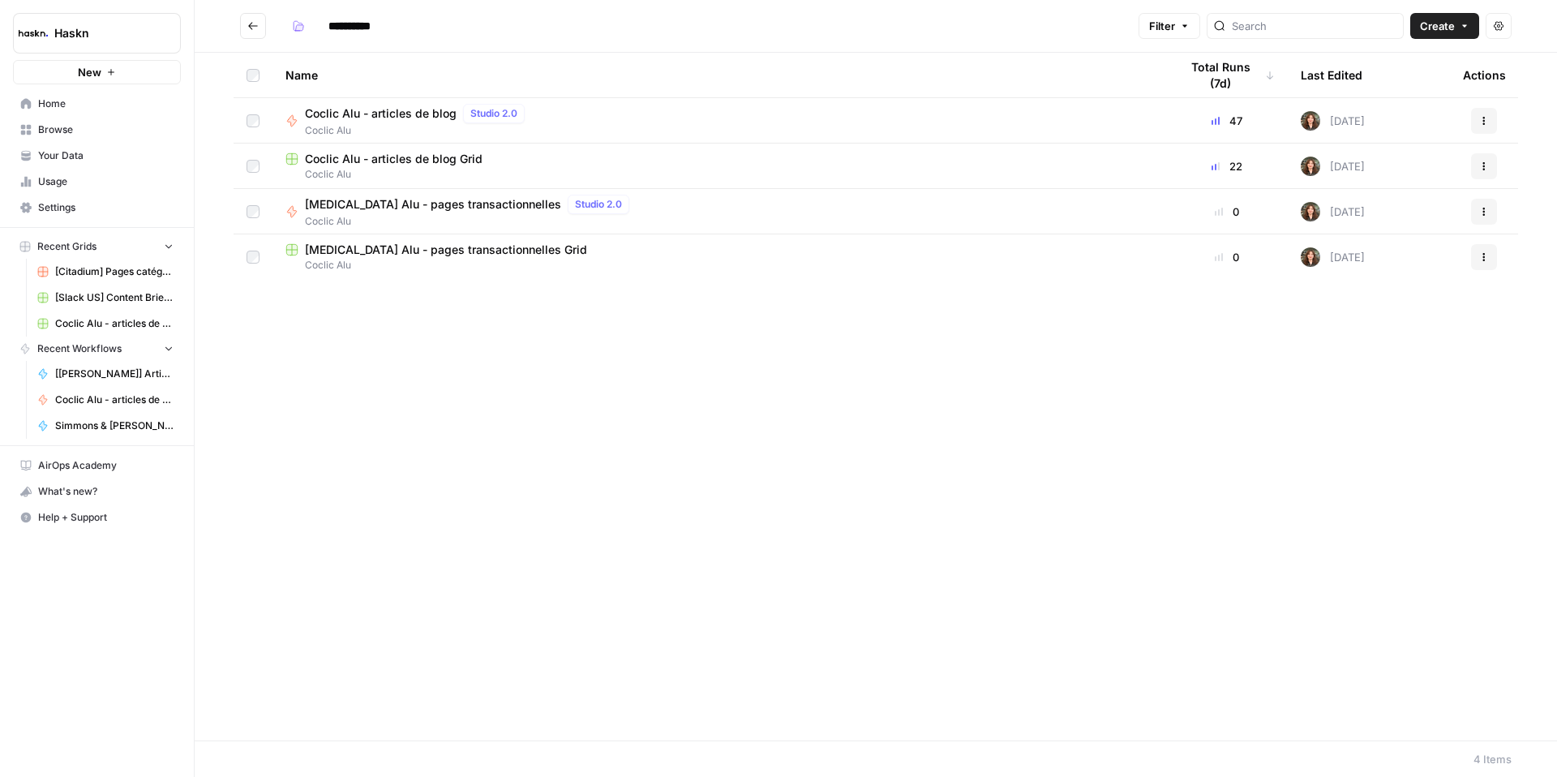
click at [363, 118] on span "Coclic Alu - articles de blog" at bounding box center [381, 113] width 152 height 16
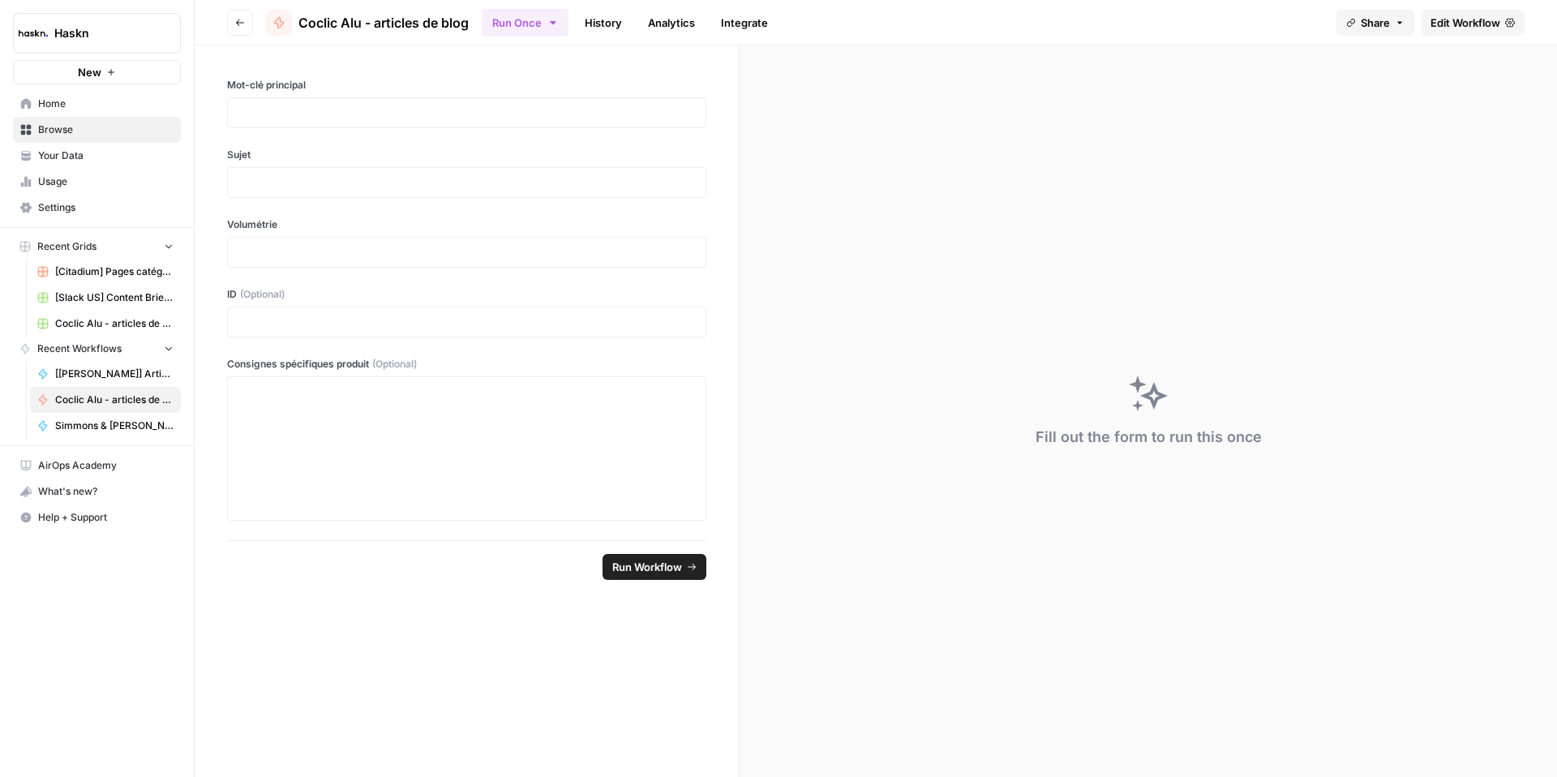
click at [1426, 36] on header "Go back Coclic Alu - articles de blog Run Once History Analytics Integrate Shar…" at bounding box center [876, 22] width 1363 height 45
click at [1438, 29] on span "Edit Workflow" at bounding box center [1466, 23] width 70 height 16
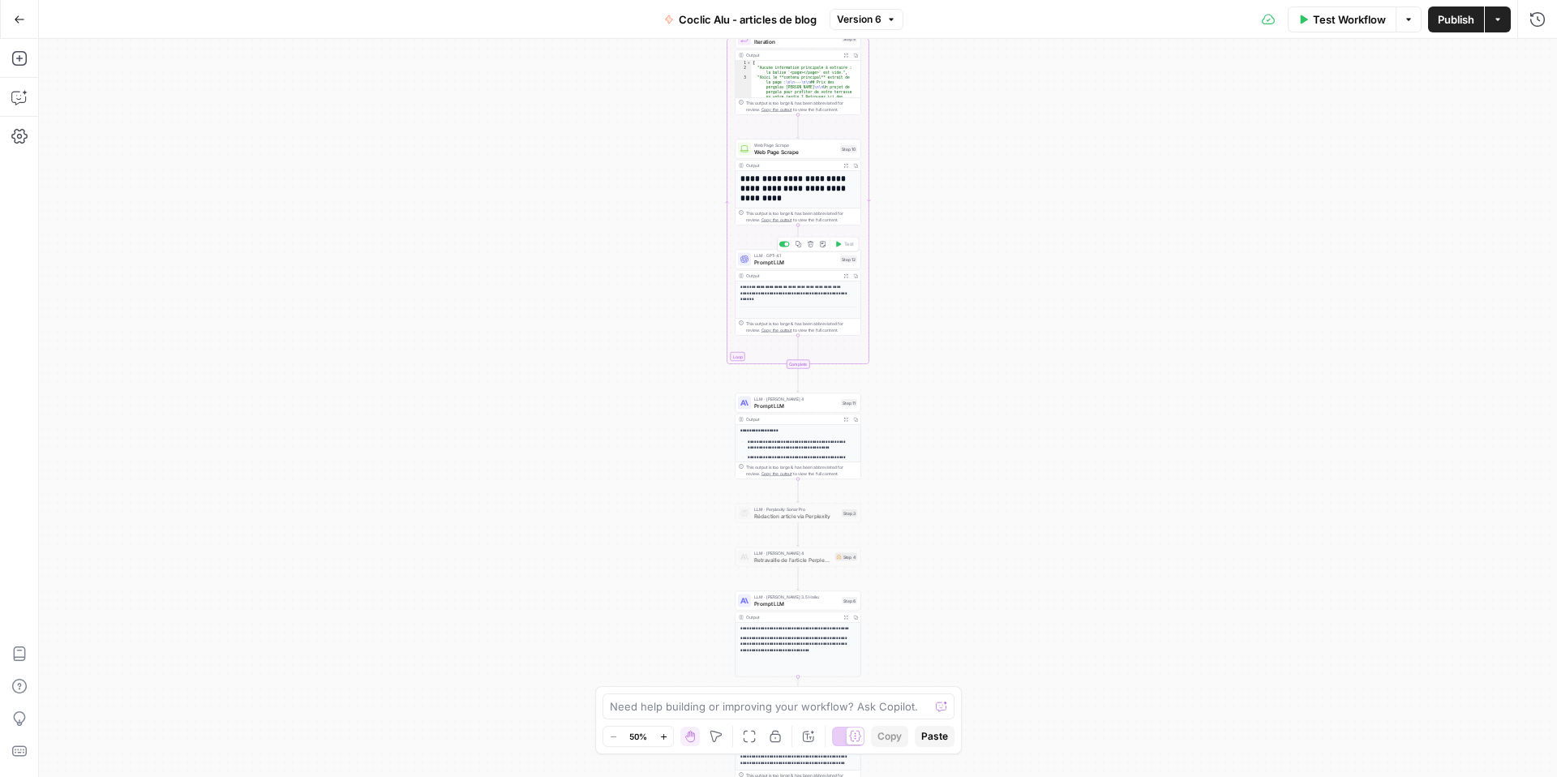
click at [756, 262] on span "Prompt LLM" at bounding box center [795, 262] width 83 height 8
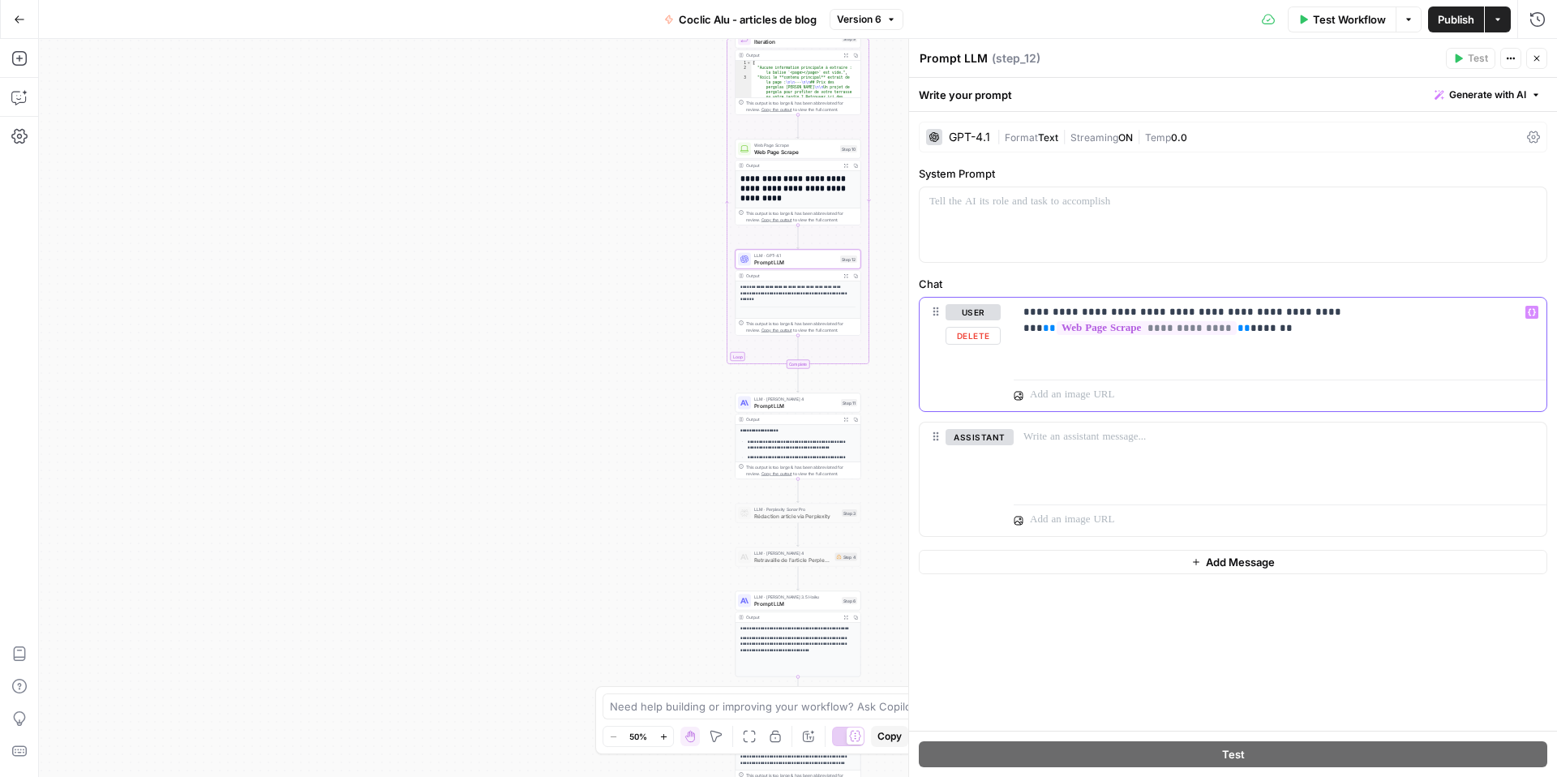
click at [1057, 331] on p "**********" at bounding box center [1280, 320] width 513 height 32
click at [1057, 330] on p "**********" at bounding box center [1280, 320] width 513 height 32
copy p "**********"
click at [376, 169] on div "Workflow Set Inputs Inputs Google Search Google Search Step 8 Output Expand Out…" at bounding box center [798, 408] width 1518 height 738
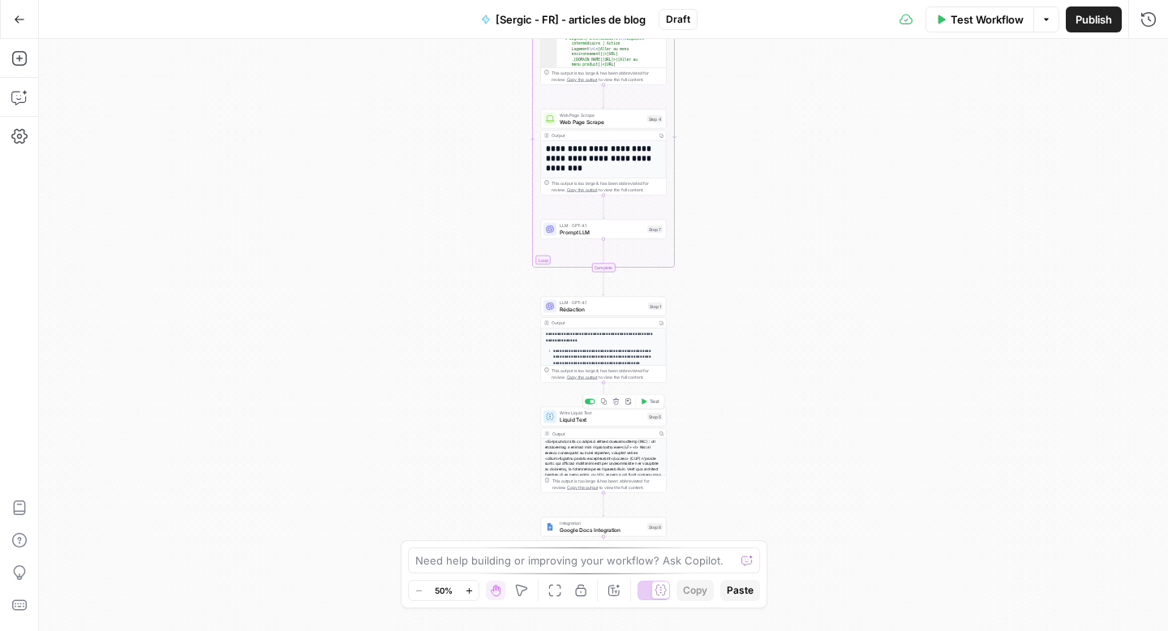
click at [594, 423] on span "Liquid Text" at bounding box center [602, 419] width 84 height 8
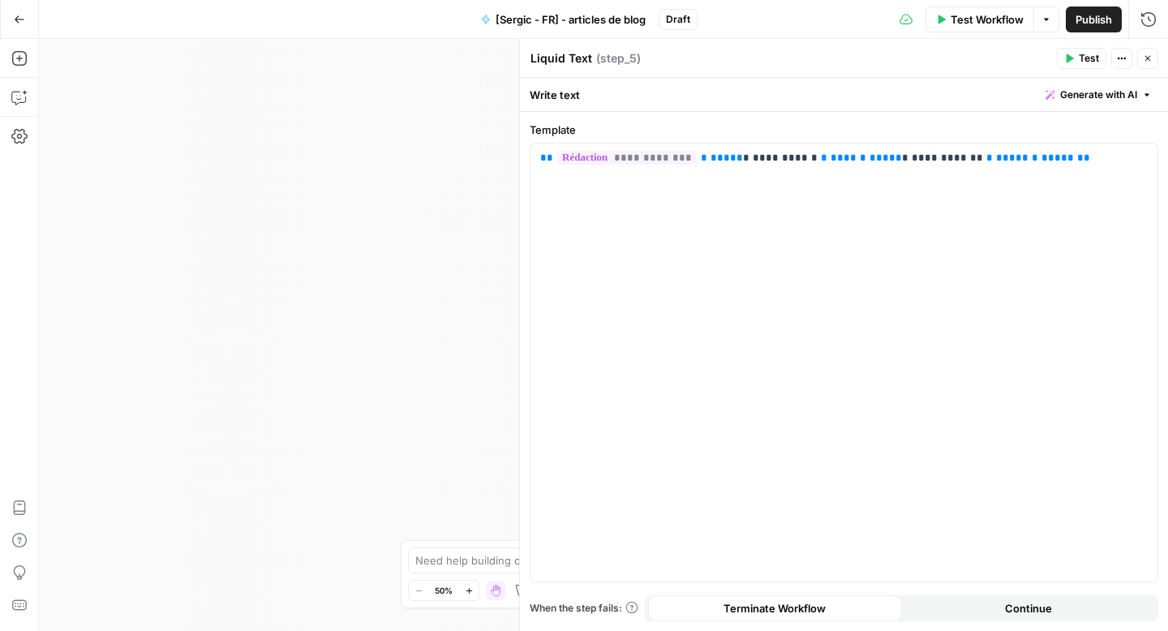
click at [1135, 58] on div "Test Actions Close" at bounding box center [1107, 58] width 101 height 21
click at [1140, 57] on button "Close" at bounding box center [1147, 58] width 21 height 21
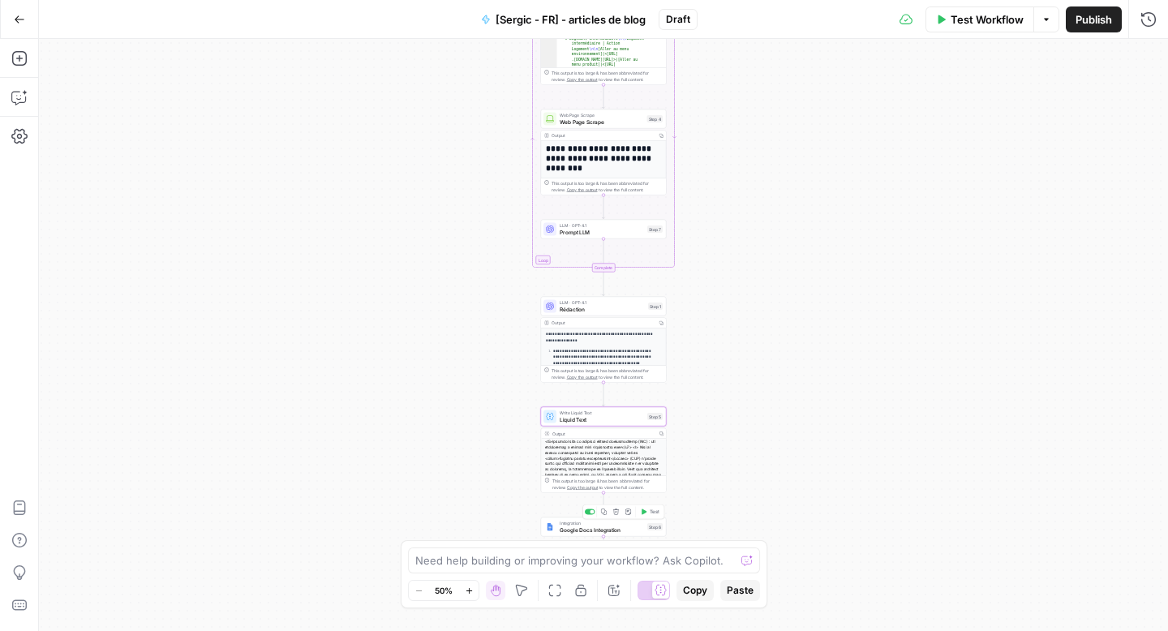
click at [573, 528] on span "Google Docs Integration" at bounding box center [602, 530] width 84 height 8
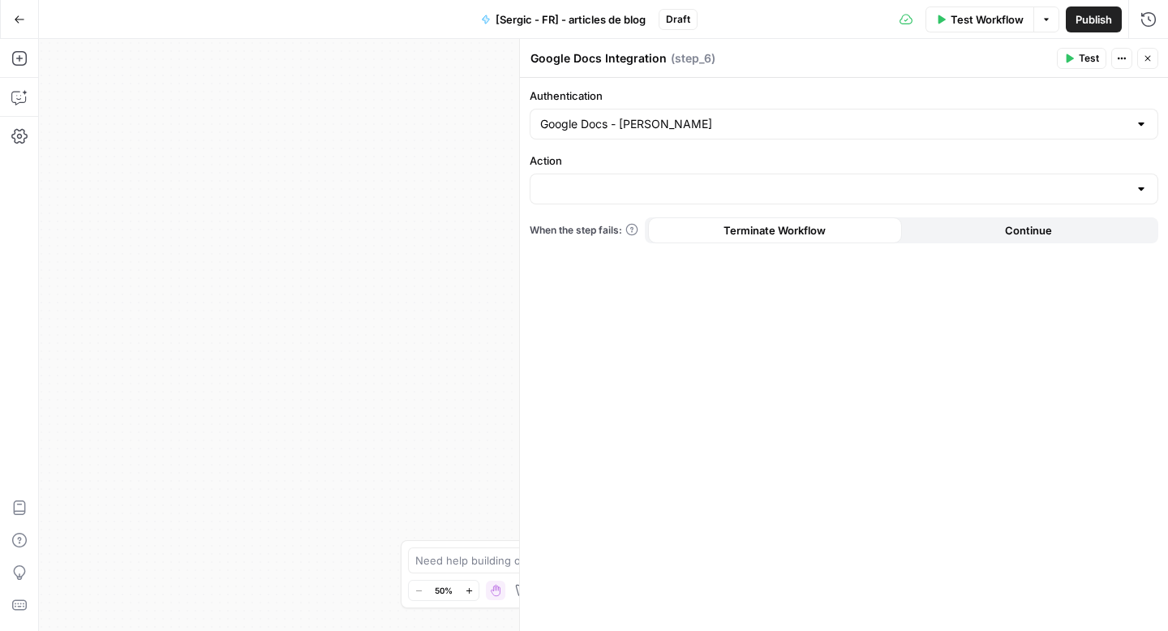
click at [565, 174] on div at bounding box center [844, 189] width 629 height 31
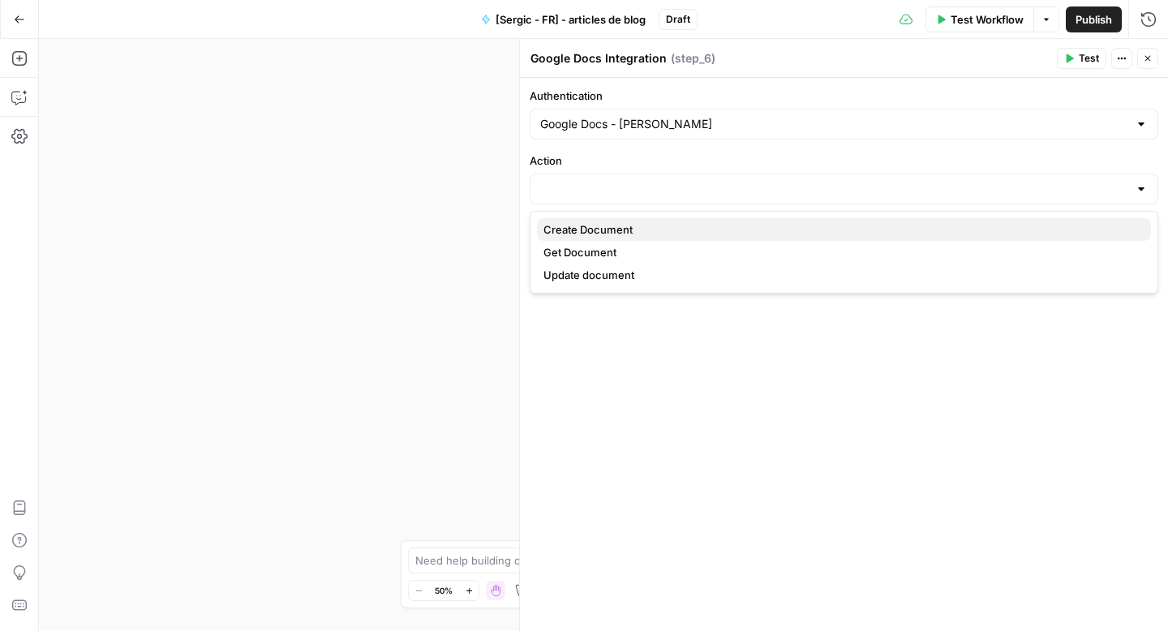
click at [584, 225] on span "Create Document" at bounding box center [840, 229] width 595 height 16
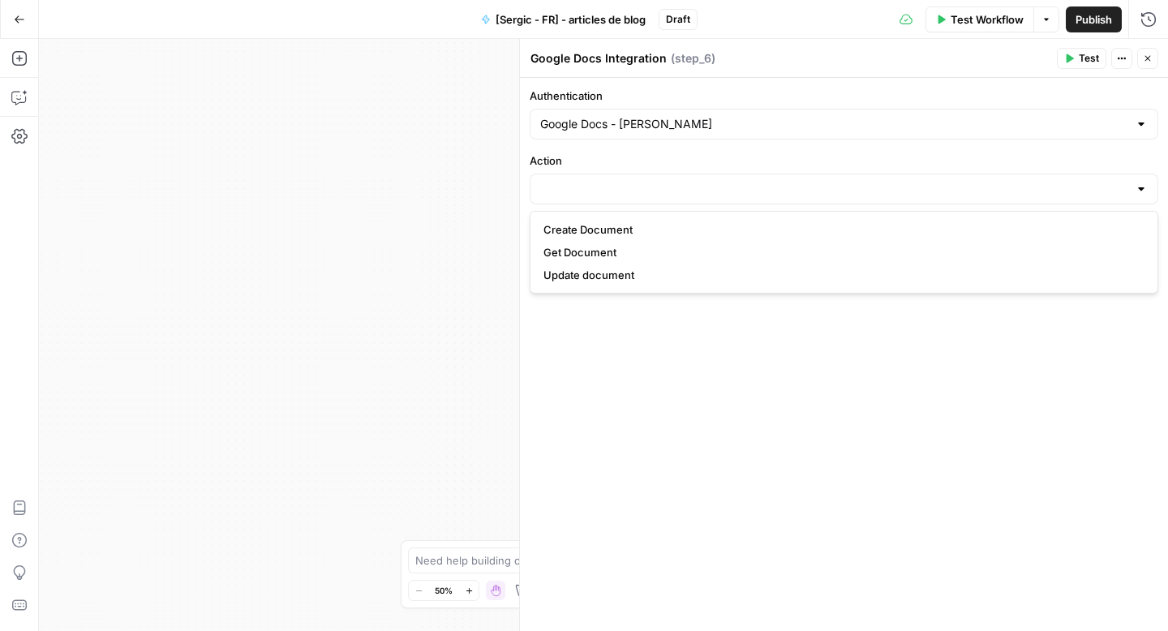
type input "Create Document"
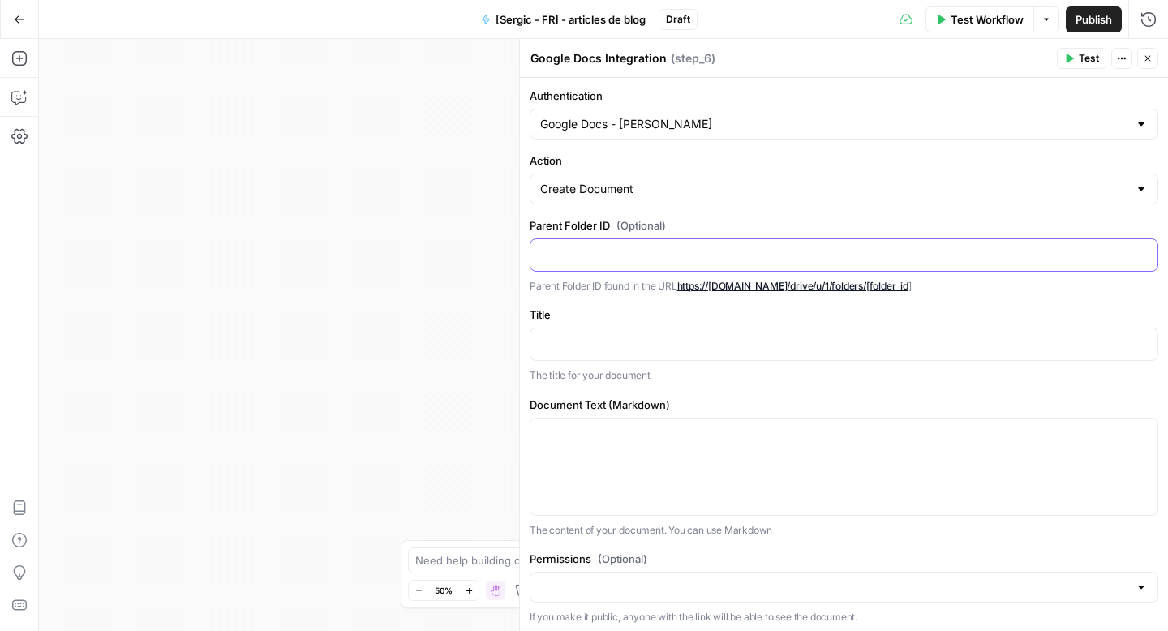
click at [591, 241] on div at bounding box center [843, 255] width 627 height 32
click at [575, 344] on p at bounding box center [844, 343] width 608 height 16
click at [1139, 346] on icon "button" at bounding box center [1143, 343] width 8 height 8
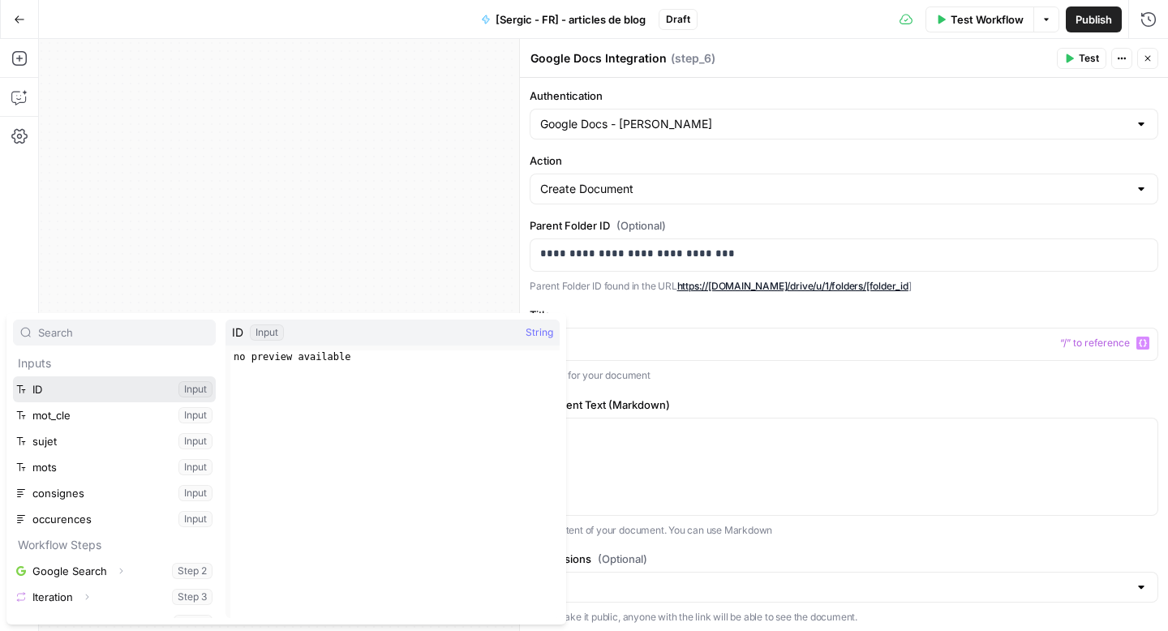
click at [32, 395] on button "Select variable ID" at bounding box center [114, 389] width 203 height 26
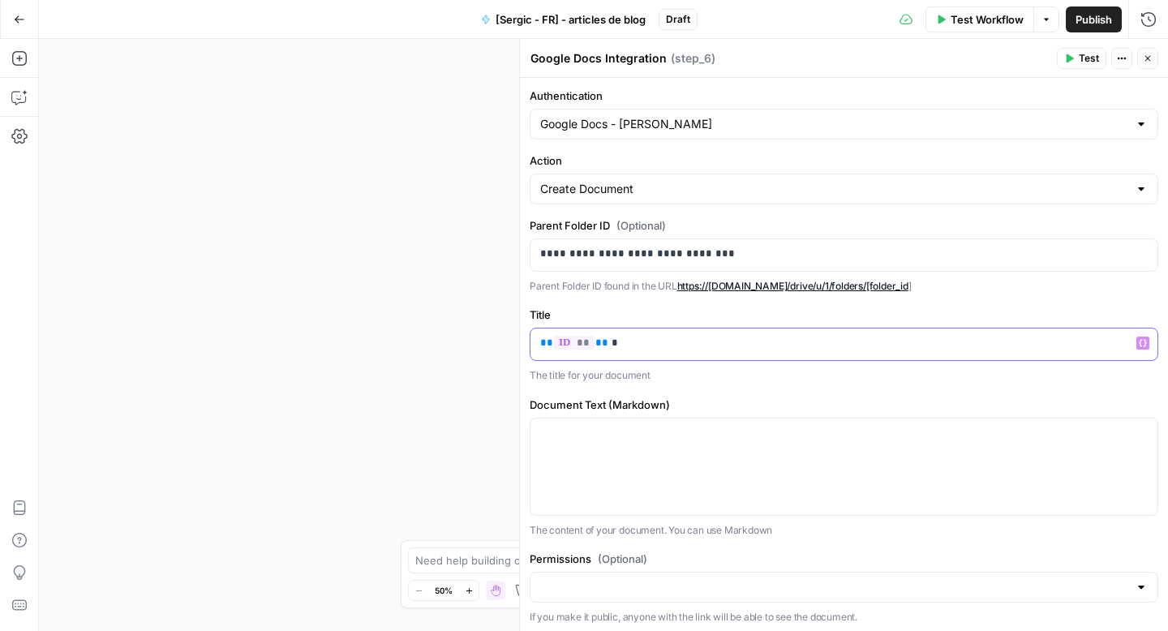
click at [1139, 346] on icon "button" at bounding box center [1143, 343] width 8 height 8
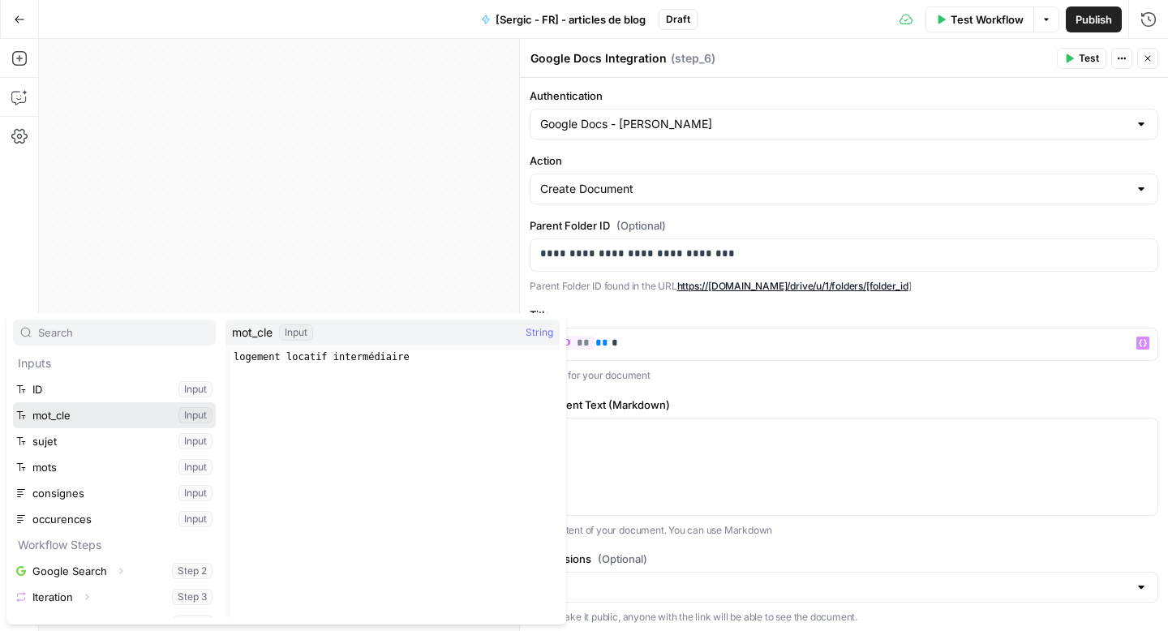
click at [79, 410] on button "Select variable mot_cle" at bounding box center [114, 415] width 203 height 26
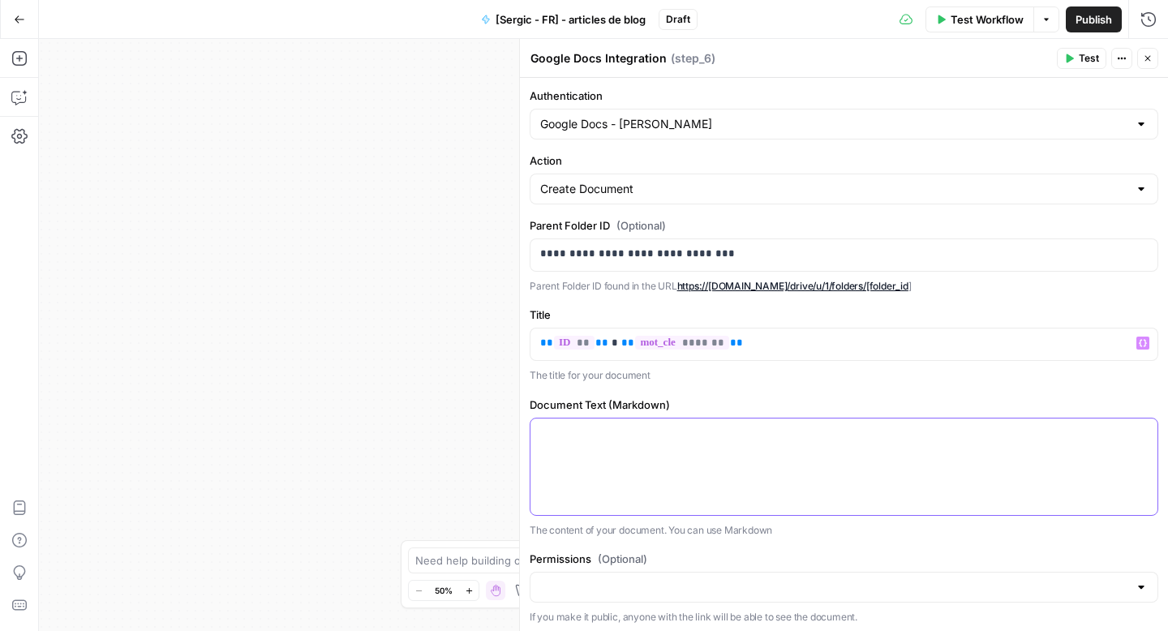
click at [633, 452] on div at bounding box center [843, 467] width 627 height 97
click at [1139, 434] on icon "button" at bounding box center [1143, 433] width 8 height 8
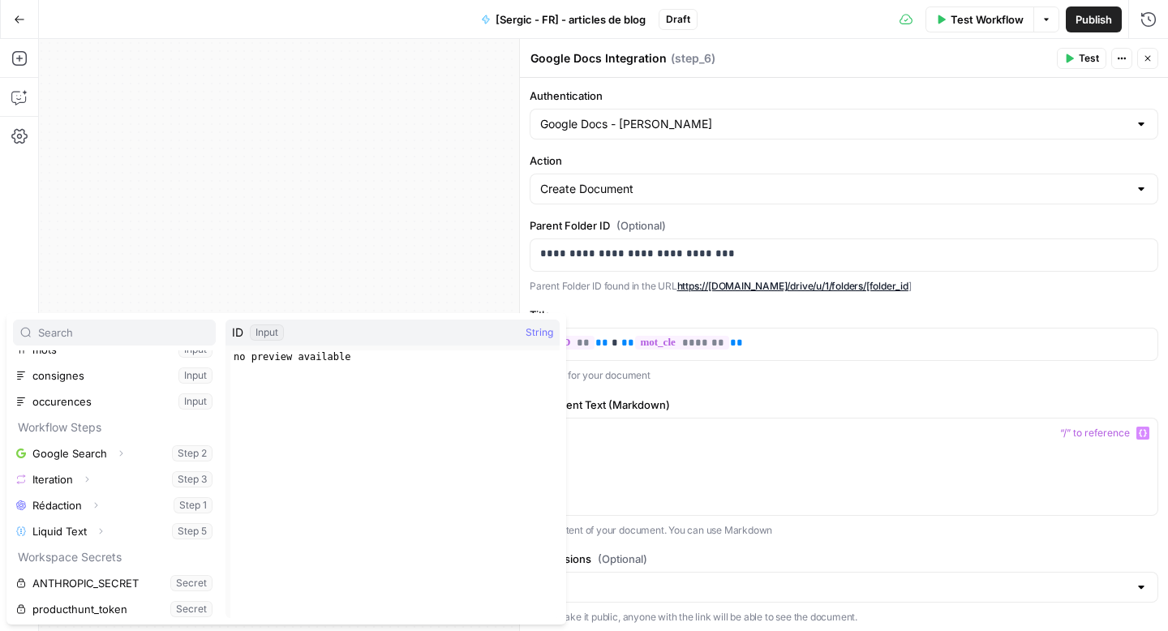
scroll to position [148, 0]
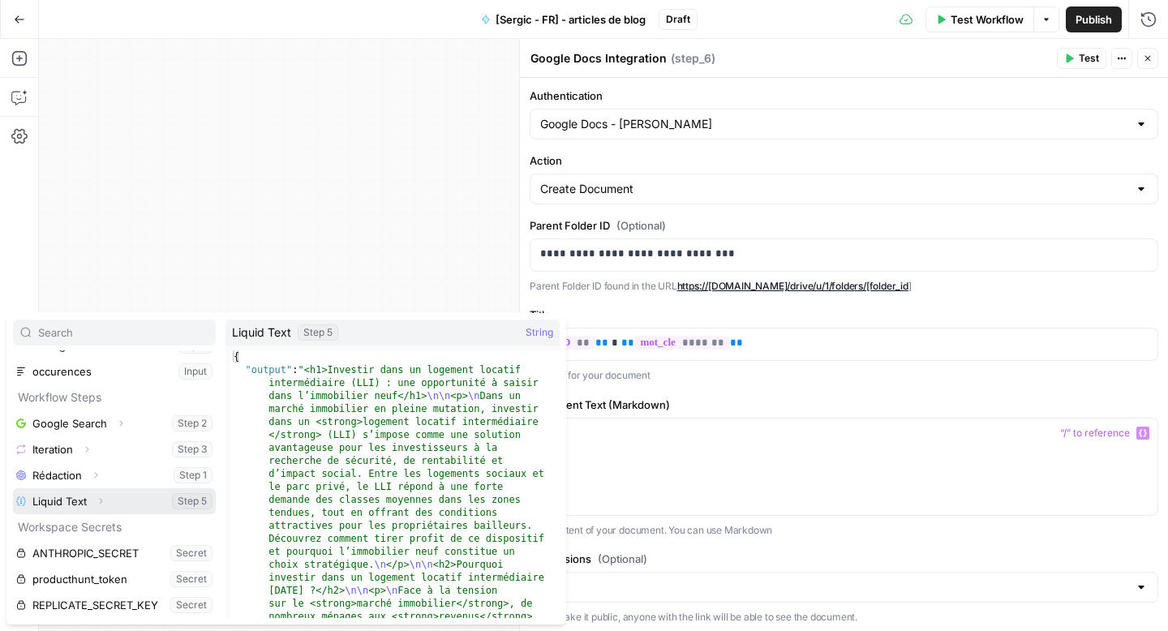
click at [101, 506] on button "Expand" at bounding box center [100, 501] width 21 height 21
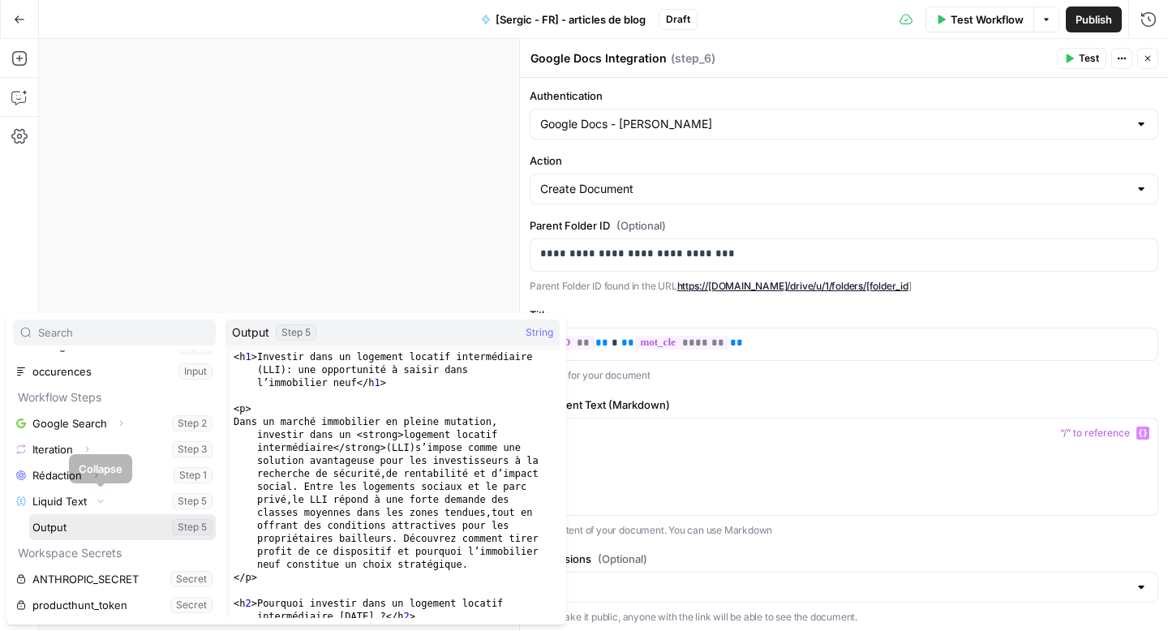
click at [87, 528] on button "Select variable Output" at bounding box center [122, 527] width 187 height 26
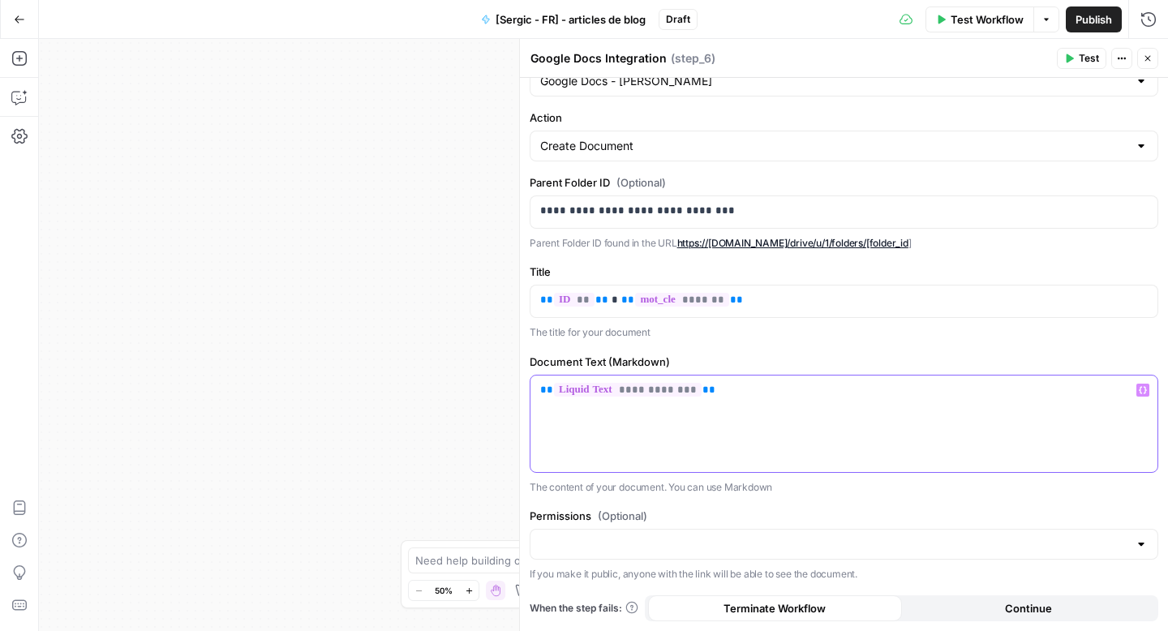
scroll to position [42, 0]
click at [1149, 54] on icon "button" at bounding box center [1148, 59] width 10 height 10
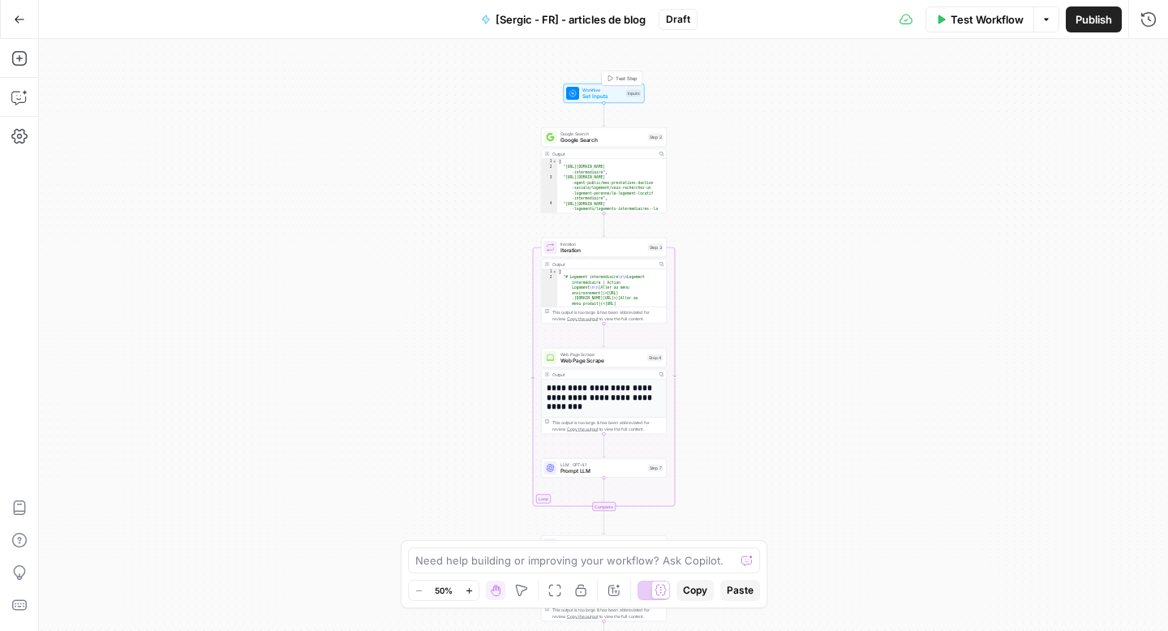
click at [629, 77] on span "Test Step" at bounding box center [627, 78] width 22 height 7
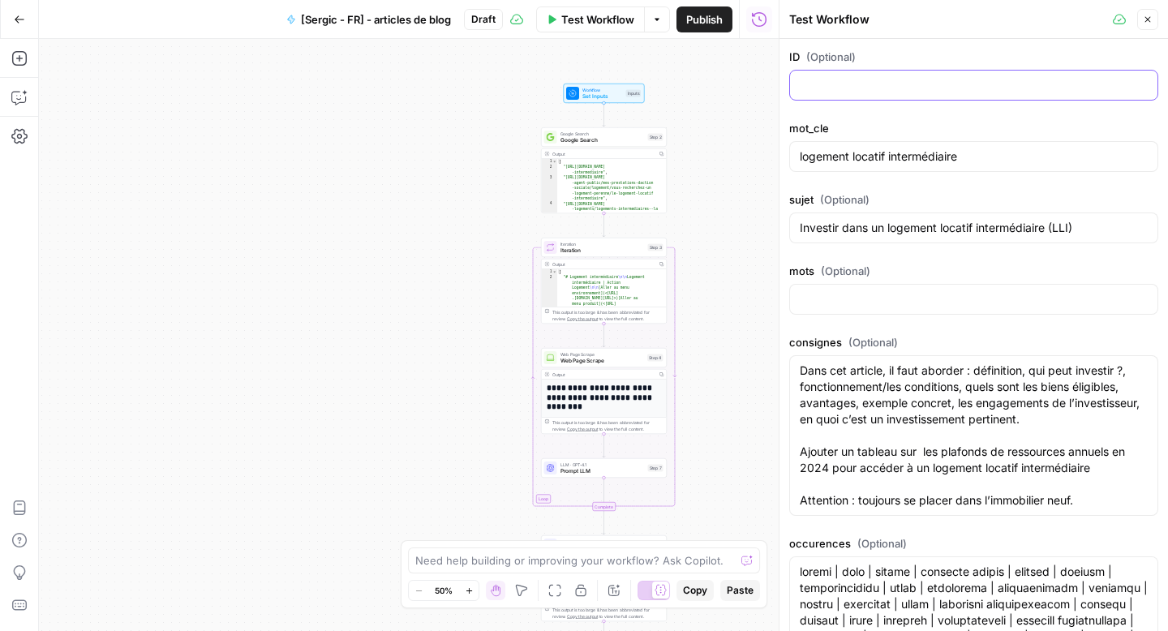
click at [827, 84] on input "ID (Optional)" at bounding box center [974, 85] width 348 height 16
type input "12"
click at [823, 154] on input "logement locatif intermédiaire" at bounding box center [974, 156] width 348 height 16
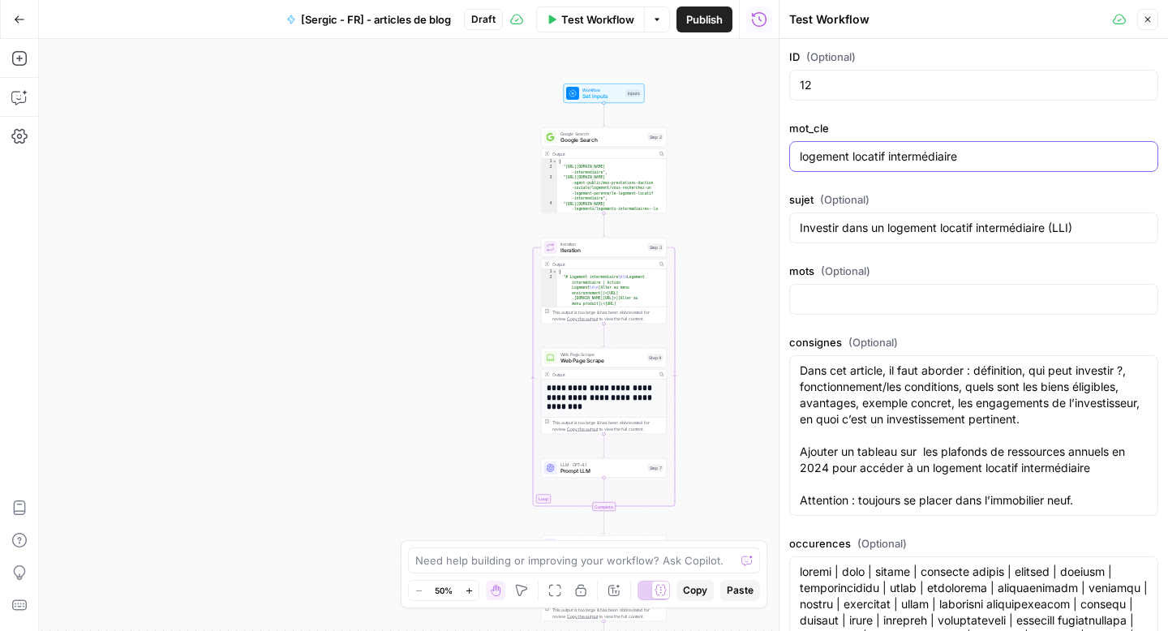
paste input "quand chercher logement etudiant"
type input "quand chercher logement etudiant"
click at [883, 225] on input "Investir dans un logement locatif intermédiaire (LLI)" at bounding box center [974, 228] width 348 height 16
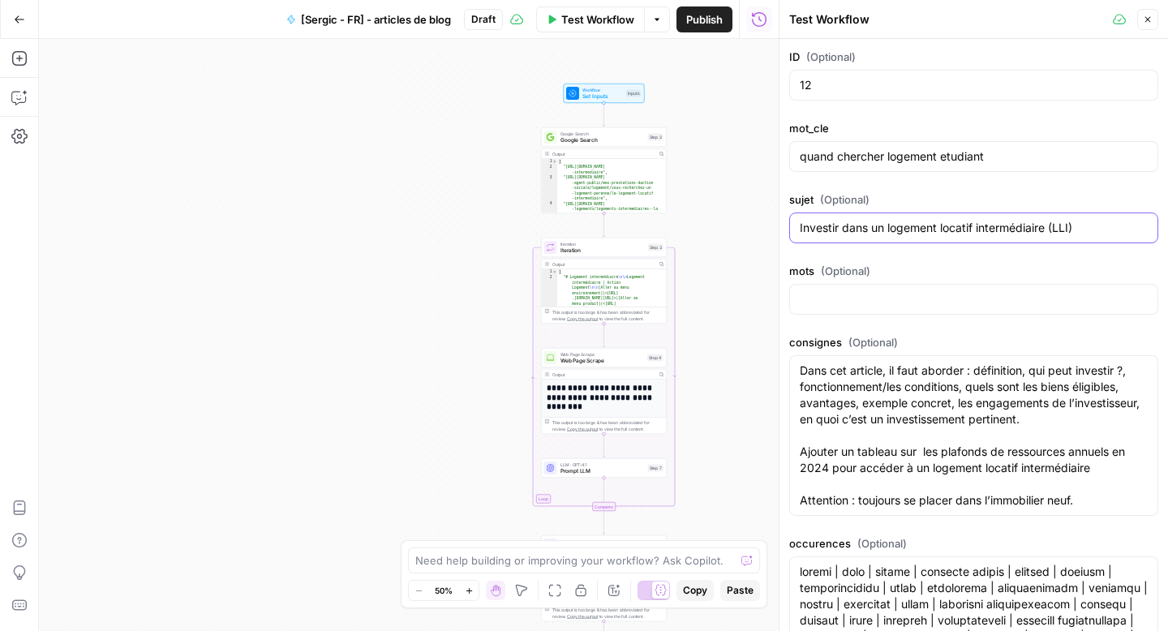
paste input "Quand chercher un logement étudiant ? Nos conseils pour réserver à temps"
type input "Quand chercher un logement étudiant ? Nos conseils pour réserver à temps"
click at [911, 311] on div at bounding box center [973, 299] width 369 height 31
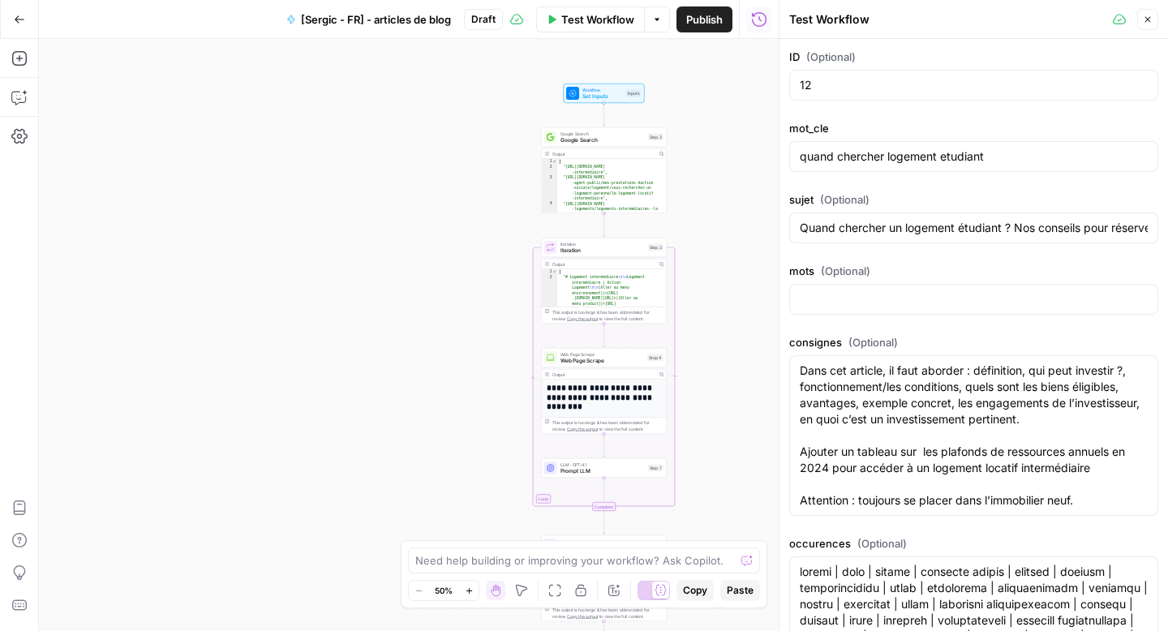
click at [894, 316] on div "mots (Optional)" at bounding box center [973, 292] width 369 height 58
click at [890, 304] on input "mots (Optional)" at bounding box center [974, 299] width 348 height 16
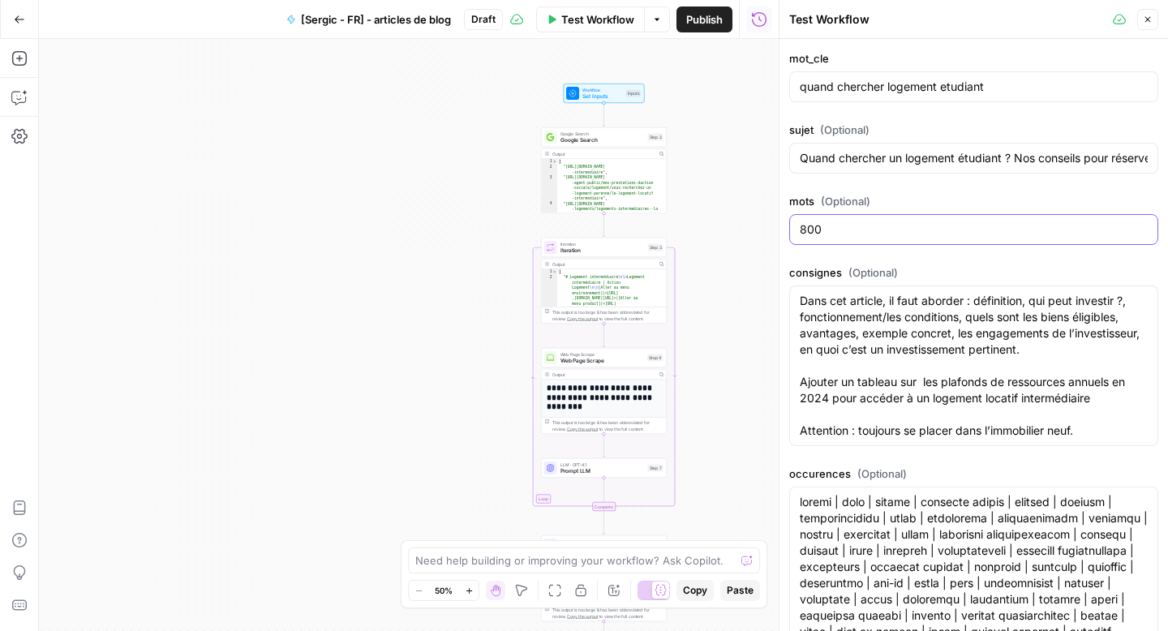
scroll to position [88, 0]
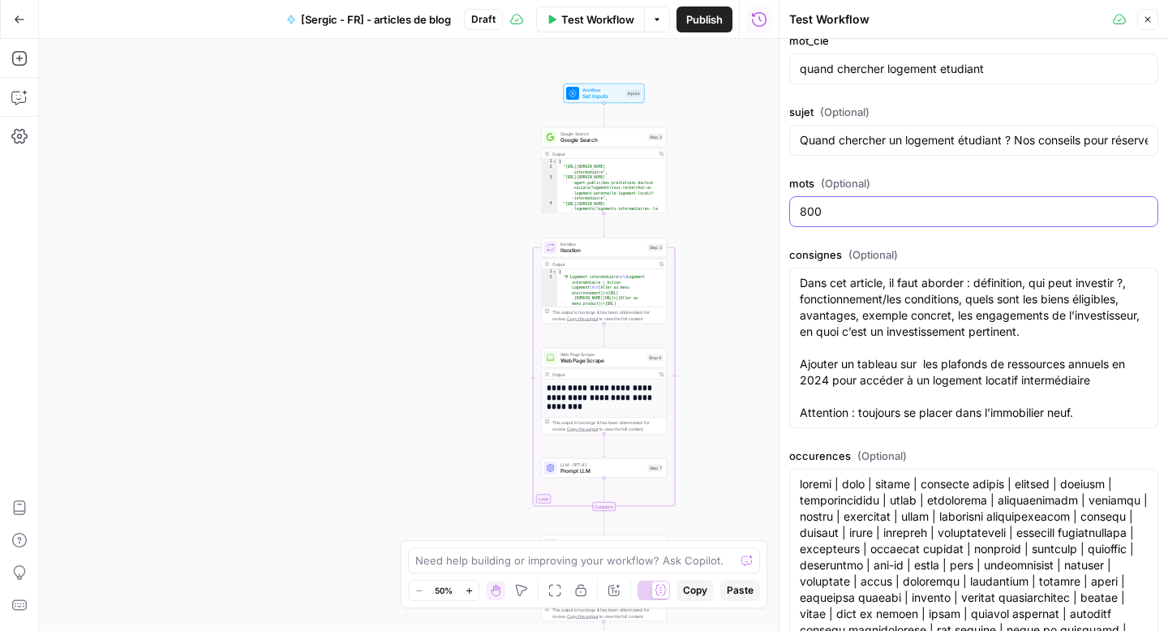
type input "800"
click at [927, 319] on textarea "Dans cet article, il faut aborder : définition, qui peut investir ?, fonctionne…" at bounding box center [974, 348] width 348 height 146
drag, startPoint x: 1057, startPoint y: 387, endPoint x: 1074, endPoint y: 401, distance: 21.9
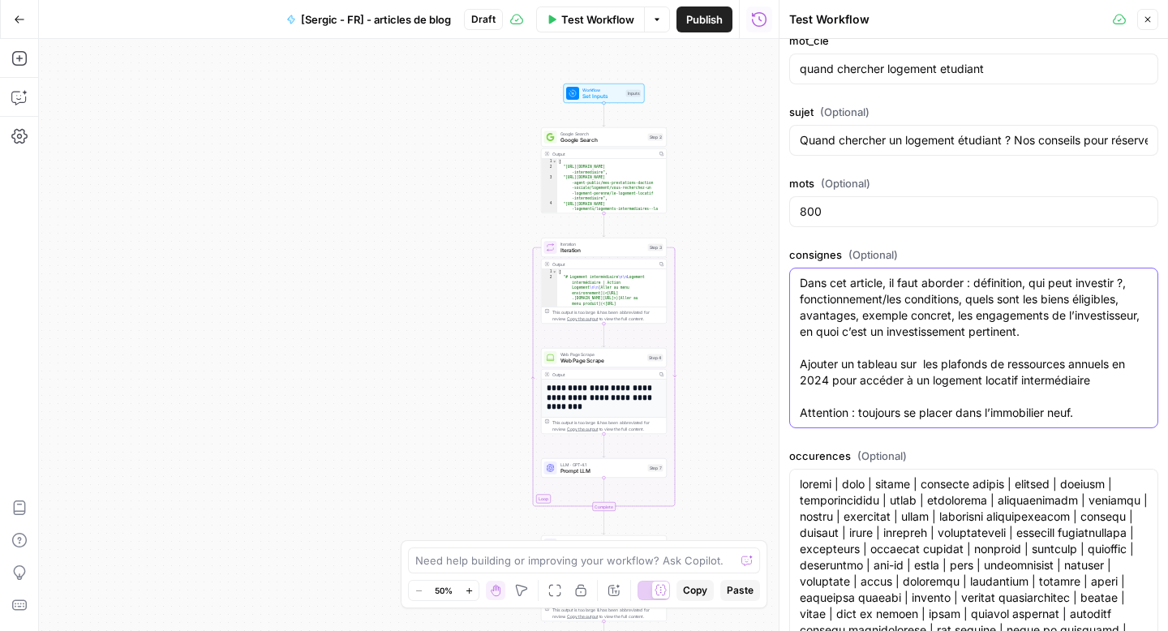
click at [1058, 388] on textarea "Dans cet article, il faut aborder : définition, qui peut investir ?, fonctionne…" at bounding box center [974, 348] width 348 height 146
drag, startPoint x: 1080, startPoint y: 407, endPoint x: 786, endPoint y: 280, distance: 320.8
click at [786, 280] on div "Test Workflow Close ID (Optional) 12 mot_cle quand chercher logement etudiant s…" at bounding box center [973, 315] width 389 height 631
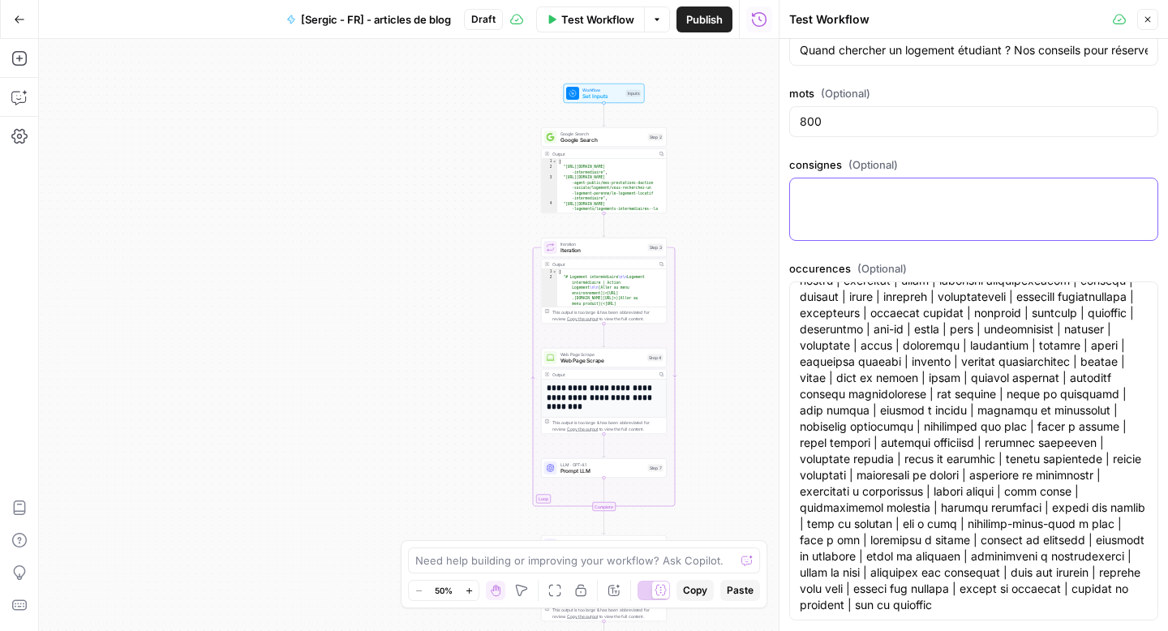
scroll to position [183, 0]
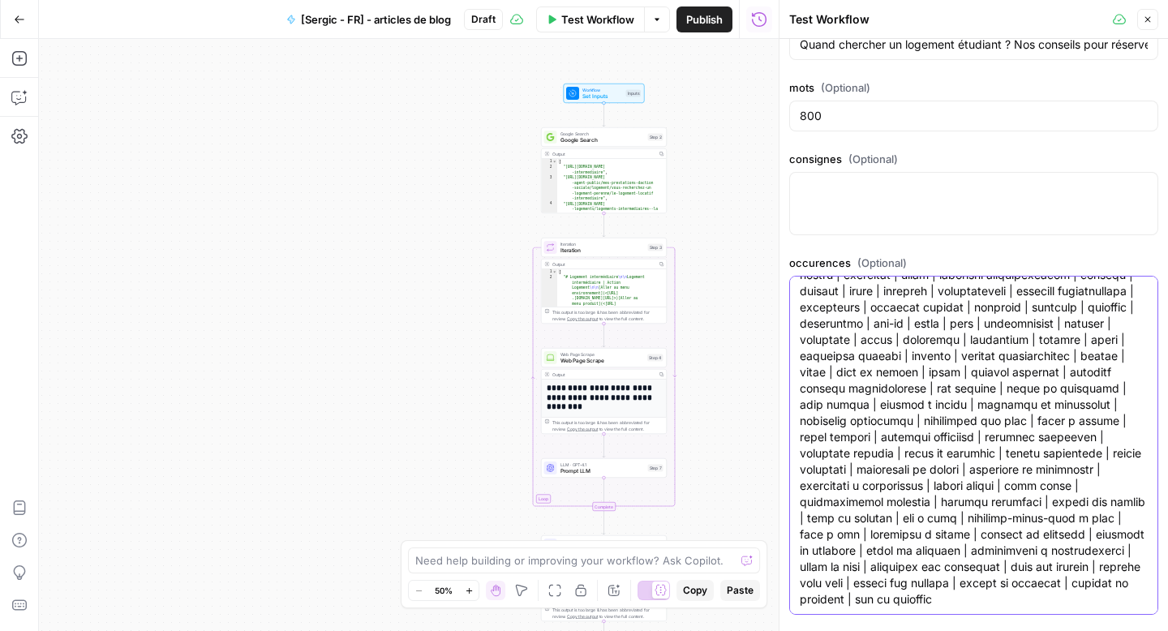
click at [952, 369] on textarea "occurences (Optional)" at bounding box center [974, 420] width 348 height 373
paste textarea "étudiant | logement étudiant | recherche | étudiants | logement | appartement |…"
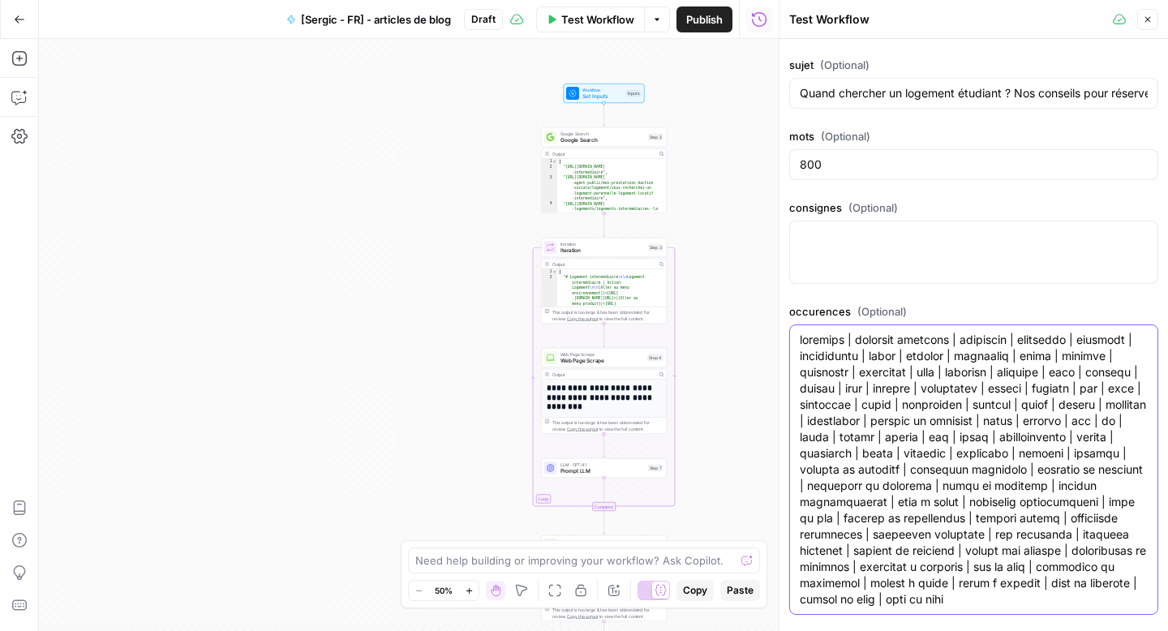
scroll to position [0, 0]
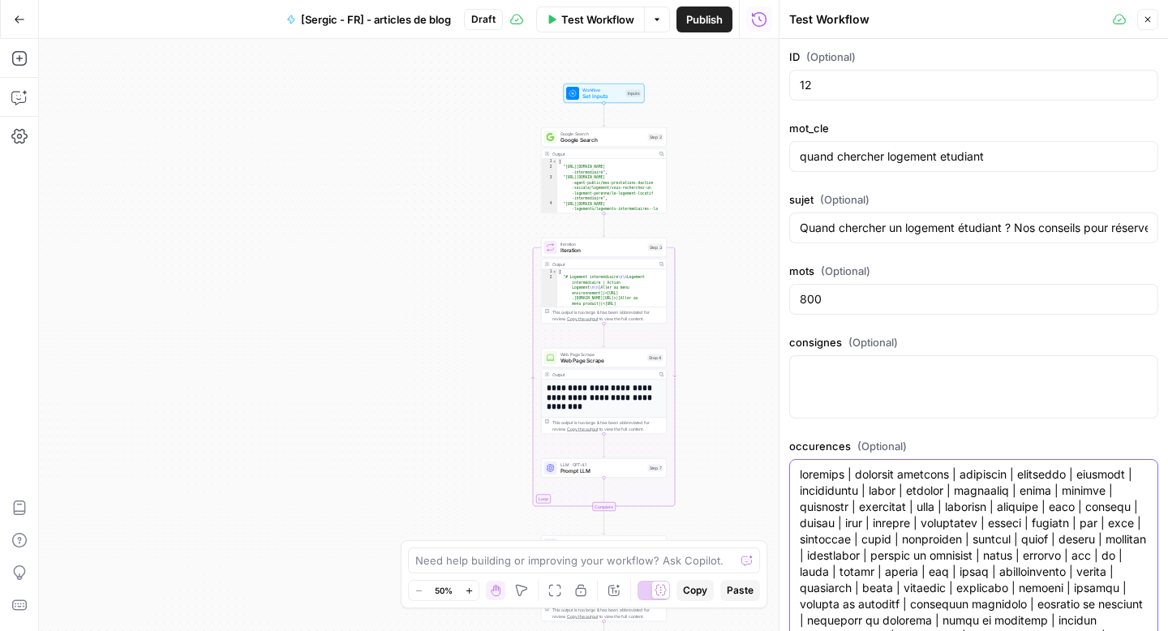
type textarea "étudiant | logement étudiant | recherche | étudiants | logement | appartement |…"
click at [1149, 24] on button "Close" at bounding box center [1147, 19] width 21 height 21
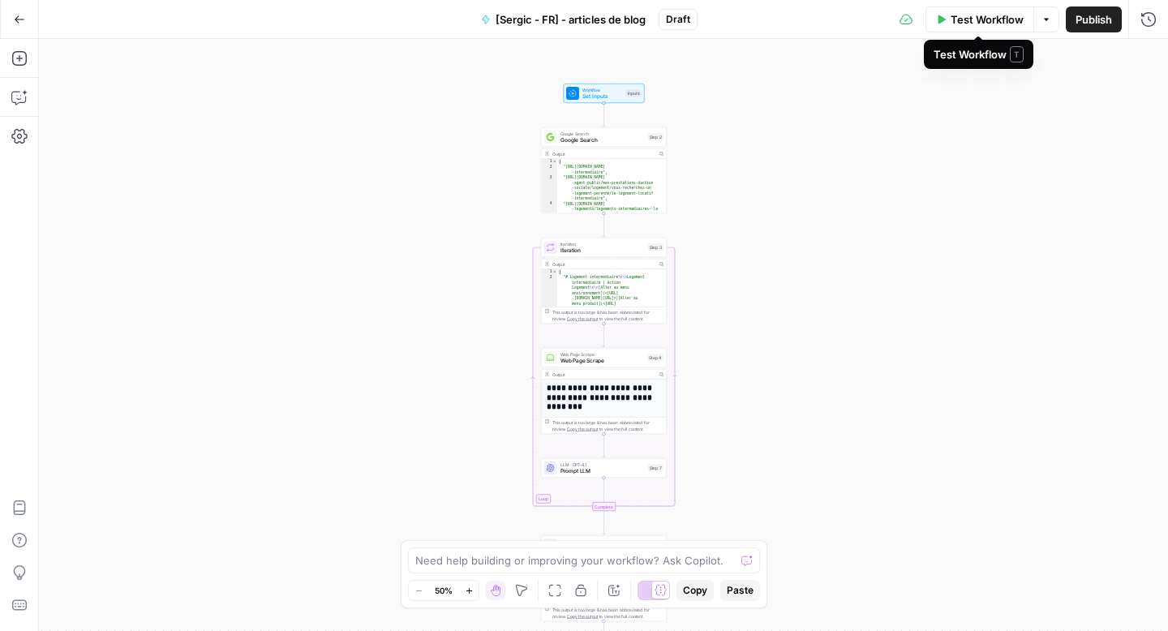
click at [992, 29] on button "Test Workflow" at bounding box center [980, 19] width 109 height 26
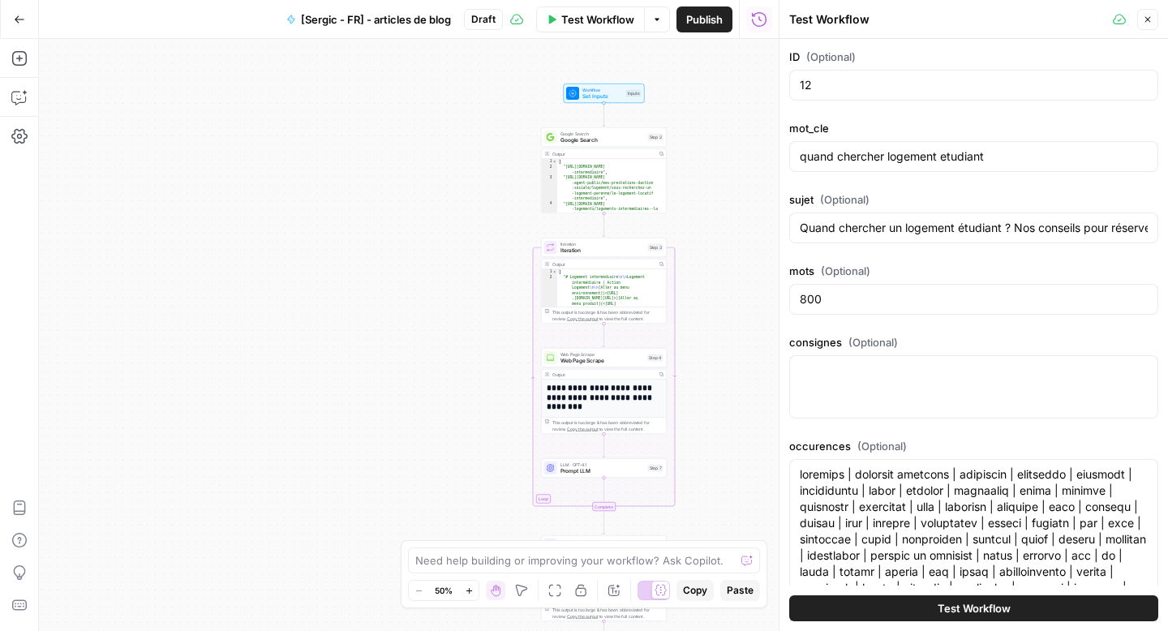
scroll to position [196, 0]
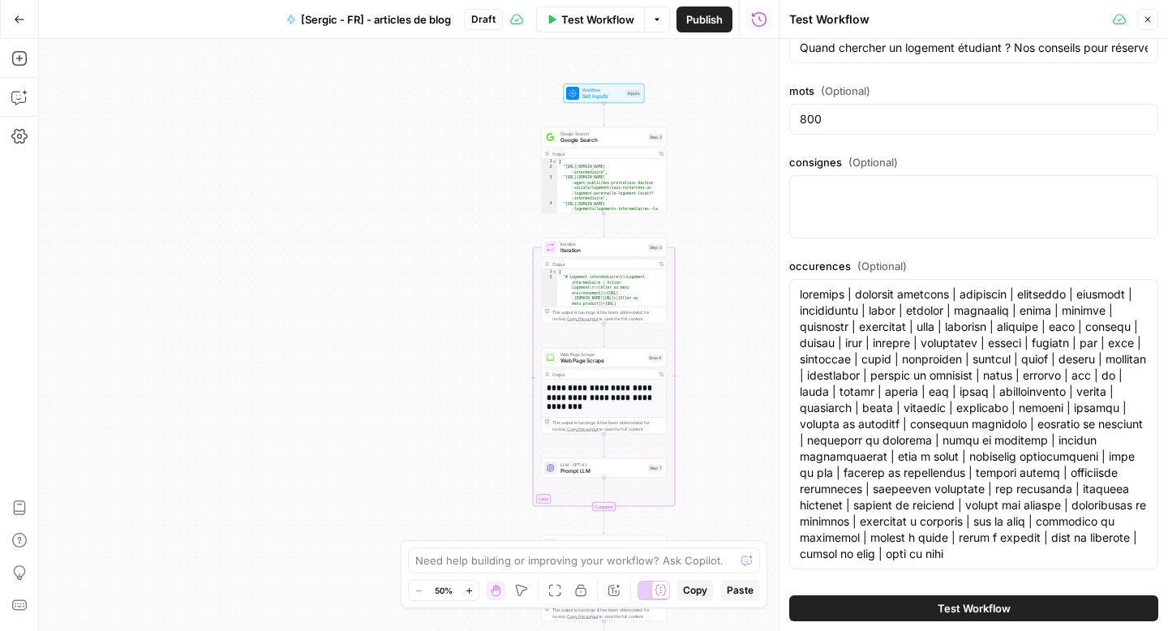
click at [992, 620] on button "Test Workflow" at bounding box center [973, 608] width 369 height 26
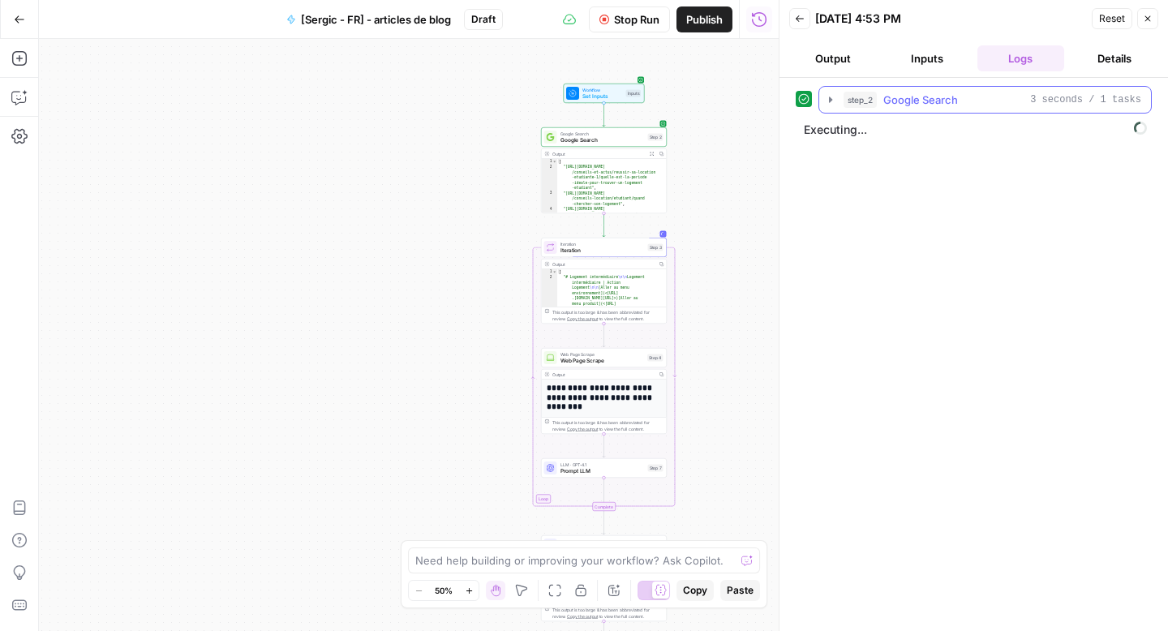
click at [830, 100] on icon "button" at bounding box center [830, 100] width 3 height 6
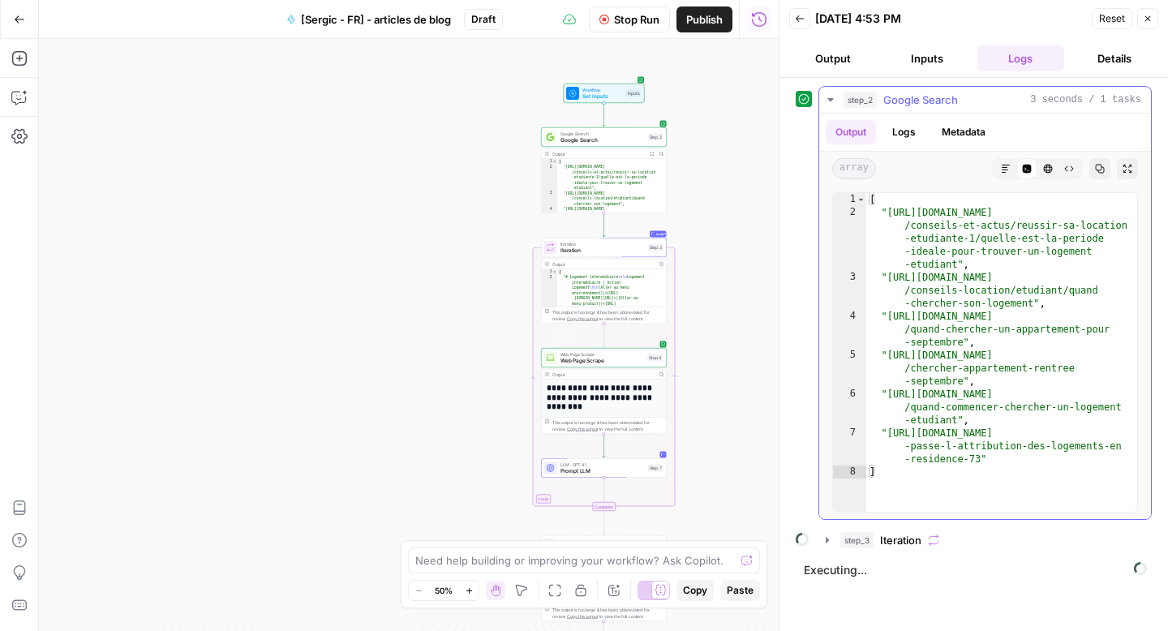
click at [830, 100] on icon "button" at bounding box center [830, 99] width 6 height 3
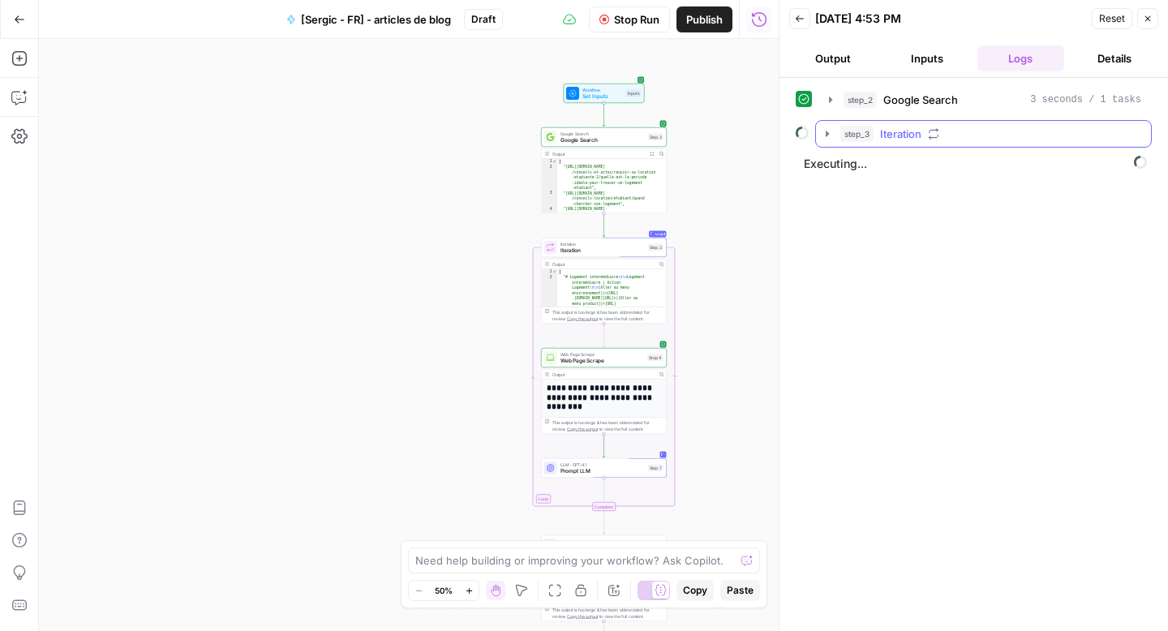
click at [823, 133] on icon "button" at bounding box center [827, 133] width 13 height 13
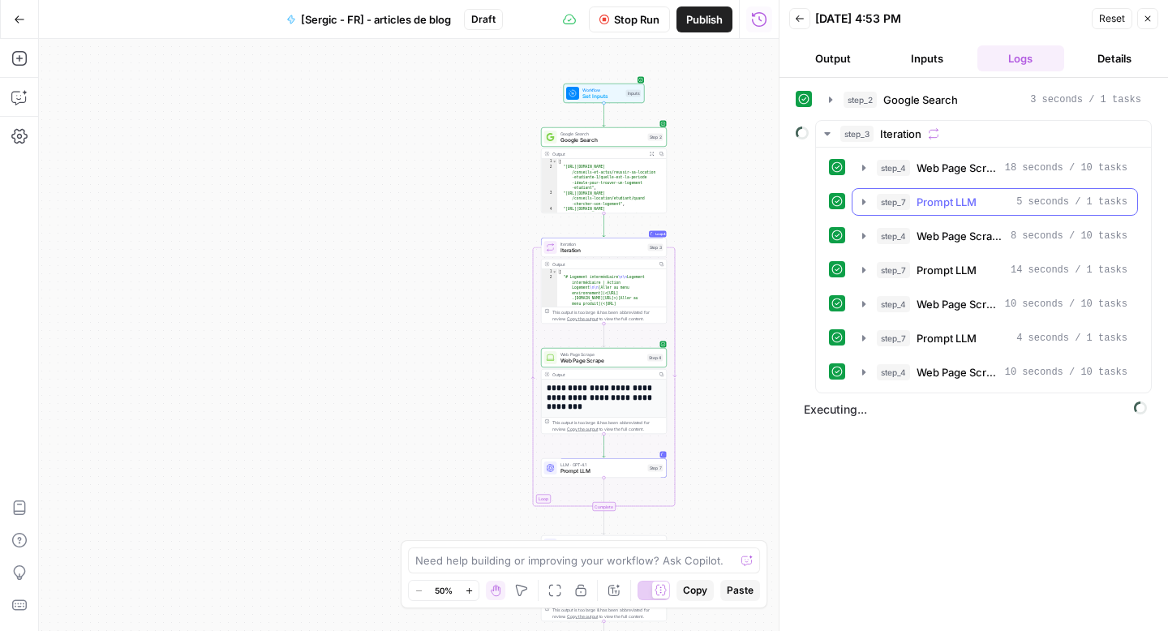
click at [863, 203] on icon "button" at bounding box center [863, 202] width 3 height 6
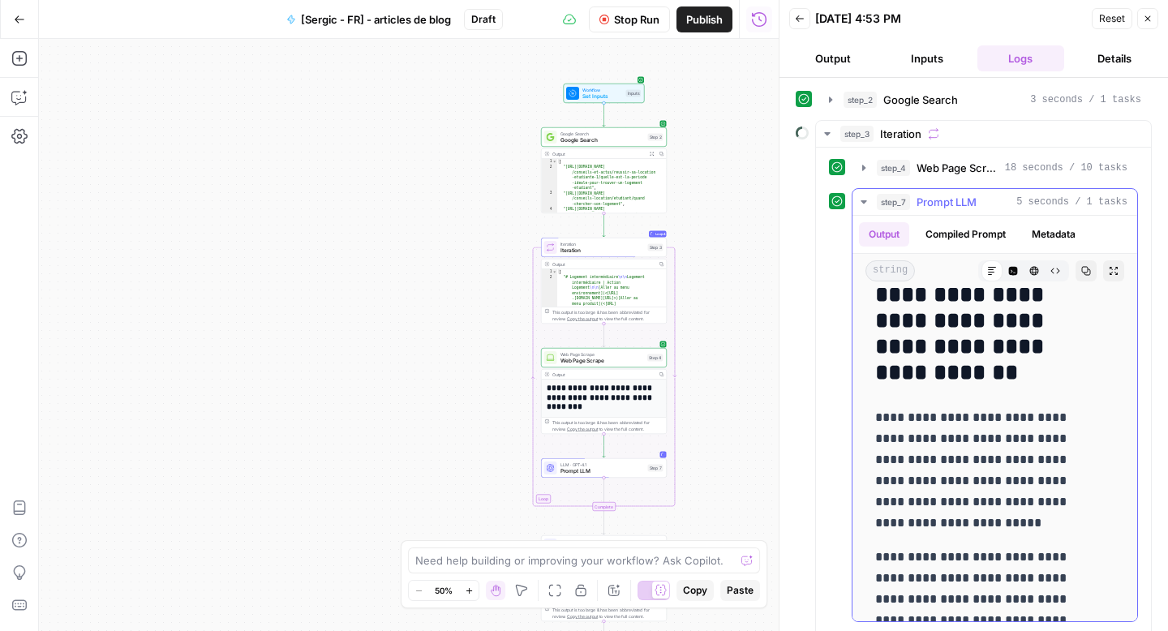
scroll to position [156, 0]
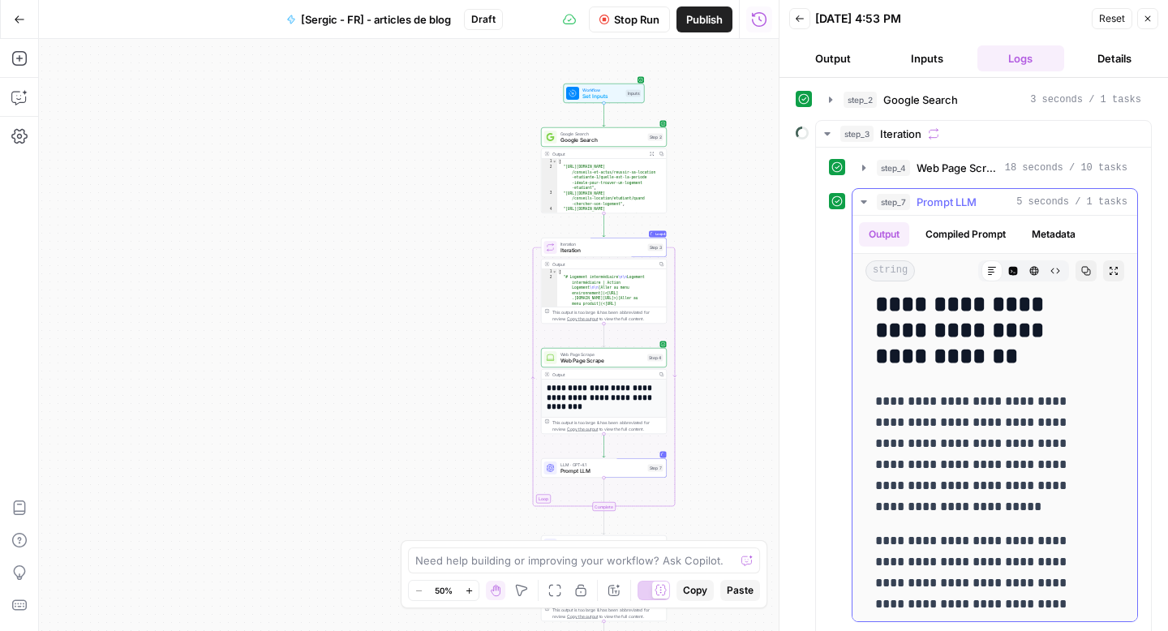
click at [869, 199] on icon "button" at bounding box center [863, 201] width 13 height 13
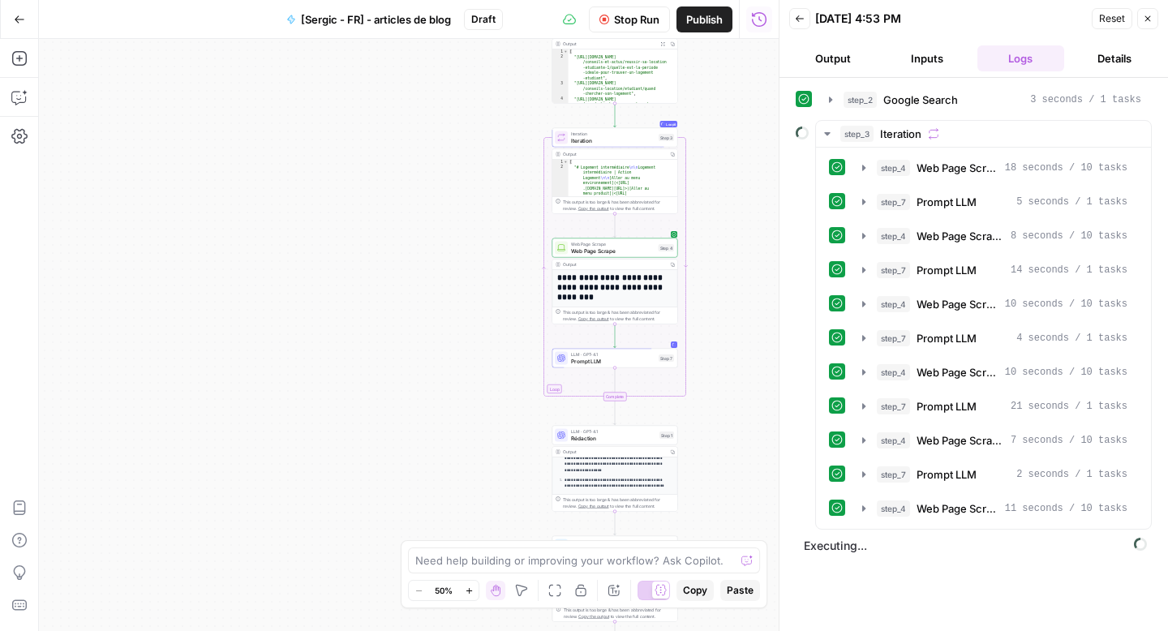
scroll to position [215, 0]
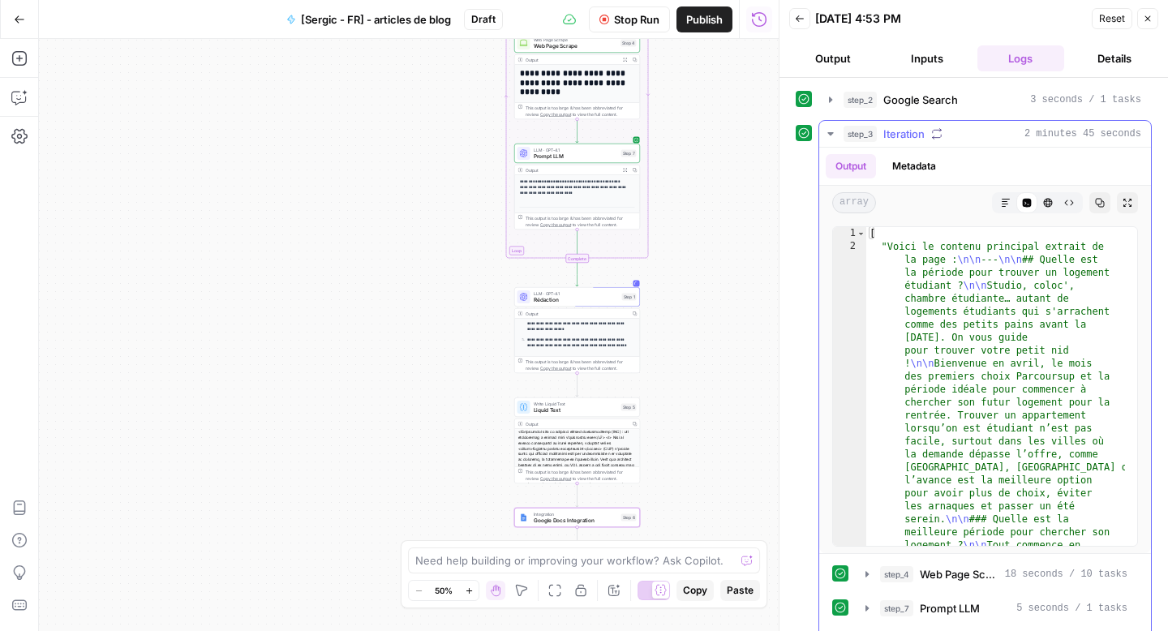
click at [831, 133] on icon "button" at bounding box center [830, 133] width 6 height 3
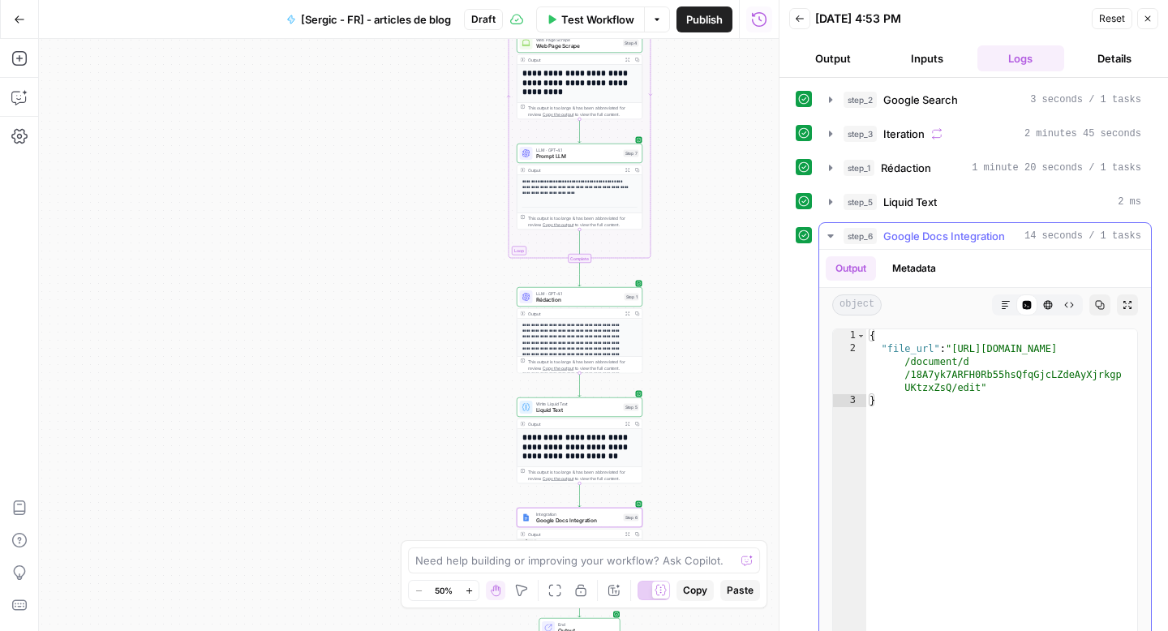
type textarea "**********"
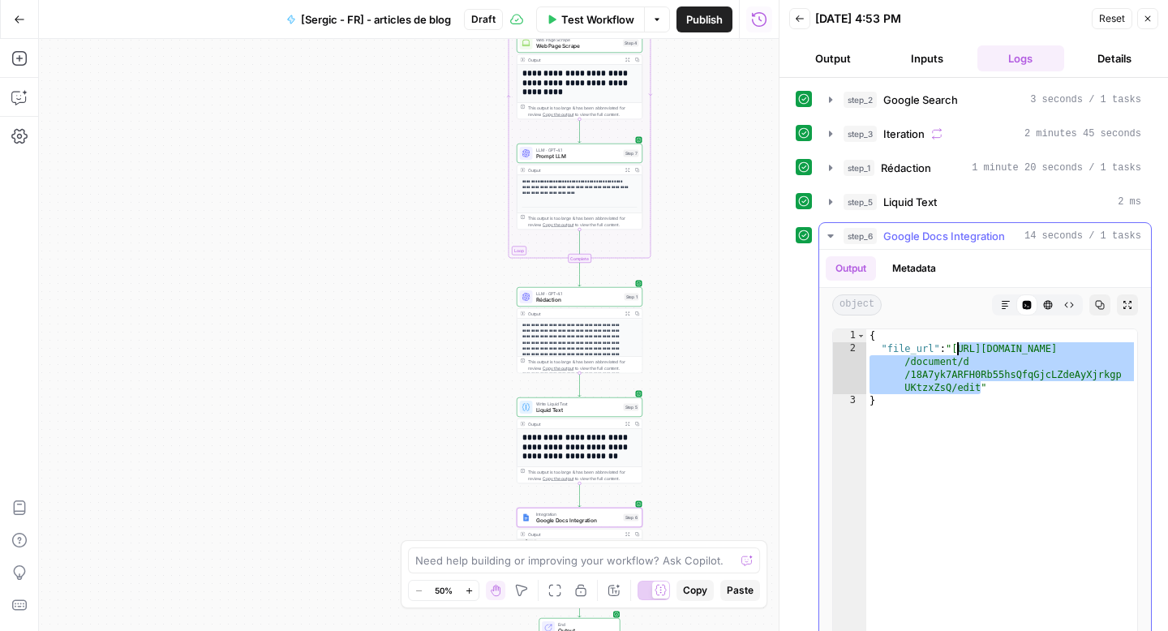
drag, startPoint x: 981, startPoint y: 389, endPoint x: 956, endPoint y: 351, distance: 45.0
click at [956, 351] on div "{ "file_url" : "https://docs.google.com /document/d /18A7yk7ARFH0Rb55hsQfqGjcLZ…" at bounding box center [1001, 501] width 271 height 345
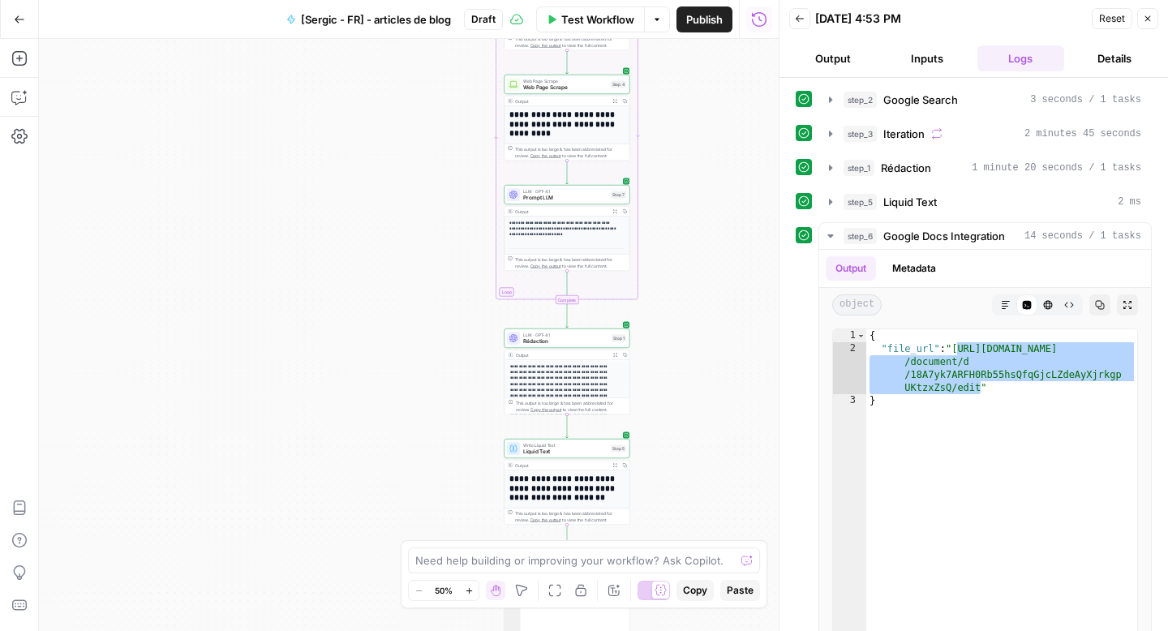
click at [558, 341] on span "Rédaction" at bounding box center [565, 341] width 85 height 8
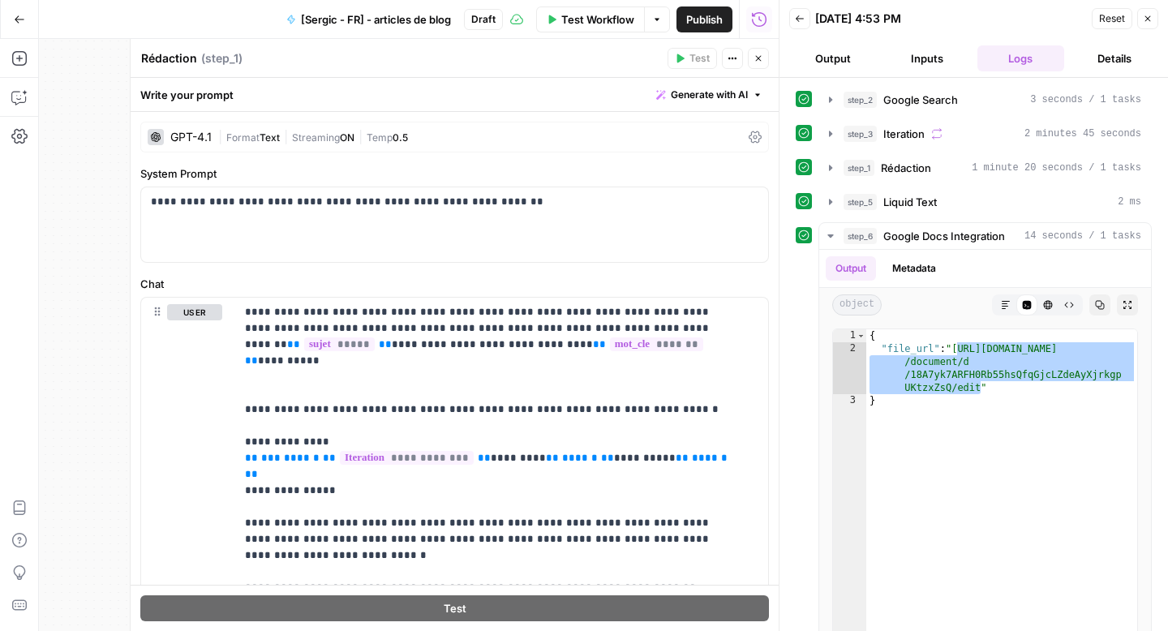
click at [749, 138] on icon at bounding box center [755, 137] width 13 height 12
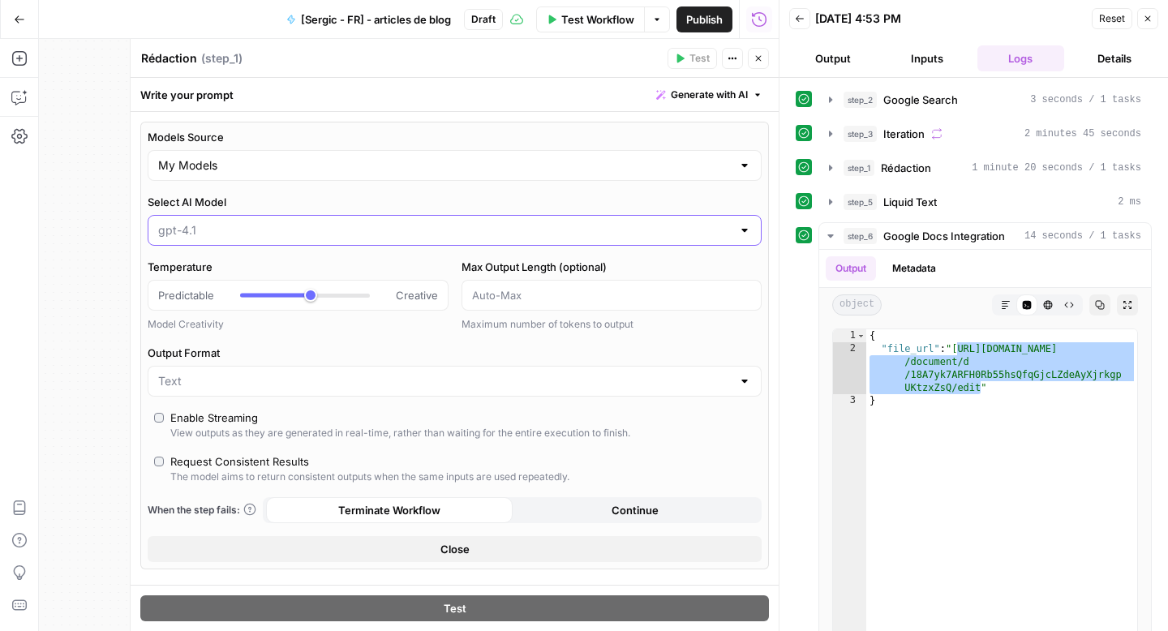
click at [428, 230] on input "Select AI Model" at bounding box center [444, 230] width 573 height 16
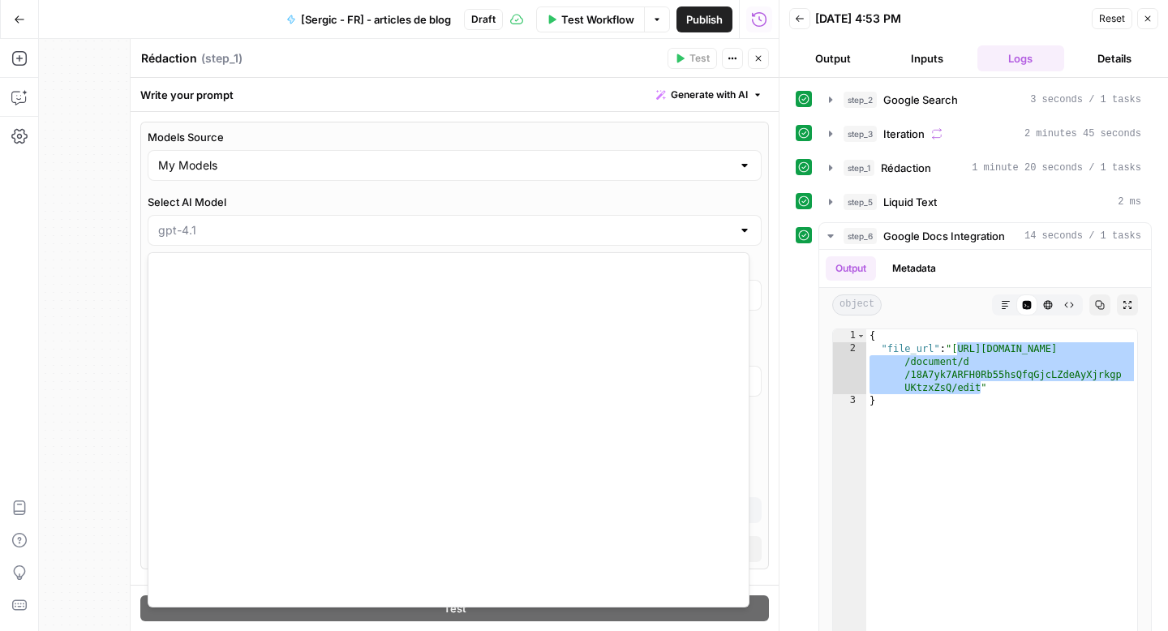
scroll to position [2044, 0]
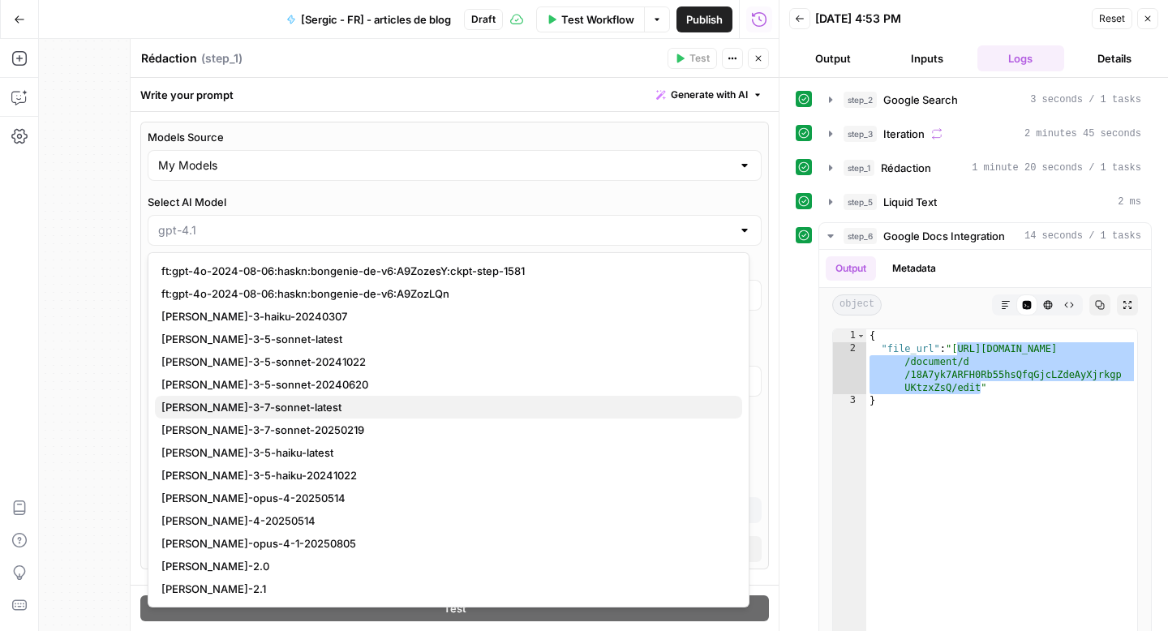
click at [334, 410] on span "[PERSON_NAME]-3-7-sonnet-latest" at bounding box center [445, 407] width 568 height 16
type input "[PERSON_NAME]-3-7-sonnet-latest"
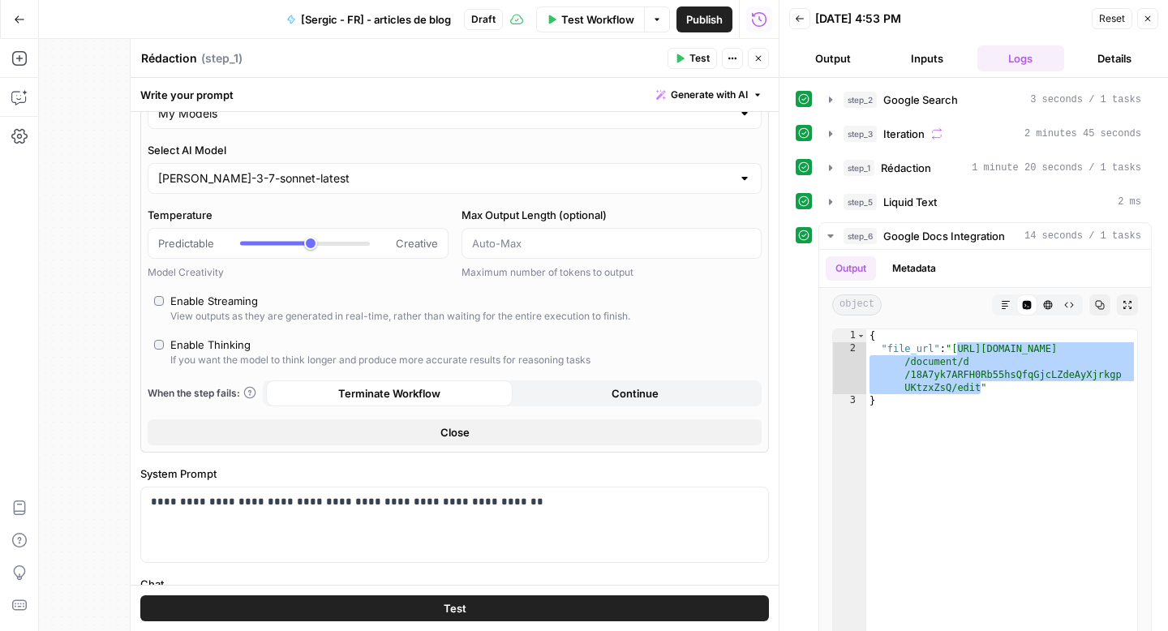
scroll to position [0, 0]
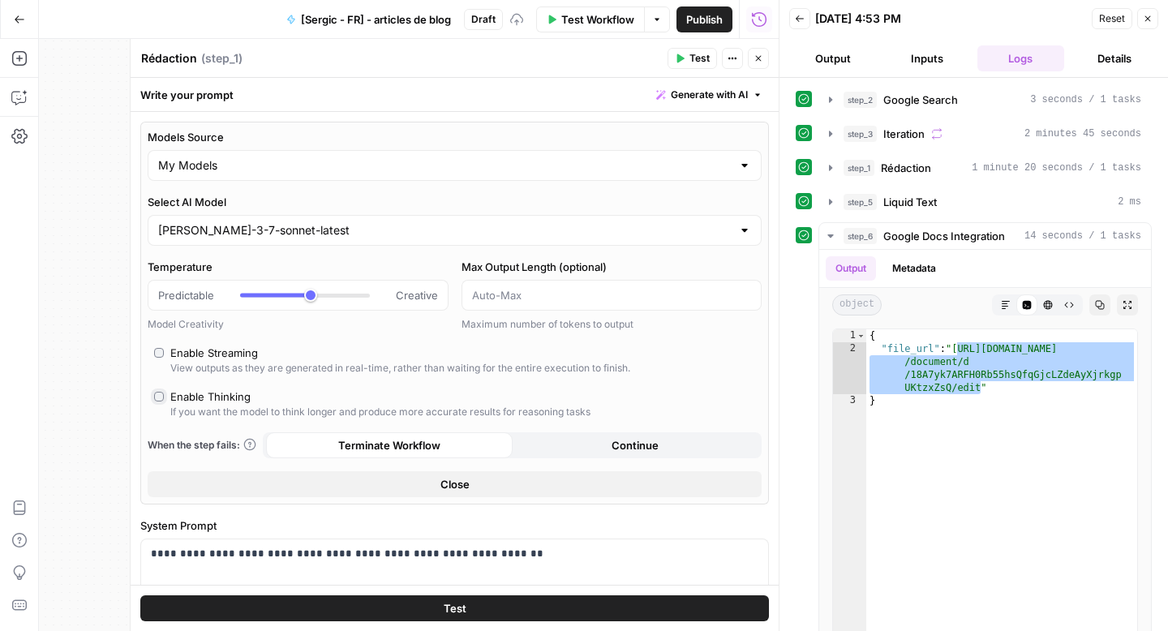
type input "***"
click at [307, 174] on div "My Models" at bounding box center [455, 165] width 614 height 31
click at [307, 174] on div at bounding box center [455, 165] width 614 height 31
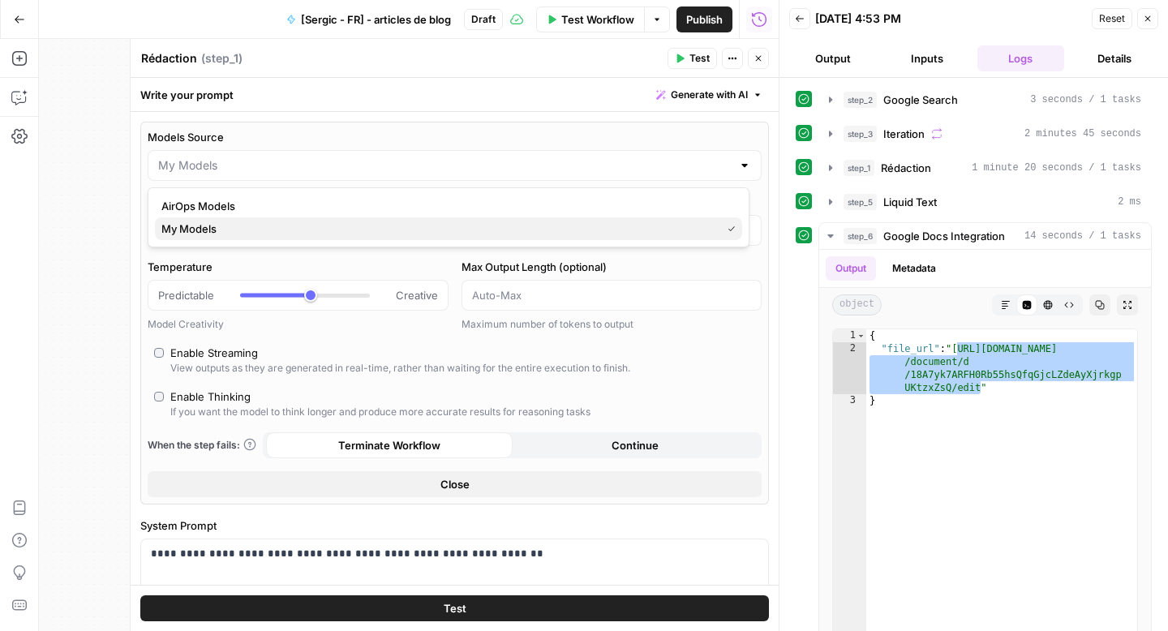
click at [243, 233] on span "My Models" at bounding box center [437, 229] width 553 height 16
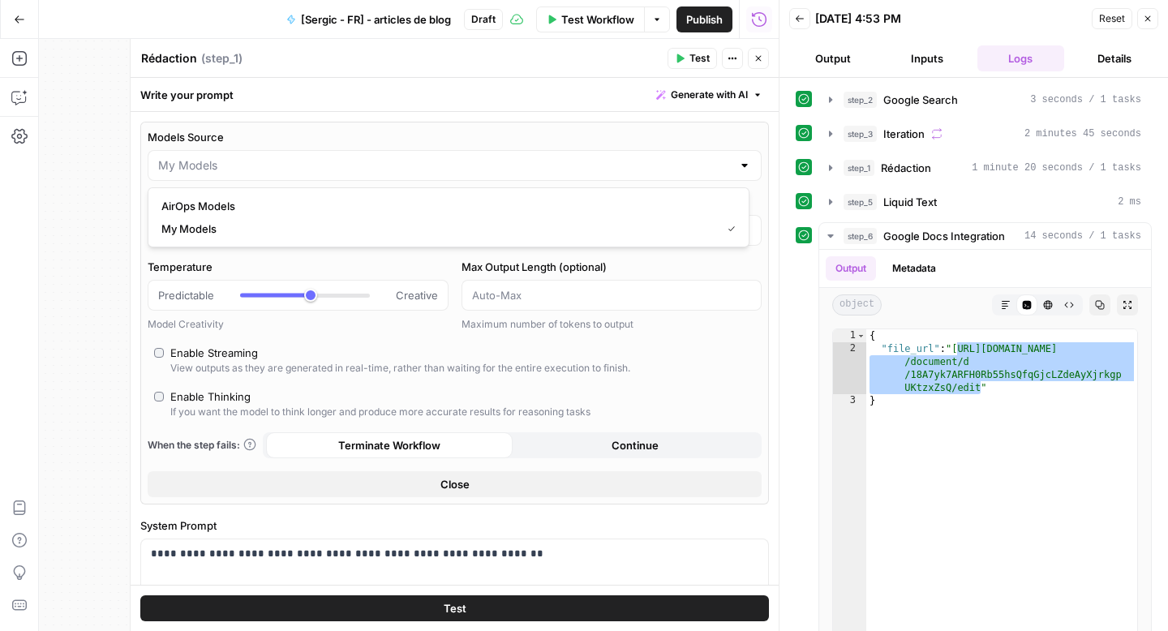
type input "My Models"
type input "***"
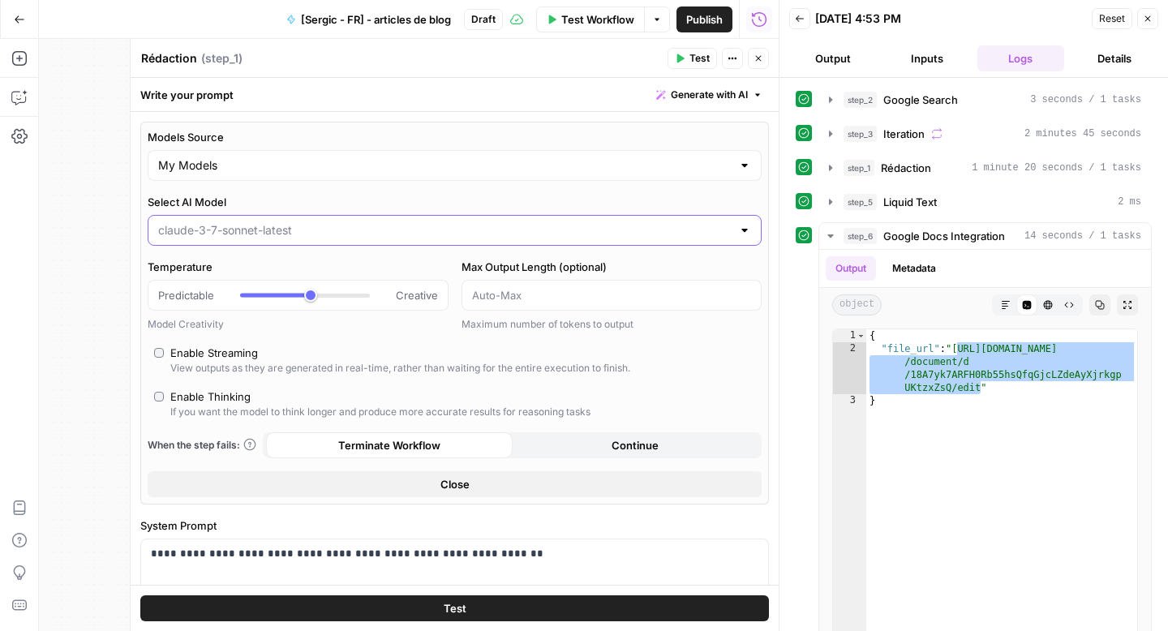
click at [237, 229] on input "Select AI Model" at bounding box center [444, 230] width 573 height 16
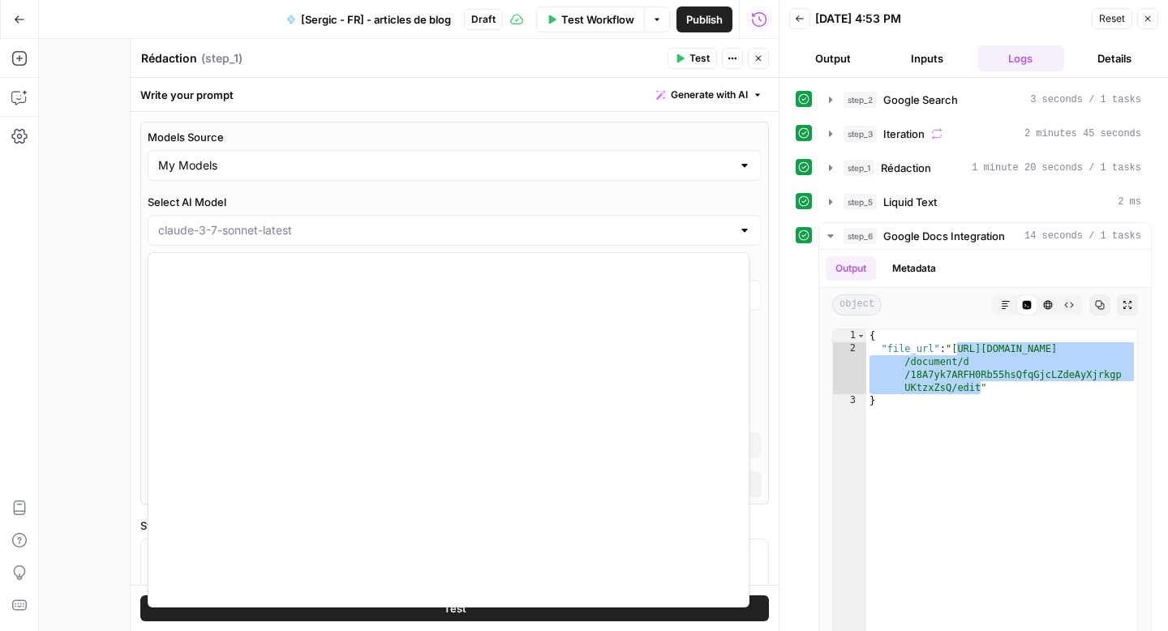
scroll to position [2044, 0]
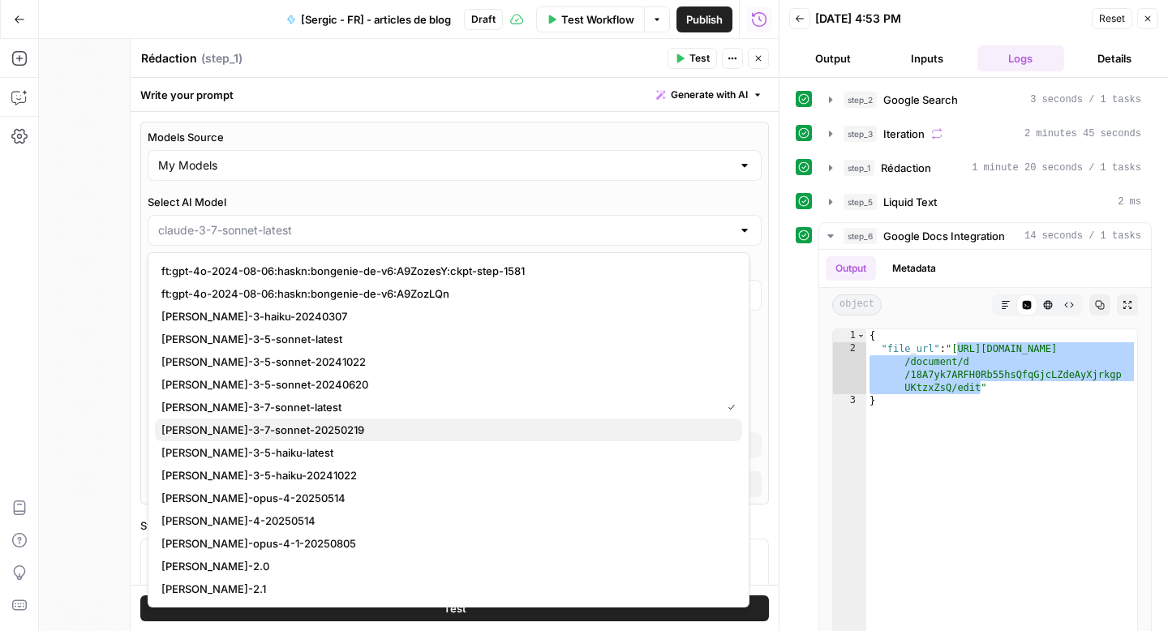
click at [242, 425] on span "[PERSON_NAME]-3-7-sonnet-20250219" at bounding box center [445, 430] width 568 height 16
type input "[PERSON_NAME]-3-7-sonnet-20250219"
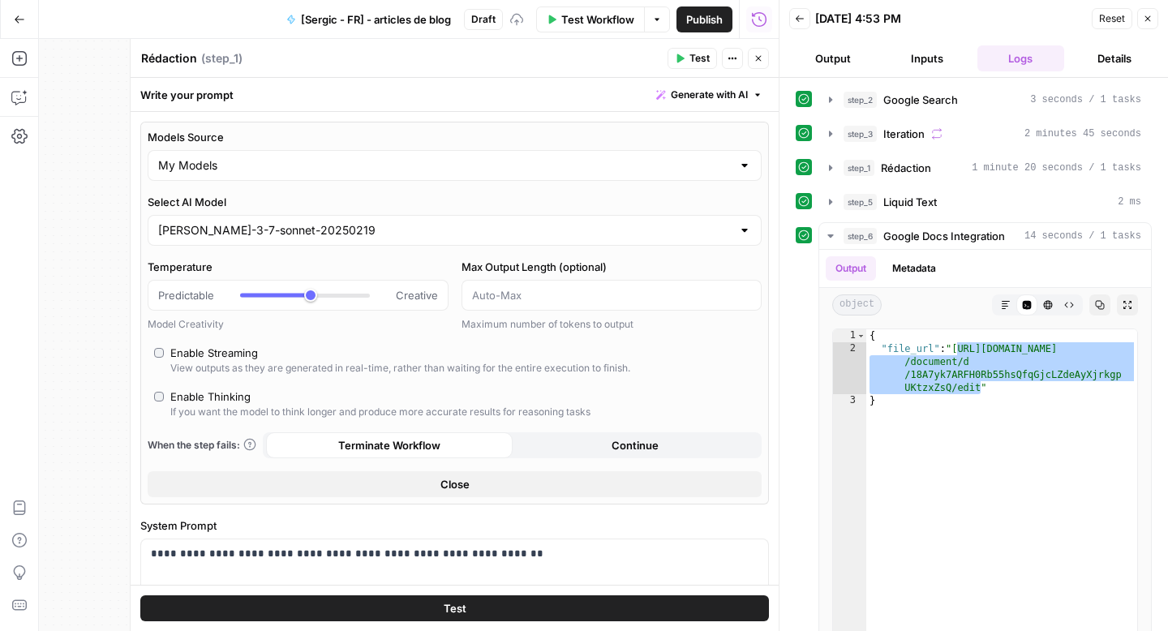
type input "***"
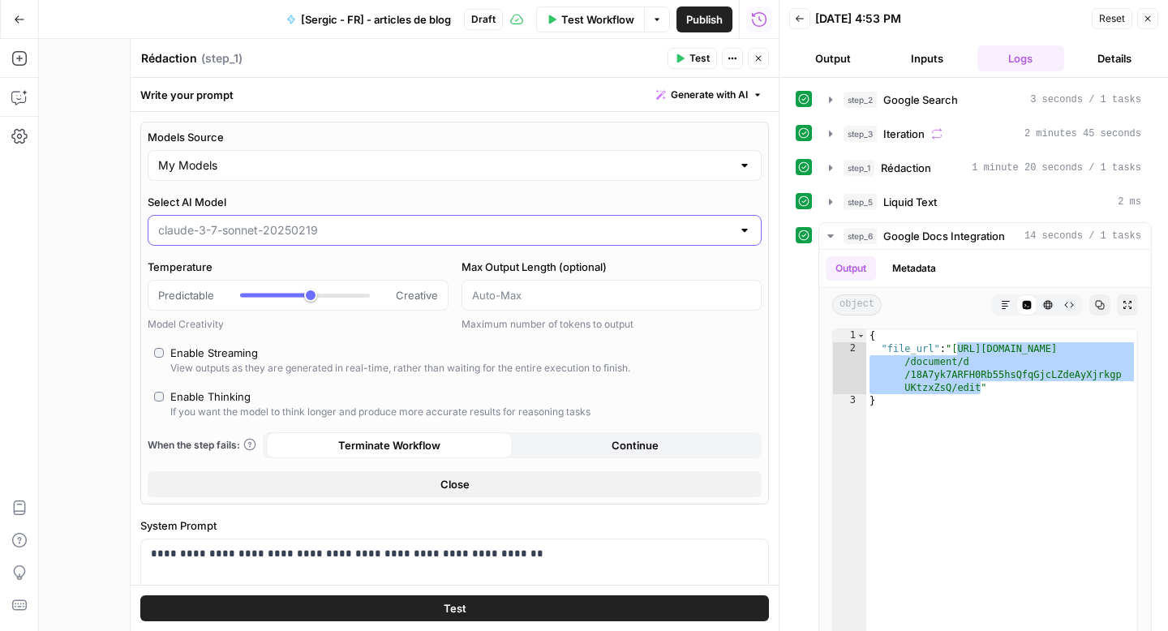
click at [267, 227] on input "Select AI Model" at bounding box center [444, 230] width 573 height 16
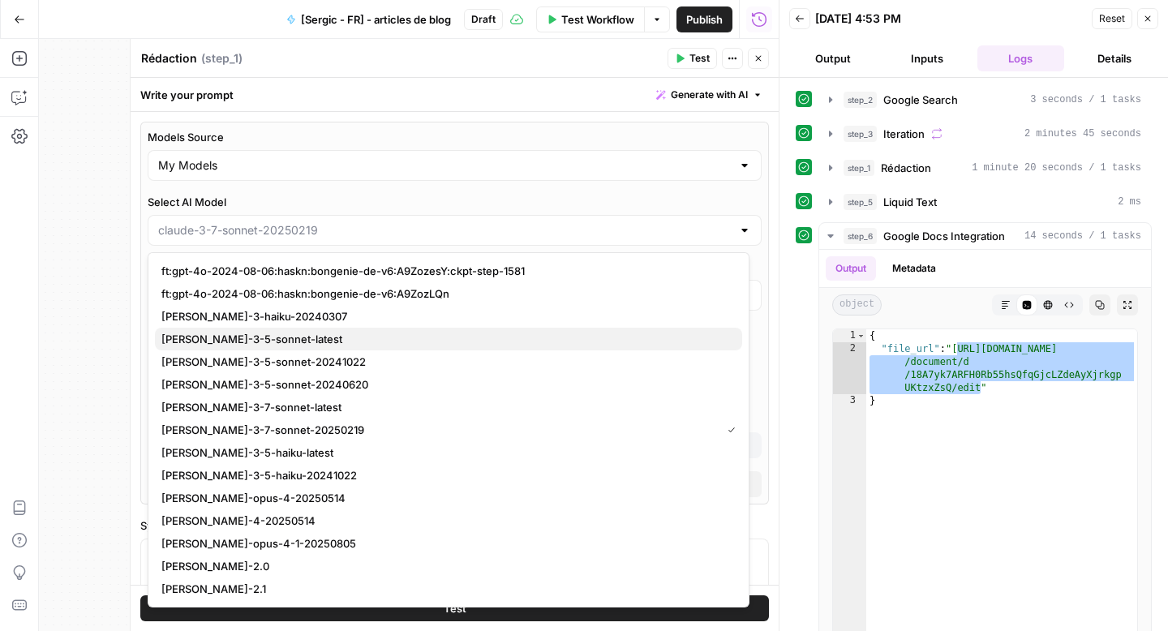
click at [247, 342] on span "[PERSON_NAME]-3-5-sonnet-latest" at bounding box center [445, 339] width 568 height 16
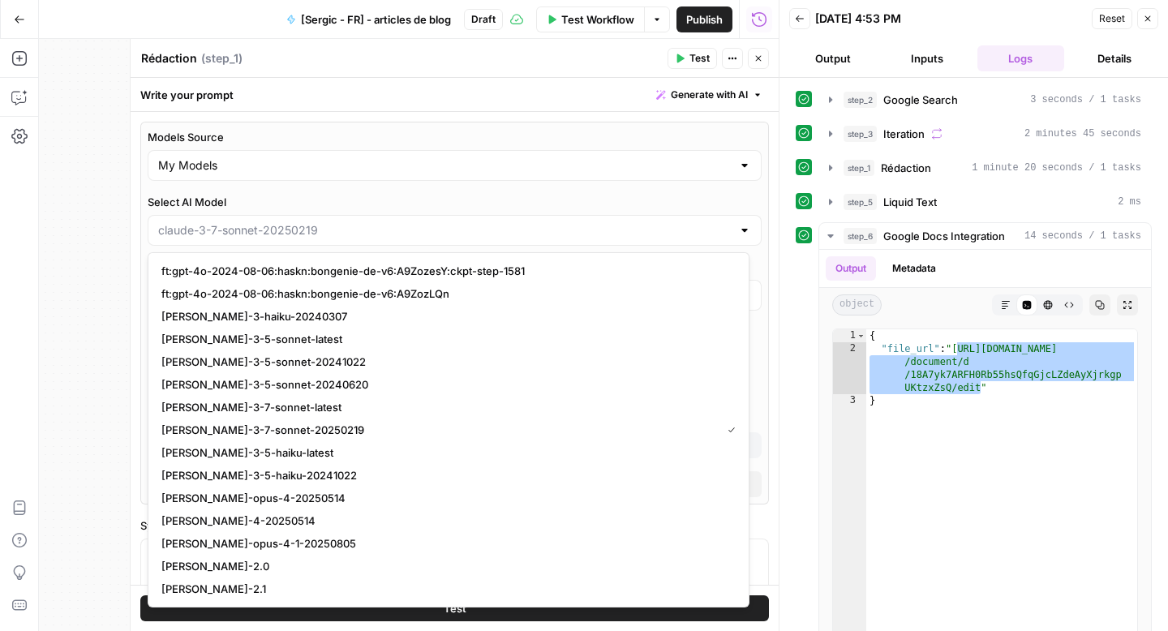
type input "[PERSON_NAME]-3-5-sonnet-latest"
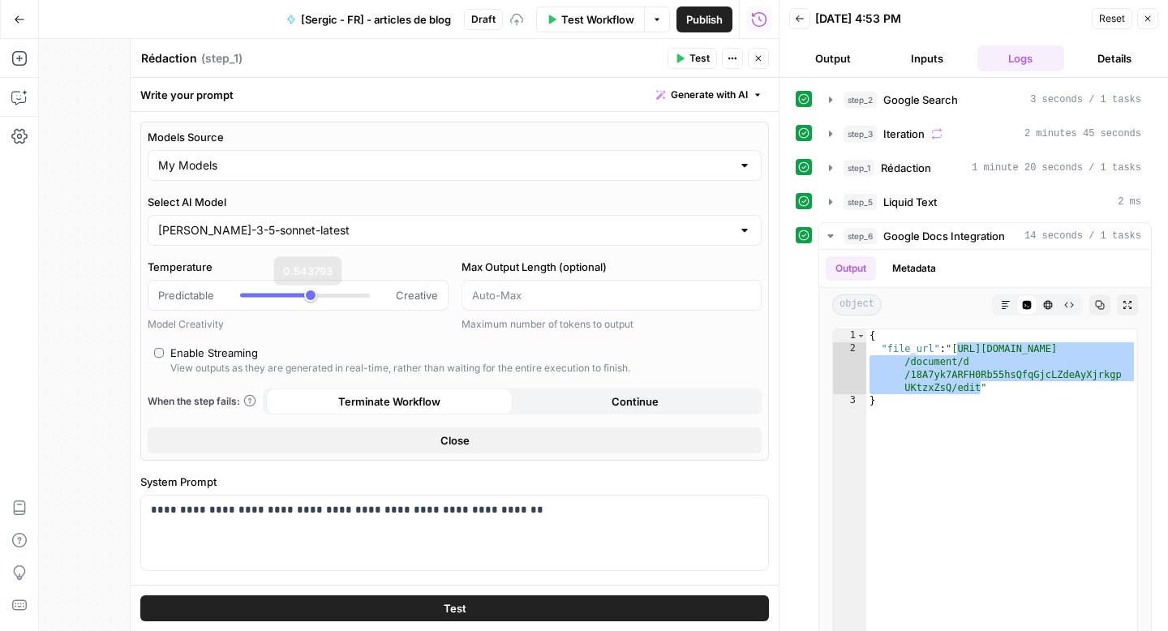
type input "***"
click at [267, 218] on div "[PERSON_NAME]-3-5-sonnet-latest" at bounding box center [455, 230] width 614 height 31
type input "***"
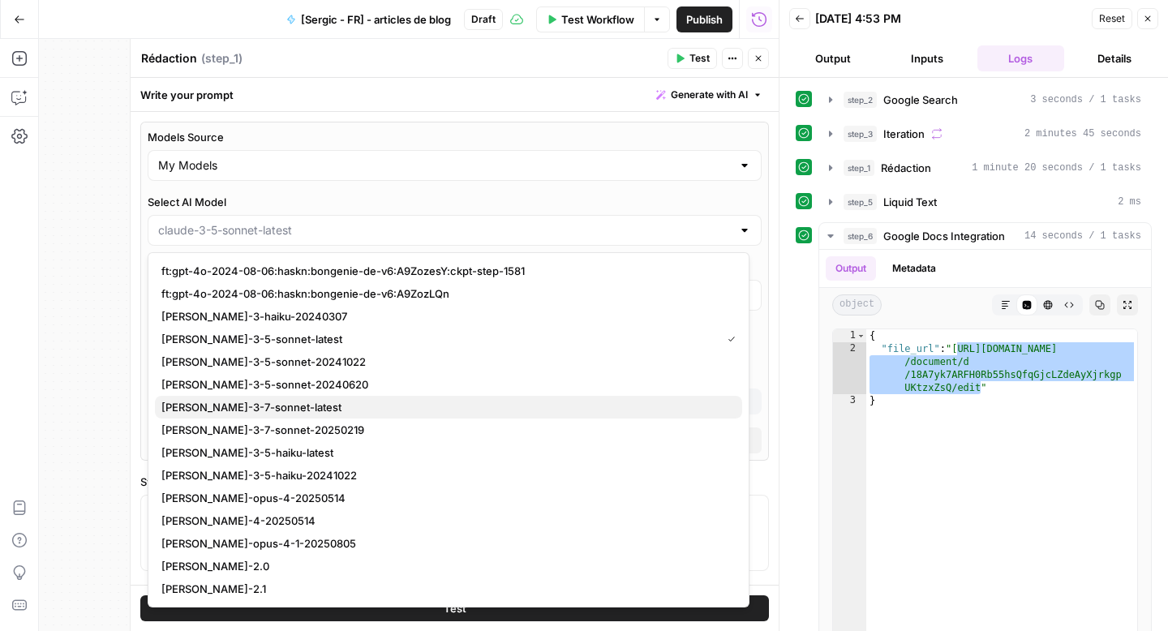
click at [220, 413] on span "[PERSON_NAME]-3-7-sonnet-latest" at bounding box center [445, 407] width 568 height 16
type input "[PERSON_NAME]-3-7-sonnet-latest"
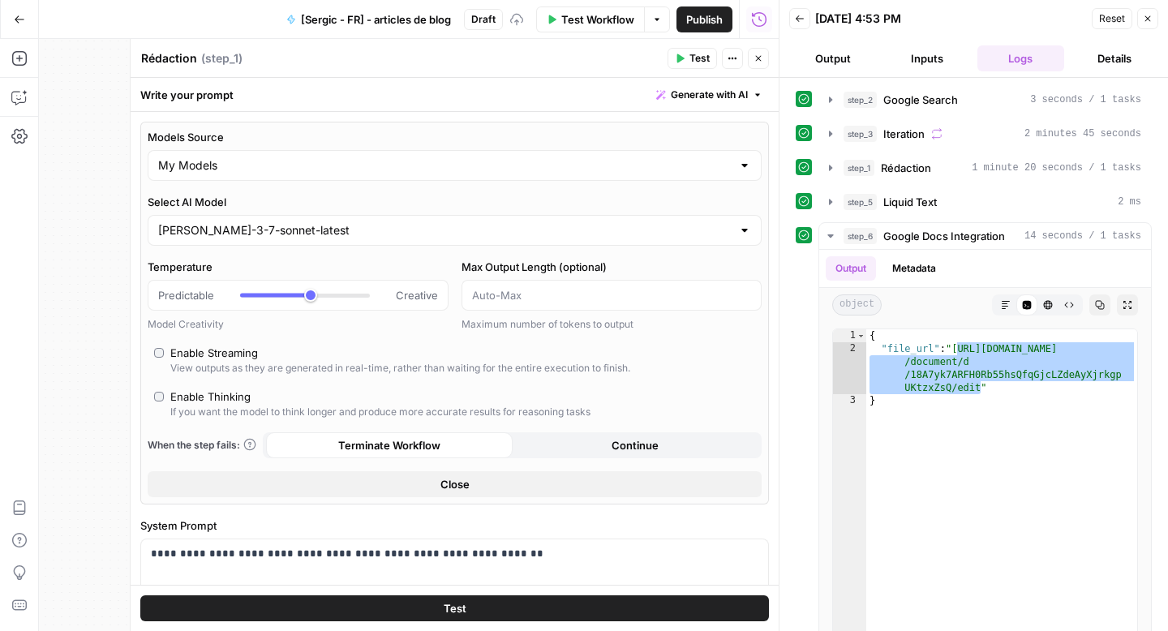
type input "***"
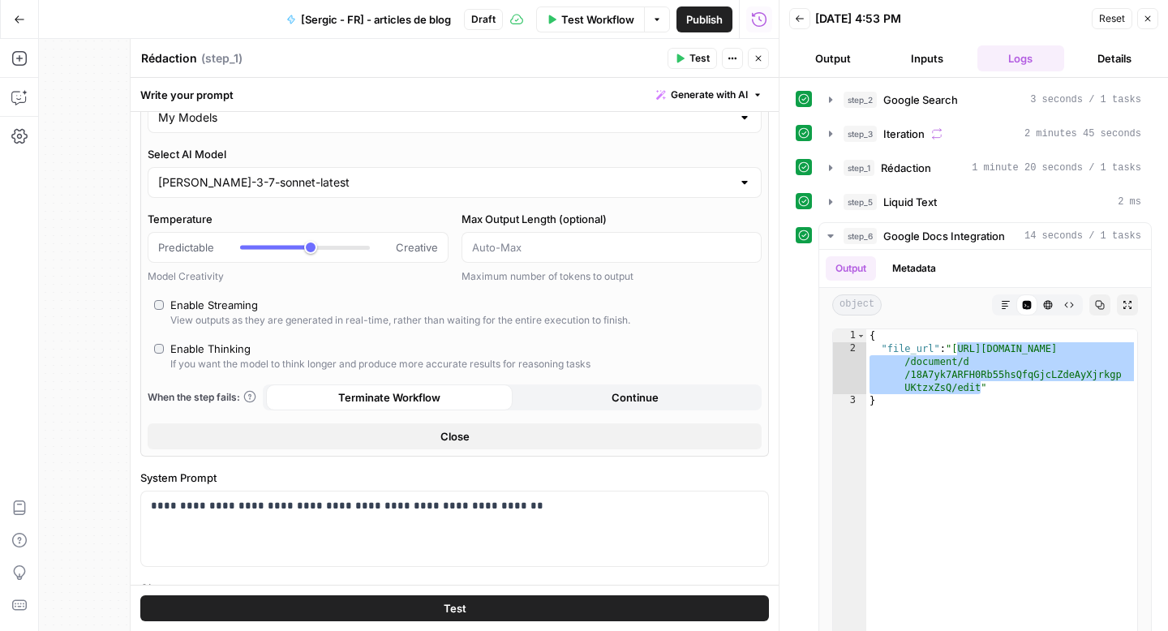
scroll to position [0, 0]
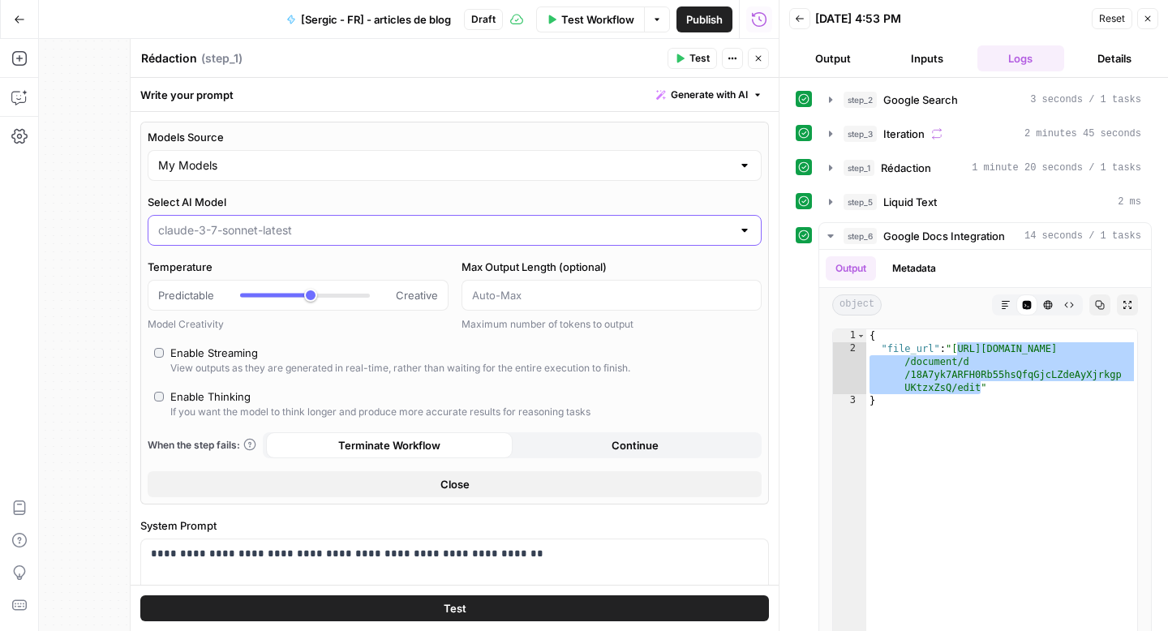
click at [255, 224] on input "Select AI Model" at bounding box center [444, 230] width 573 height 16
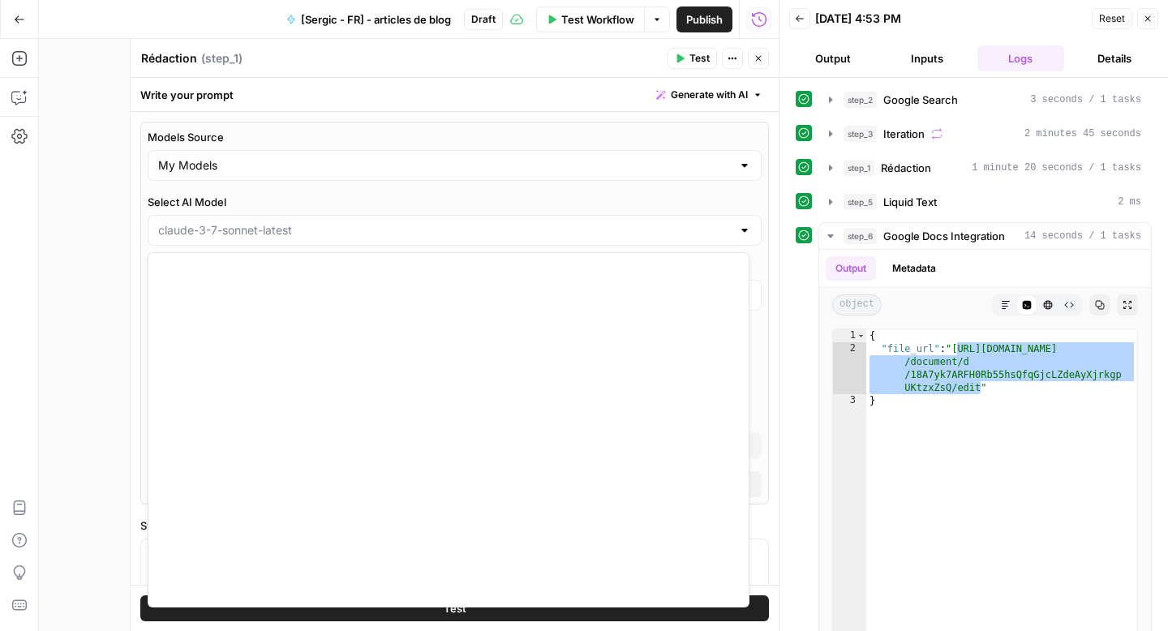
scroll to position [2044, 0]
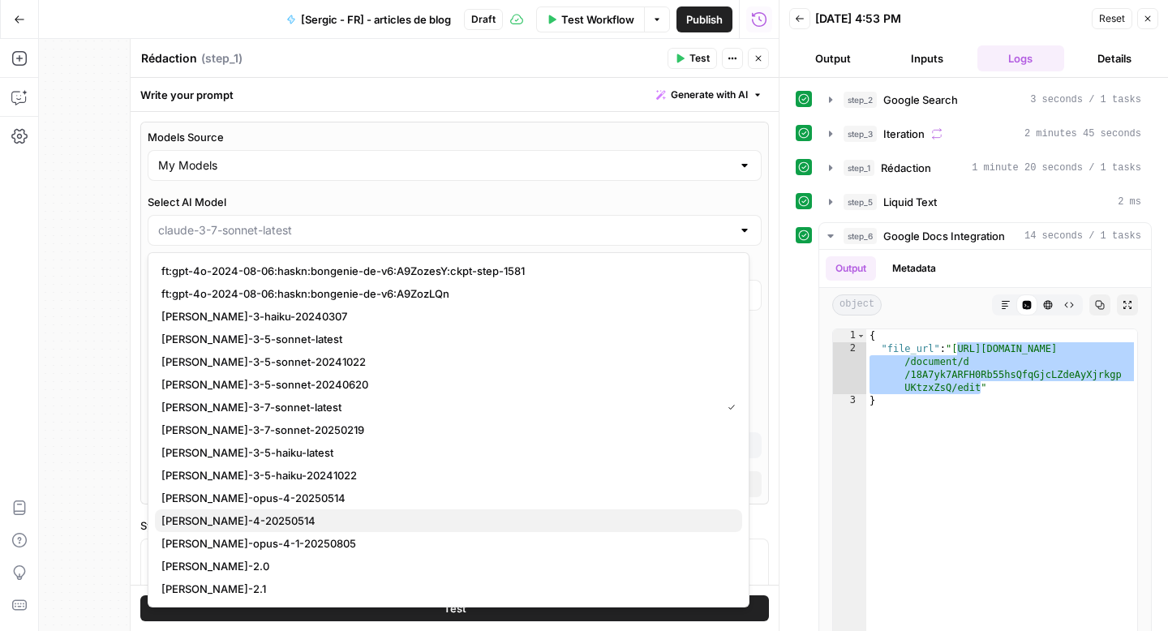
click at [269, 521] on span "[PERSON_NAME]-4-20250514" at bounding box center [445, 521] width 568 height 16
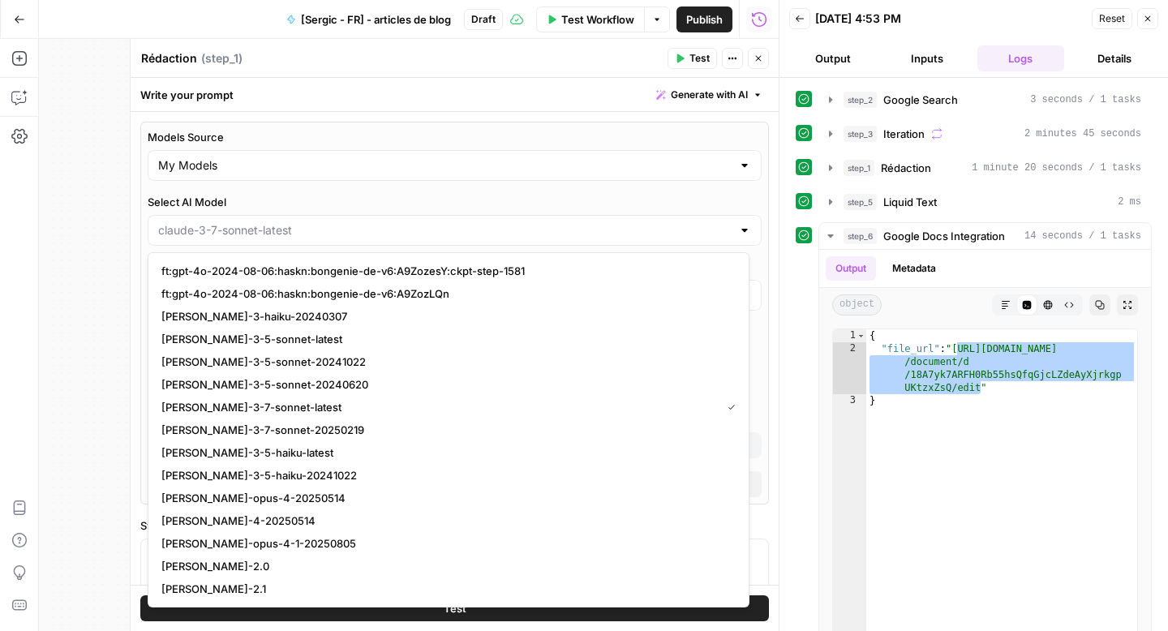
type input "[PERSON_NAME]-4-20250514"
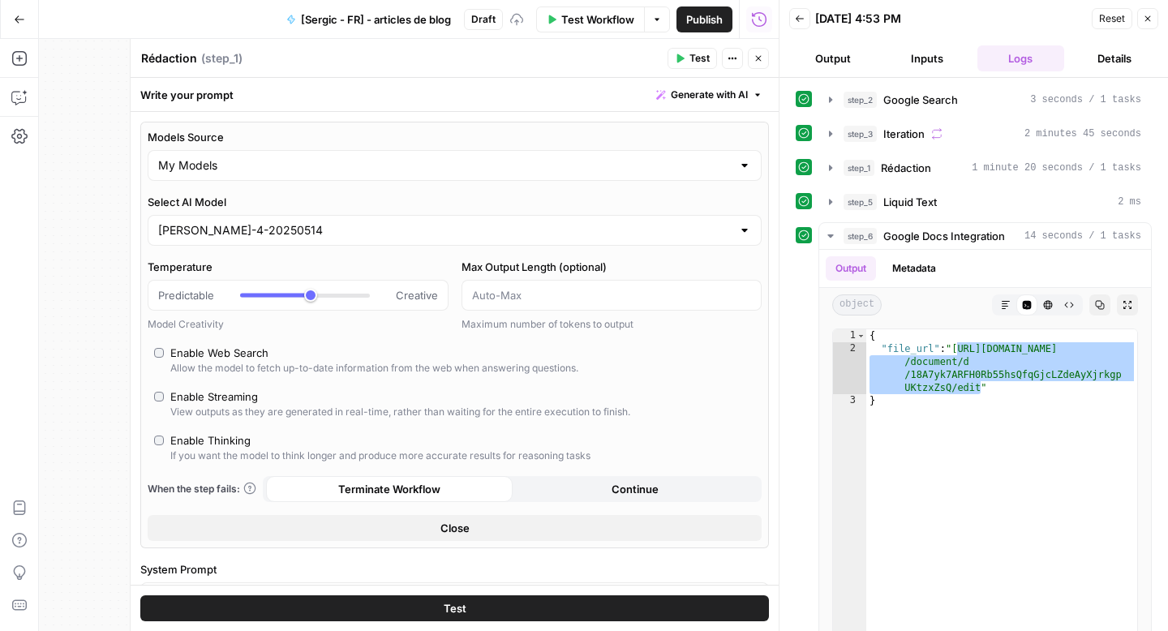
type input "***"
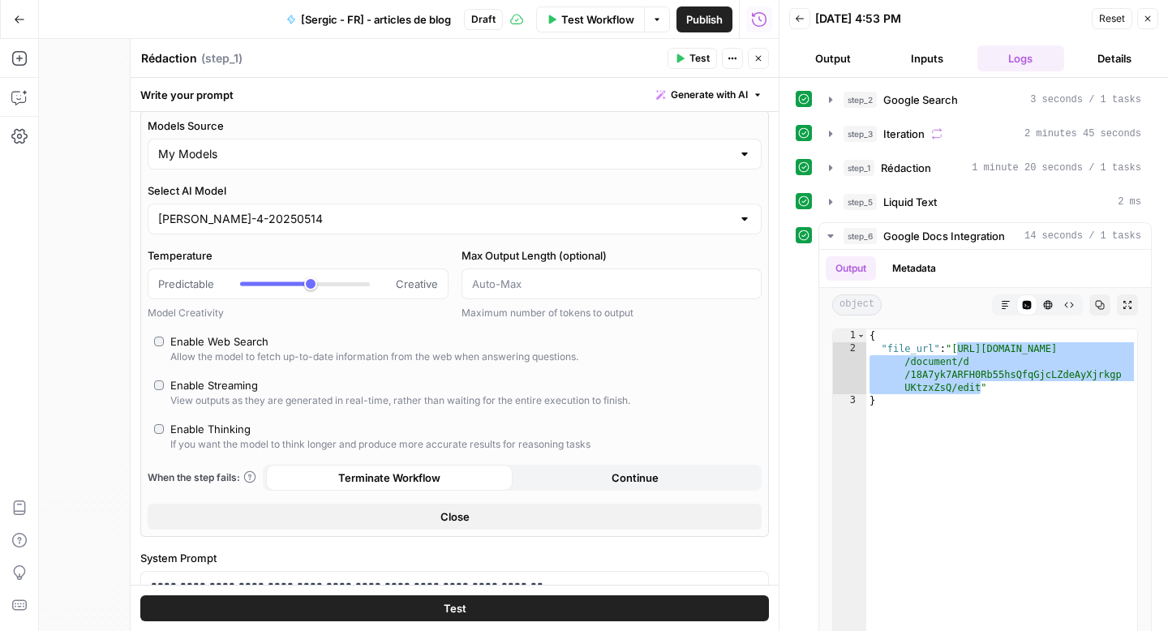
scroll to position [13, 0]
click at [341, 514] on button "Close" at bounding box center [455, 515] width 614 height 26
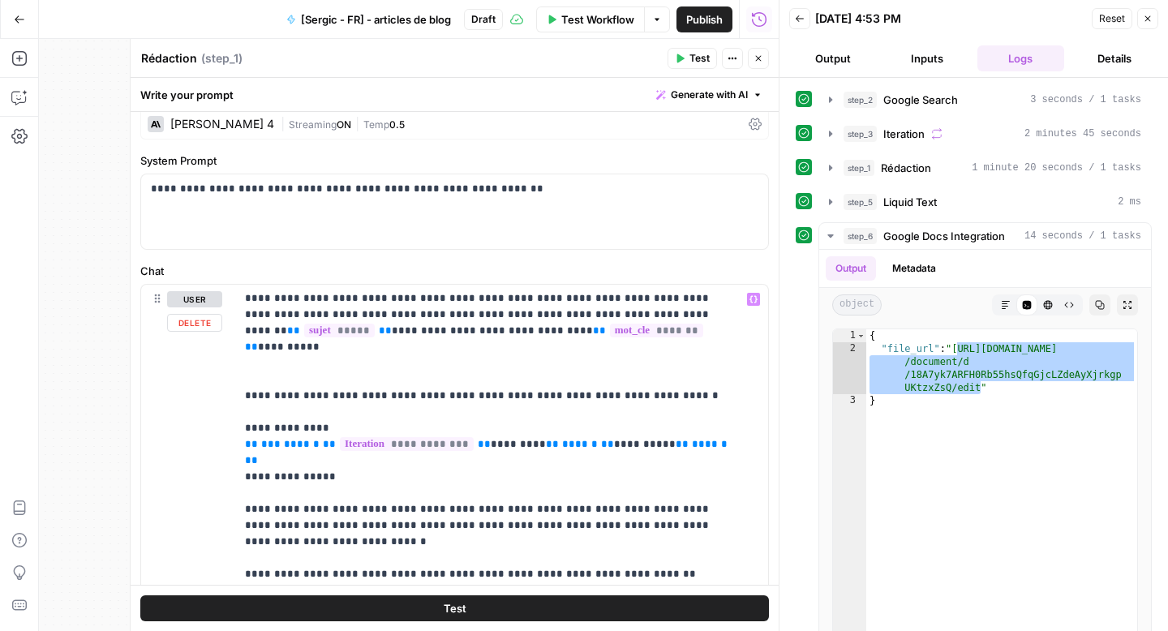
scroll to position [2, 0]
click at [575, 18] on span "Test Workflow" at bounding box center [597, 19] width 73 height 16
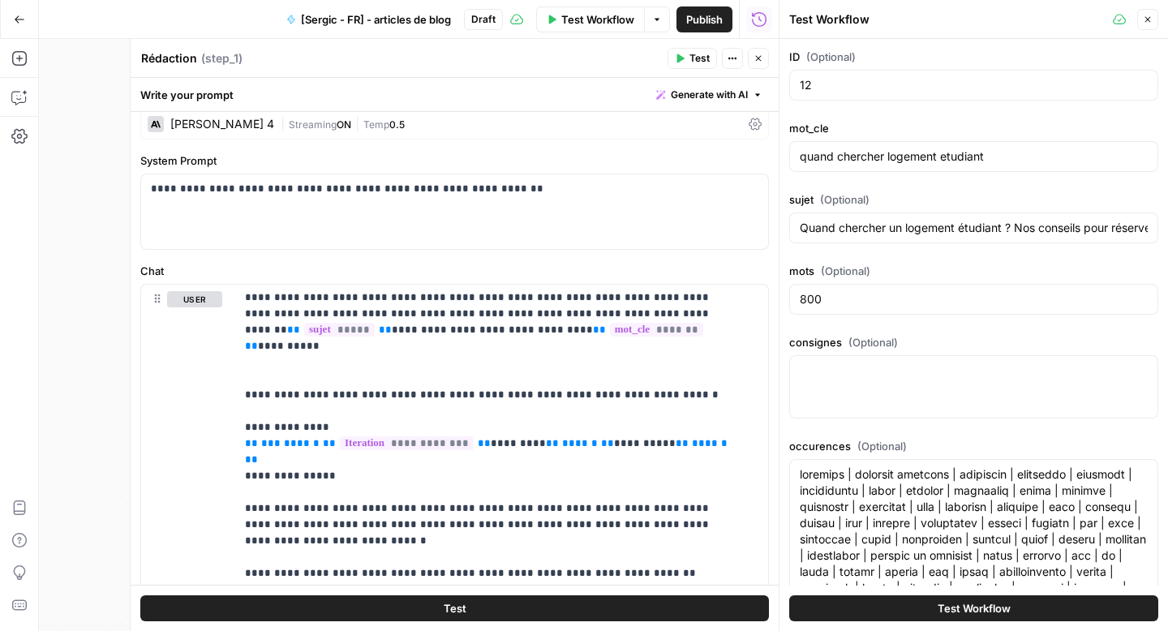
click at [988, 599] on button "Test Workflow" at bounding box center [973, 608] width 369 height 26
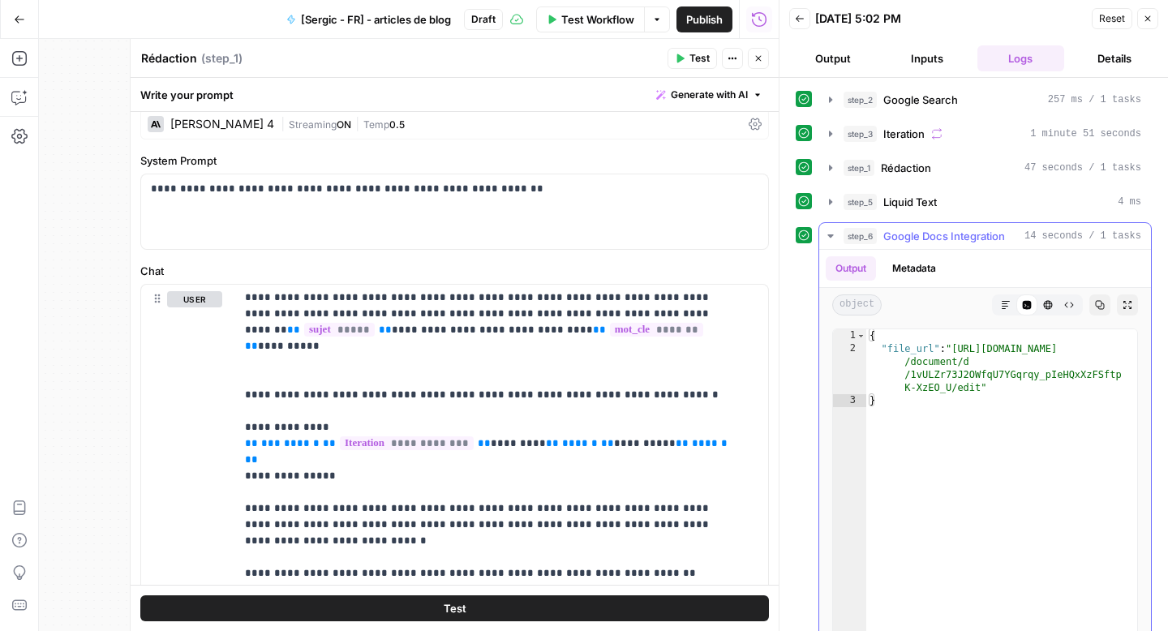
scroll to position [26, 0]
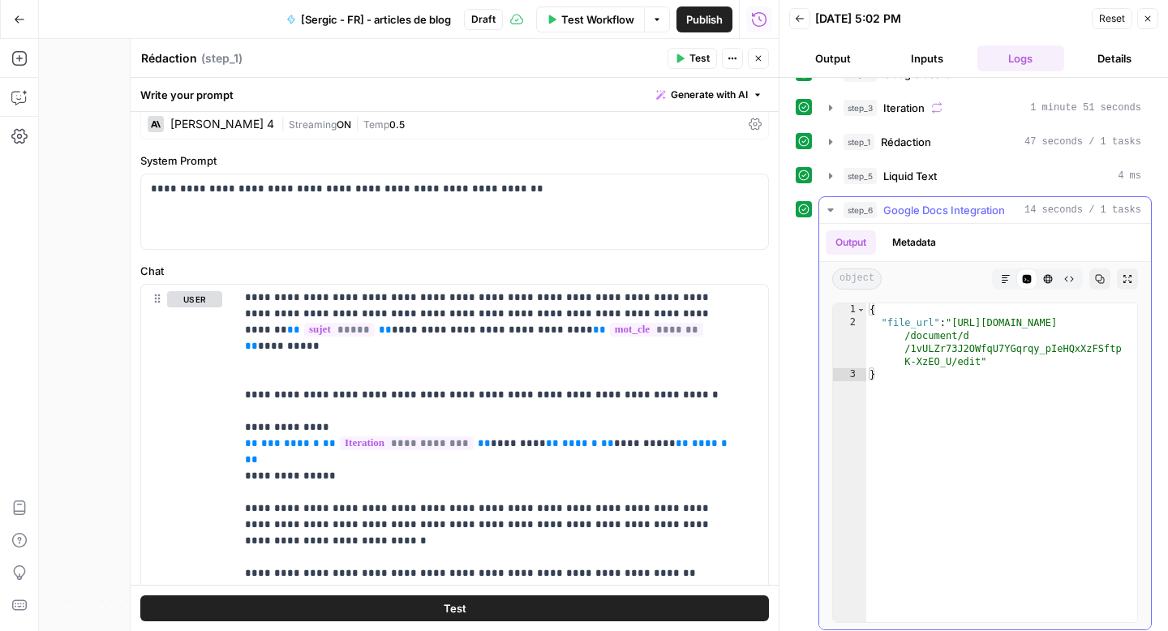
type textarea "**********"
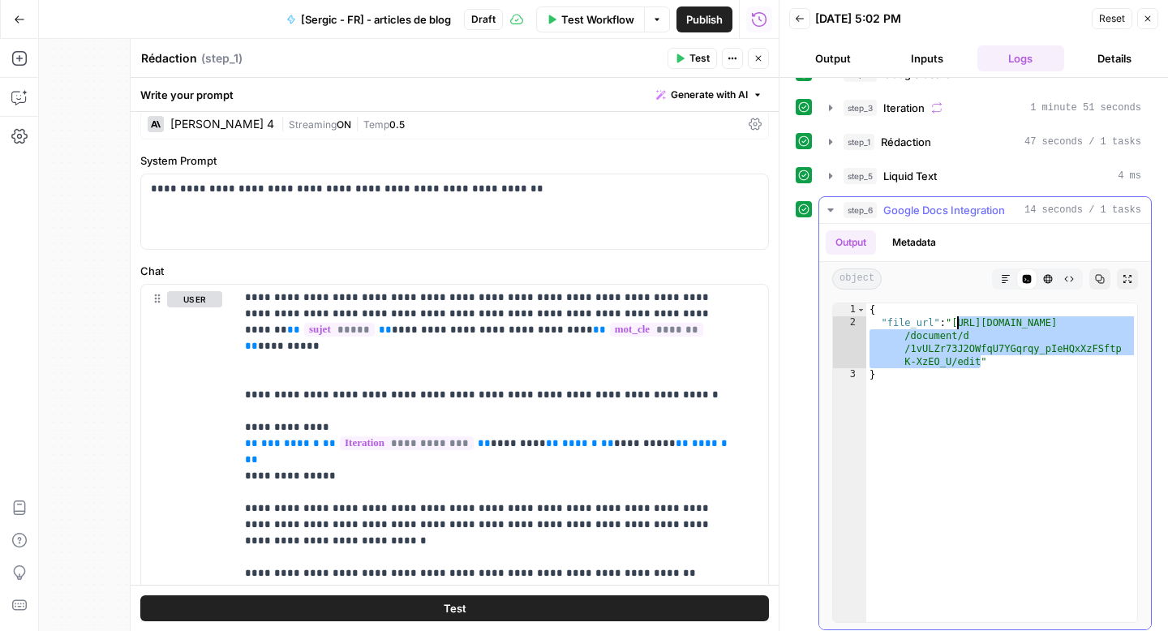
drag, startPoint x: 981, startPoint y: 361, endPoint x: 956, endPoint y: 318, distance: 49.4
click at [956, 318] on div "{ "file_url" : "https://docs.google.com /document/d /1vULZr73J2OWfqU7YGqrqy_pIe…" at bounding box center [1001, 475] width 271 height 345
click at [576, 208] on div "**********" at bounding box center [454, 211] width 627 height 75
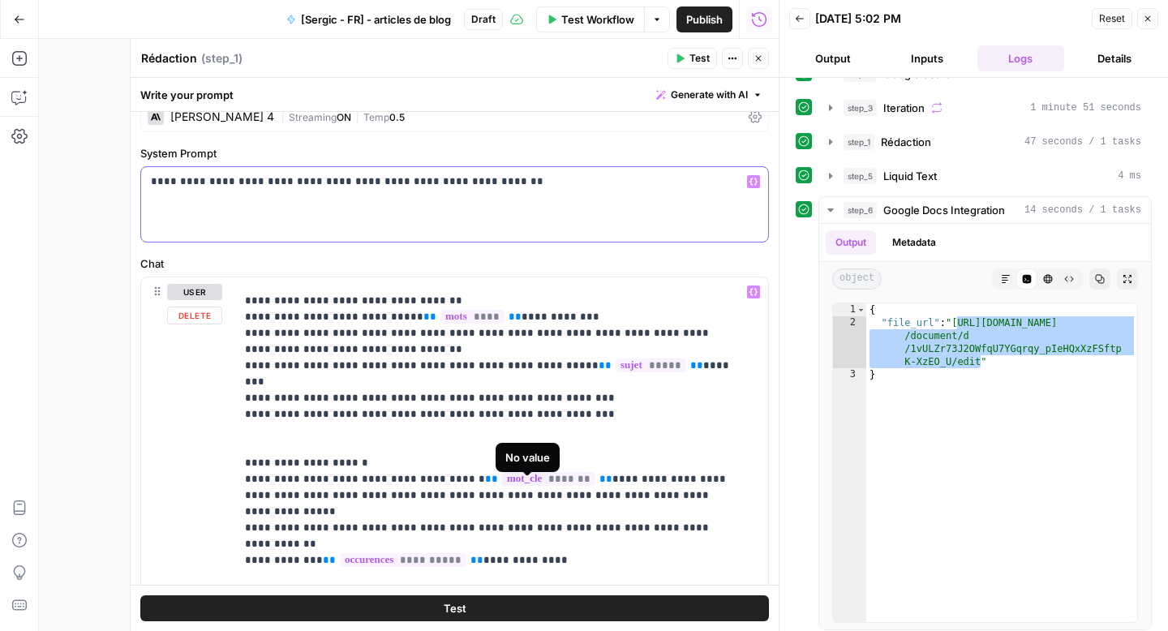
scroll to position [467, 0]
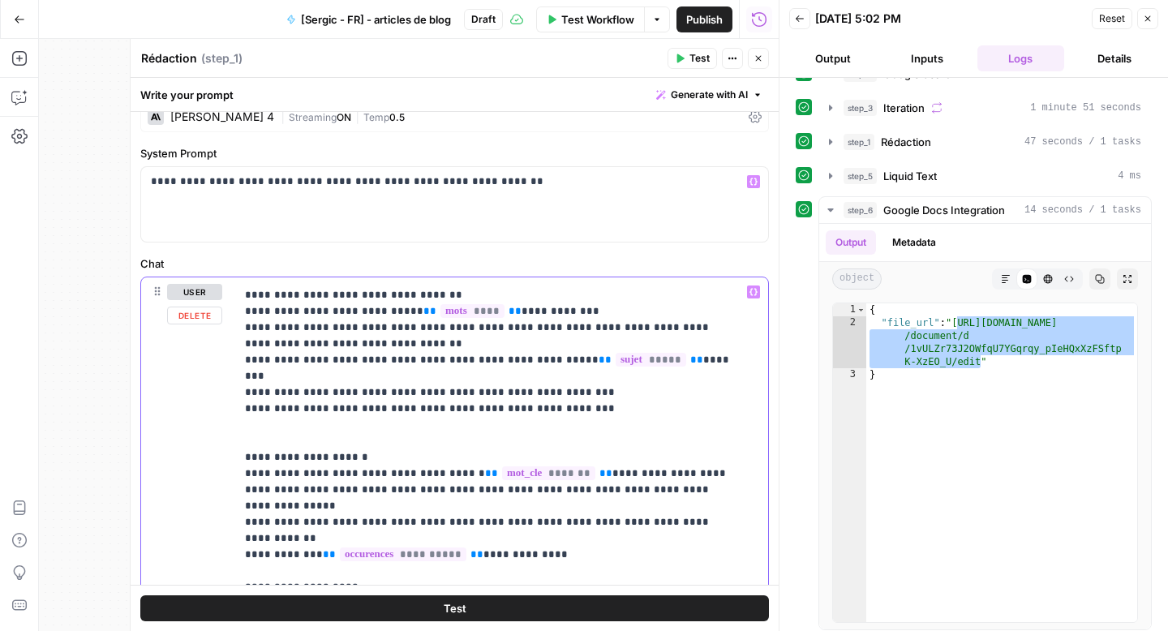
click at [631, 478] on p "**********" at bounding box center [489, 417] width 489 height 1201
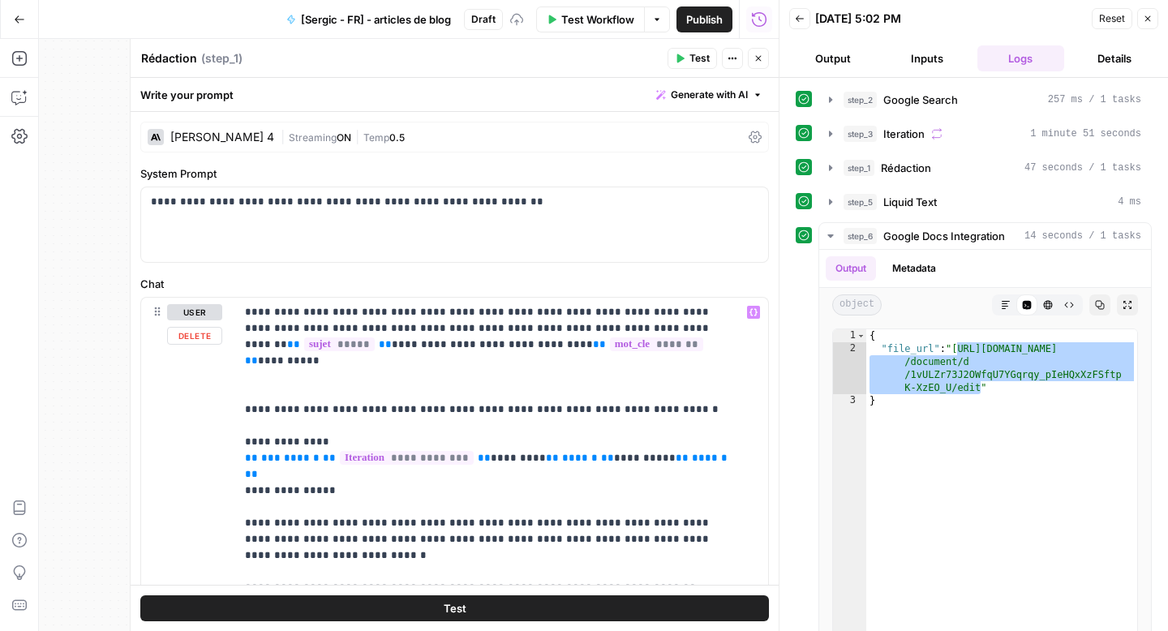
scroll to position [467, 0]
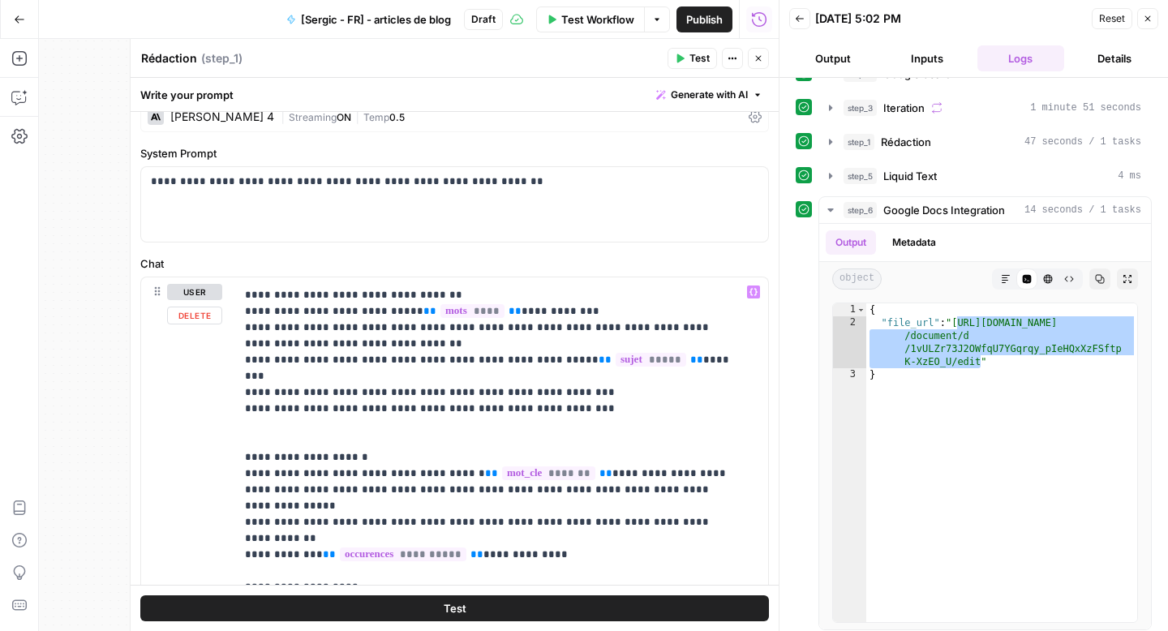
click at [494, 489] on p "**********" at bounding box center [489, 425] width 489 height 1217
click at [589, 487] on p "**********" at bounding box center [489, 425] width 489 height 1217
click at [243, 508] on div "**********" at bounding box center [495, 607] width 521 height 661
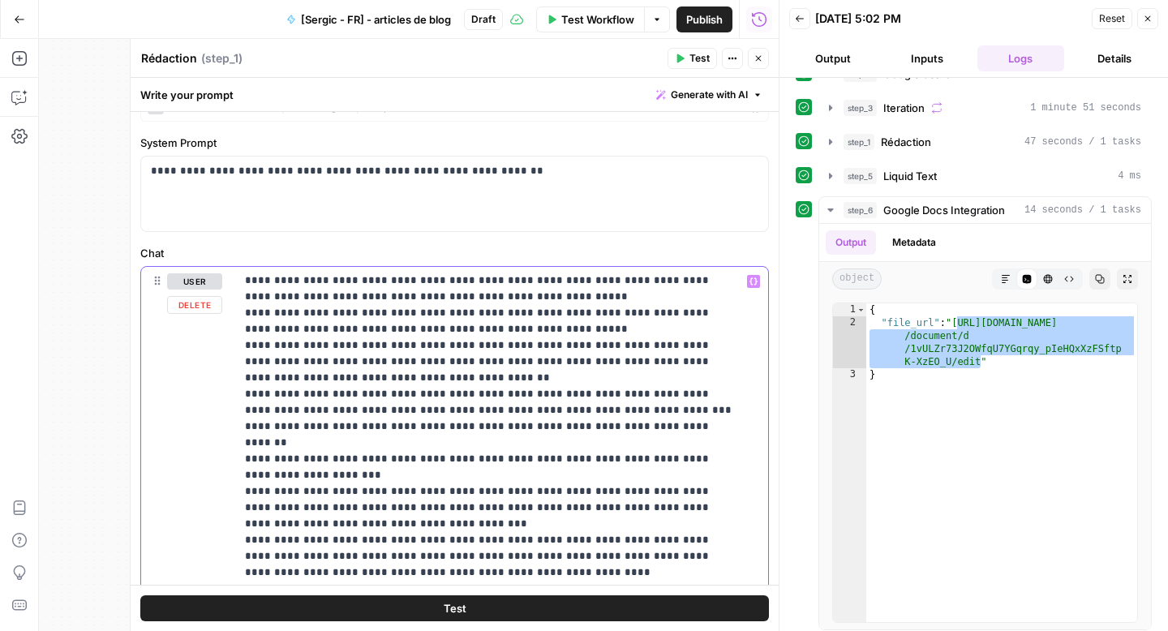
scroll to position [585, 0]
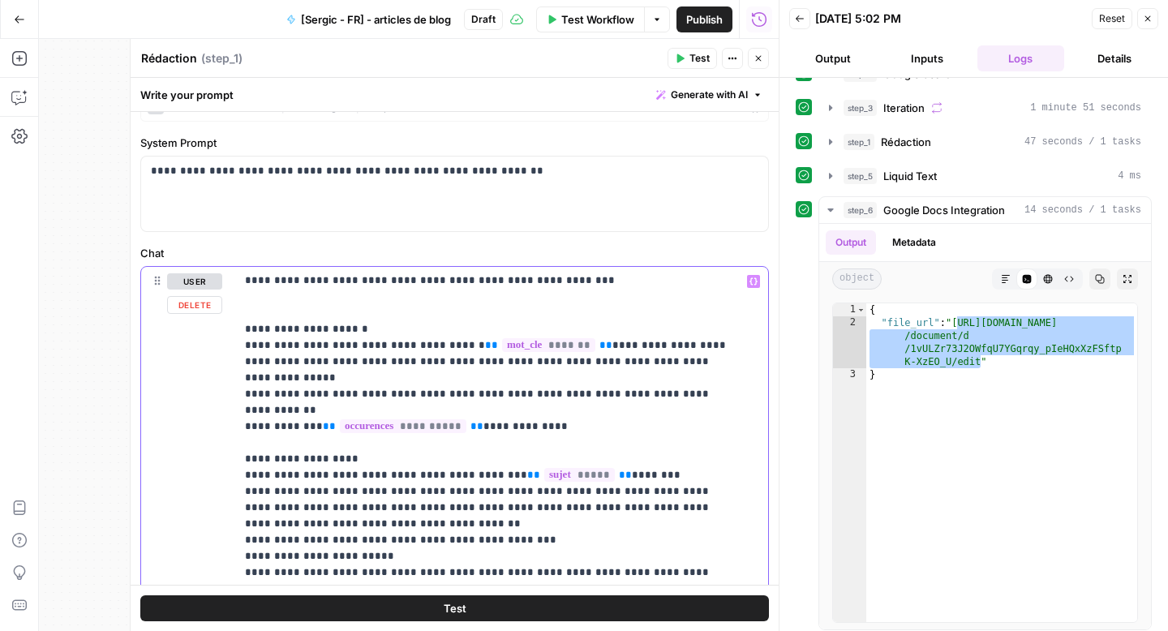
click at [628, 360] on p "**********" at bounding box center [489, 305] width 489 height 1233
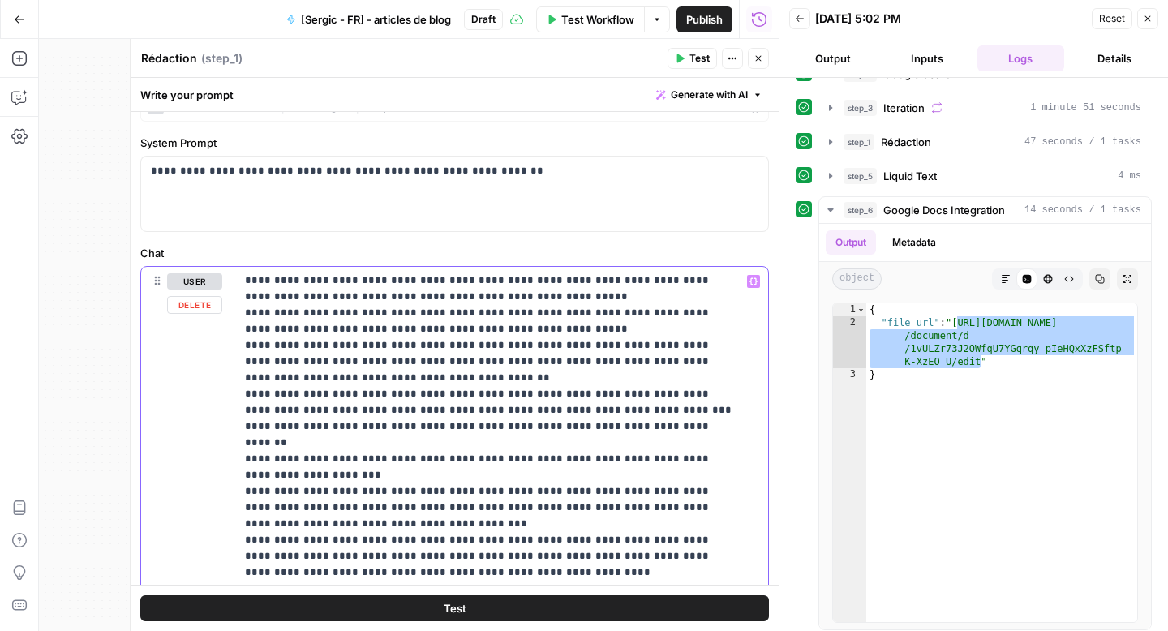
scroll to position [1802, 0]
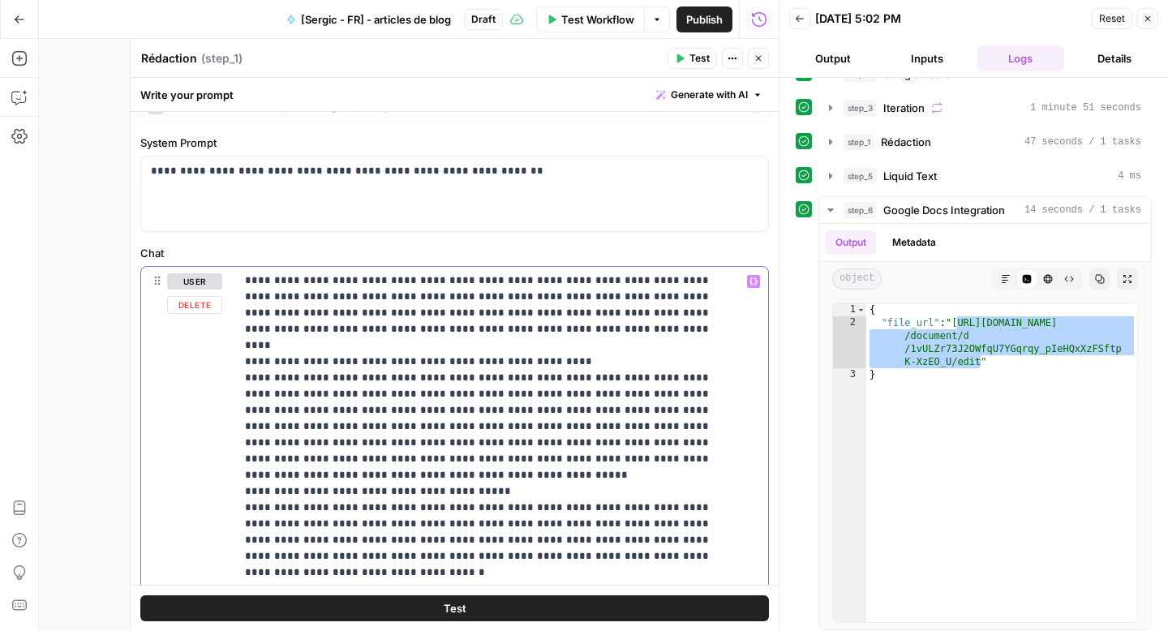
click at [586, 15] on span "Test Workflow" at bounding box center [597, 19] width 73 height 16
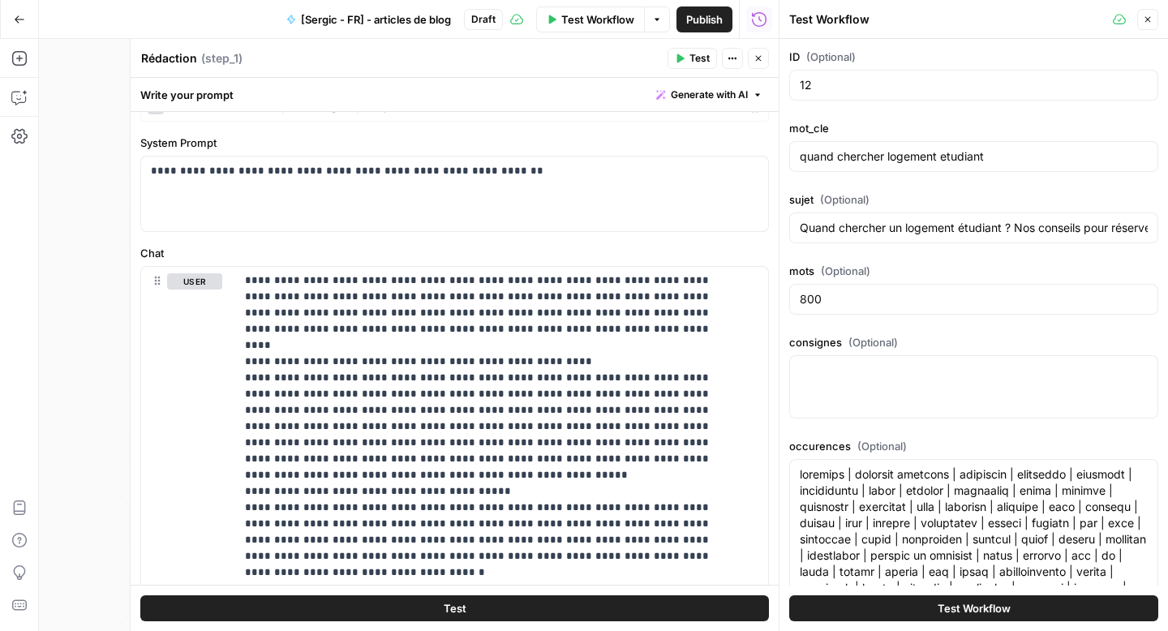
click at [917, 604] on button "Test Workflow" at bounding box center [973, 608] width 369 height 26
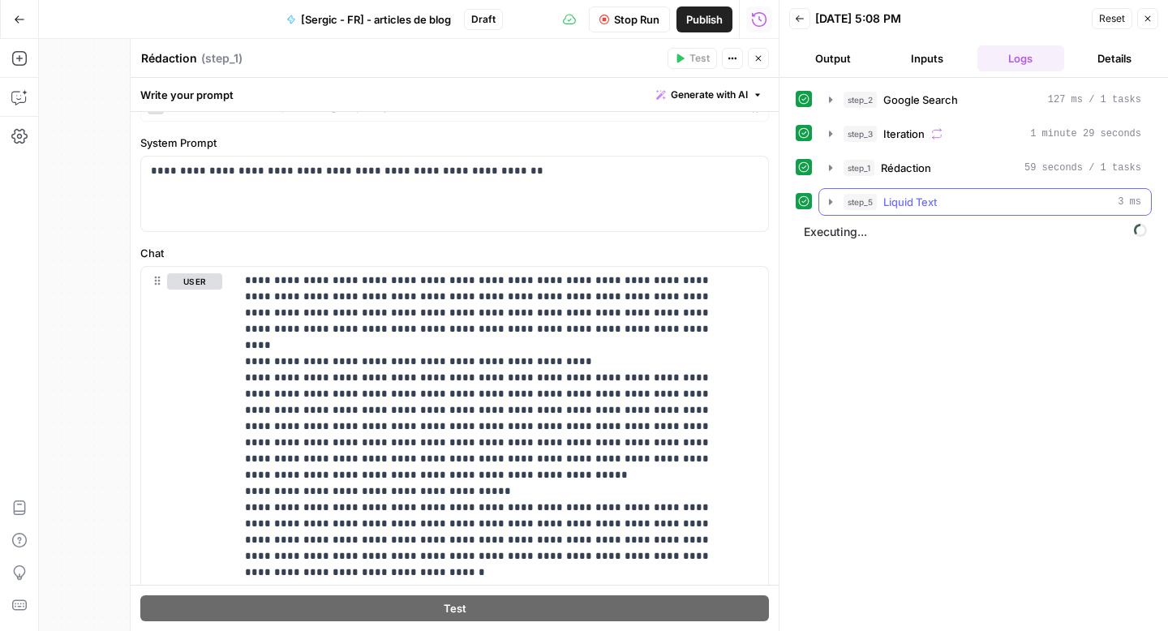
click at [831, 203] on icon "button" at bounding box center [830, 202] width 3 height 6
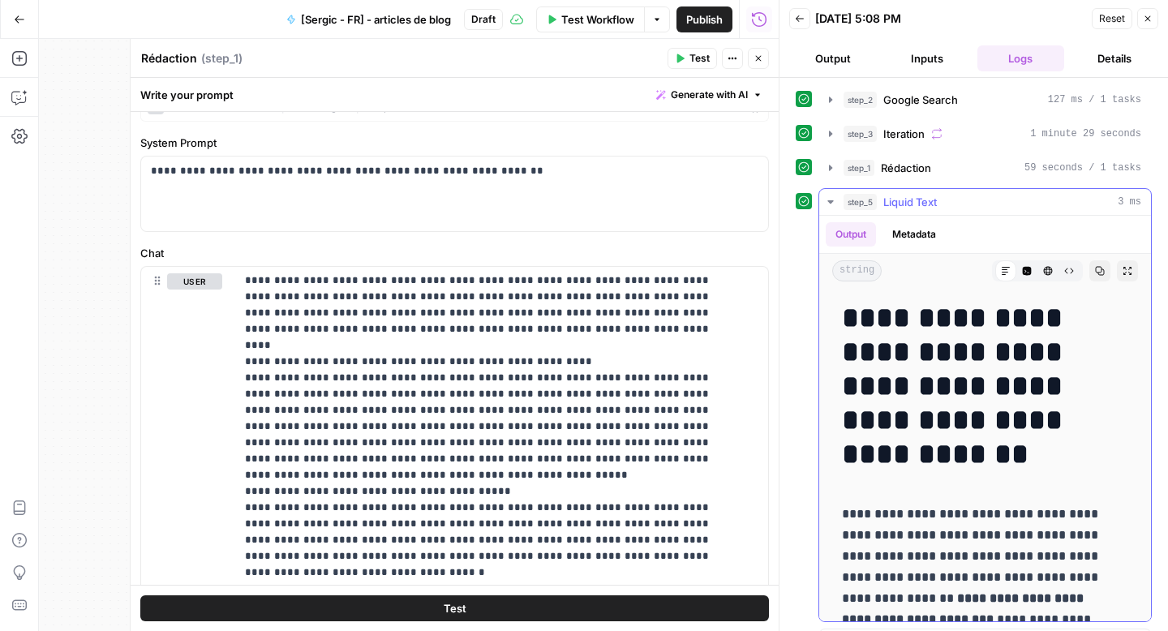
click at [833, 203] on icon "button" at bounding box center [830, 201] width 13 height 13
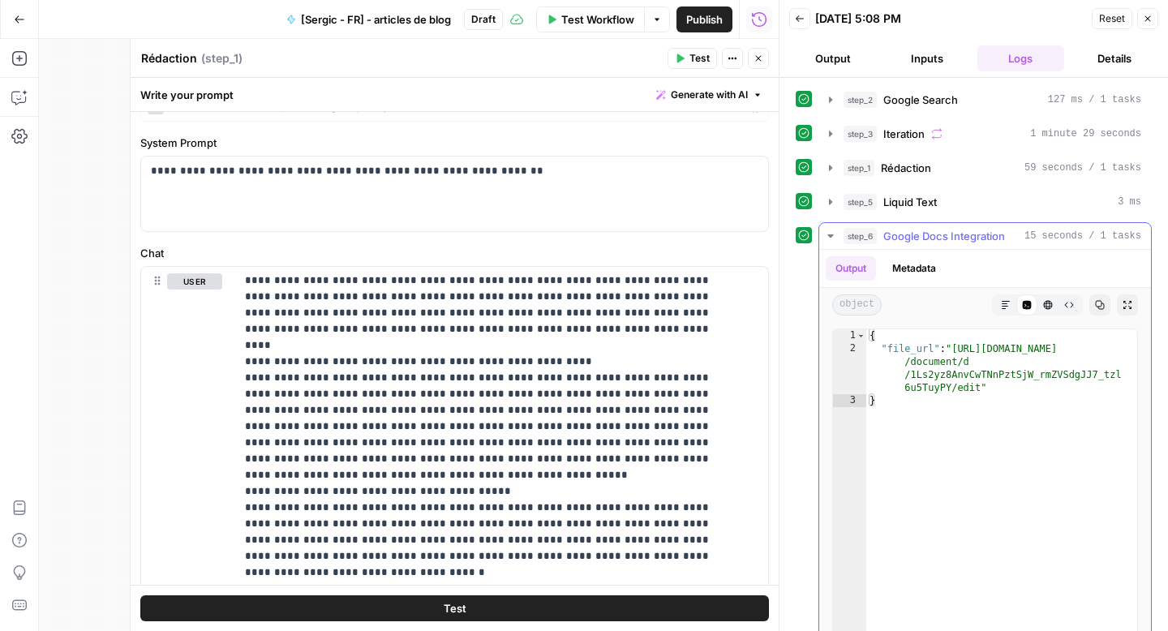
type textarea "**********"
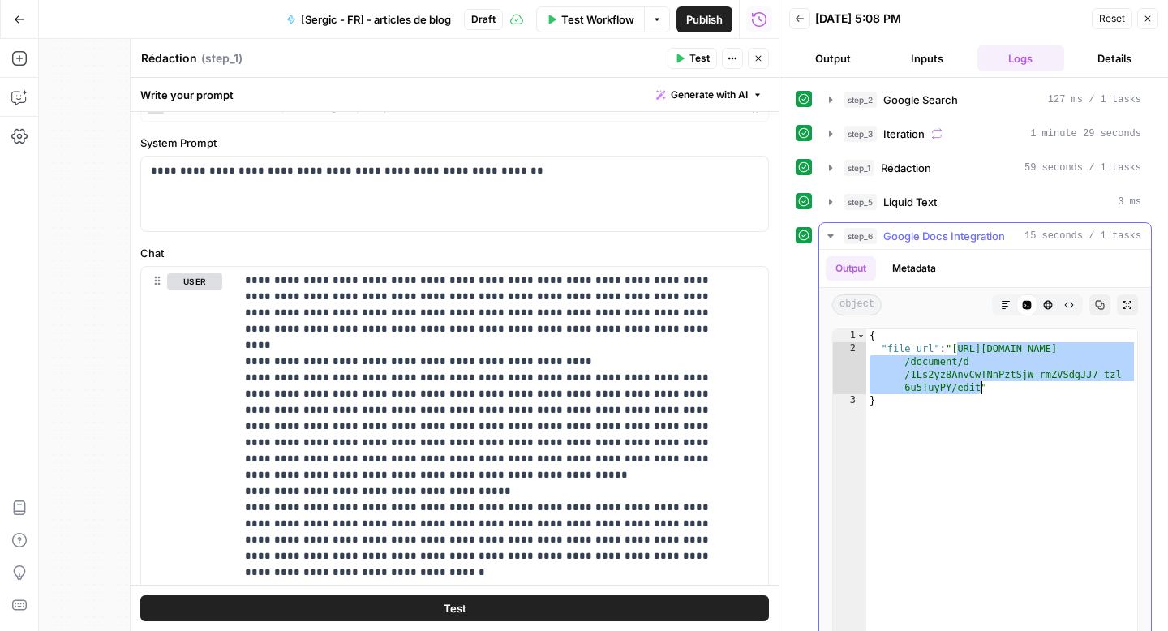
drag, startPoint x: 958, startPoint y: 350, endPoint x: 981, endPoint y: 389, distance: 45.5
click at [981, 389] on div "{ "file_url" : "[URL][DOMAIN_NAME] /document/d /1Ls2yz8AnvCwTNnPztSjW_rmZVSdgJJ…" at bounding box center [1001, 501] width 271 height 345
type input "neuf"
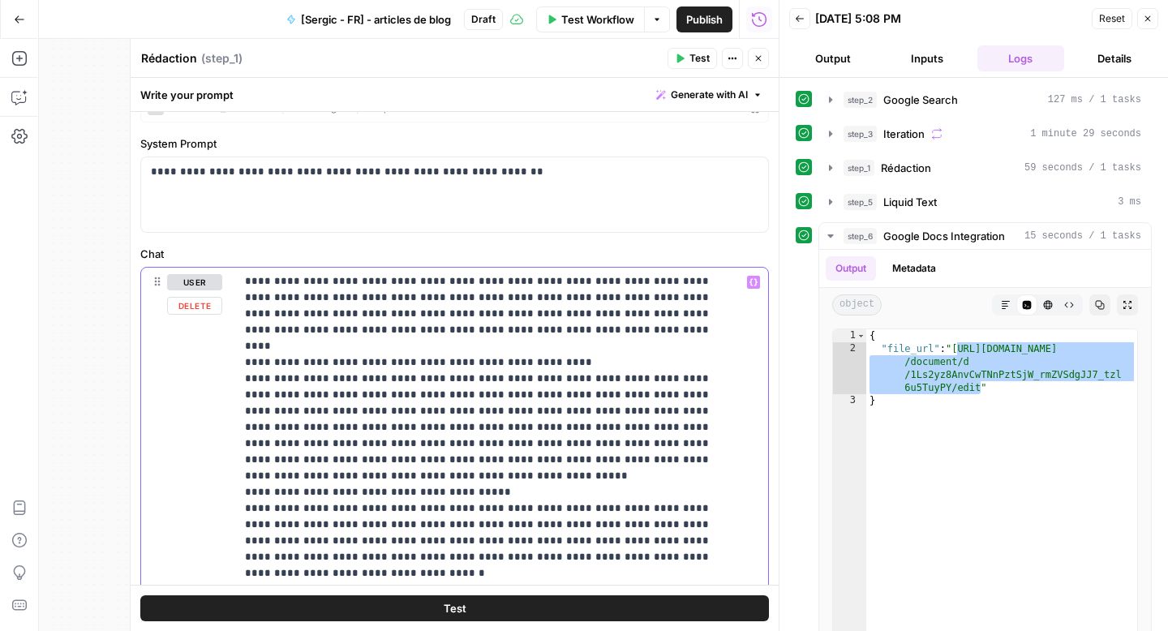
drag, startPoint x: 475, startPoint y: 445, endPoint x: 453, endPoint y: 445, distance: 21.1
drag, startPoint x: 402, startPoint y: 466, endPoint x: 244, endPoint y: 432, distance: 162.0
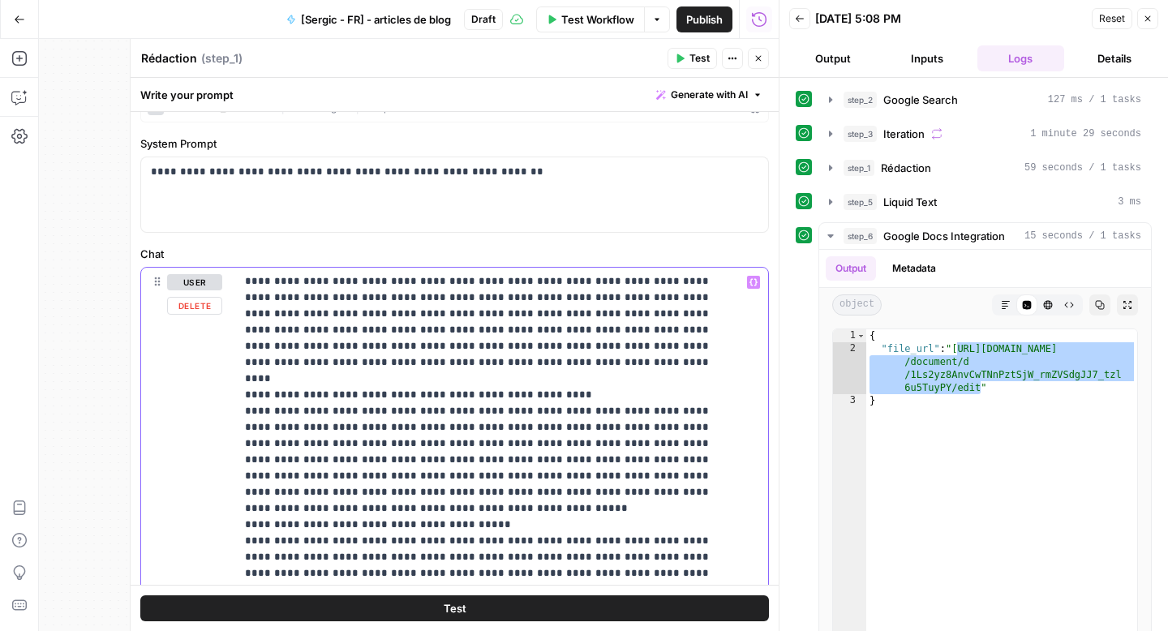
scroll to position [2970, 0]
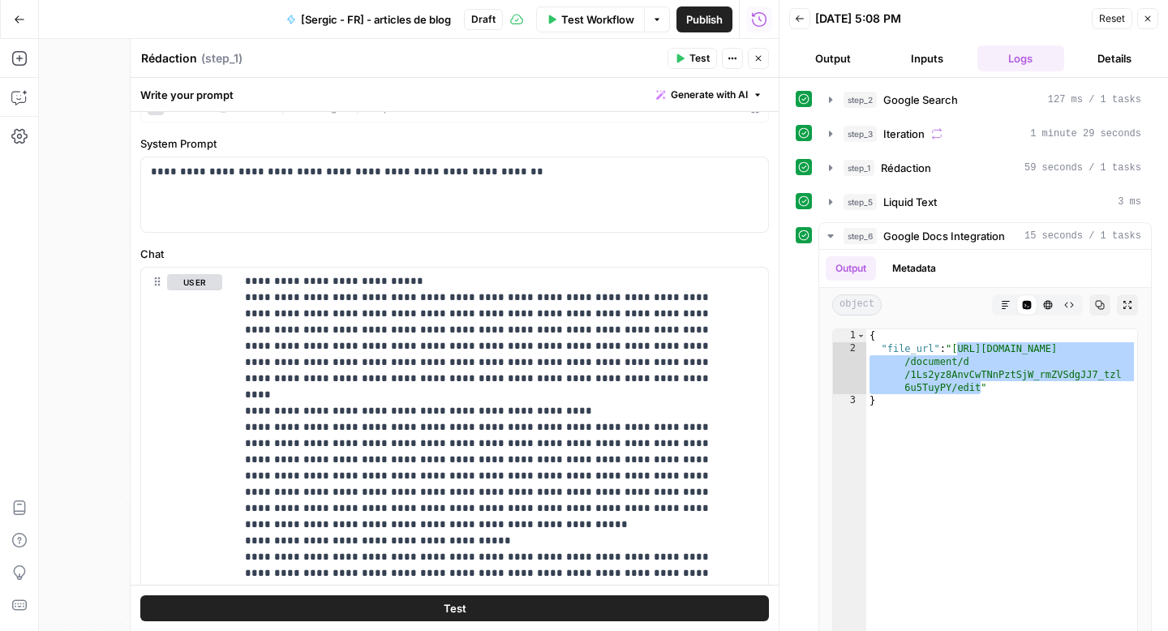
click at [606, 19] on span "Test Workflow" at bounding box center [597, 19] width 73 height 16
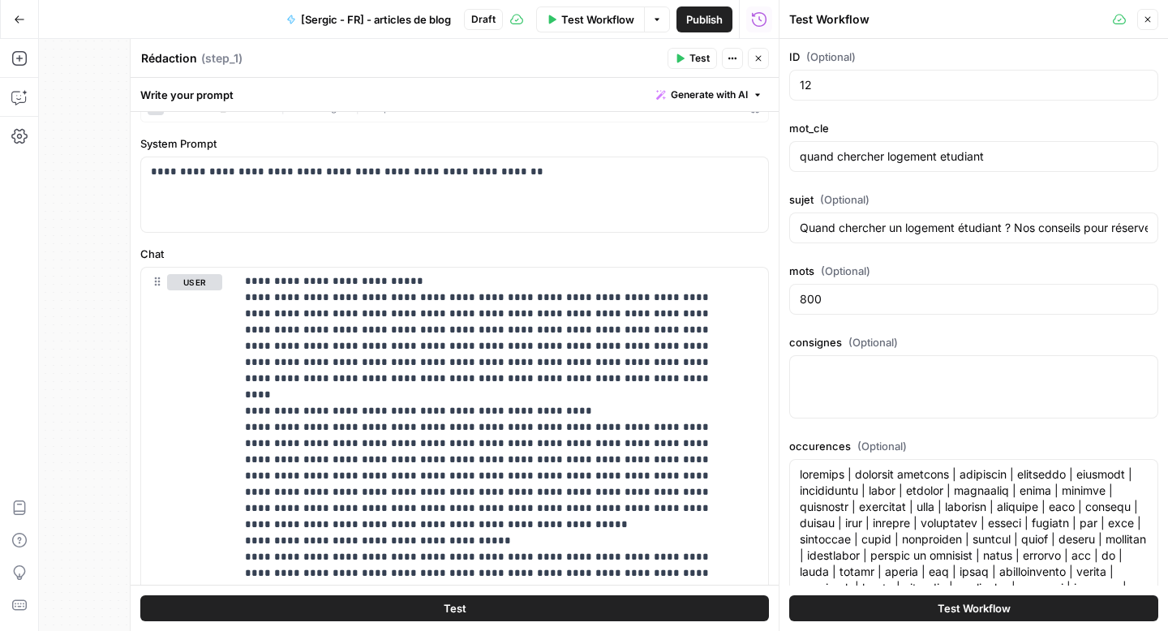
click at [870, 612] on button "Test Workflow" at bounding box center [973, 608] width 369 height 26
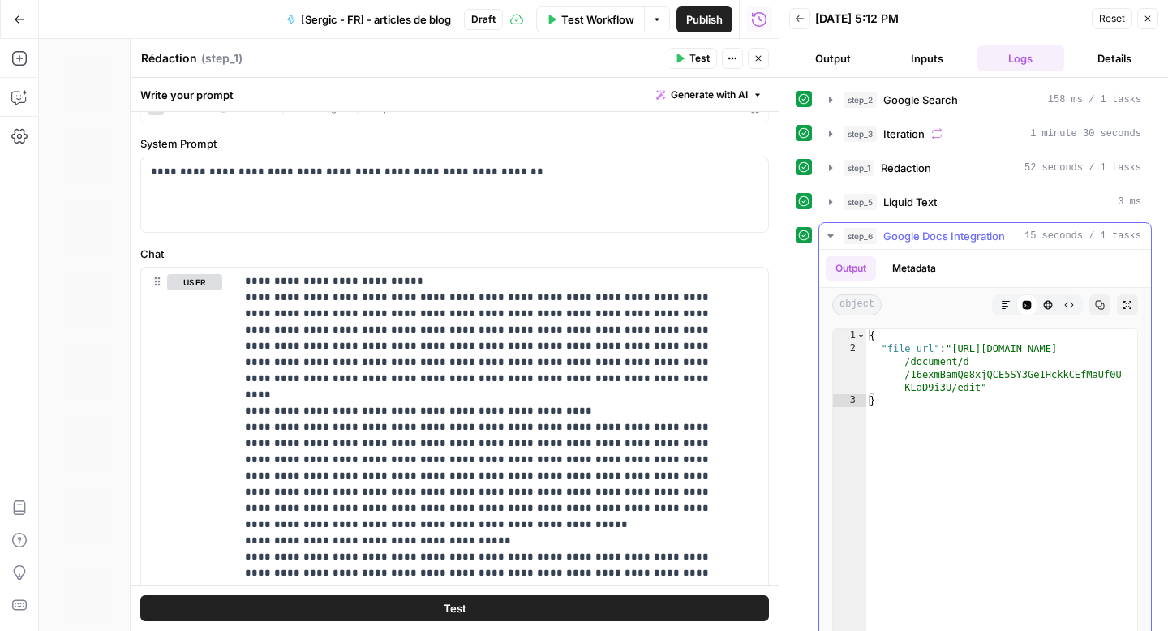
type textarea "**********"
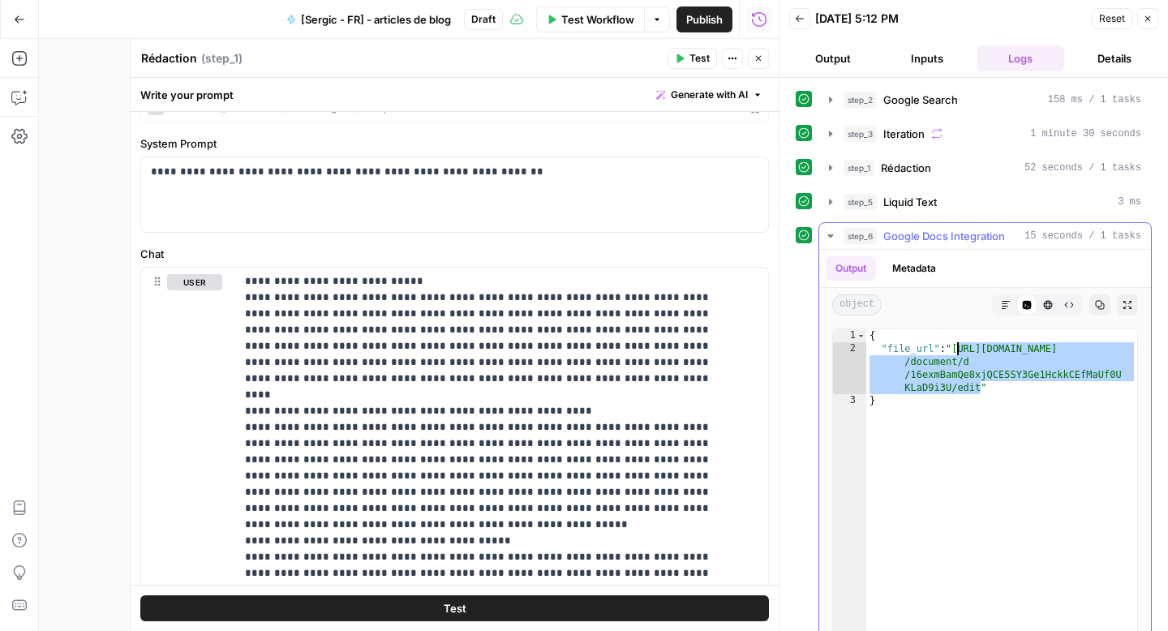
drag, startPoint x: 981, startPoint y: 389, endPoint x: 959, endPoint y: 350, distance: 45.1
click at [959, 350] on div "{ "file_url" : "[URL][DOMAIN_NAME] /document/d /16exmBamQe8xjQCE5SY3Ge1HckkCEfM…" at bounding box center [1001, 501] width 271 height 345
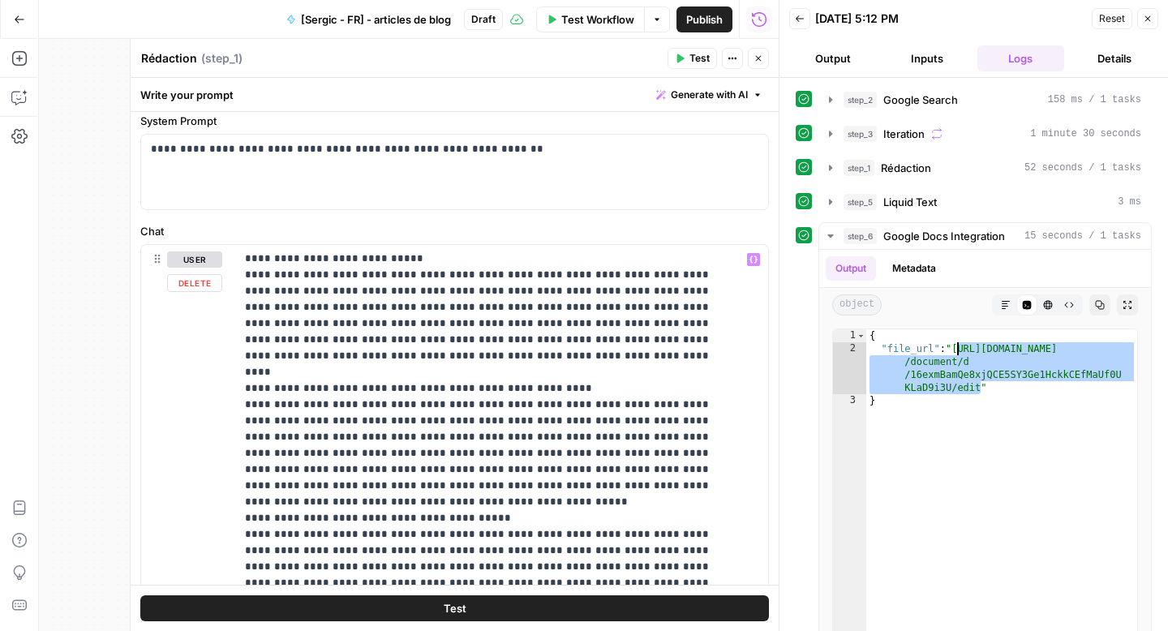
scroll to position [56, 0]
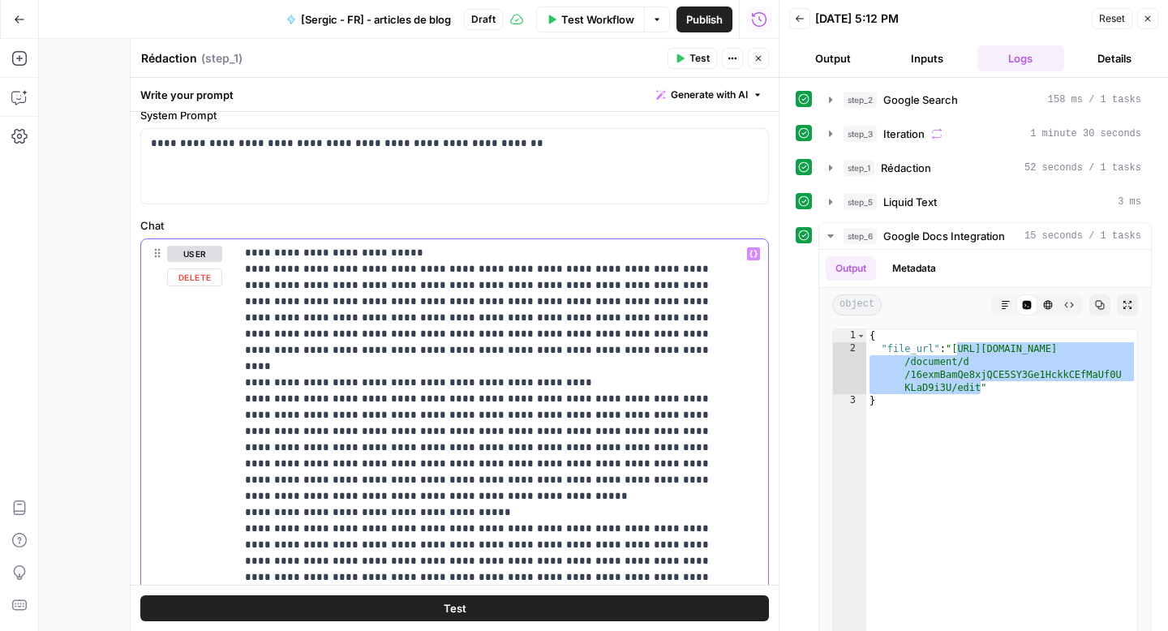
scroll to position [2986, 0]
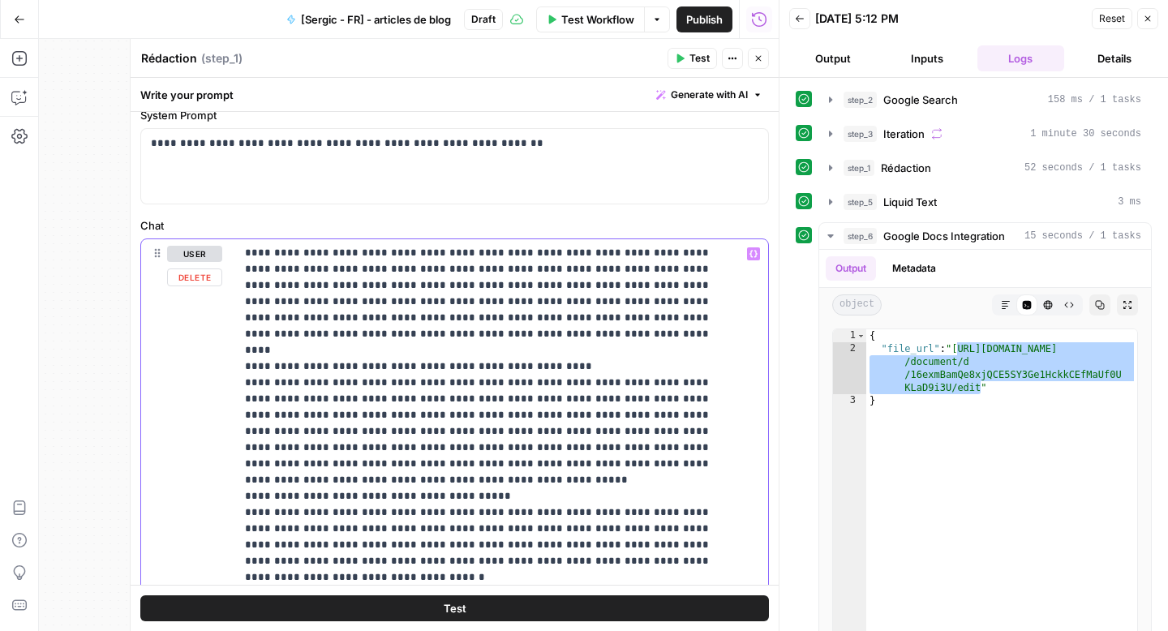
drag, startPoint x: 431, startPoint y: 432, endPoint x: 254, endPoint y: 433, distance: 176.8
click at [562, 15] on span "Test Workflow" at bounding box center [597, 19] width 73 height 16
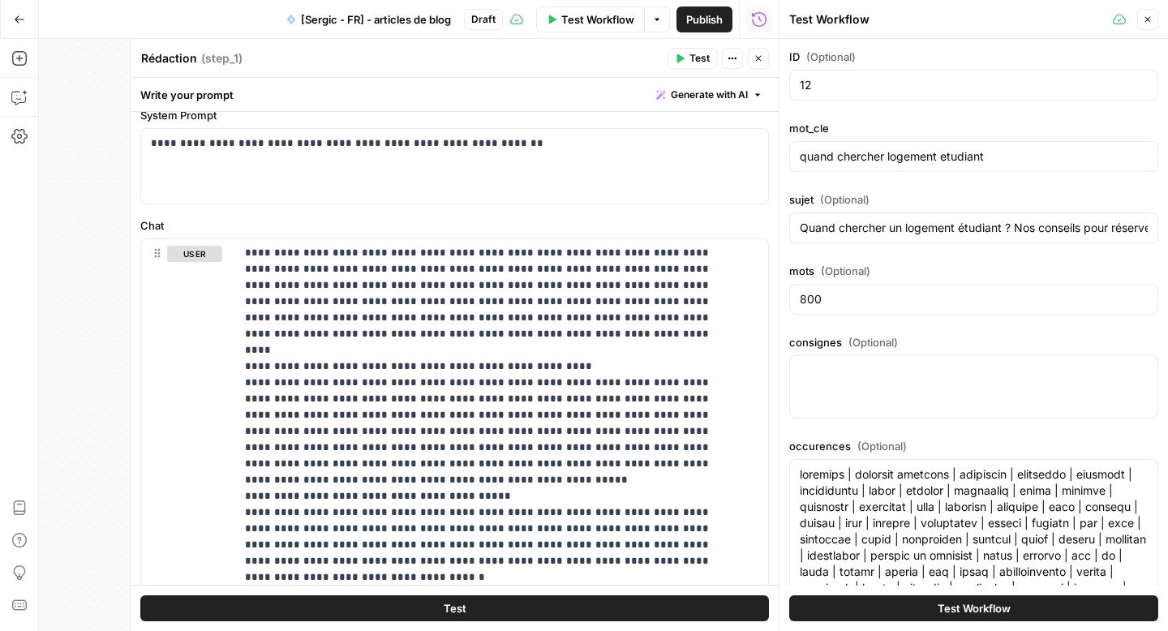
click at [999, 609] on span "Test Workflow" at bounding box center [974, 608] width 73 height 16
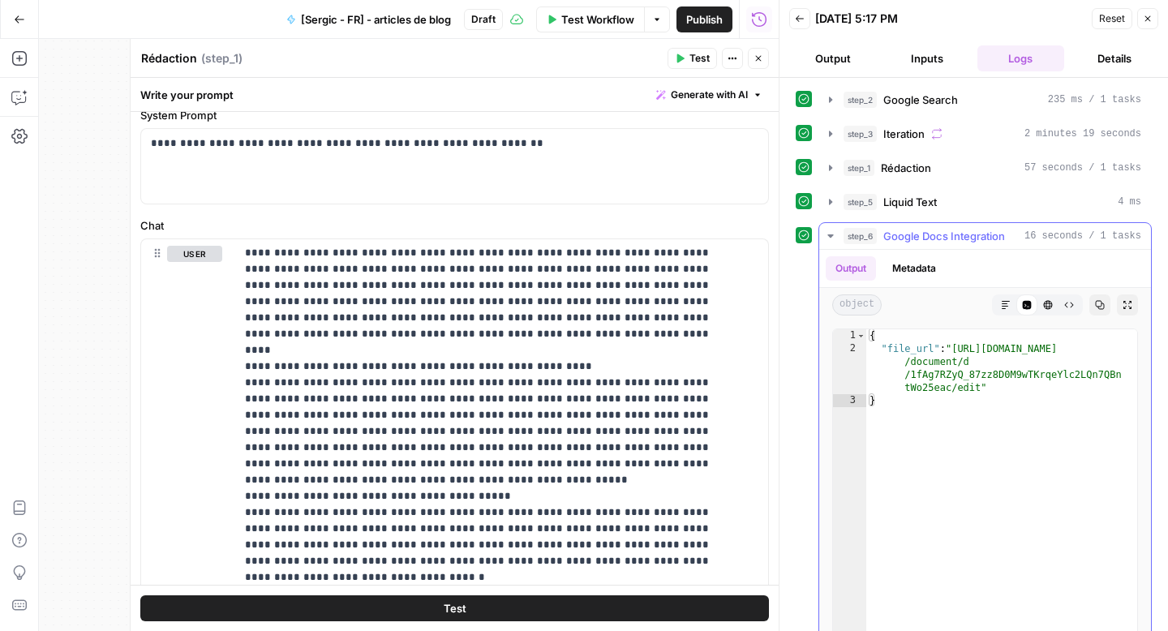
type textarea "**********"
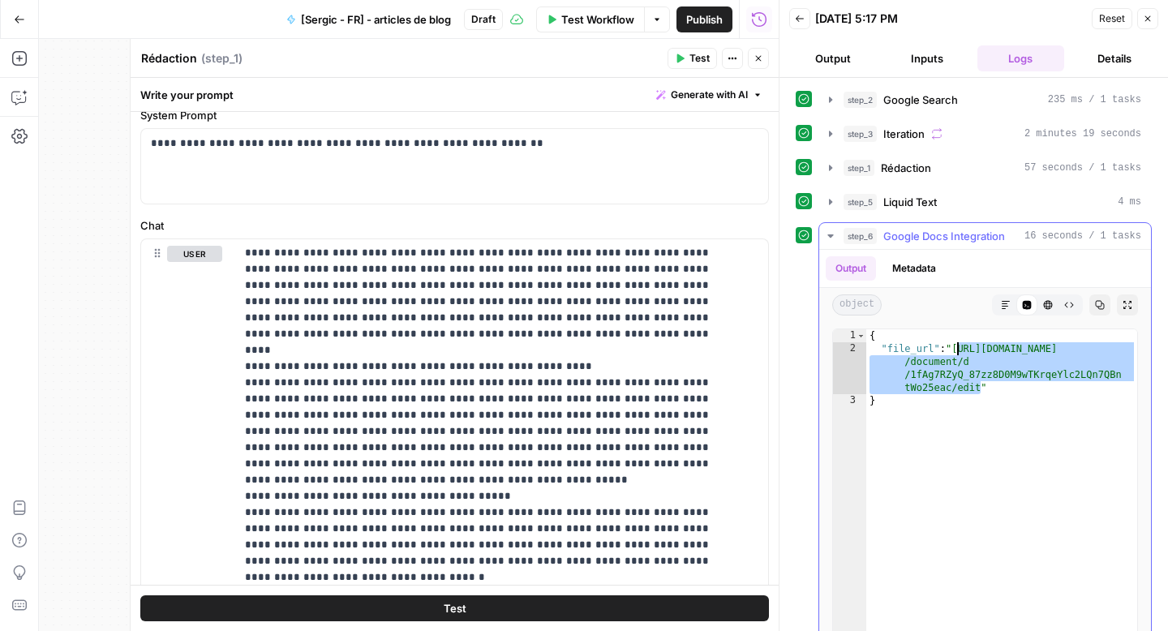
drag, startPoint x: 981, startPoint y: 387, endPoint x: 956, endPoint y: 346, distance: 48.2
click at [956, 346] on div "{ "file_url" : "[URL][DOMAIN_NAME] /document/d /1fAg7RZyQ_87zz8D0M9wTKrqeYlc2LQ…" at bounding box center [1001, 501] width 271 height 345
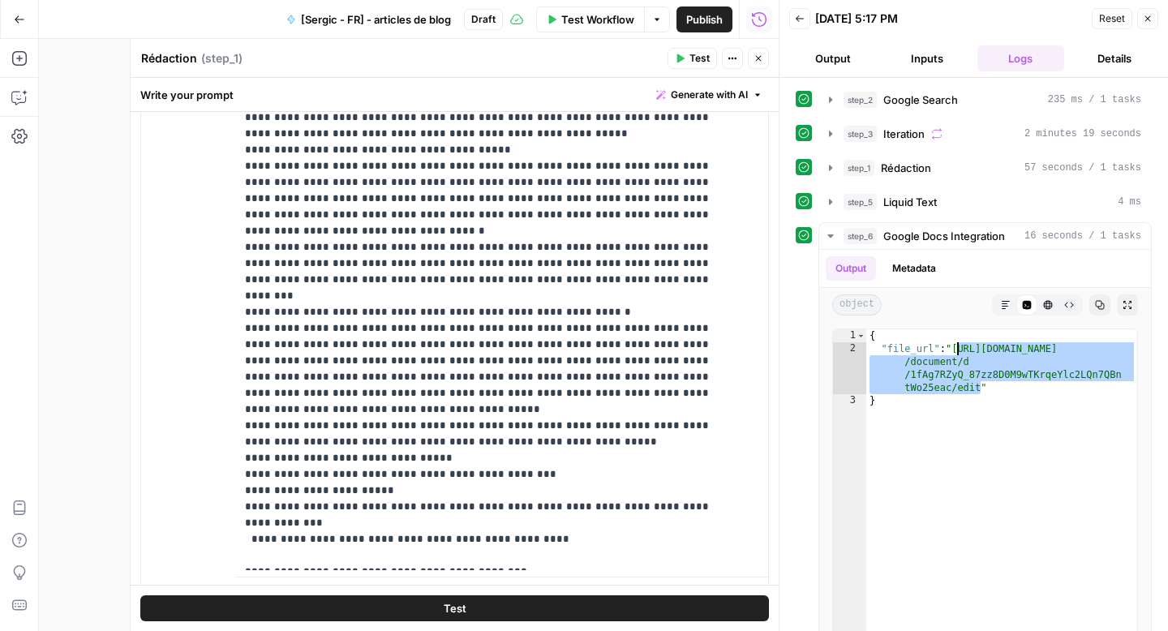
scroll to position [411, 0]
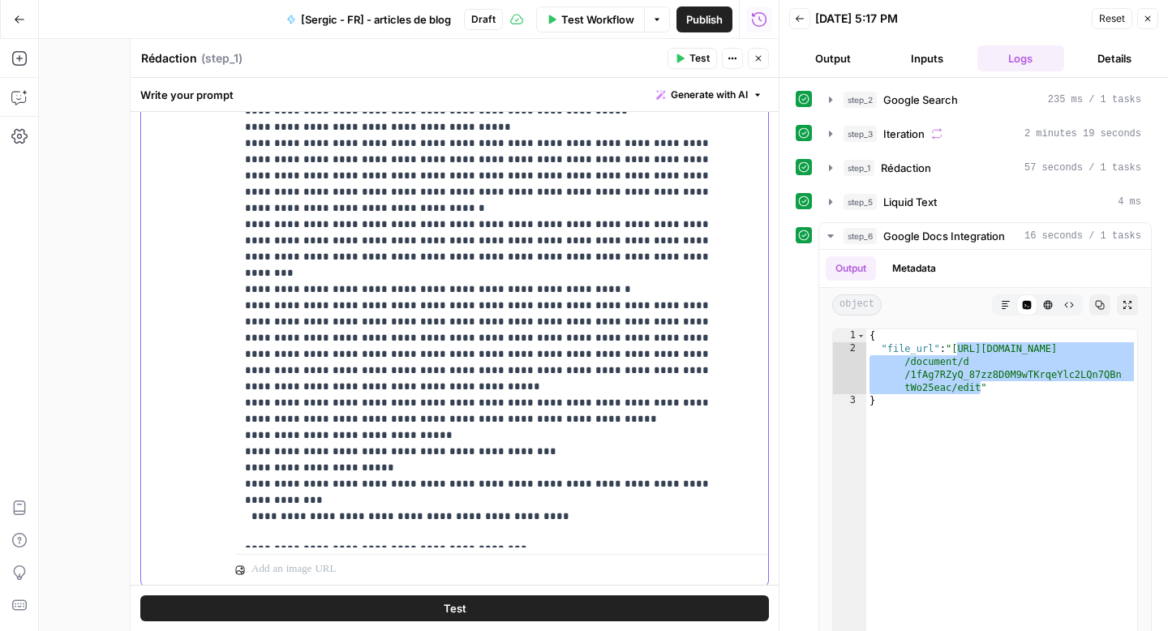
click at [568, 19] on span "Test Workflow" at bounding box center [597, 19] width 73 height 16
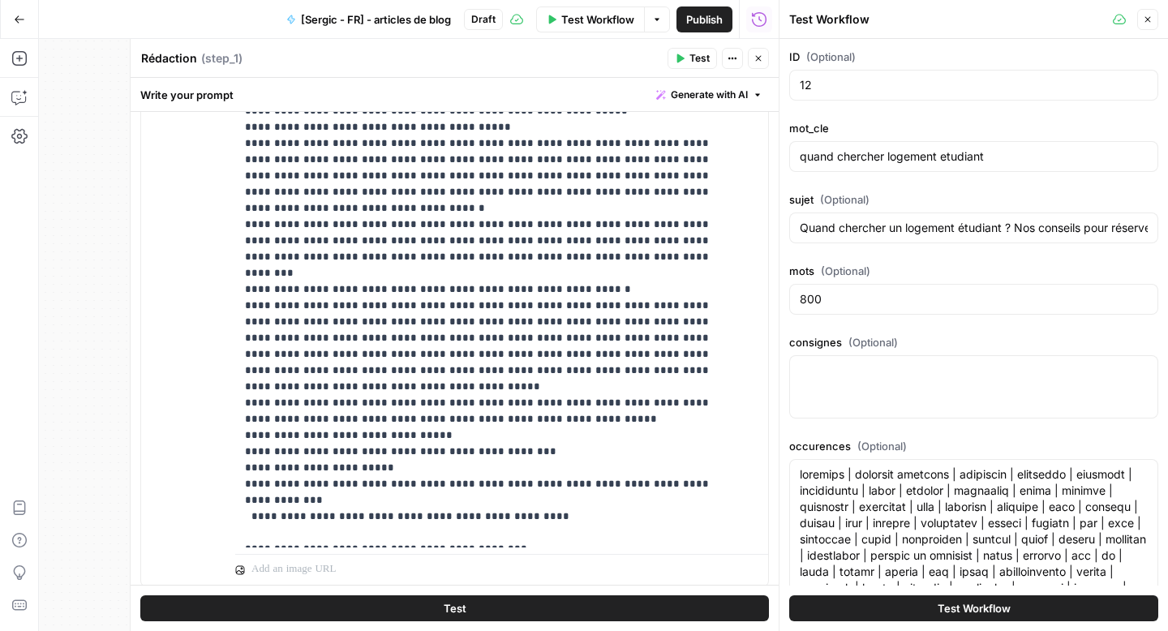
click at [979, 612] on span "Test Workflow" at bounding box center [974, 608] width 73 height 16
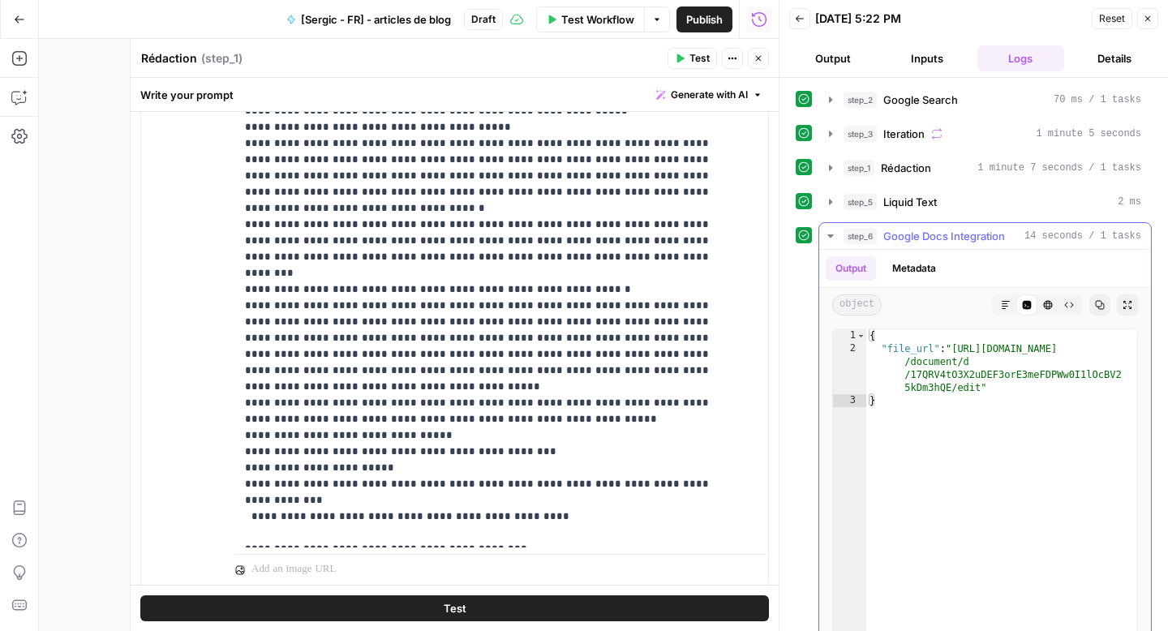
type textarea "**********"
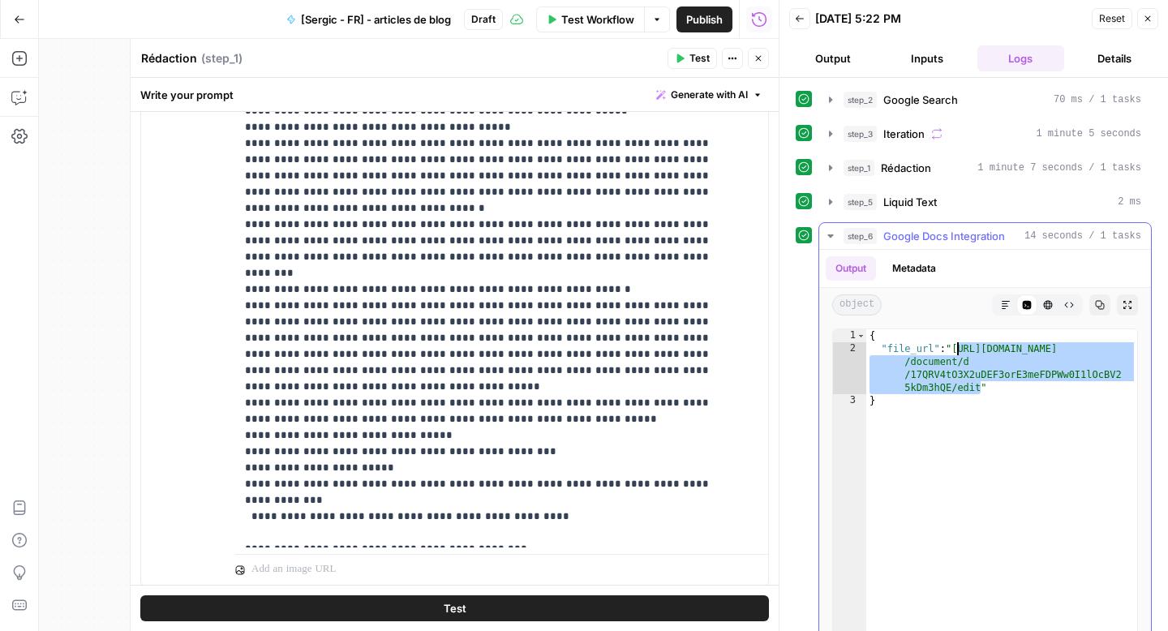
drag, startPoint x: 981, startPoint y: 385, endPoint x: 956, endPoint y: 351, distance: 42.8
click at [956, 351] on div "{ "file_url" : "[URL][DOMAIN_NAME] /document/d /17QRV4tO3X2uDEF3orE3meFDPWw0I1l…" at bounding box center [1001, 501] width 271 height 345
click at [707, 26] on span "Publish" at bounding box center [704, 19] width 37 height 16
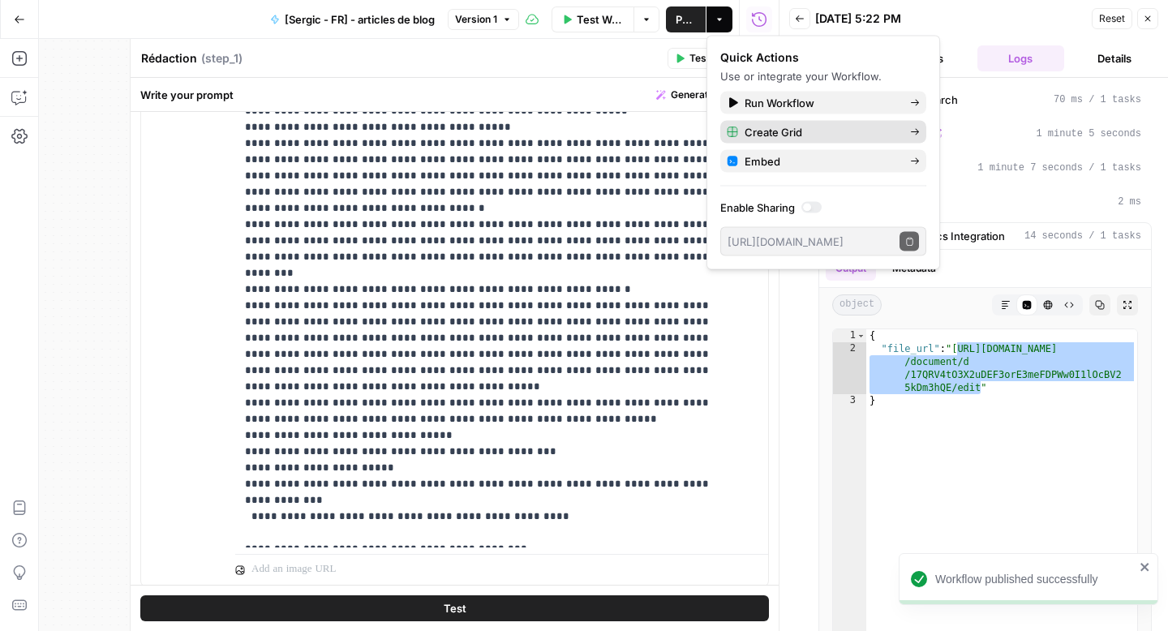
click at [759, 133] on span "Create Grid" at bounding box center [821, 132] width 152 height 16
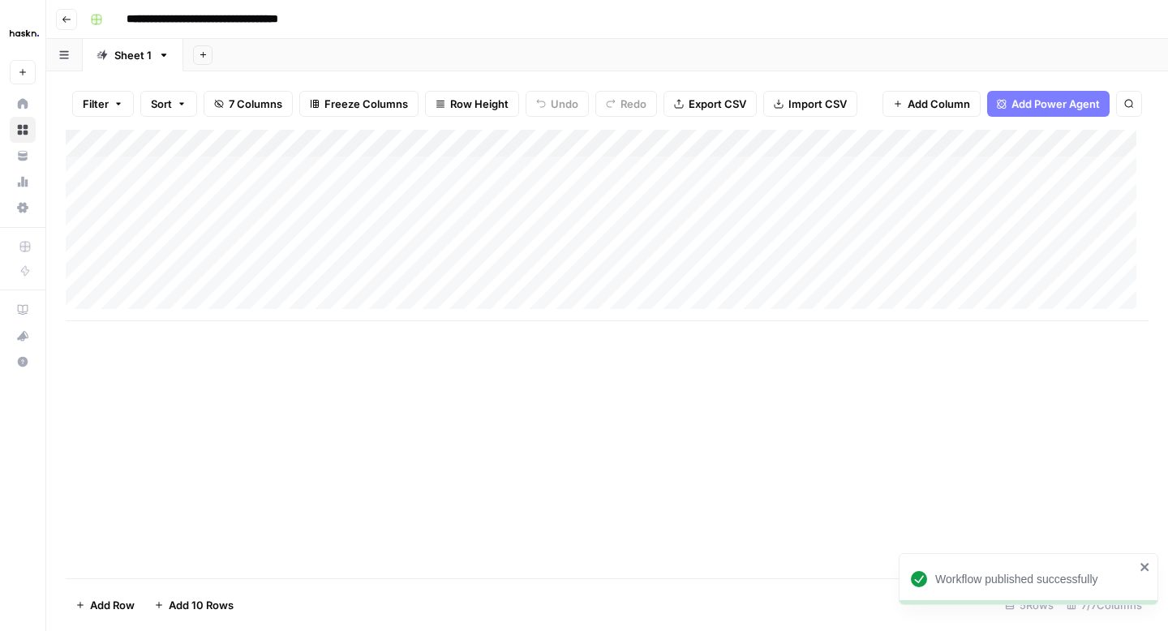
click at [296, 19] on input "**********" at bounding box center [221, 19] width 205 height 26
click at [303, 18] on input "**********" at bounding box center [221, 19] width 205 height 26
type input "**********"
click at [286, 169] on div "Add Column" at bounding box center [607, 225] width 1083 height 191
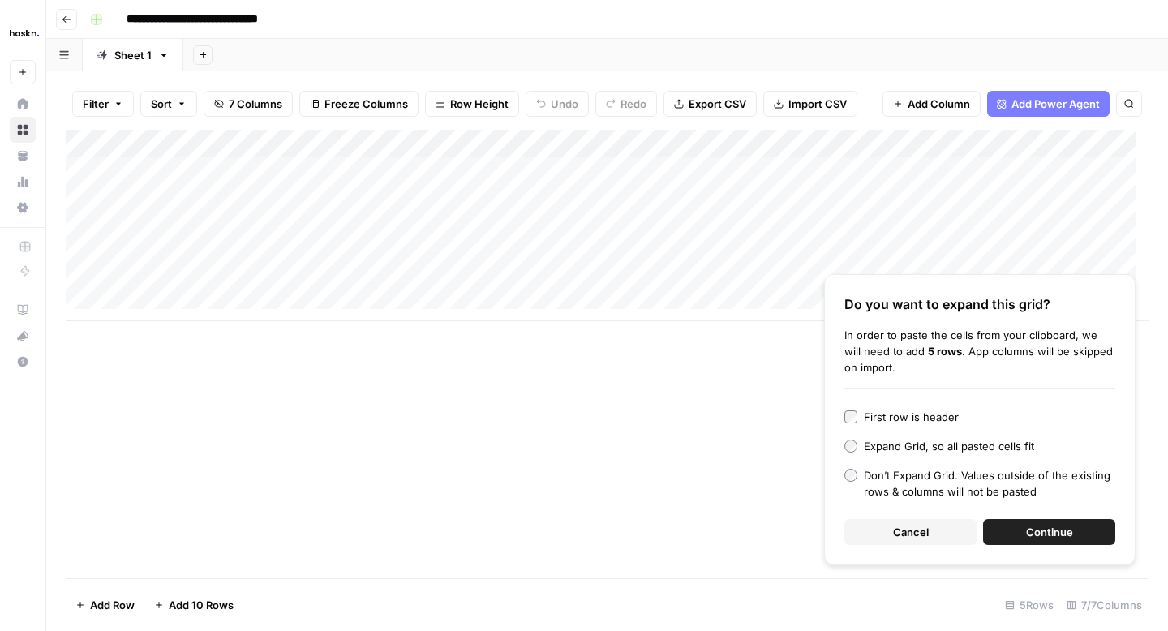
click at [1035, 522] on button "Continue" at bounding box center [1049, 532] width 132 height 26
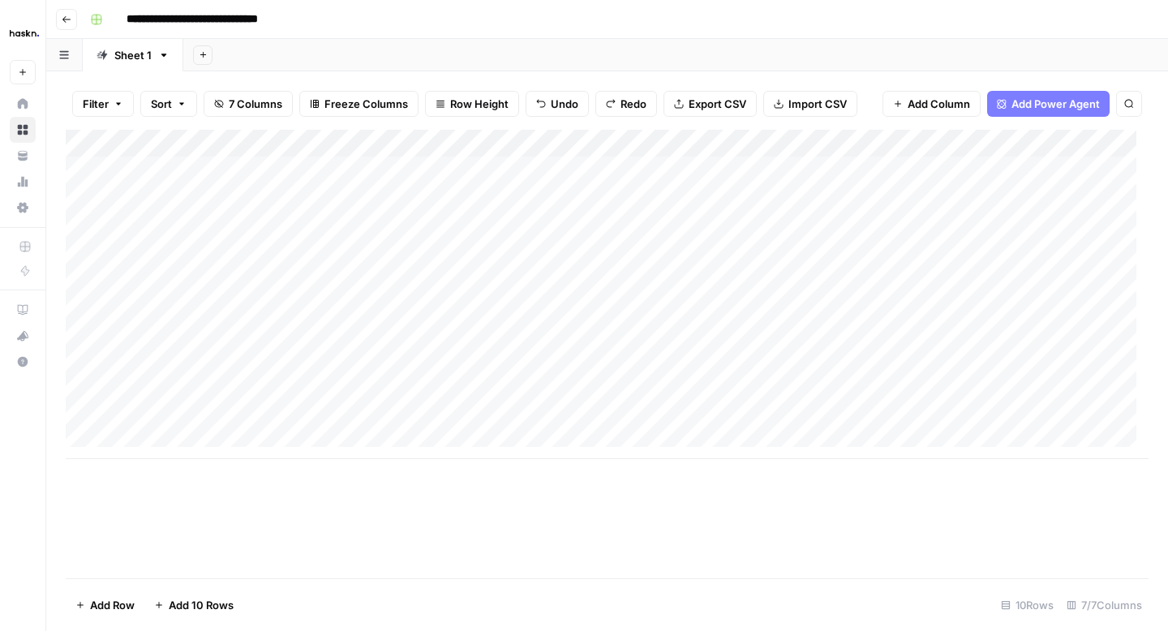
click at [250, 183] on div "Add Column" at bounding box center [607, 294] width 1083 height 329
click at [250, 204] on div "Add Column" at bounding box center [607, 294] width 1083 height 329
click at [212, 160] on div "Add Column" at bounding box center [607, 294] width 1083 height 329
click at [186, 142] on div "Add Column" at bounding box center [607, 294] width 1083 height 329
click at [181, 186] on input "12" at bounding box center [219, 182] width 165 height 16
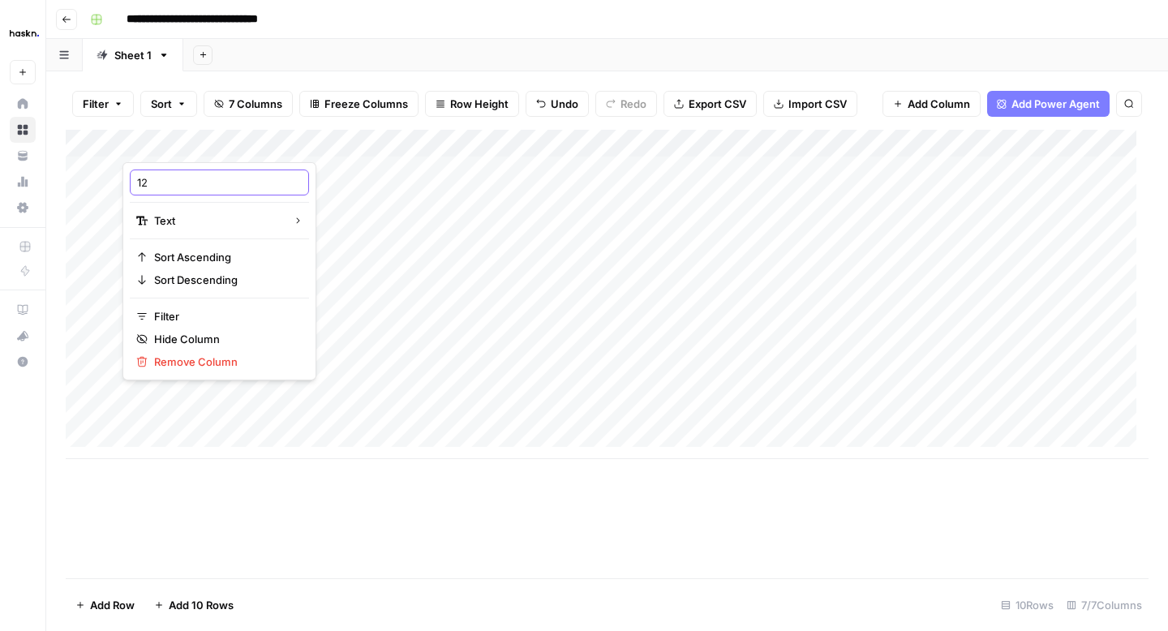
click at [181, 186] on input "12" at bounding box center [219, 182] width 165 height 16
type input "ID"
click at [443, 205] on div "Add Column" at bounding box center [607, 294] width 1083 height 329
click at [517, 170] on div "Add Column" at bounding box center [607, 294] width 1083 height 329
click at [711, 174] on div "Add Column" at bounding box center [607, 294] width 1083 height 329
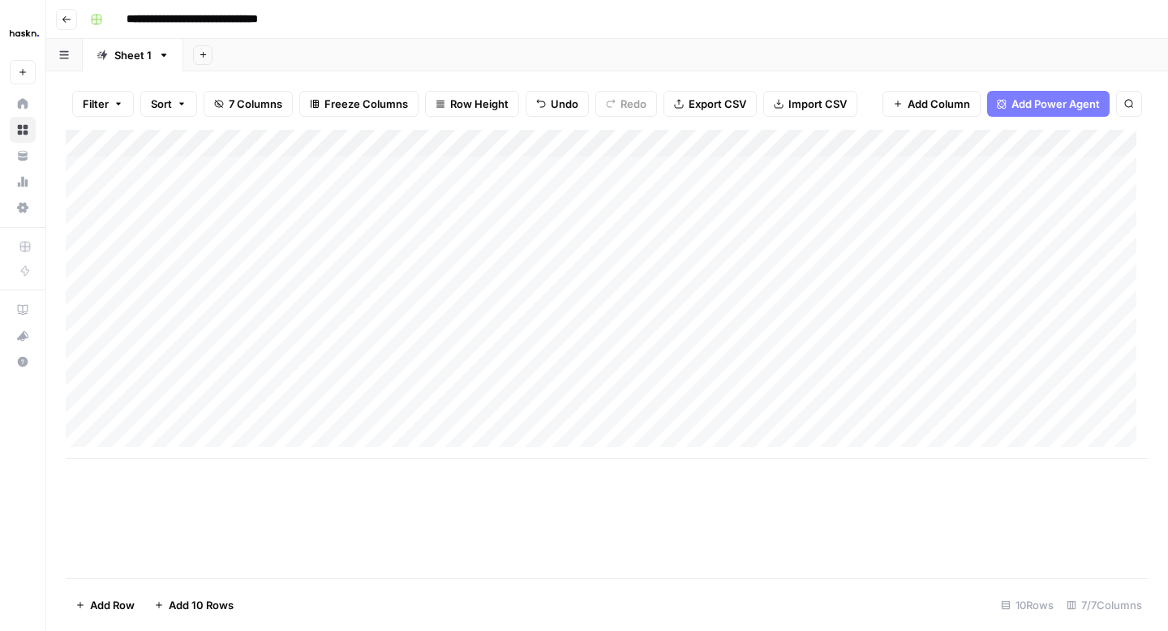
click at [875, 173] on div "Add Column" at bounding box center [607, 294] width 1083 height 329
click at [814, 171] on div "Add Column" at bounding box center [607, 294] width 1083 height 329
click at [1033, 144] on div "Add Column" at bounding box center [607, 294] width 1083 height 329
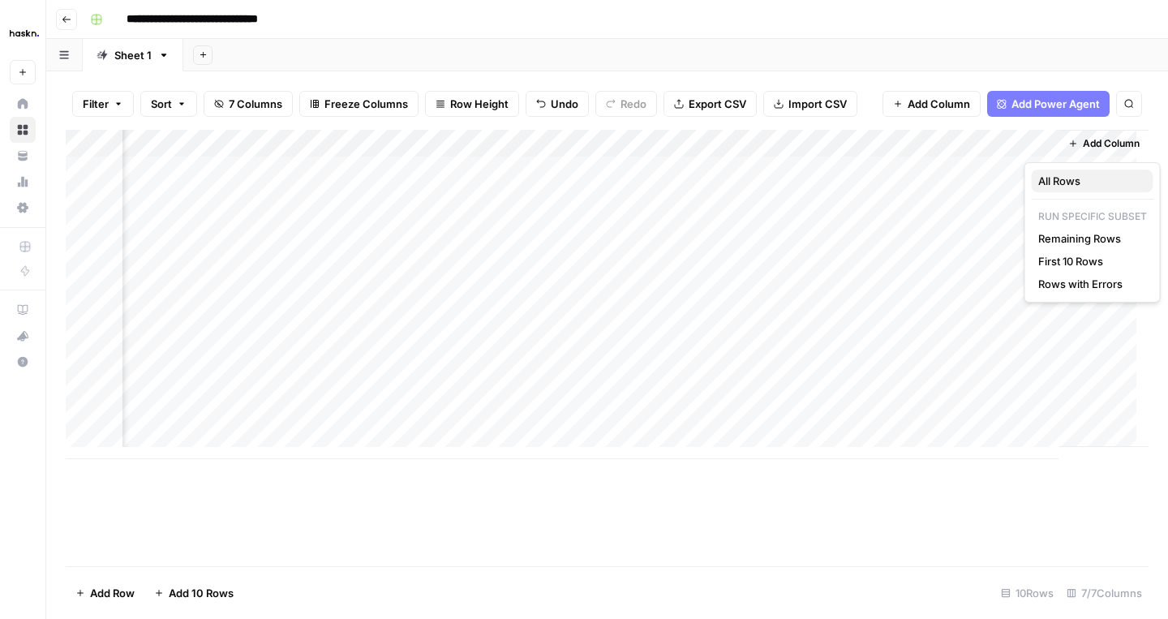
click at [1040, 183] on span "All Rows" at bounding box center [1089, 181] width 102 height 16
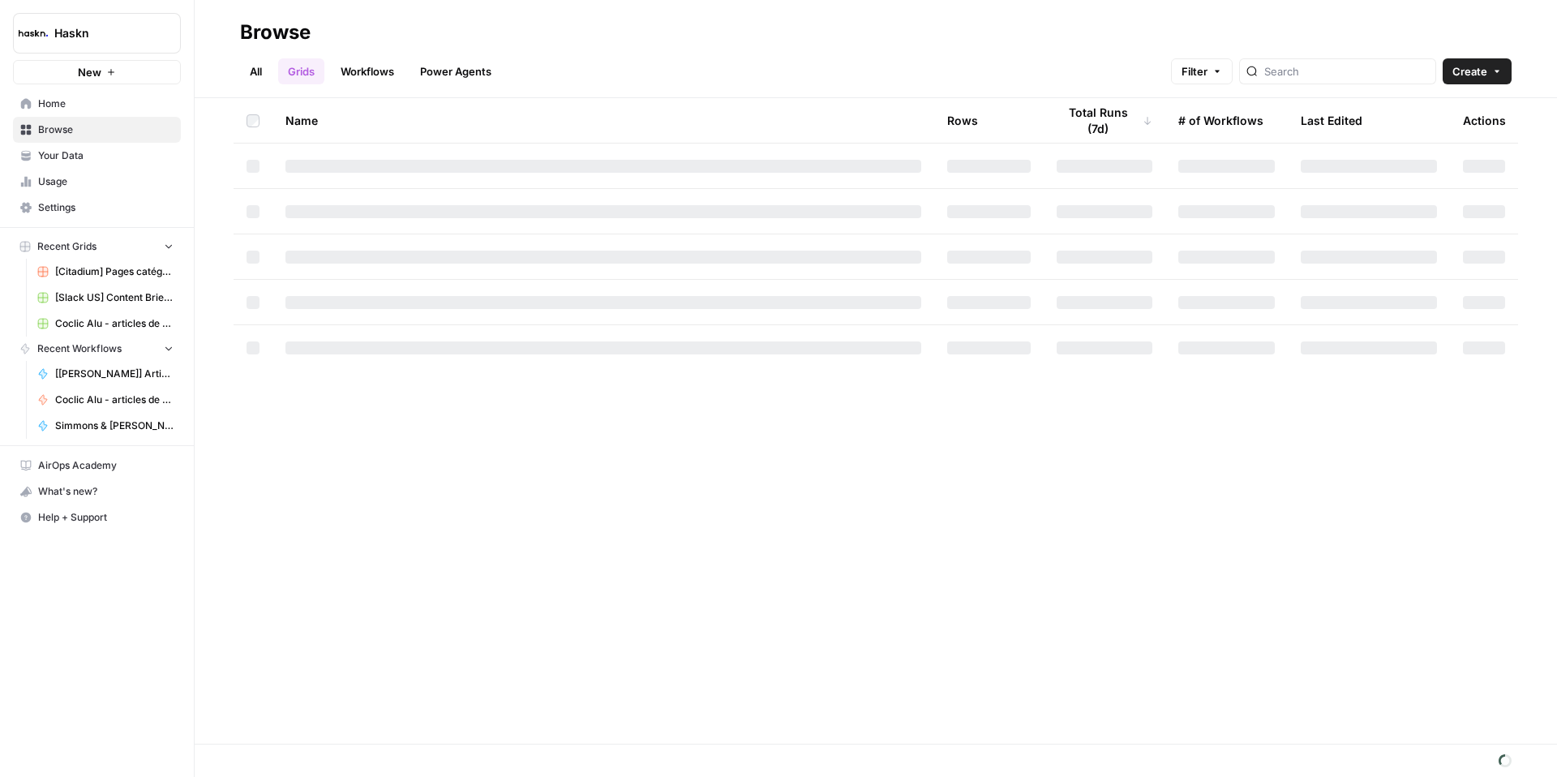
click at [259, 76] on link "All" at bounding box center [256, 71] width 32 height 26
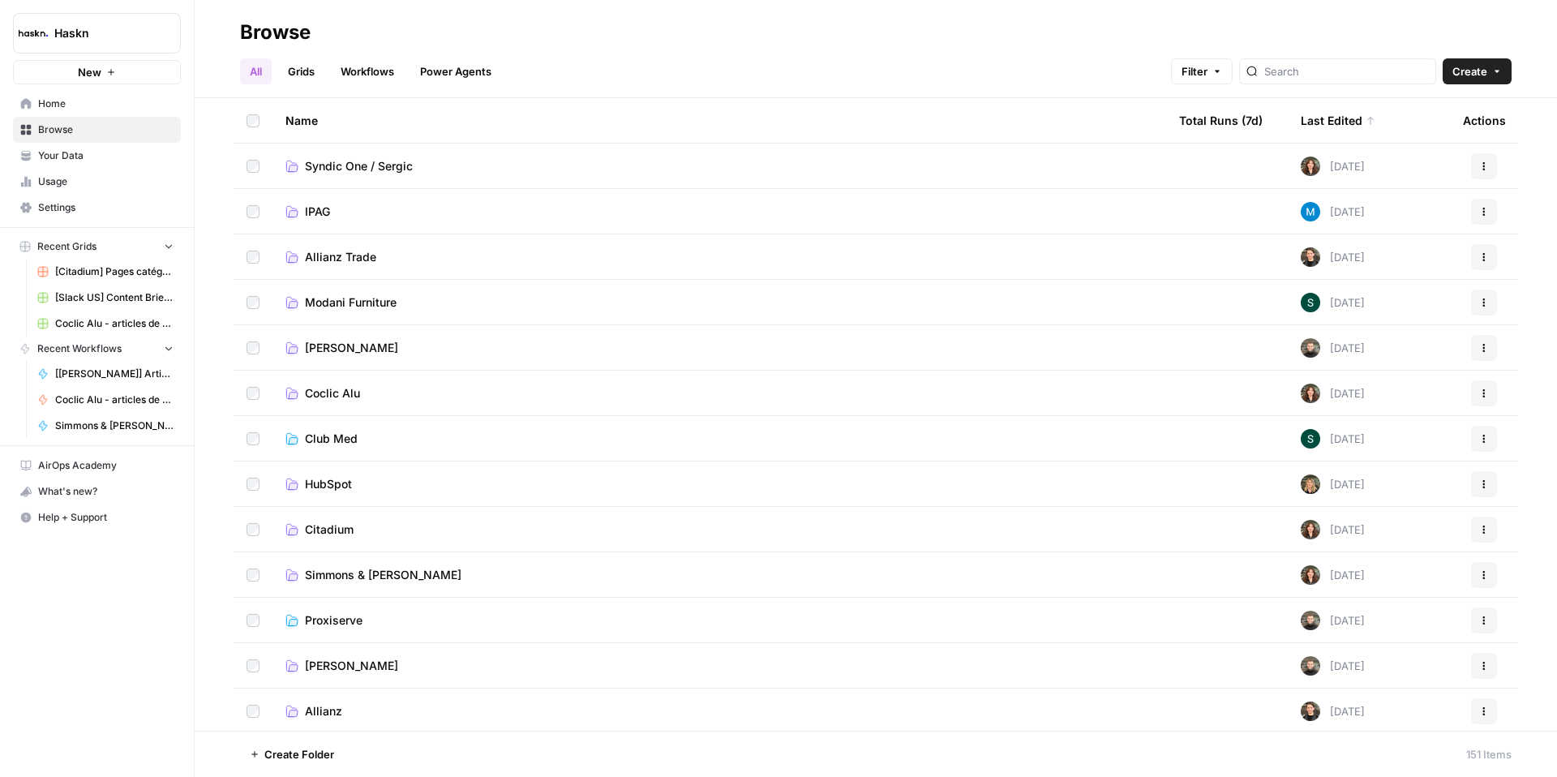
click at [346, 390] on span "Coclic Alu" at bounding box center [332, 393] width 55 height 16
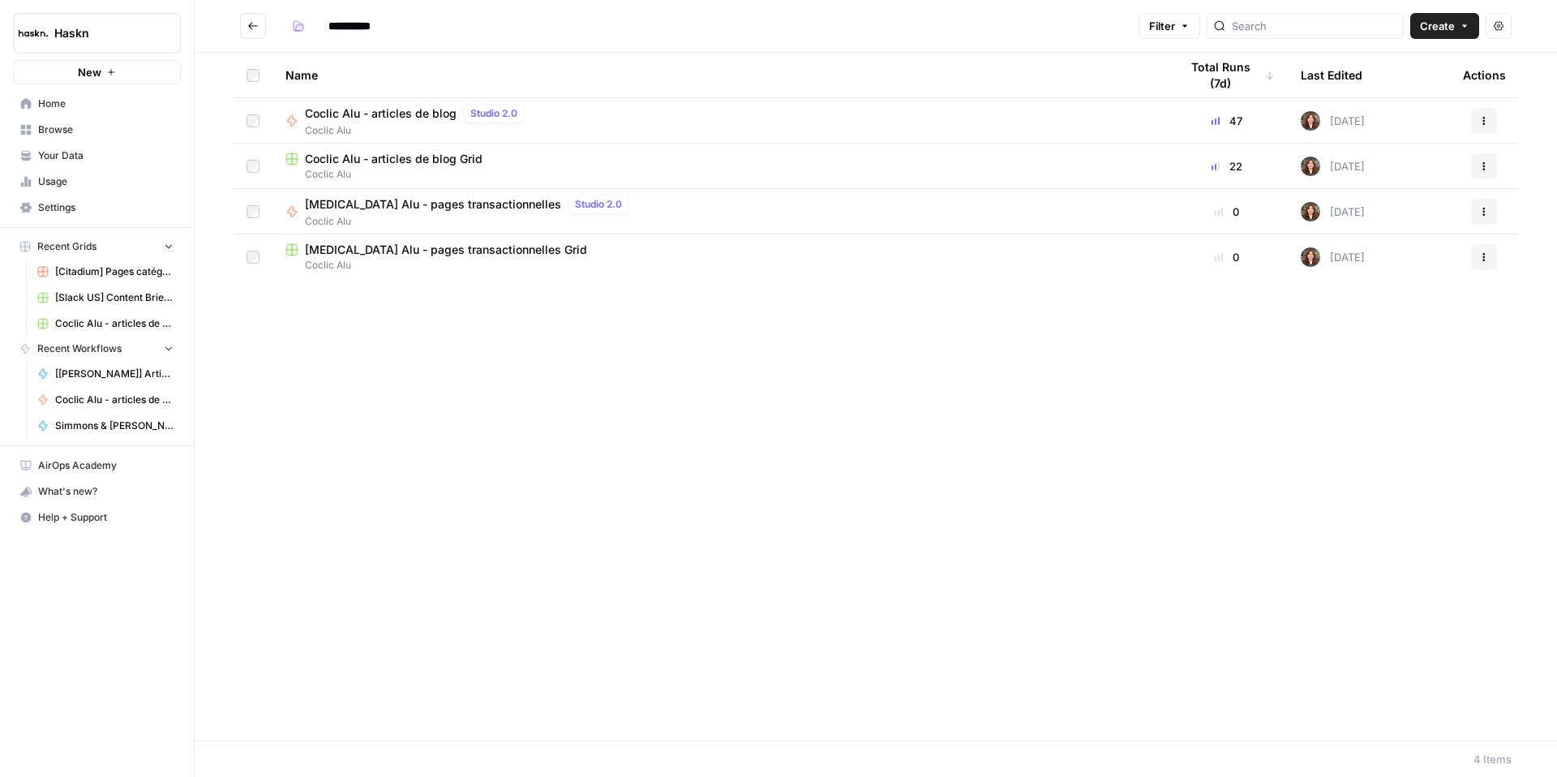
click at [320, 114] on span "Coclic Alu - articles de blog" at bounding box center [381, 113] width 152 height 16
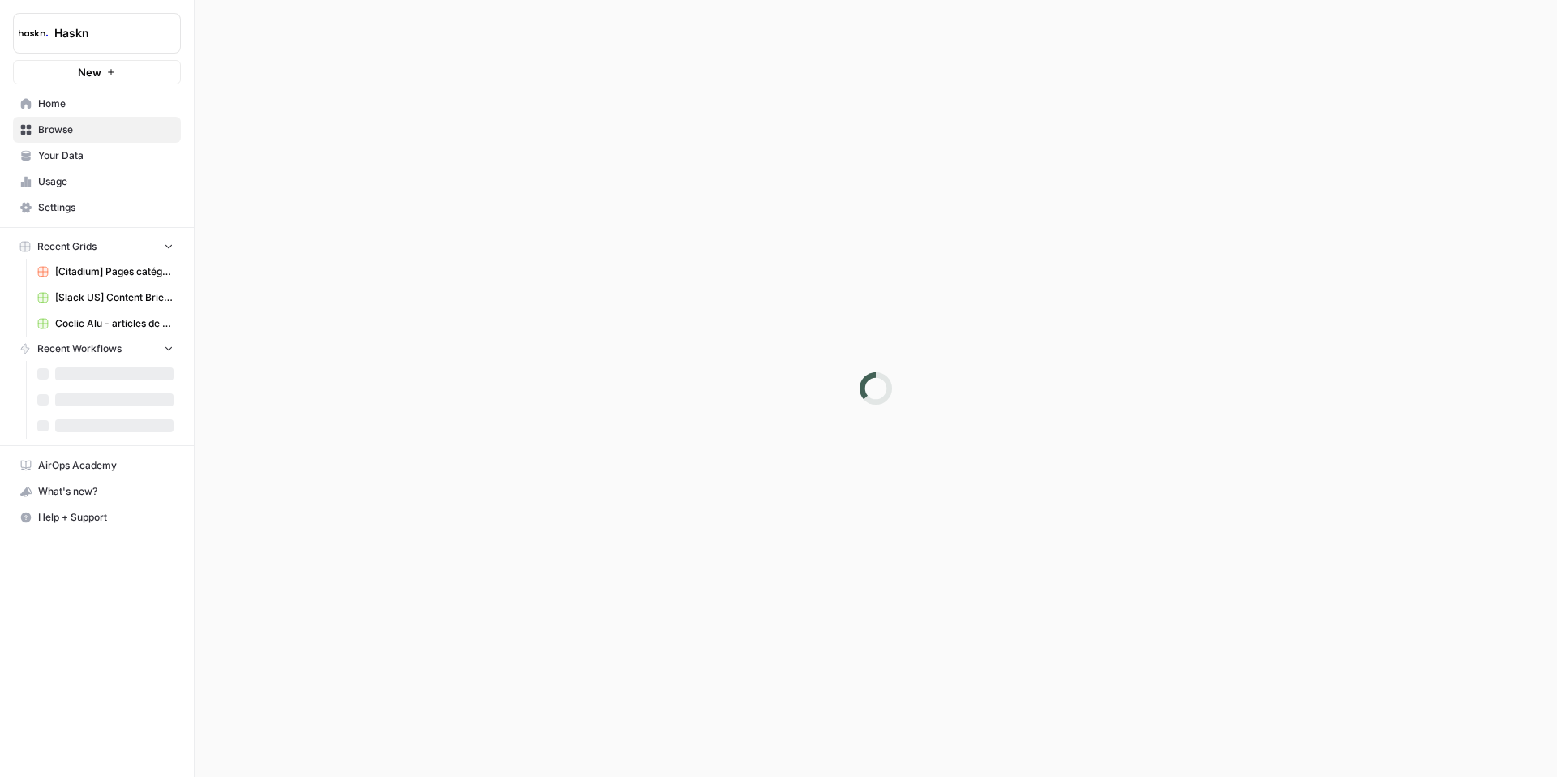
click at [320, 114] on div at bounding box center [876, 388] width 1363 height 777
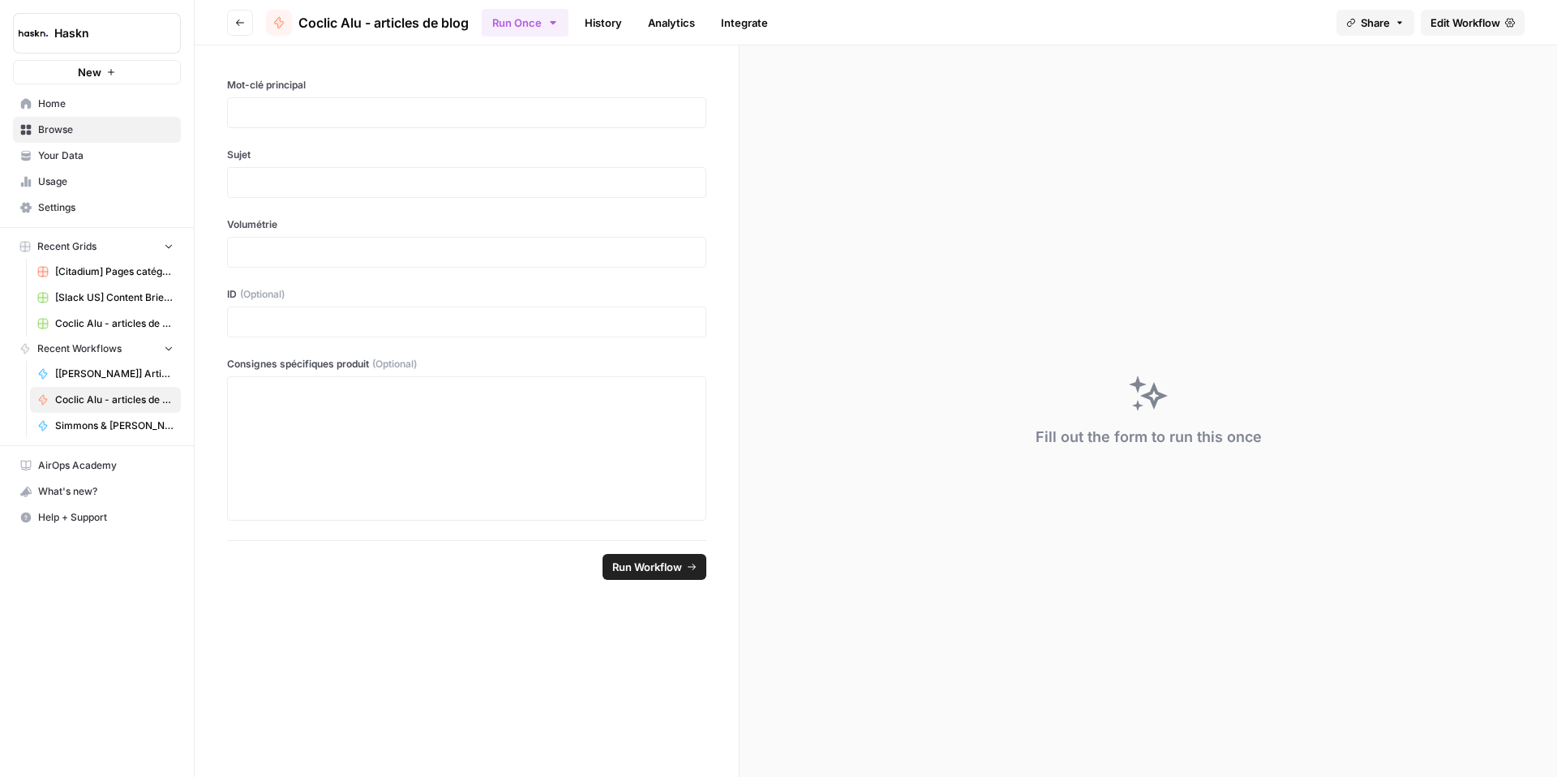
click at [1441, 28] on span "Edit Workflow" at bounding box center [1466, 23] width 70 height 16
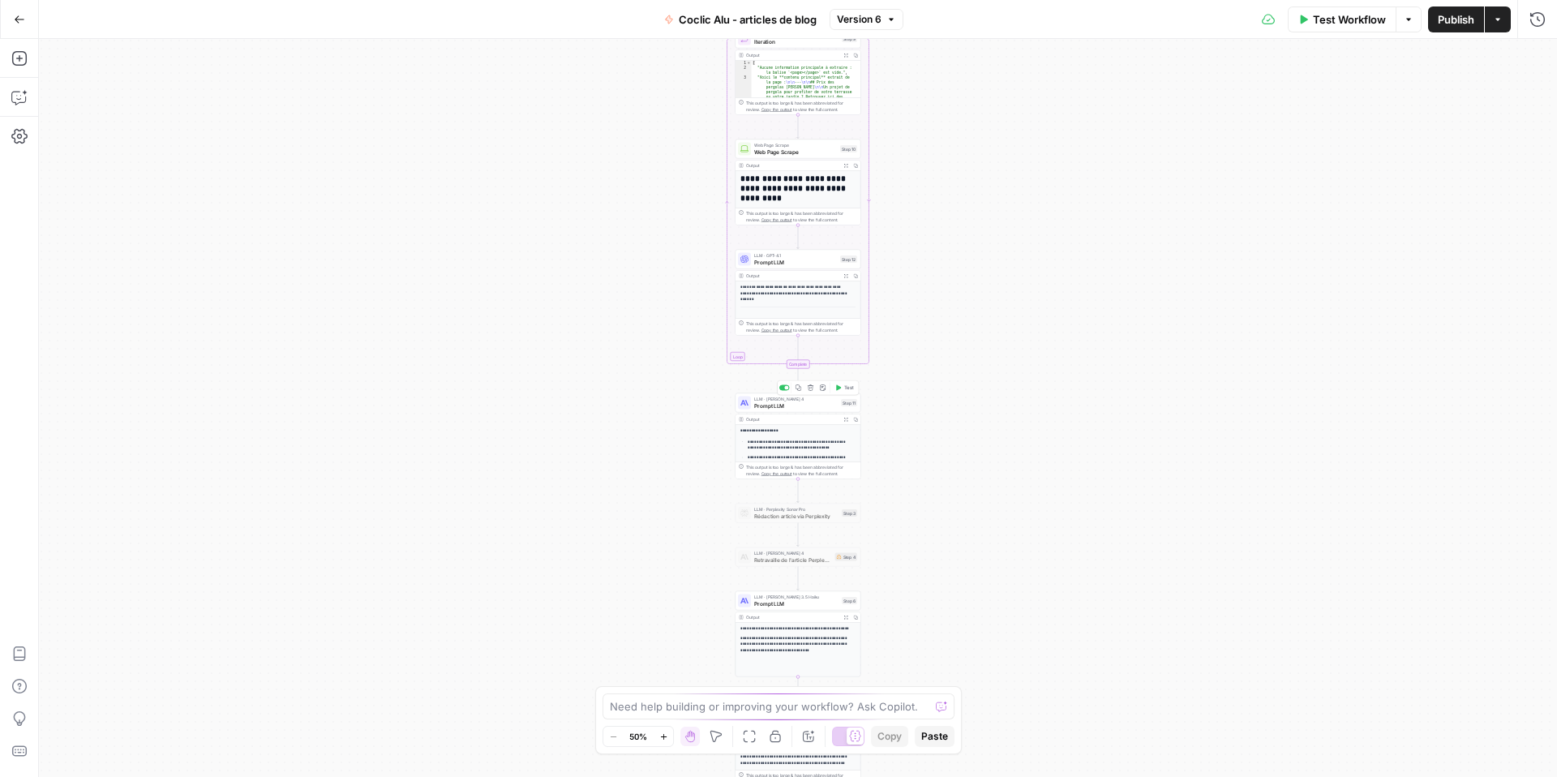
click at [767, 407] on span "Prompt LLM" at bounding box center [796, 406] width 84 height 8
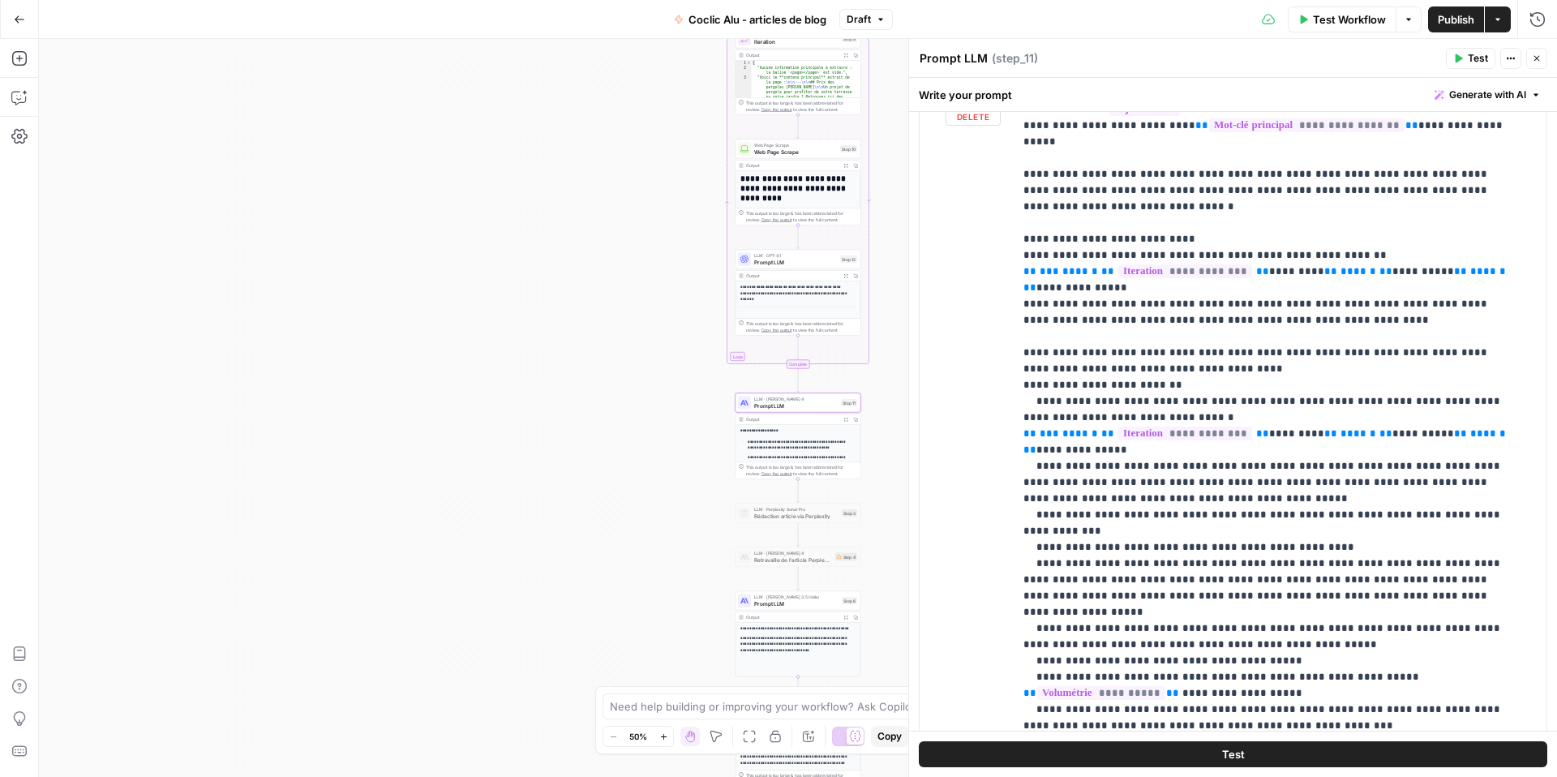
scroll to position [806, 0]
click at [1340, 488] on p "**********" at bounding box center [1268, 473] width 489 height 779
drag, startPoint x: 1459, startPoint y: 479, endPoint x: 1042, endPoint y: 483, distance: 416.9
click at [1042, 483] on p "**********" at bounding box center [1268, 473] width 489 height 779
copy p "**********"
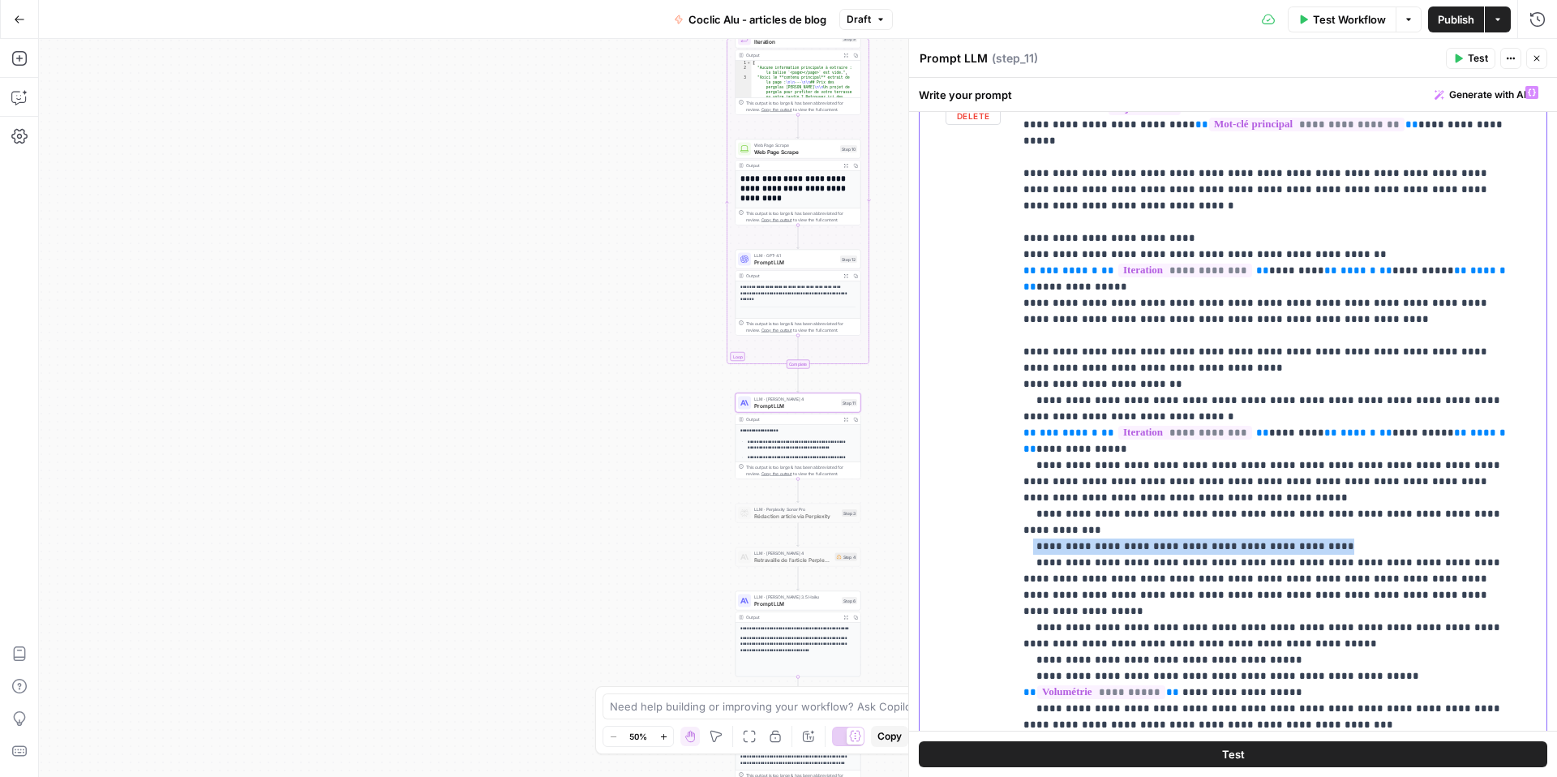
drag, startPoint x: 1298, startPoint y: 496, endPoint x: 1031, endPoint y: 499, distance: 266.9
click at [1031, 499] on p "**********" at bounding box center [1268, 473] width 489 height 779
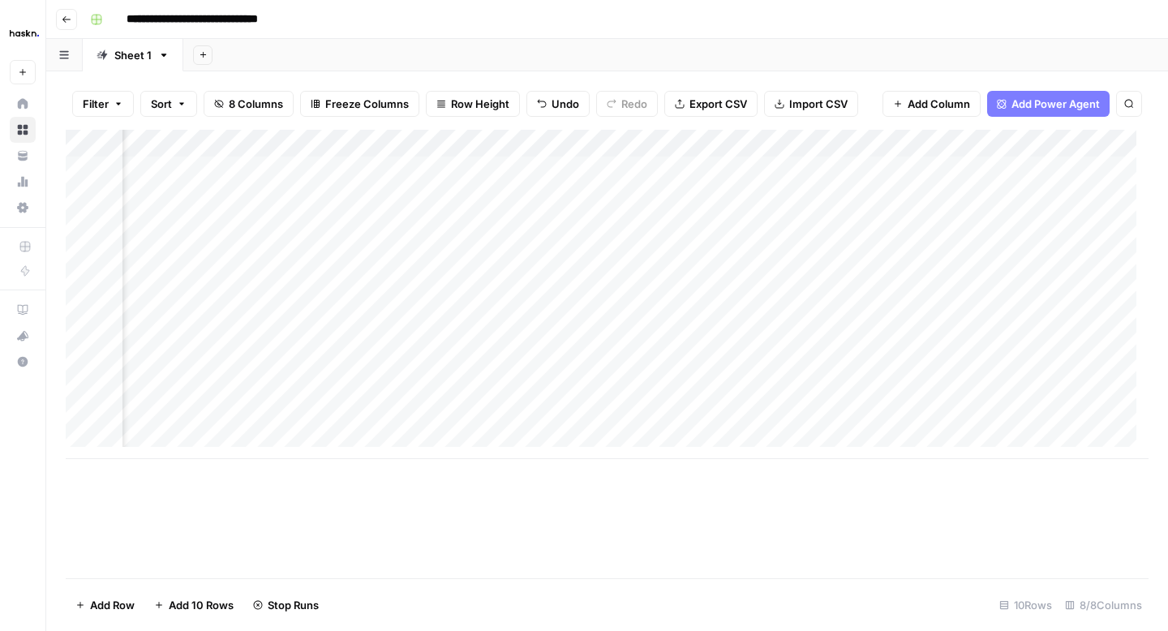
scroll to position [0, 853]
click at [1036, 171] on div "Add Column" at bounding box center [607, 294] width 1083 height 329
click at [67, 22] on icon "button" at bounding box center [67, 20] width 10 height 10
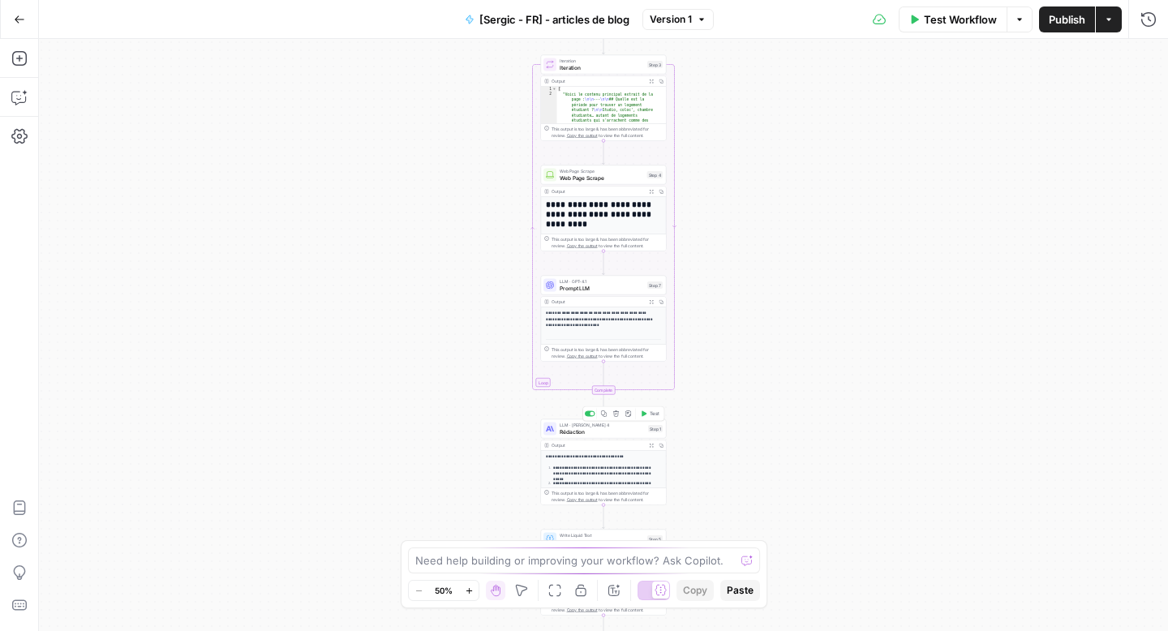
click at [586, 433] on span "Rédaction" at bounding box center [602, 431] width 85 height 8
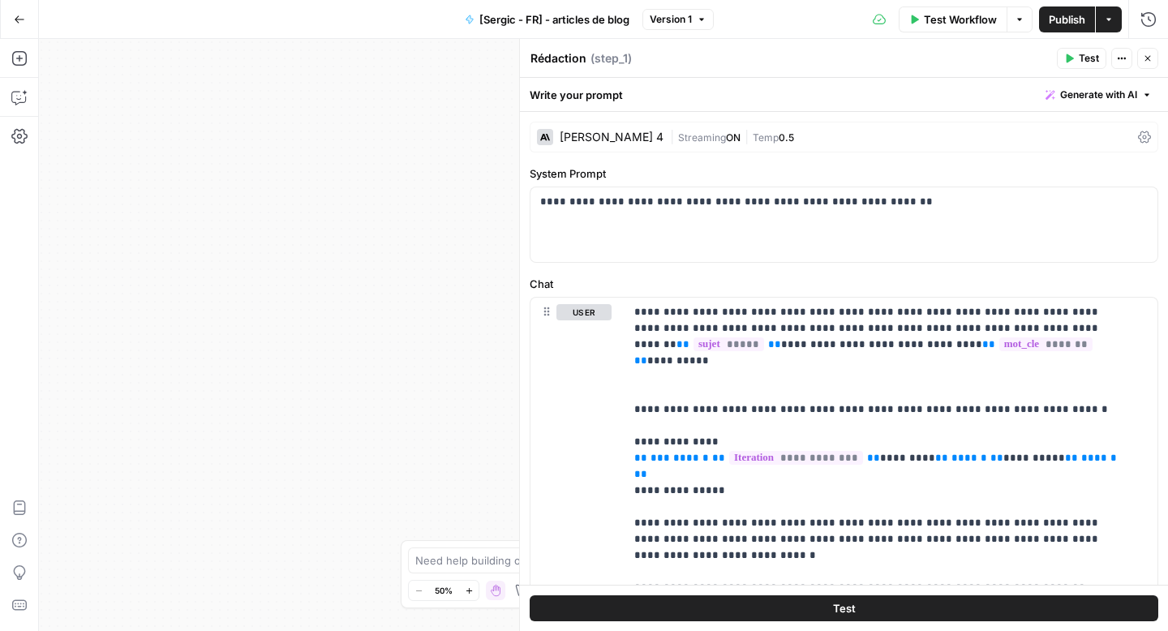
click at [1138, 136] on icon at bounding box center [1144, 137] width 13 height 12
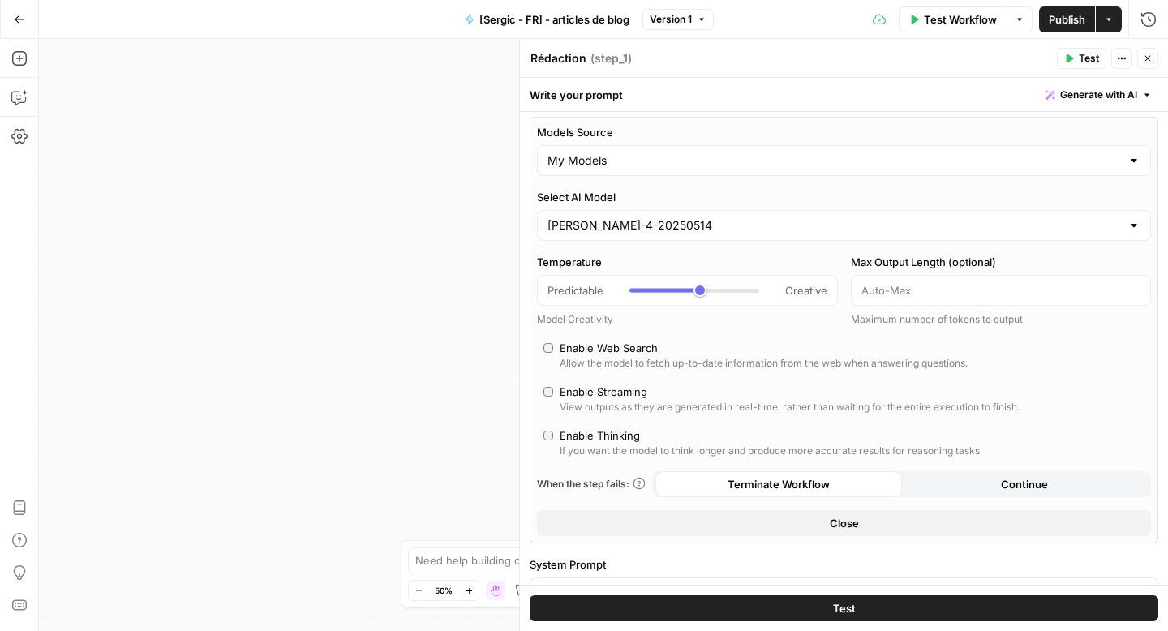
scroll to position [3, 0]
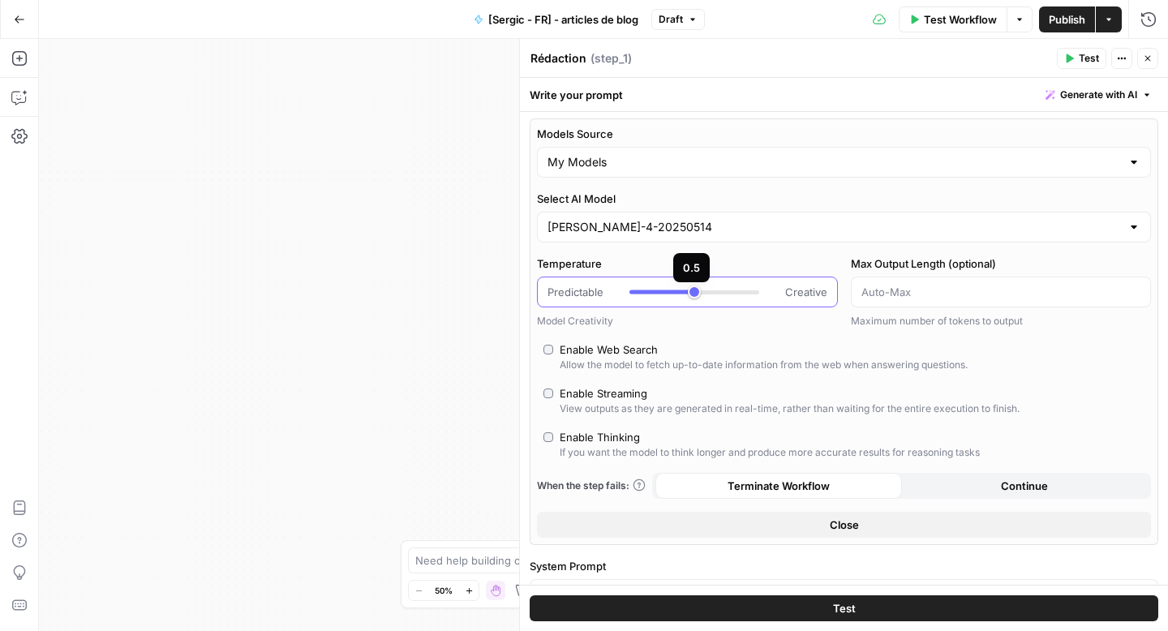
click at [694, 291] on div at bounding box center [694, 292] width 130 height 16
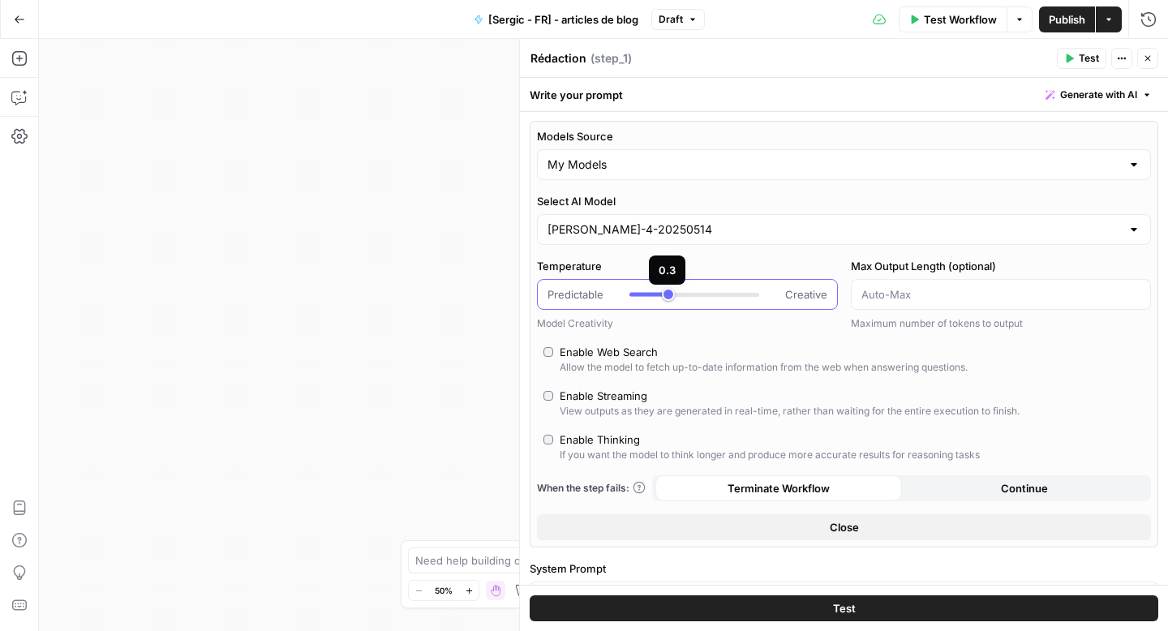
drag, startPoint x: 689, startPoint y: 291, endPoint x: 664, endPoint y: 291, distance: 25.1
click at [663, 291] on div at bounding box center [694, 294] width 130 height 16
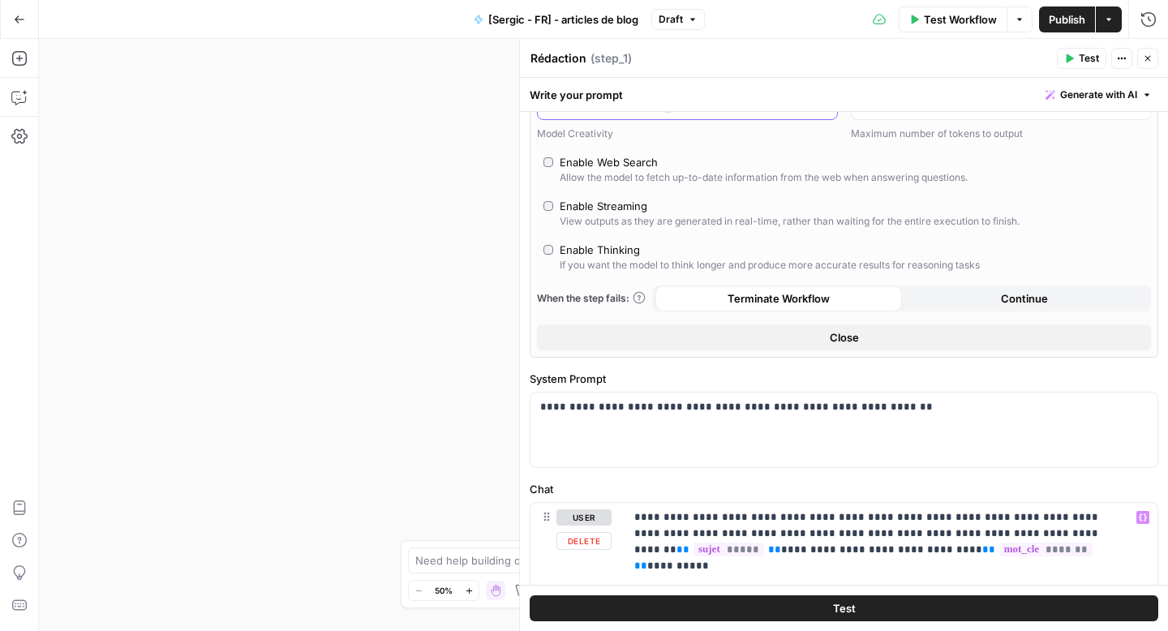
scroll to position [0, 0]
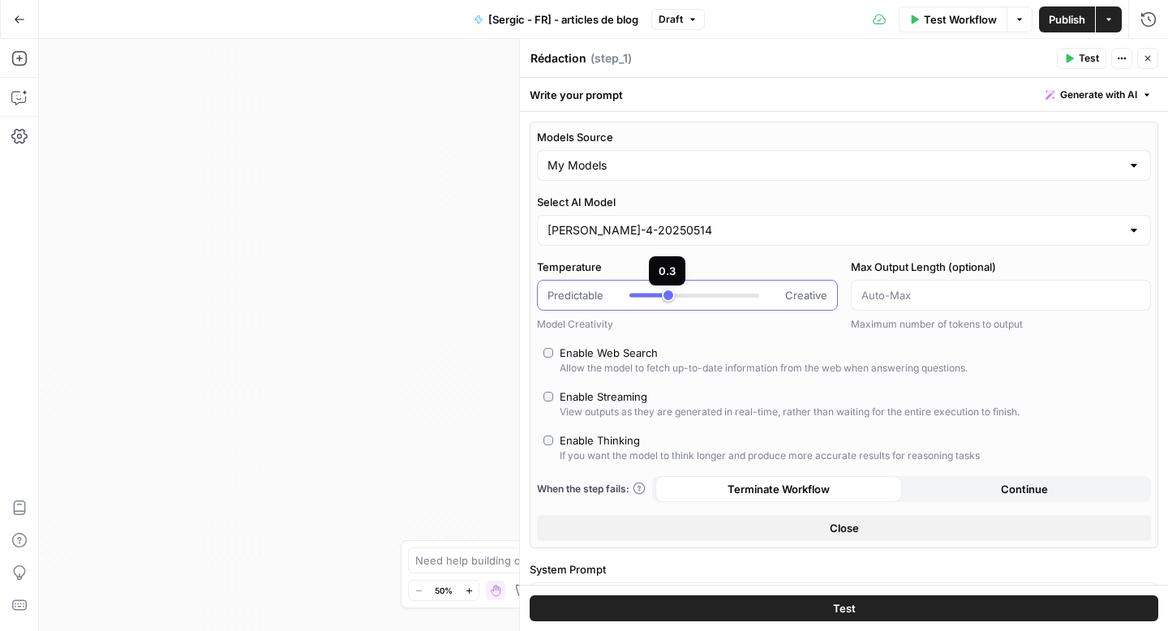
type input "***"
drag, startPoint x: 666, startPoint y: 297, endPoint x: 690, endPoint y: 297, distance: 24.3
click at [690, 297] on div at bounding box center [694, 295] width 130 height 16
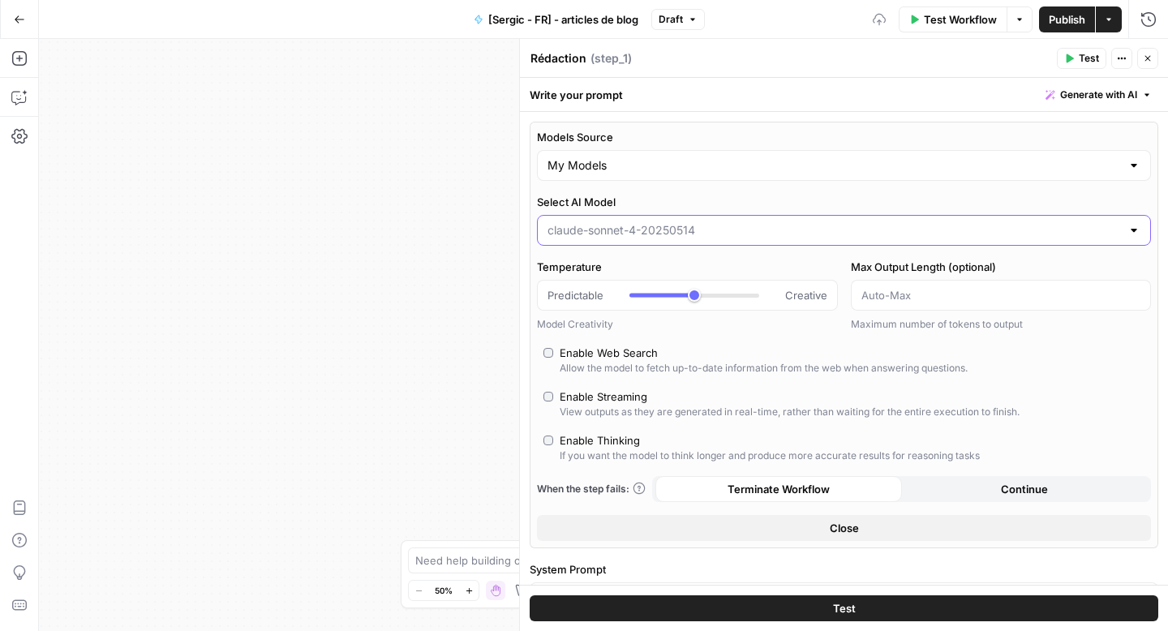
click at [638, 230] on input "Select AI Model" at bounding box center [834, 230] width 573 height 16
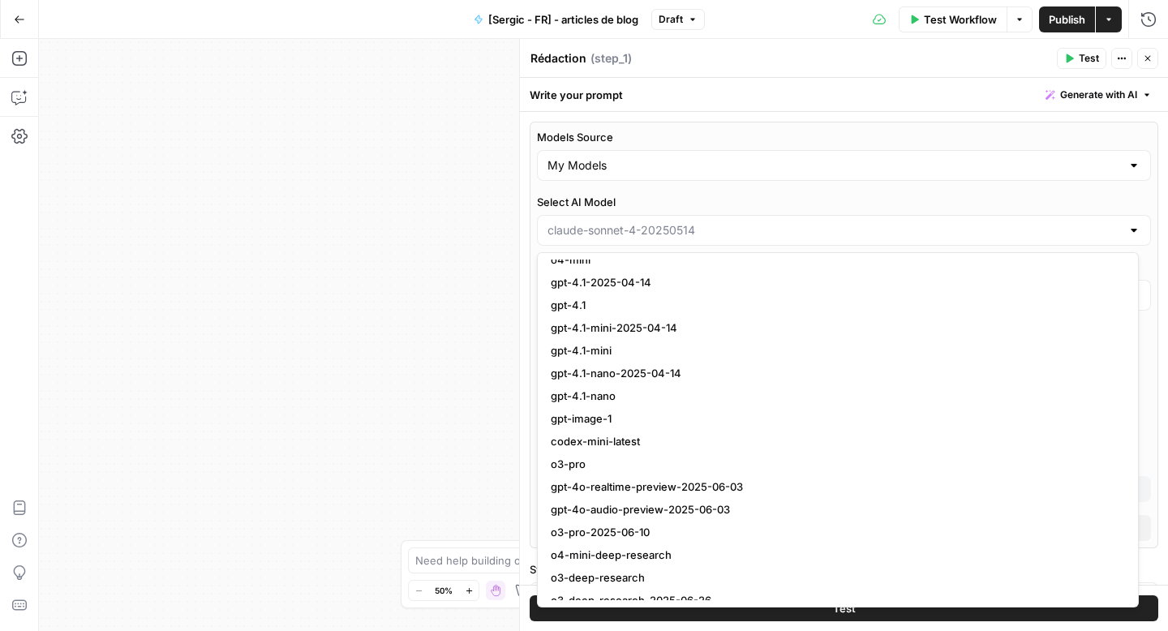
scroll to position [1325, 0]
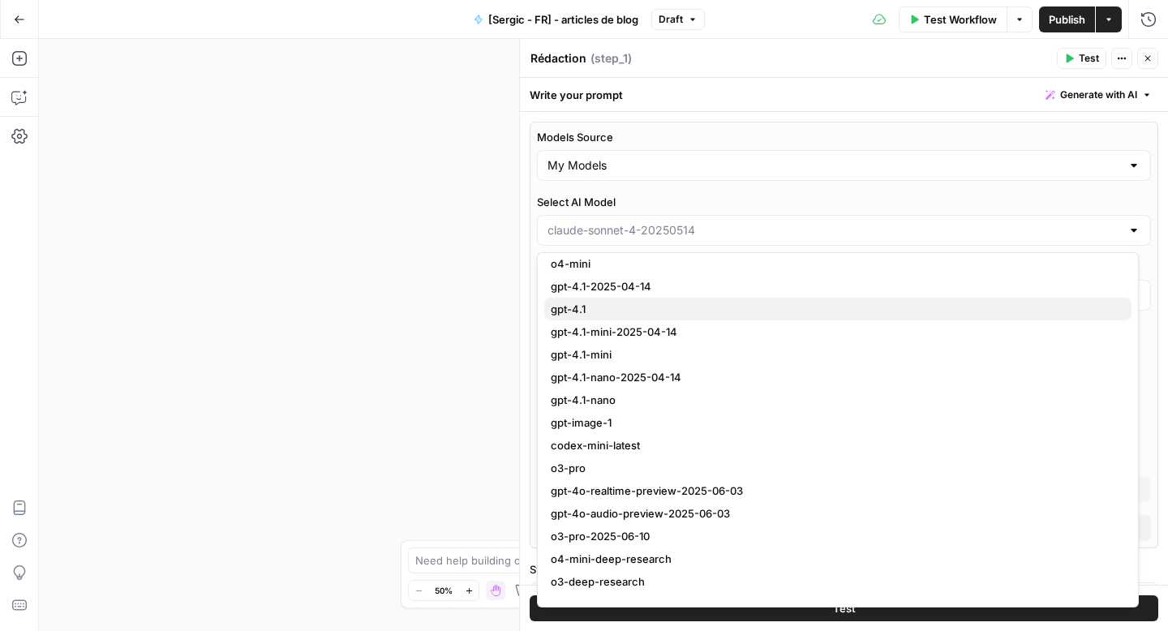
click at [580, 311] on span "gpt-4.1" at bounding box center [835, 309] width 568 height 16
type input "gpt-4.1"
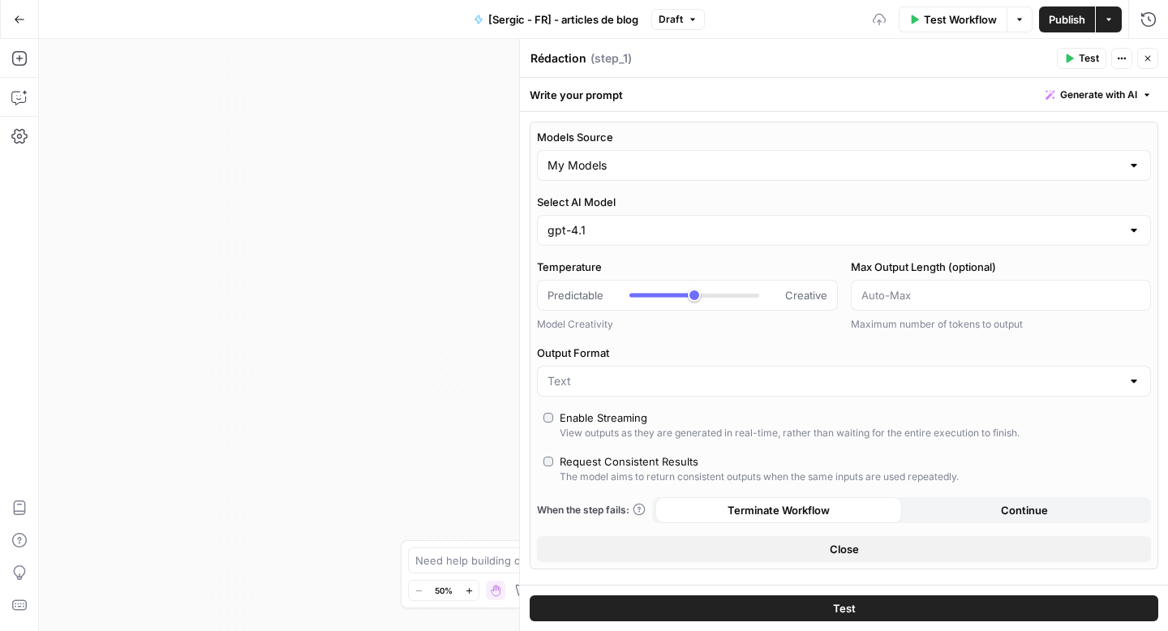
scroll to position [1, 0]
click at [947, 604] on button "Test" at bounding box center [844, 608] width 629 height 26
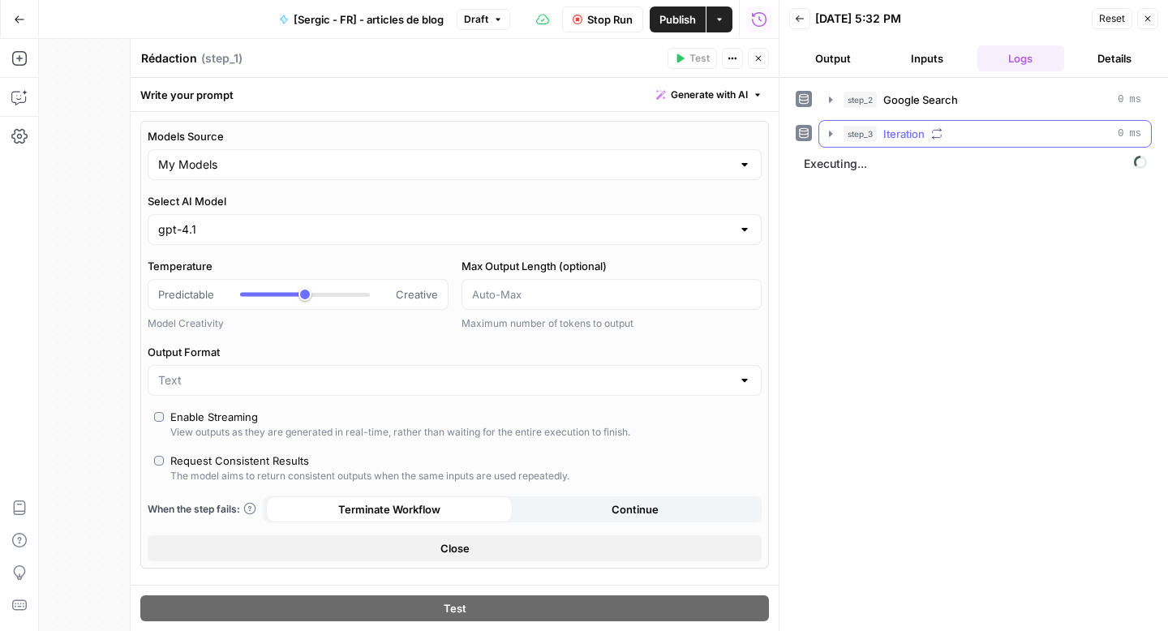
click at [831, 132] on icon "button" at bounding box center [830, 133] width 13 height 13
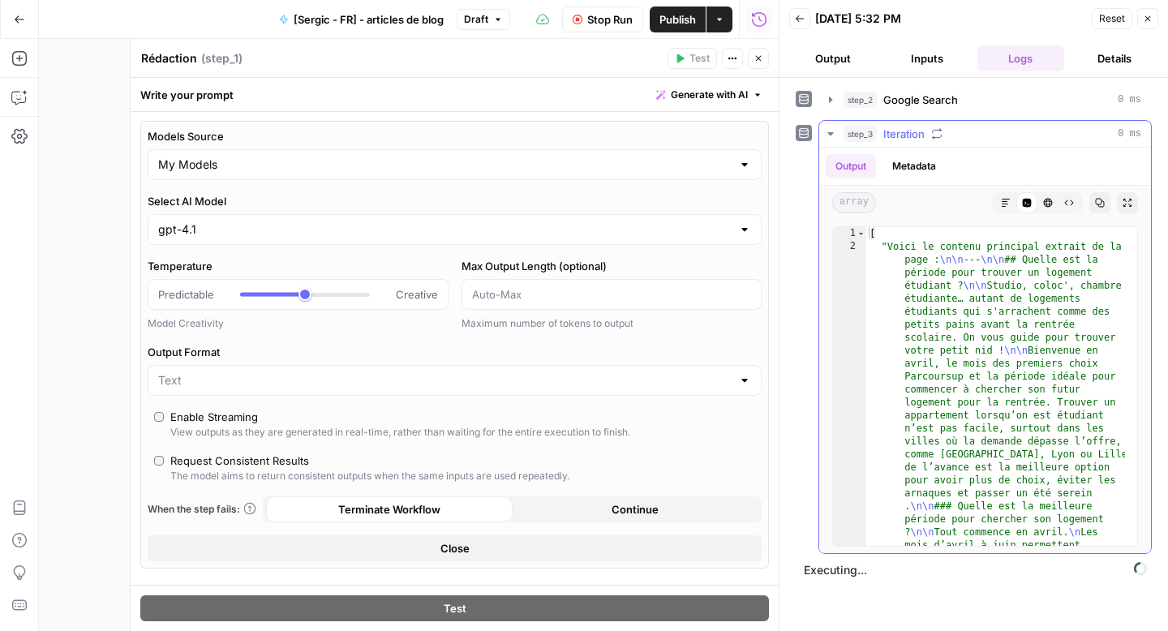
click at [831, 132] on icon "button" at bounding box center [830, 133] width 6 height 3
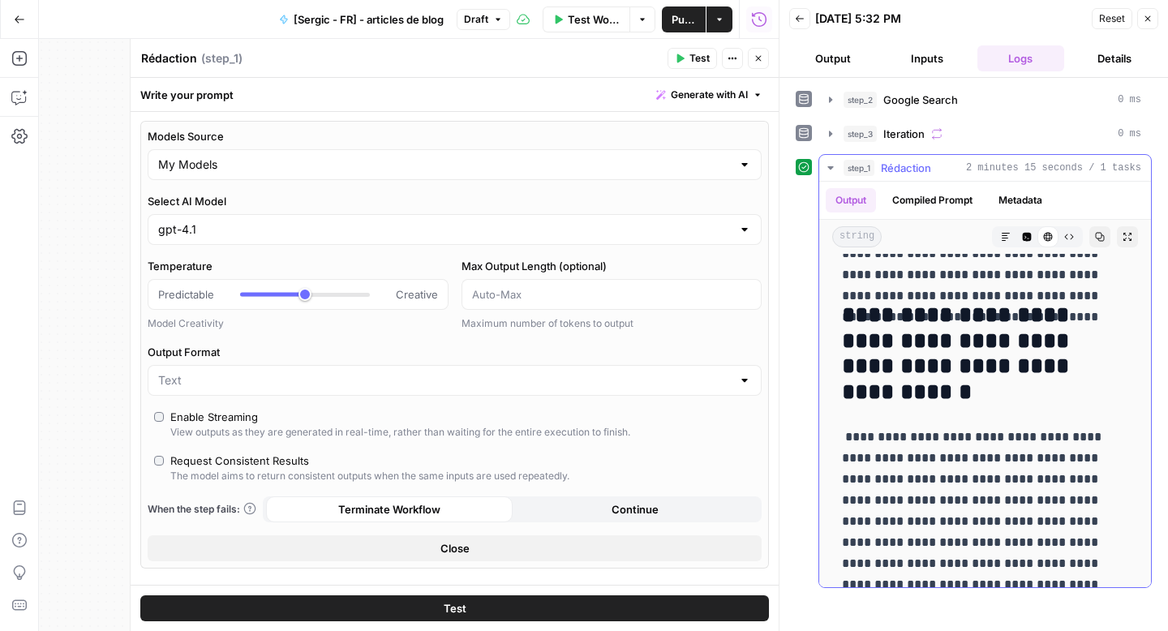
scroll to position [3991, 0]
click at [689, 25] on span "Publish" at bounding box center [684, 19] width 24 height 16
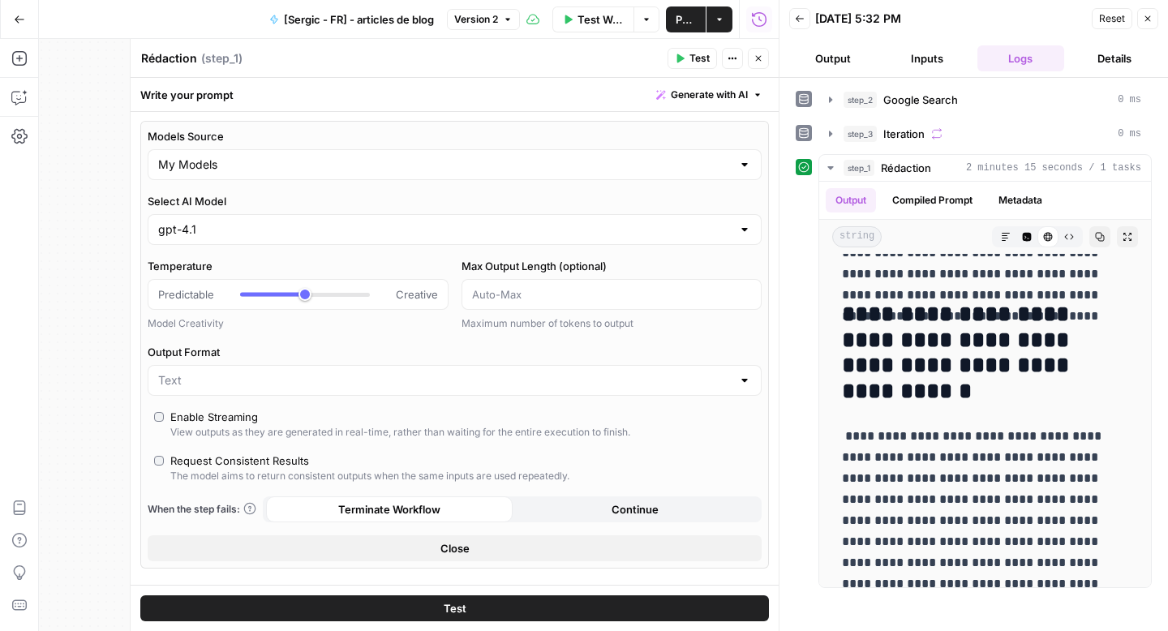
click at [720, 19] on icon "button" at bounding box center [720, 20] width 10 height 10
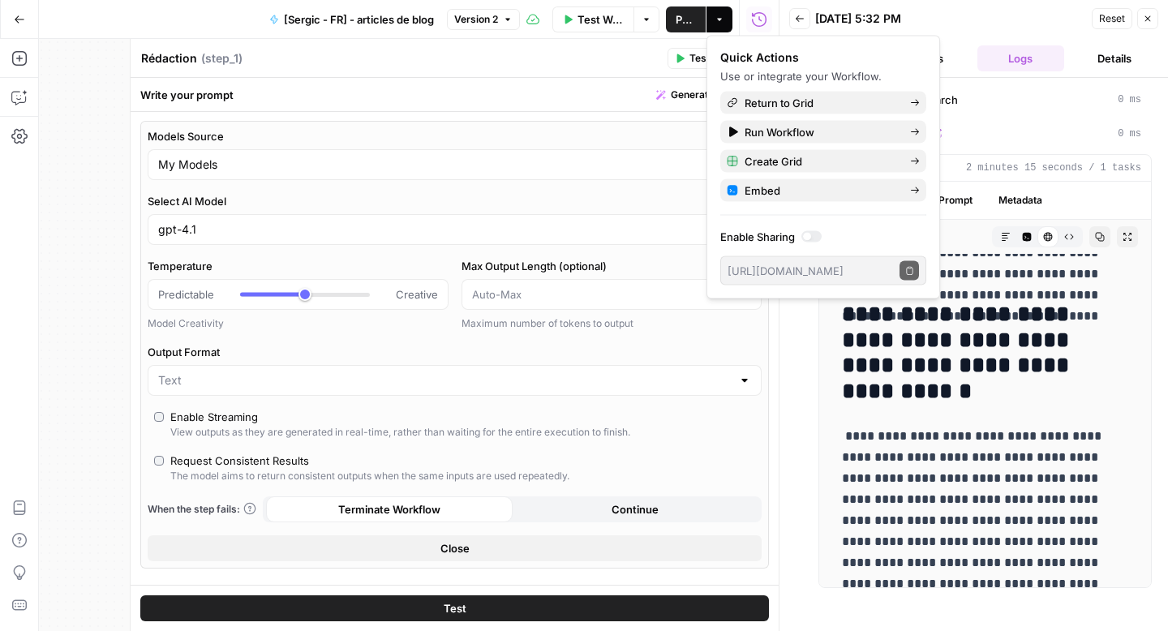
click at [684, 26] on span "Publish" at bounding box center [686, 19] width 20 height 16
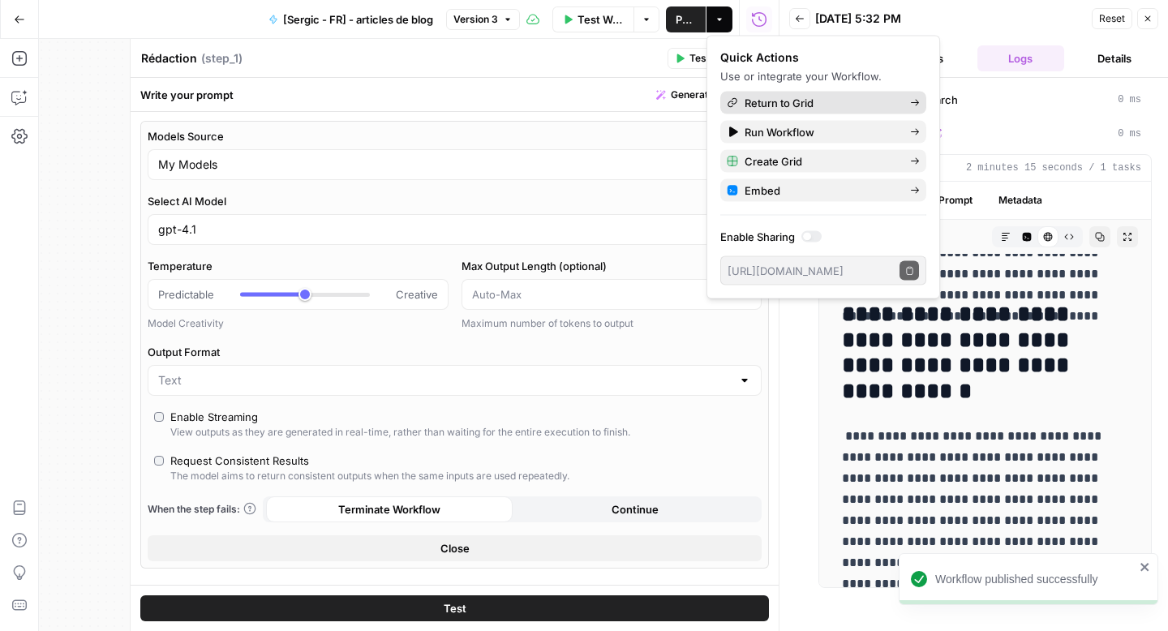
click at [782, 101] on span "Return to Grid" at bounding box center [821, 103] width 152 height 16
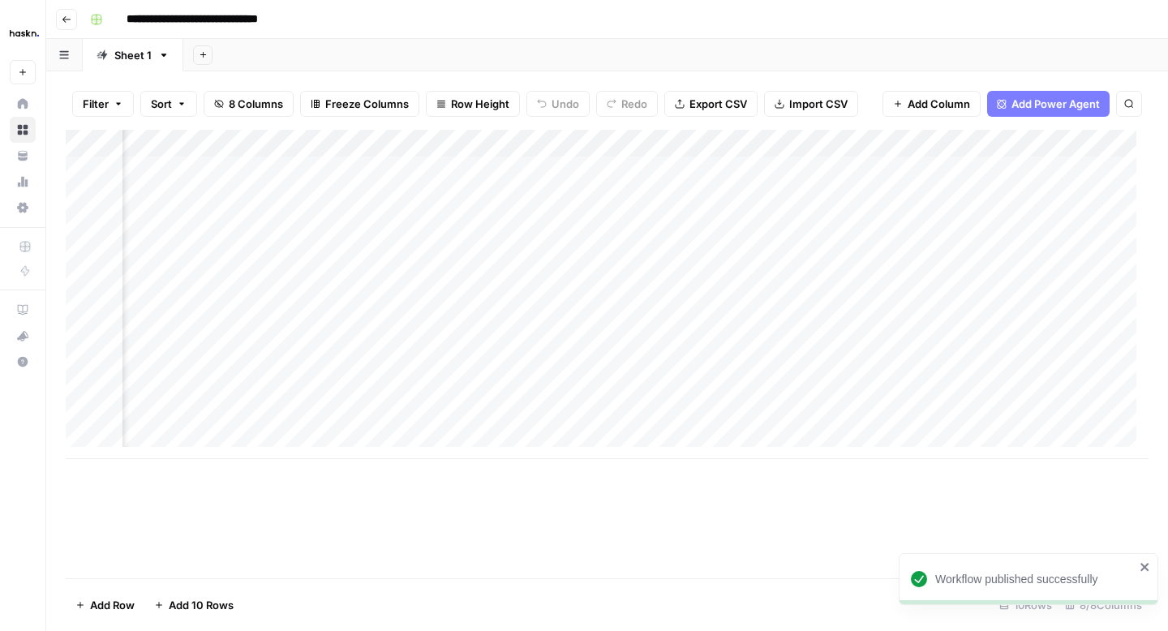
scroll to position [0, 672]
click at [1063, 141] on div "Add Column" at bounding box center [607, 294] width 1083 height 329
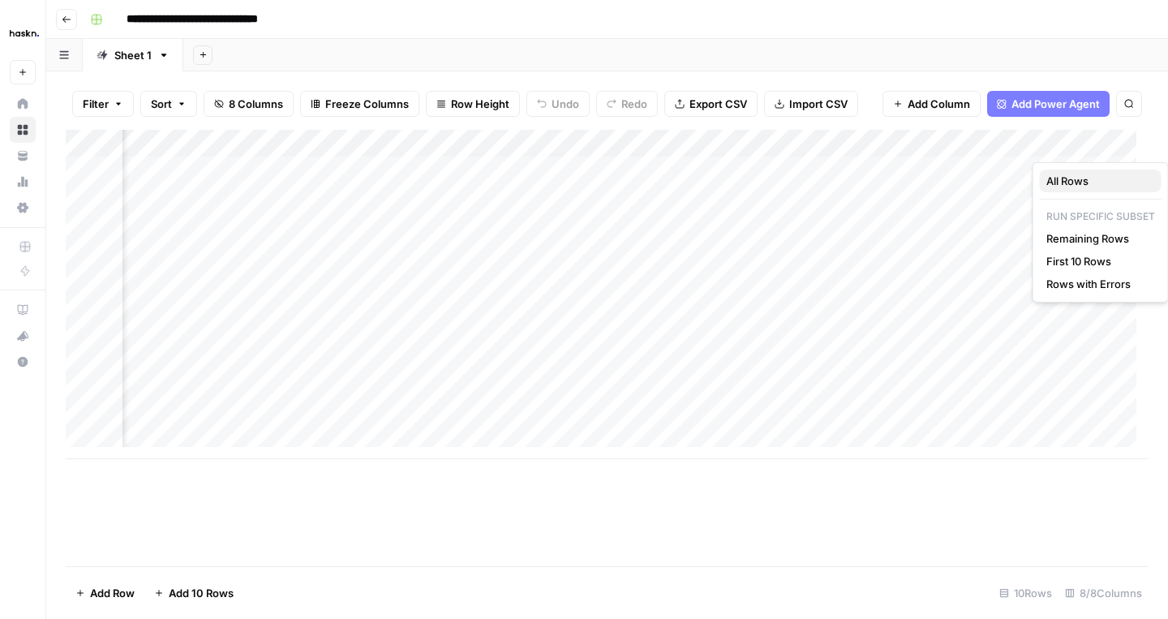
click at [1052, 175] on span "All Rows" at bounding box center [1097, 181] width 102 height 16
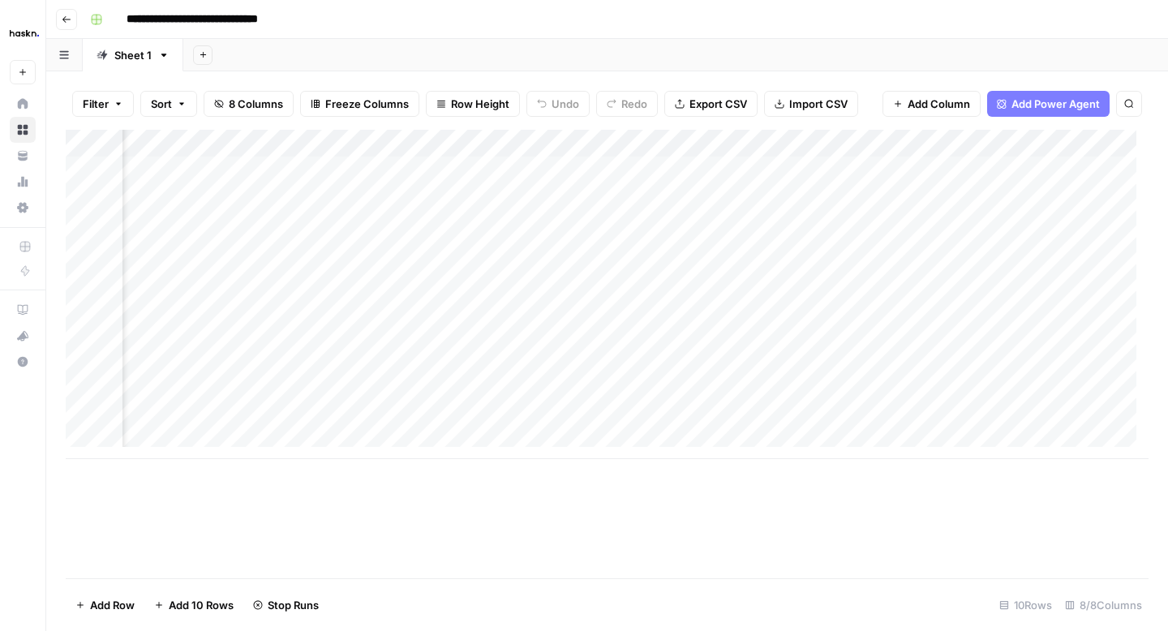
scroll to position [0, 853]
click at [1031, 173] on div "Add Column" at bounding box center [607, 294] width 1083 height 329
click at [1028, 199] on div "Add Column" at bounding box center [607, 294] width 1083 height 329
